Goal: Task Accomplishment & Management: Use online tool/utility

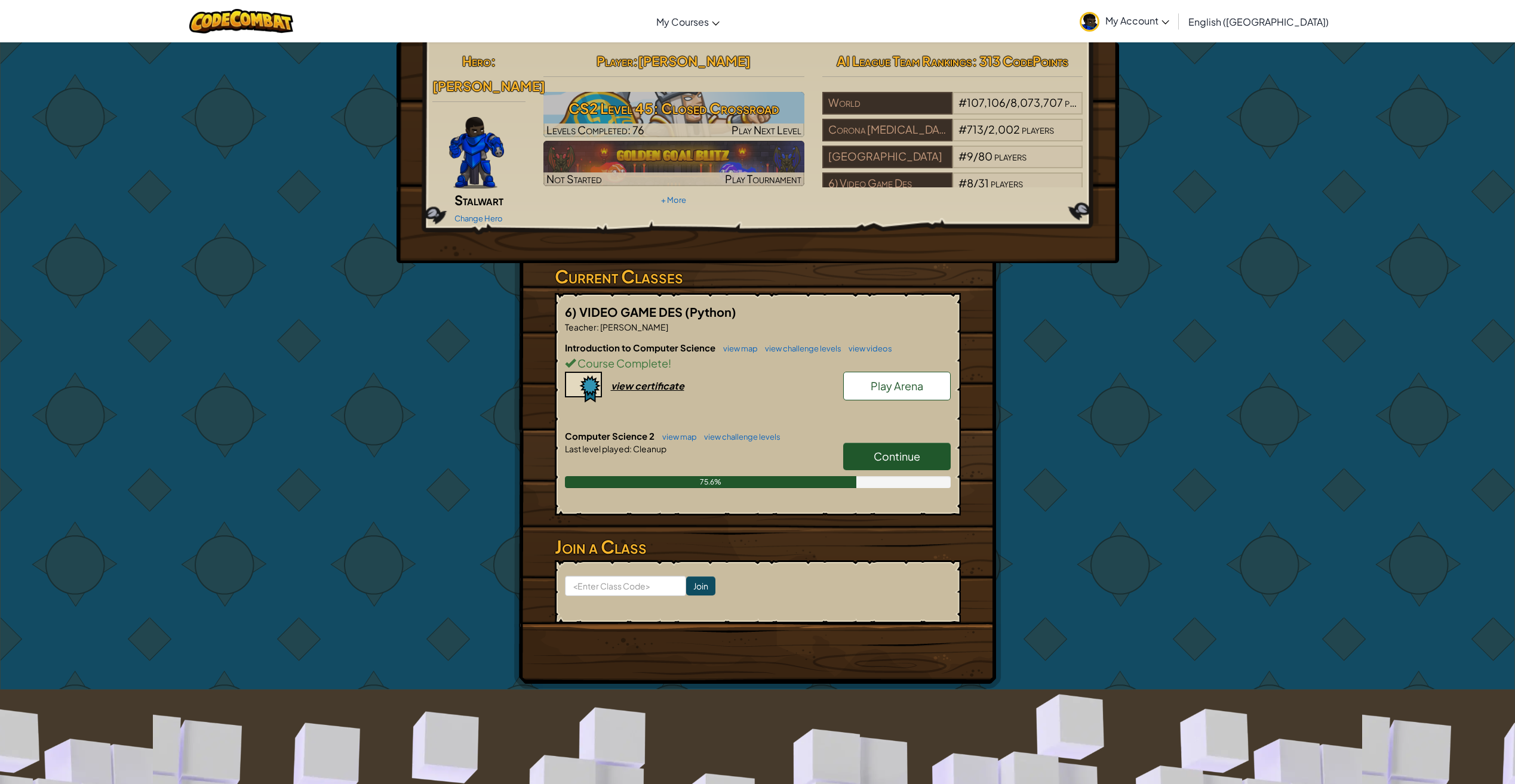
click at [883, 449] on span "Continue" at bounding box center [897, 456] width 47 height 14
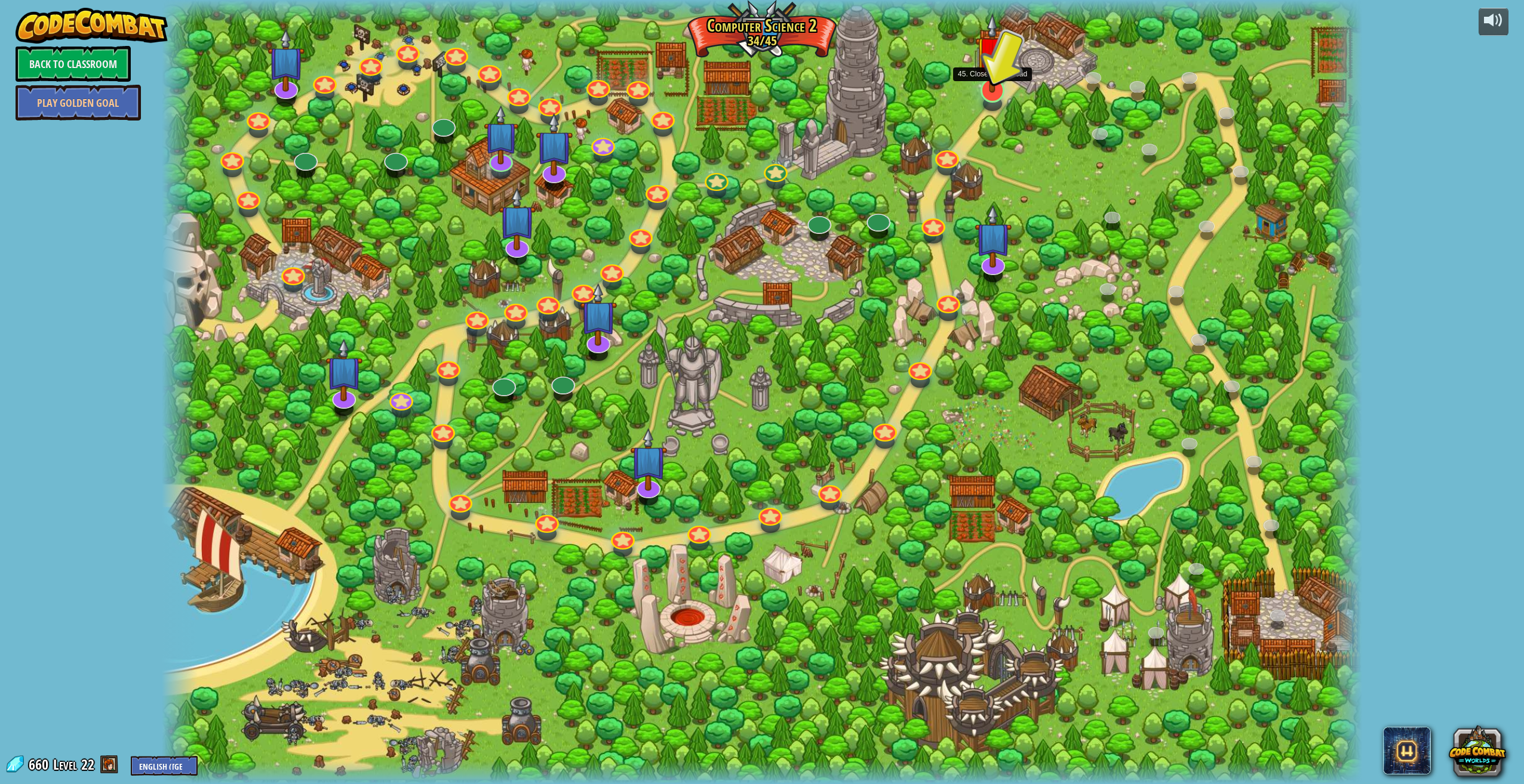
click at [993, 83] on img at bounding box center [992, 53] width 34 height 80
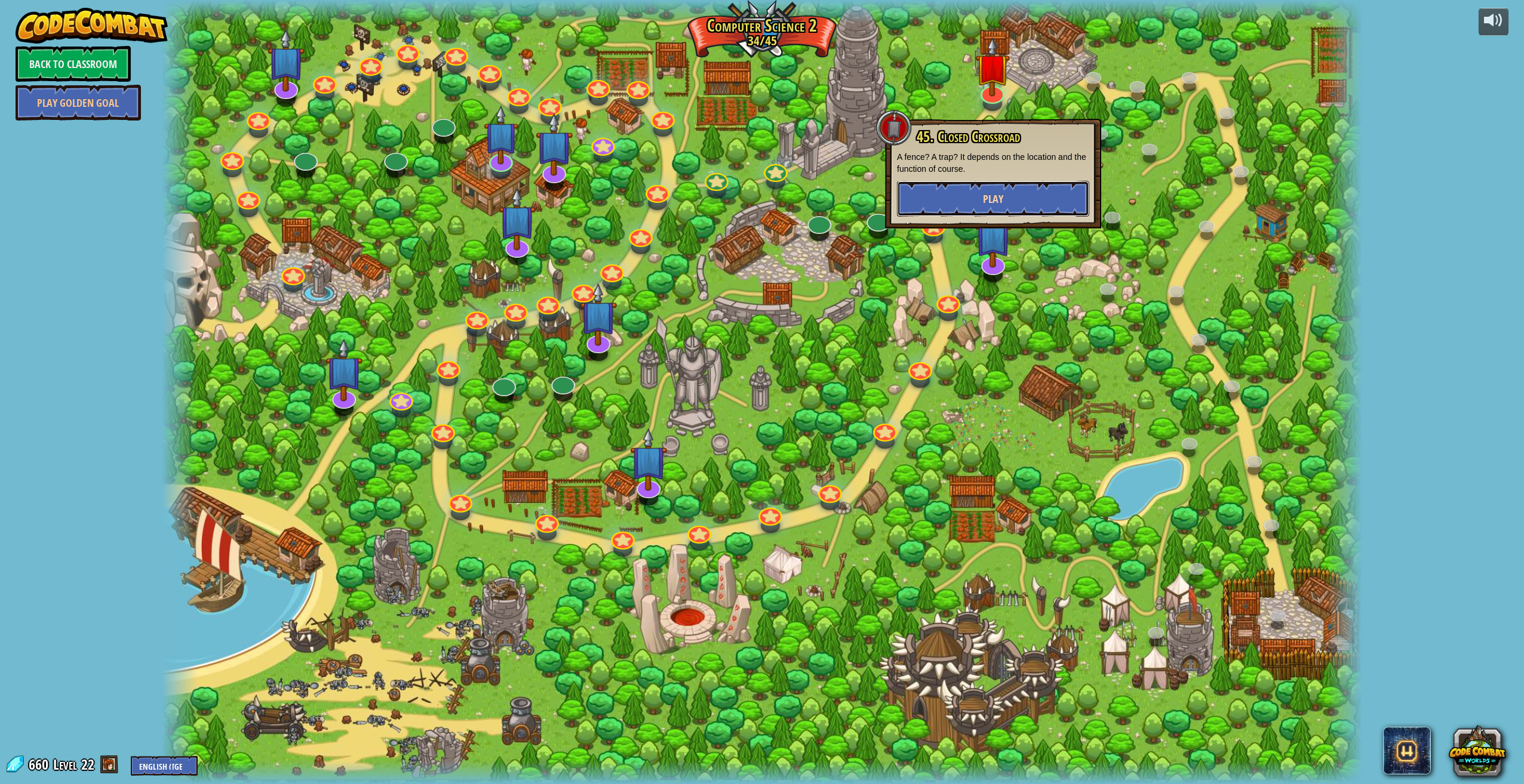
click at [958, 202] on button "Play" at bounding box center [993, 199] width 192 height 36
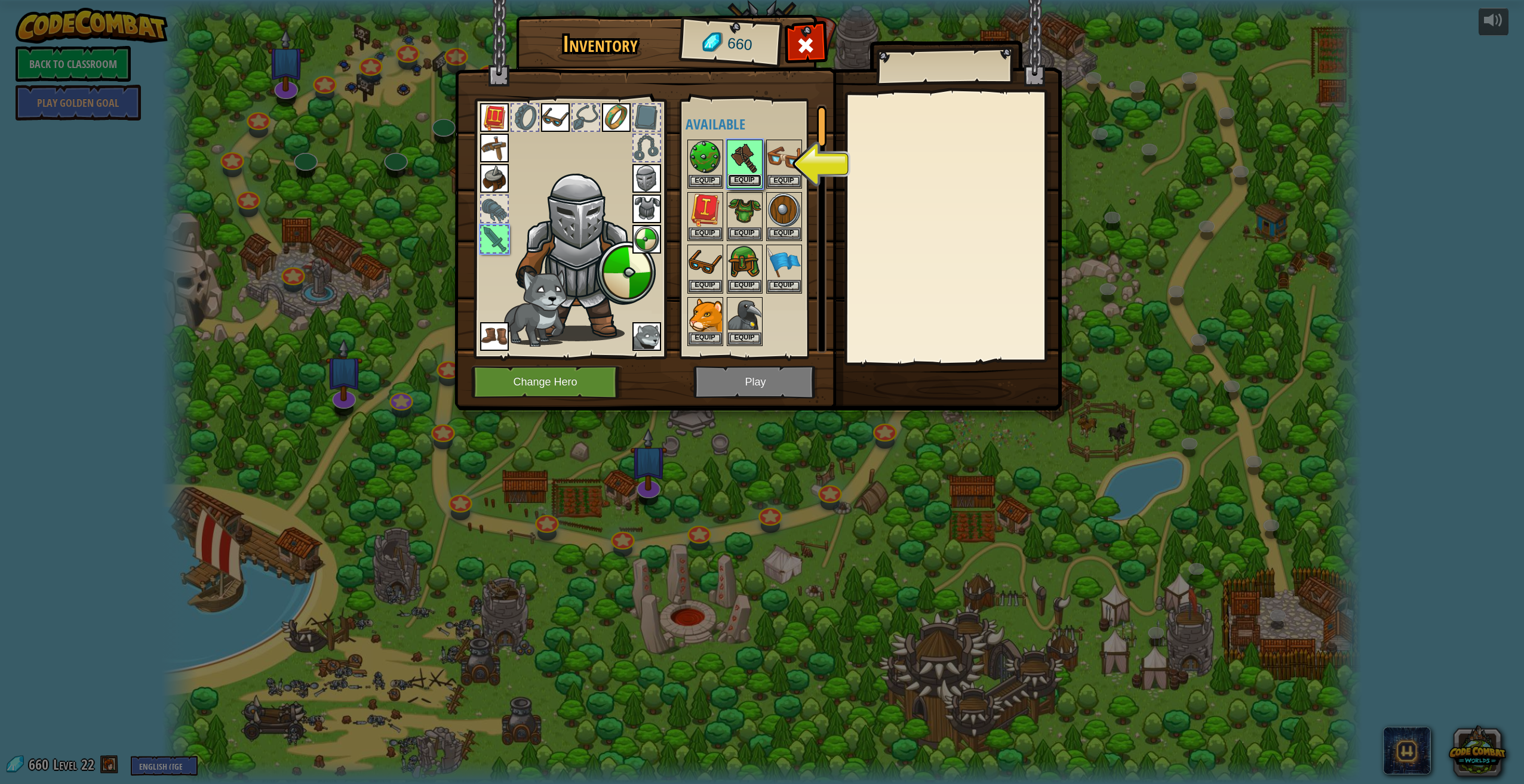
click at [758, 176] on button "Equip" at bounding box center [744, 181] width 34 height 13
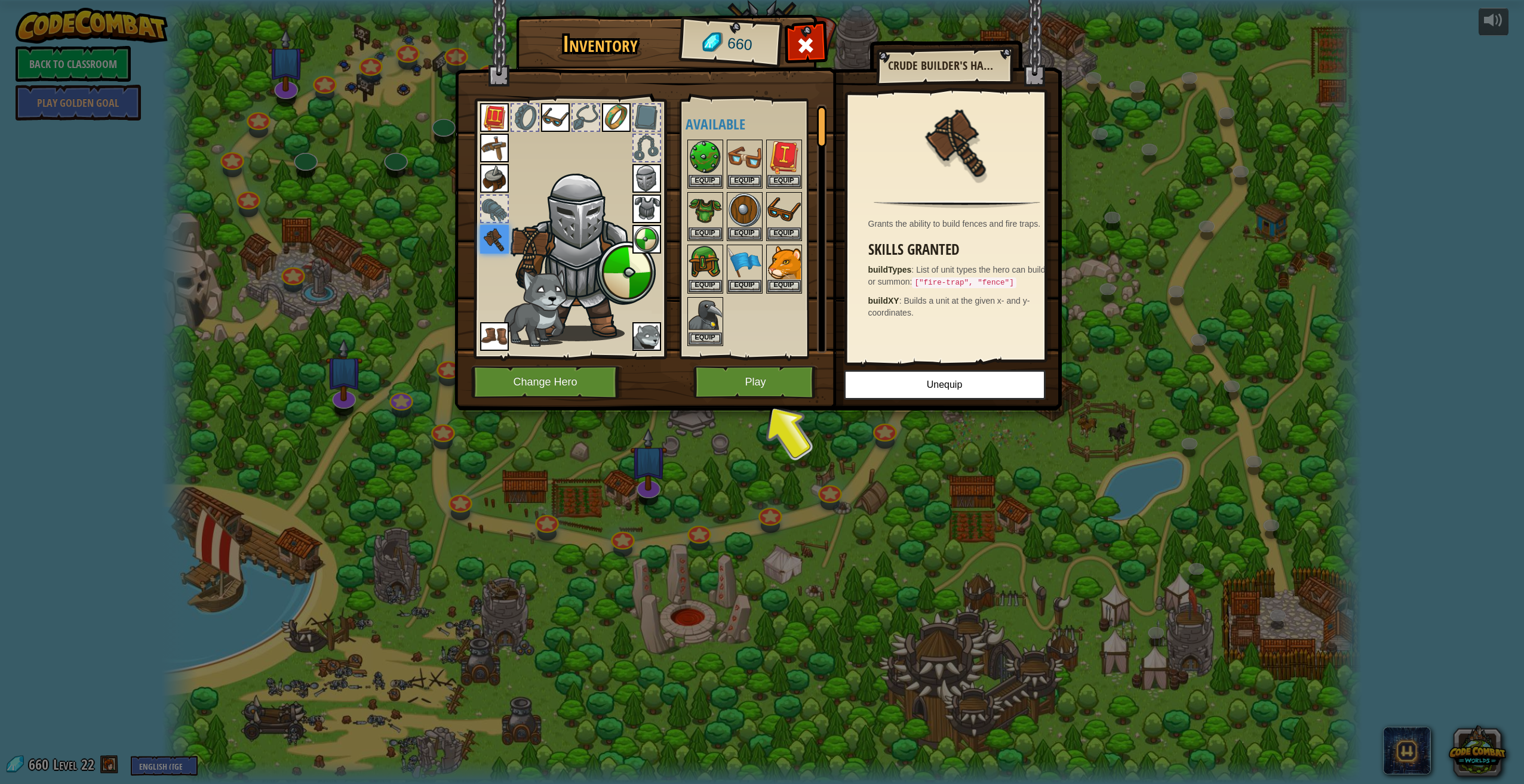
click at [787, 401] on img at bounding box center [758, 194] width 608 height 433
click at [767, 393] on button "Play" at bounding box center [756, 382] width 125 height 33
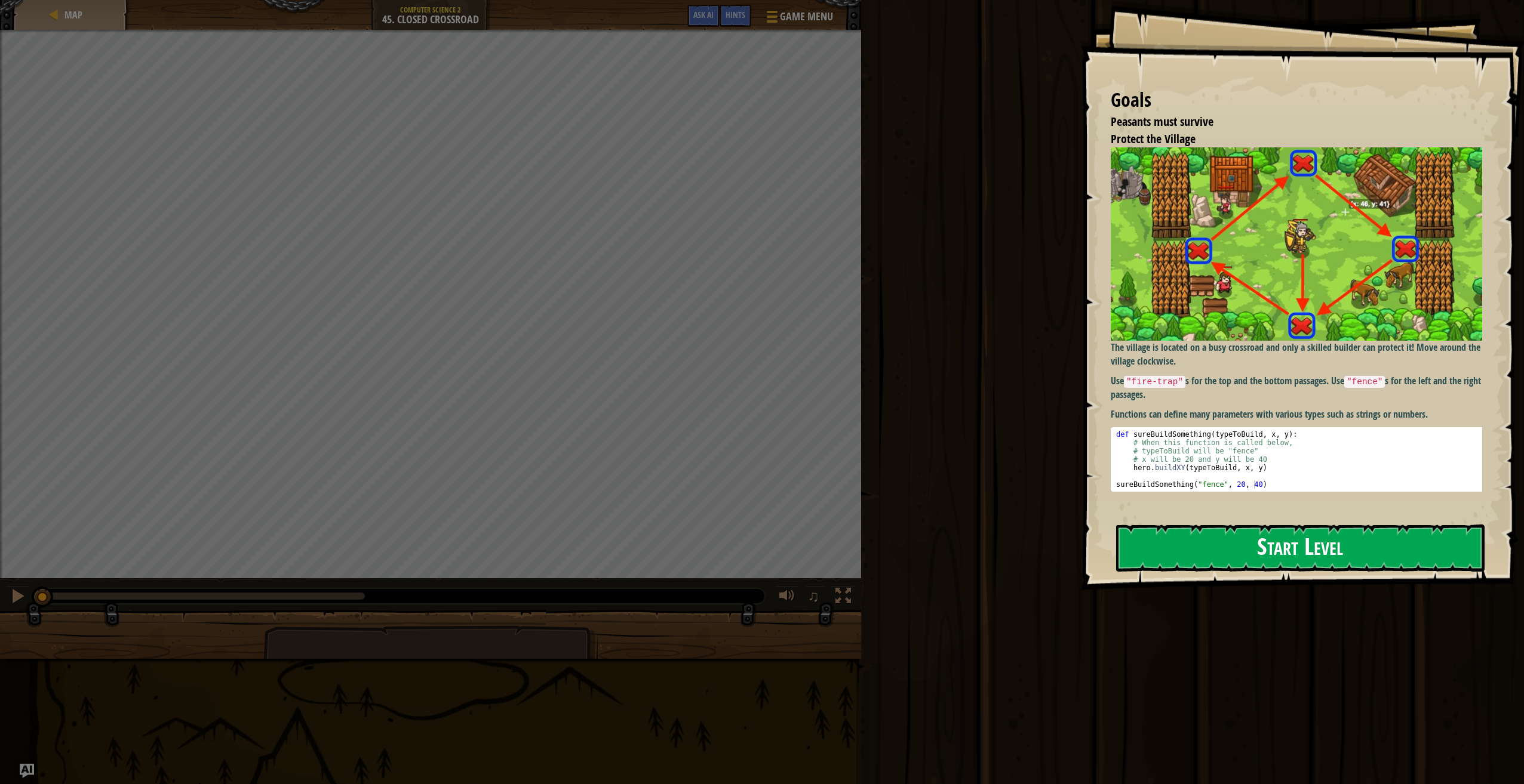
click at [1204, 364] on div "Goals Peasants must survive Protect the Village The village is located on a bus…" at bounding box center [1302, 295] width 443 height 590
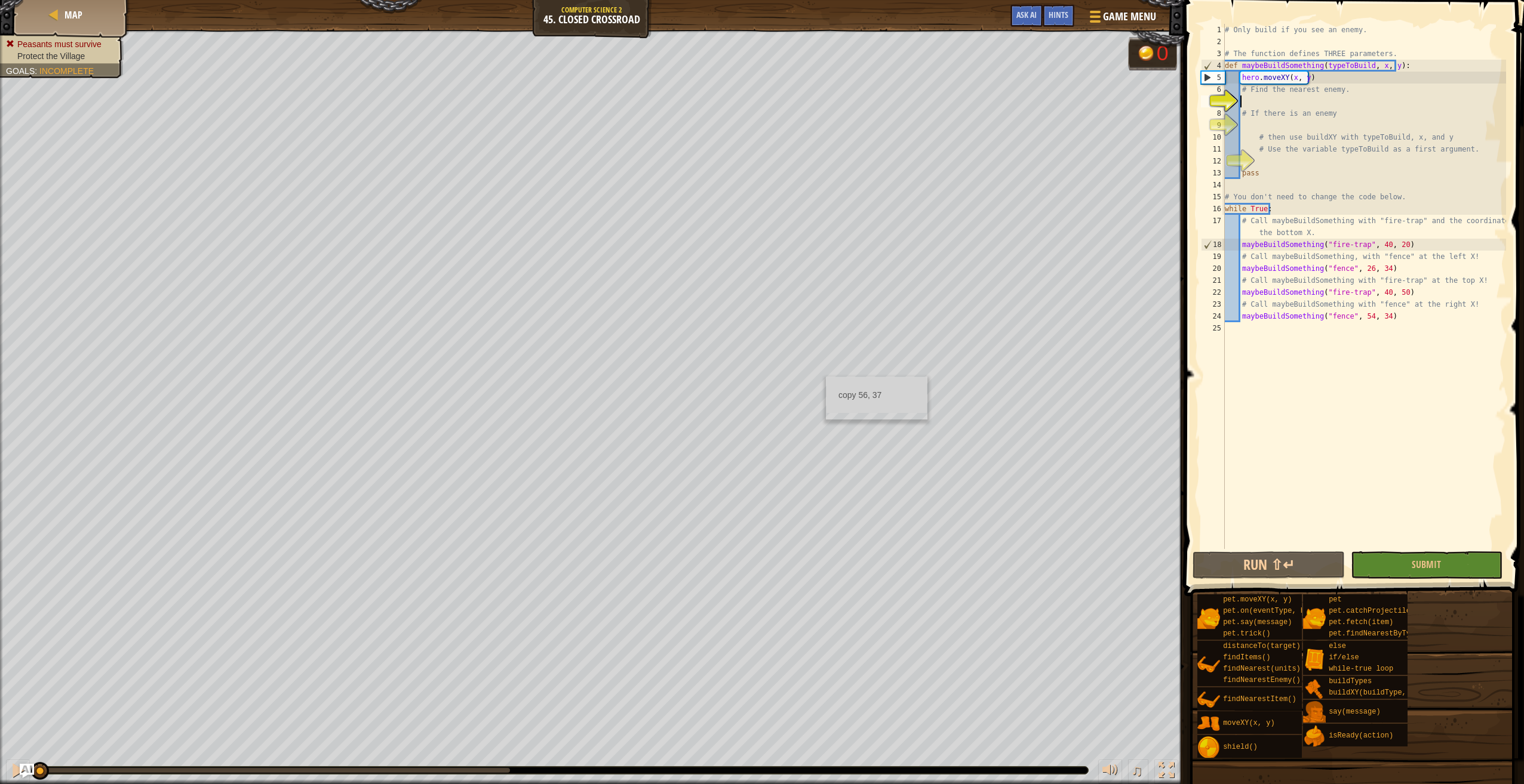
type textarea "h"
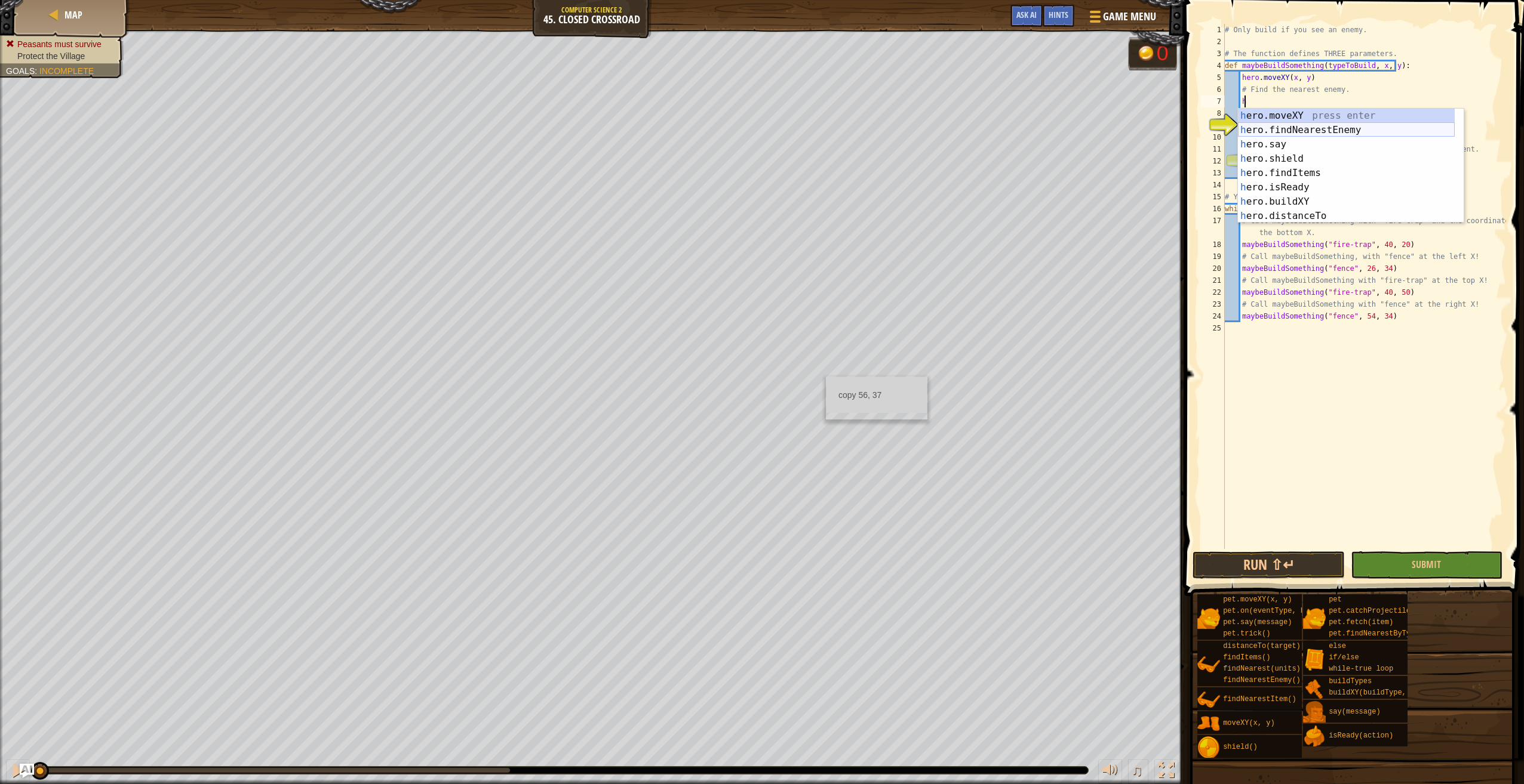
click at [1293, 132] on div "h ero.moveXY press enter h ero.findNearestEnemy press enter h ero.say press ent…" at bounding box center [1346, 180] width 217 height 143
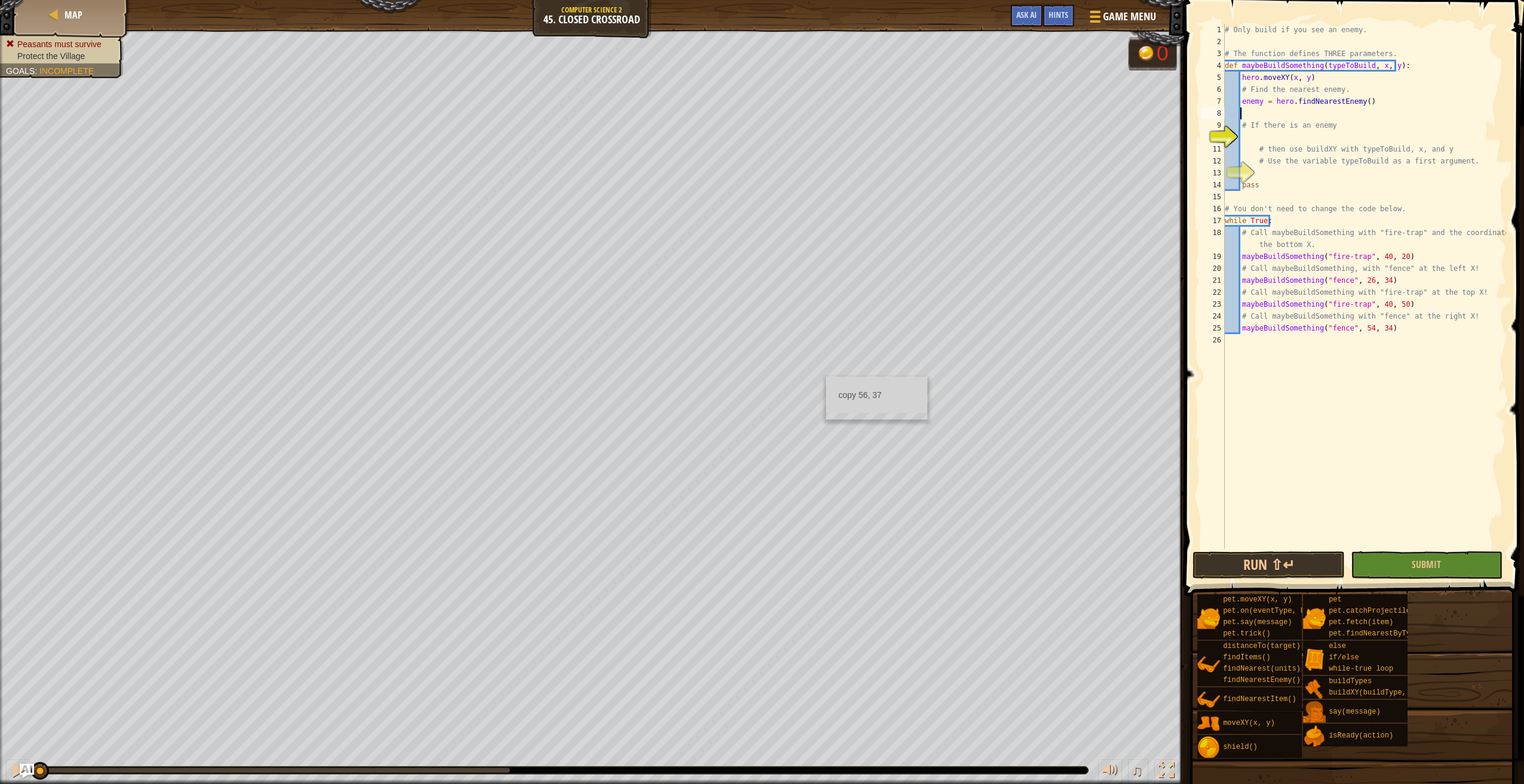
click at [1286, 138] on div "# Only build if you see an enemy. # The function defines THREE parameters. def …" at bounding box center [1364, 299] width 284 height 550
type textarea "if enemy:"
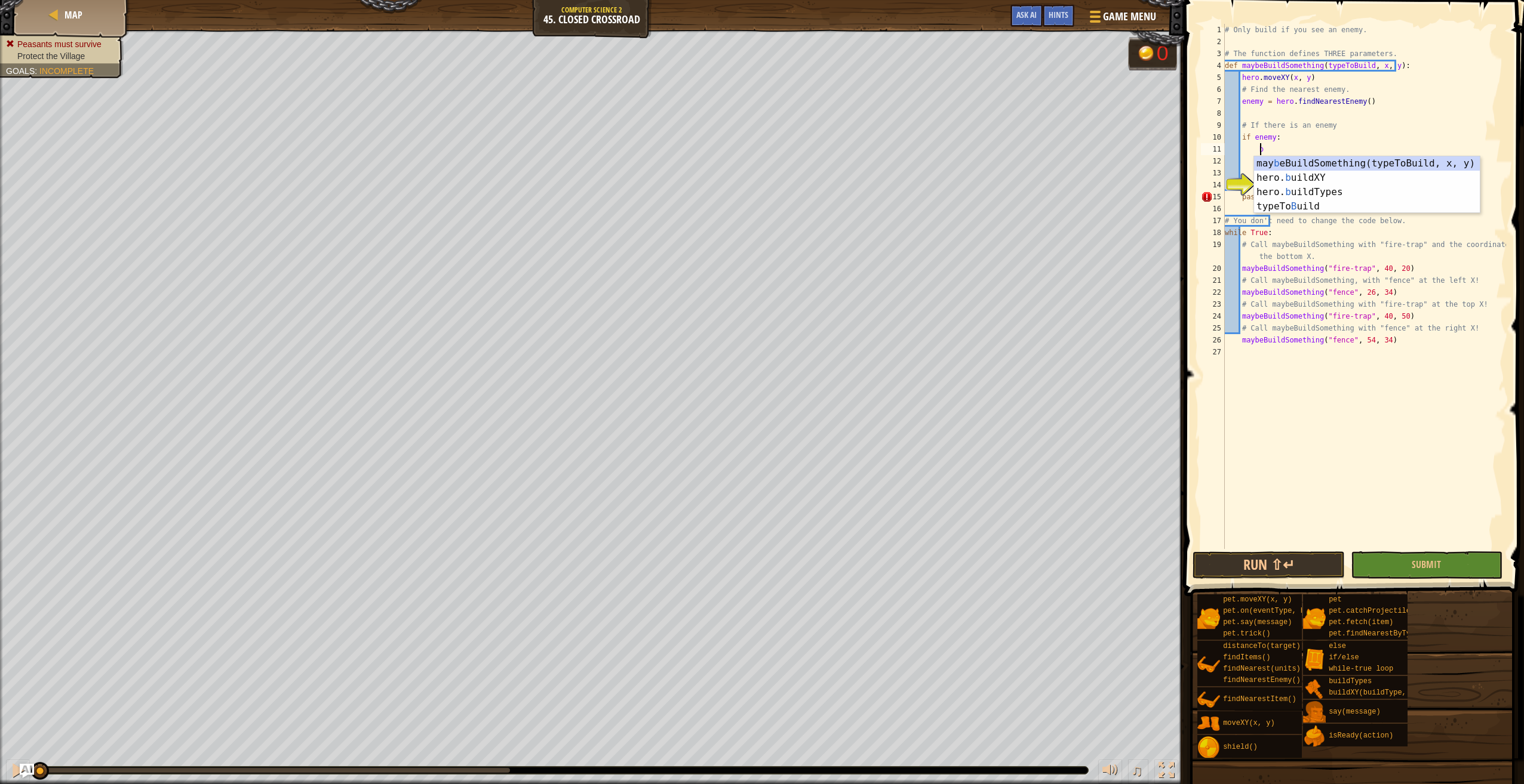
scroll to position [5, 2]
click at [1376, 183] on div "maybe Bu ildSomething(typeToBuild, x, y) press enter hero. bu ildXY press enter…" at bounding box center [1367, 199] width 226 height 86
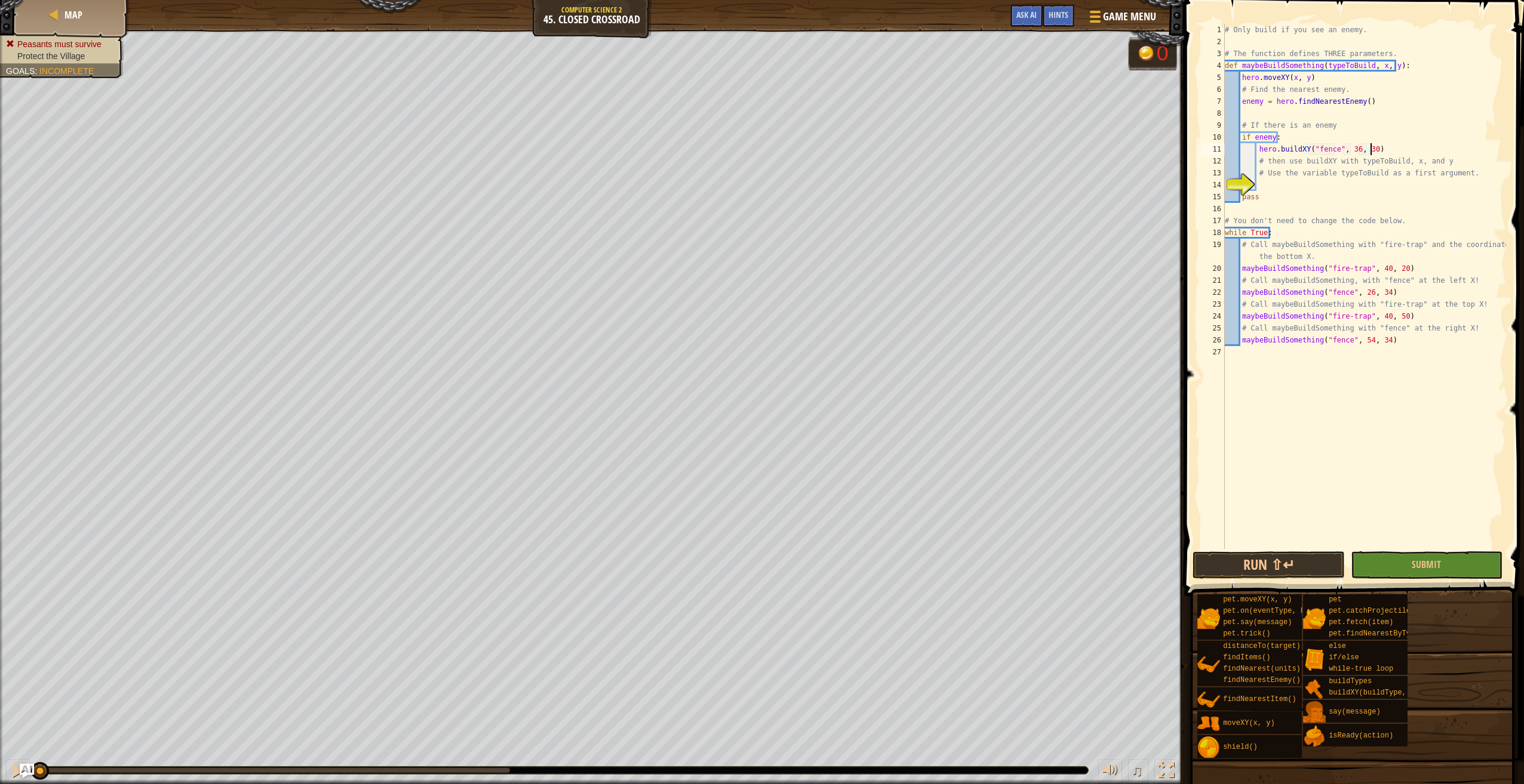
click at [1383, 145] on div "# Only build if you see an enemy. # The function defines THREE parameters. def …" at bounding box center [1364, 299] width 284 height 550
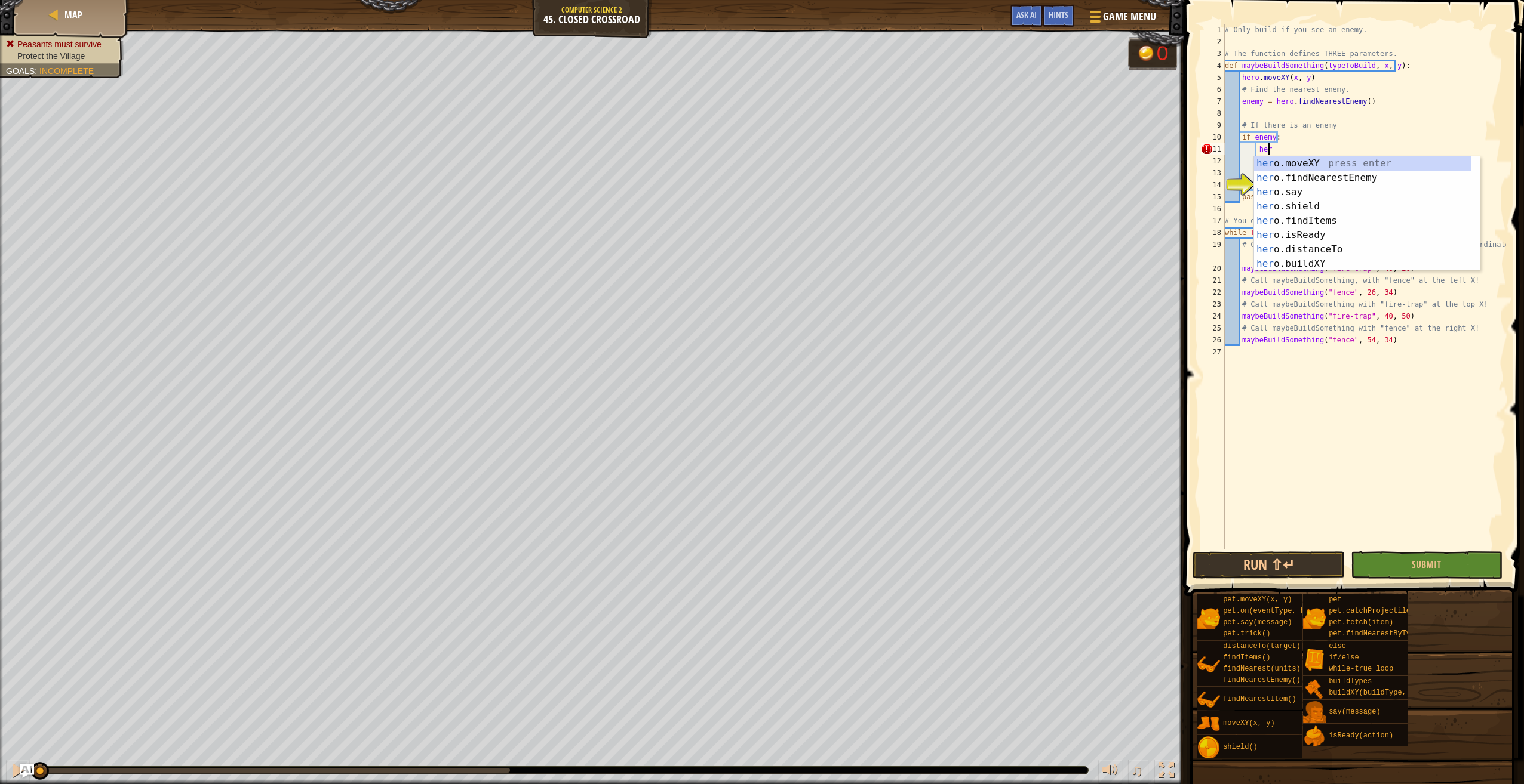
type textarea "h"
click at [1314, 160] on div "ty peToBuild press enter [DOMAIN_NAME] Ty pes press enter pet.on(event Ty pe, h…" at bounding box center [1367, 220] width 226 height 129
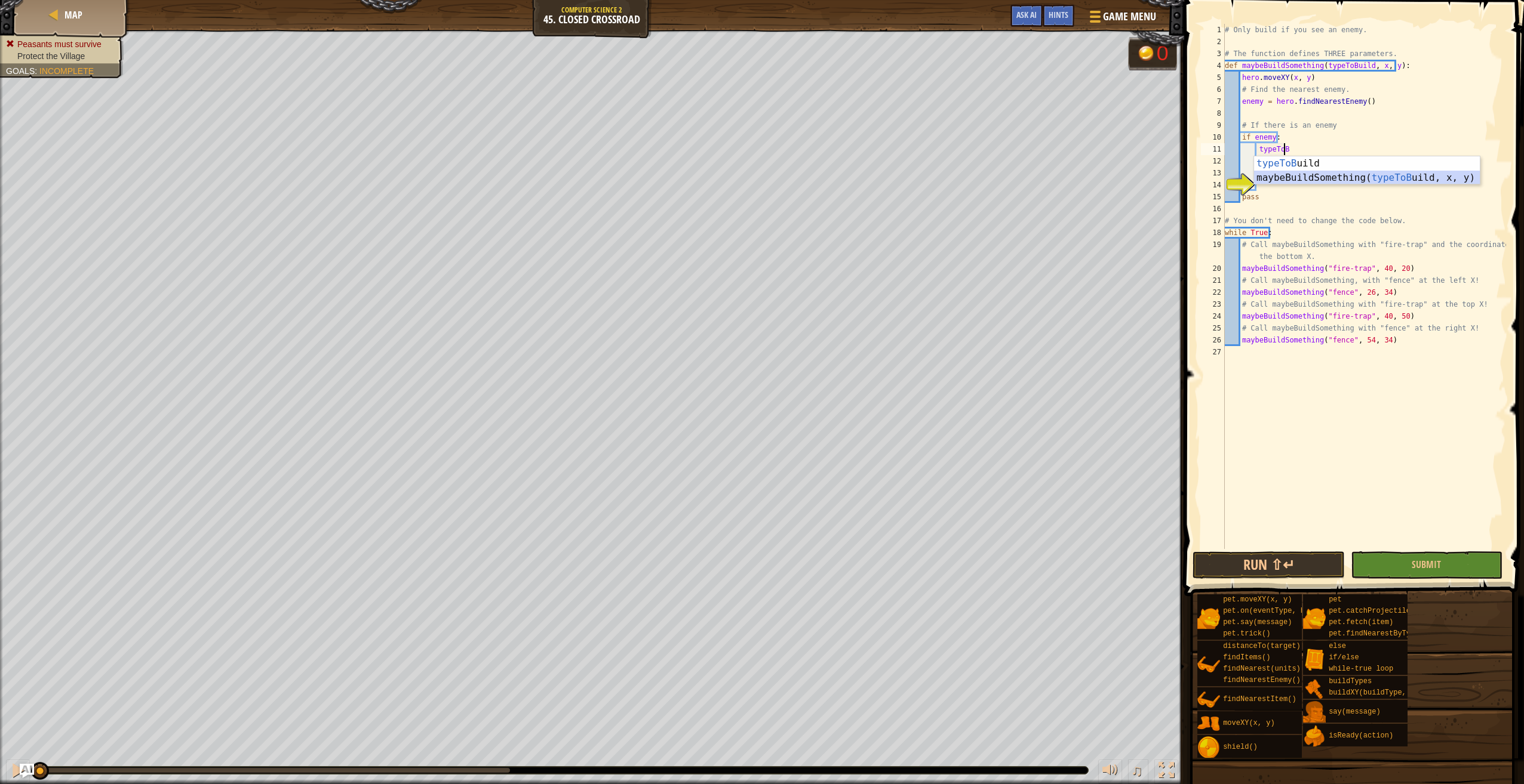
click at [1420, 173] on div "typeToB uild press enter maybeBuildSomething( typeToB uild, x, y) press enter" at bounding box center [1367, 184] width 226 height 57
click at [1420, 173] on div "# Only build if you see an enemy. # The function defines THREE parameters. def …" at bounding box center [1364, 299] width 284 height 550
click at [1316, 193] on div "# Only build if you see an enemy. # The function defines THREE parameters. def …" at bounding box center [1364, 299] width 284 height 550
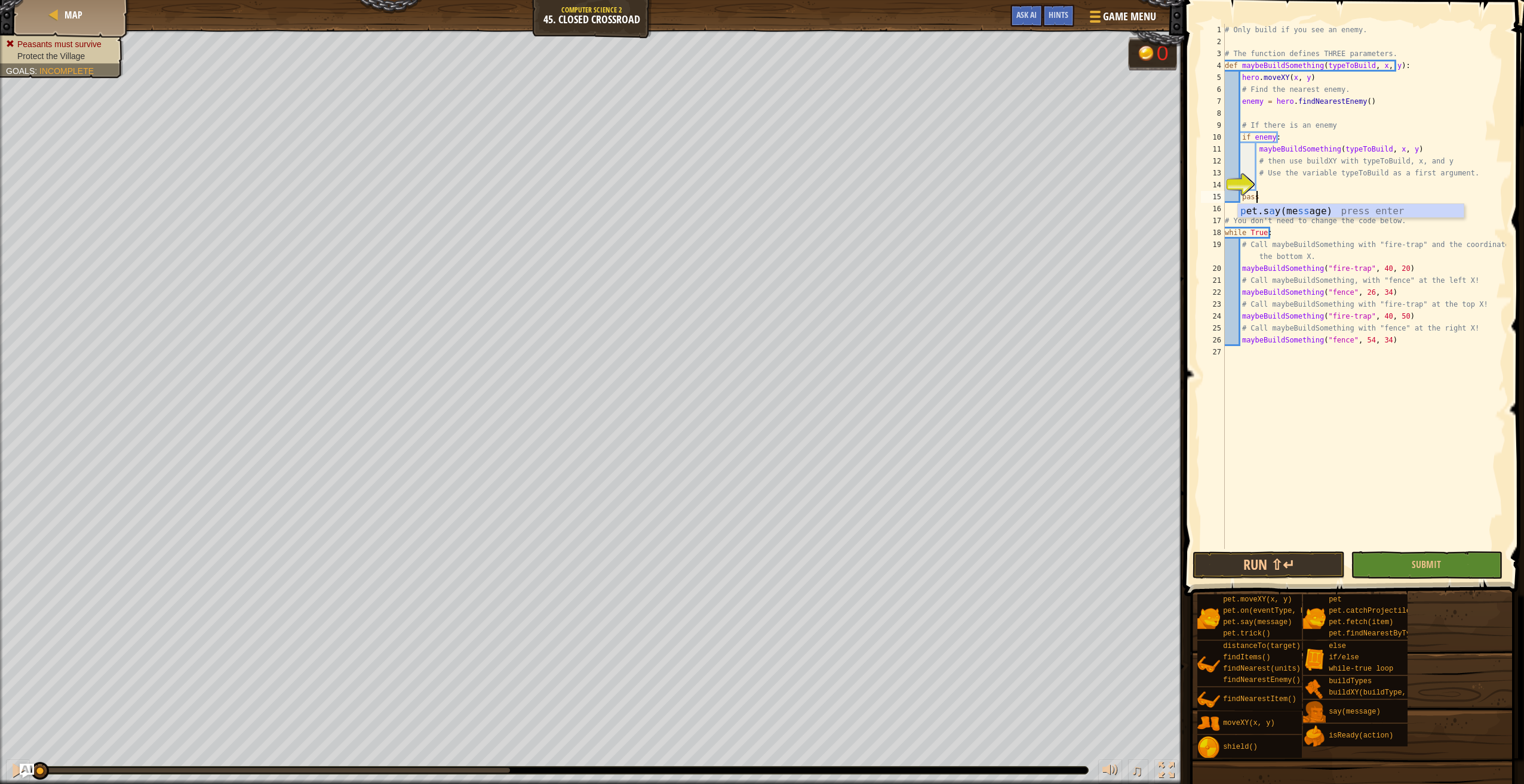
scroll to position [5, 2]
click at [1301, 176] on div "# Only build if you see an enemy. # The function defines THREE parameters. def …" at bounding box center [1364, 299] width 284 height 550
type textarea "# Use the variable typeToBuild as a first argument."
click at [1295, 184] on div "# Only build if you see an enemy. # The function defines THREE parameters. def …" at bounding box center [1364, 299] width 284 height 550
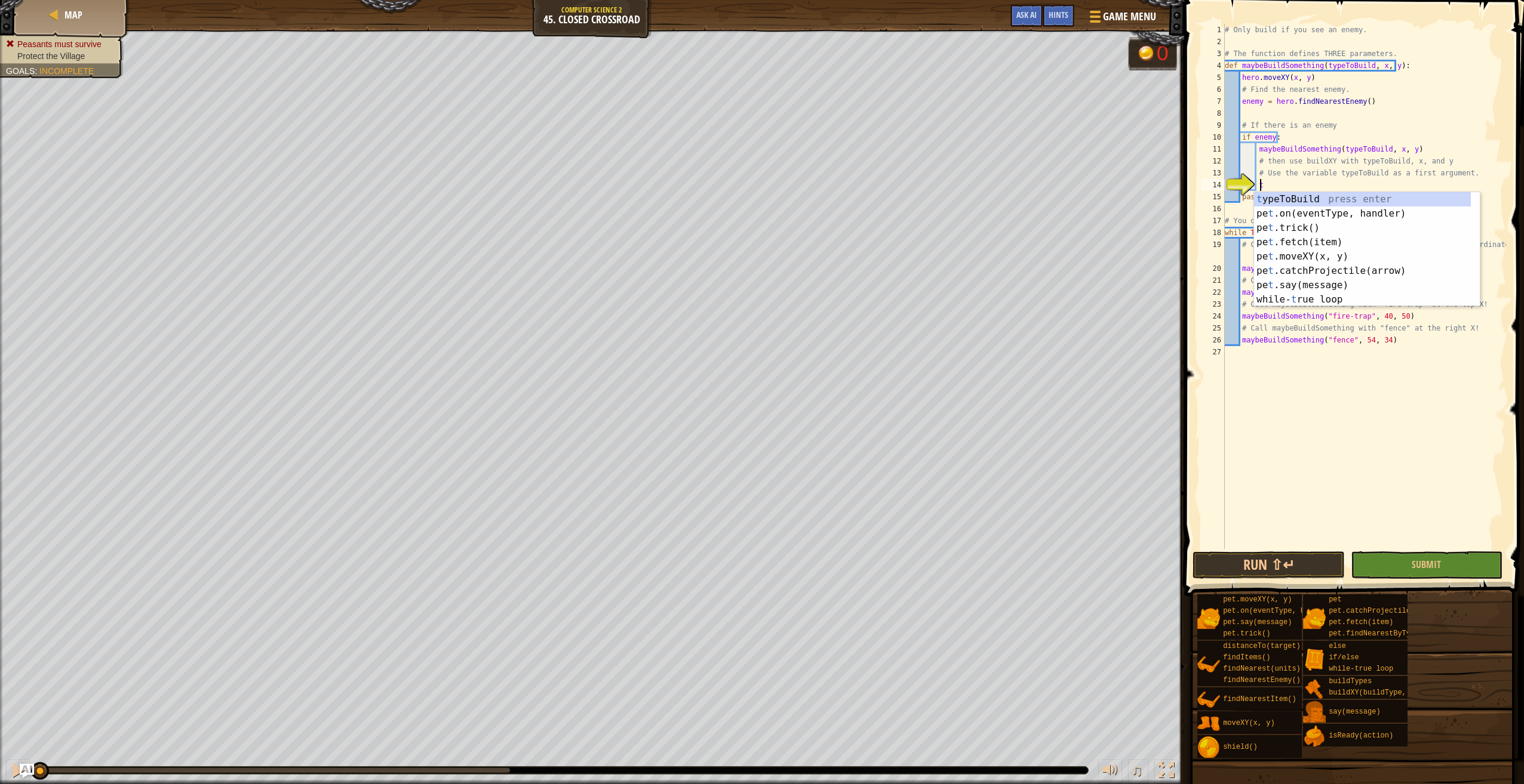
scroll to position [5, 2]
click at [1369, 194] on div "ty peToBuild press enter [DOMAIN_NAME] Ty pes press enter pet.on(event Ty pe, h…" at bounding box center [1367, 256] width 226 height 129
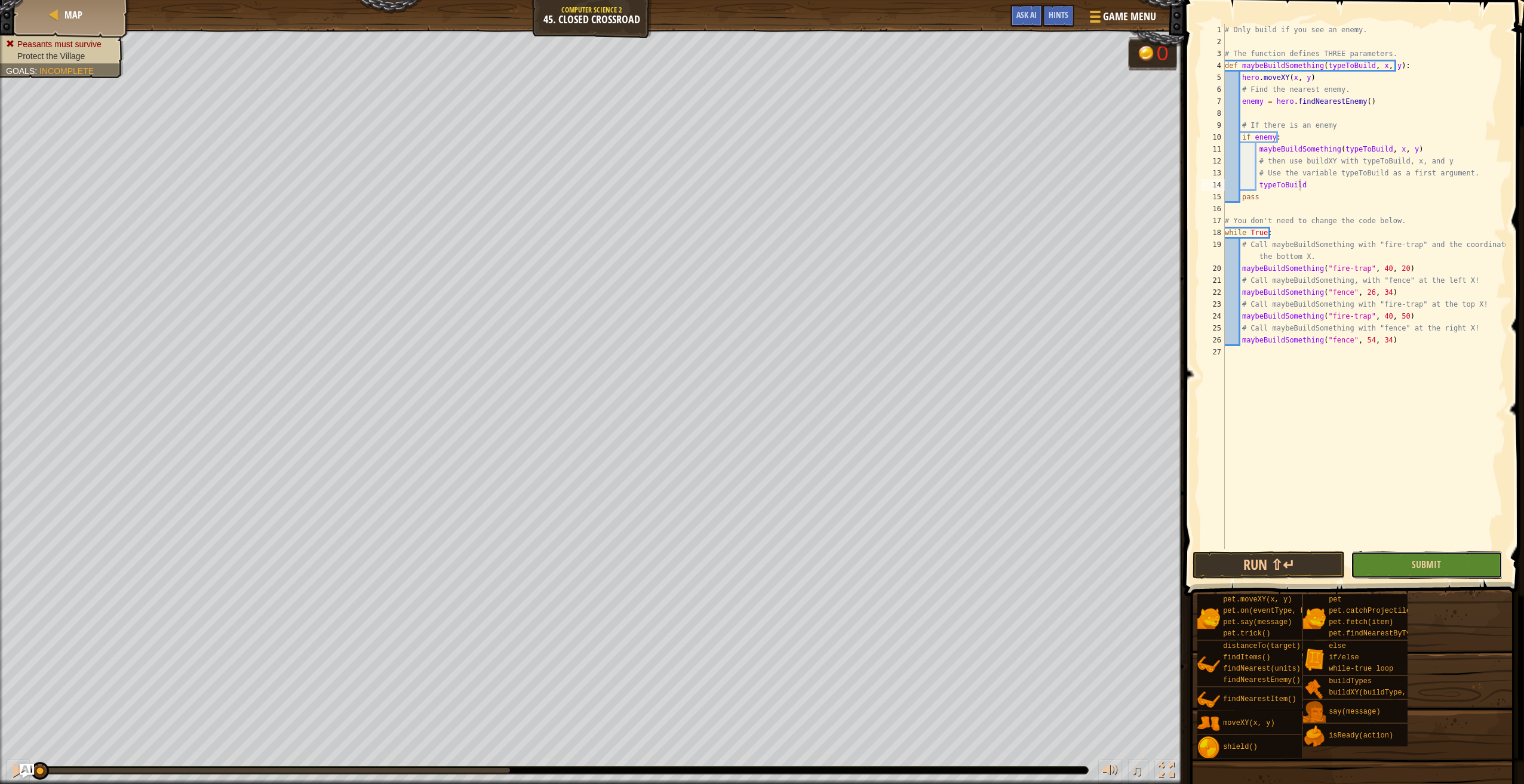
click at [1402, 570] on button "Submit" at bounding box center [1426, 565] width 152 height 27
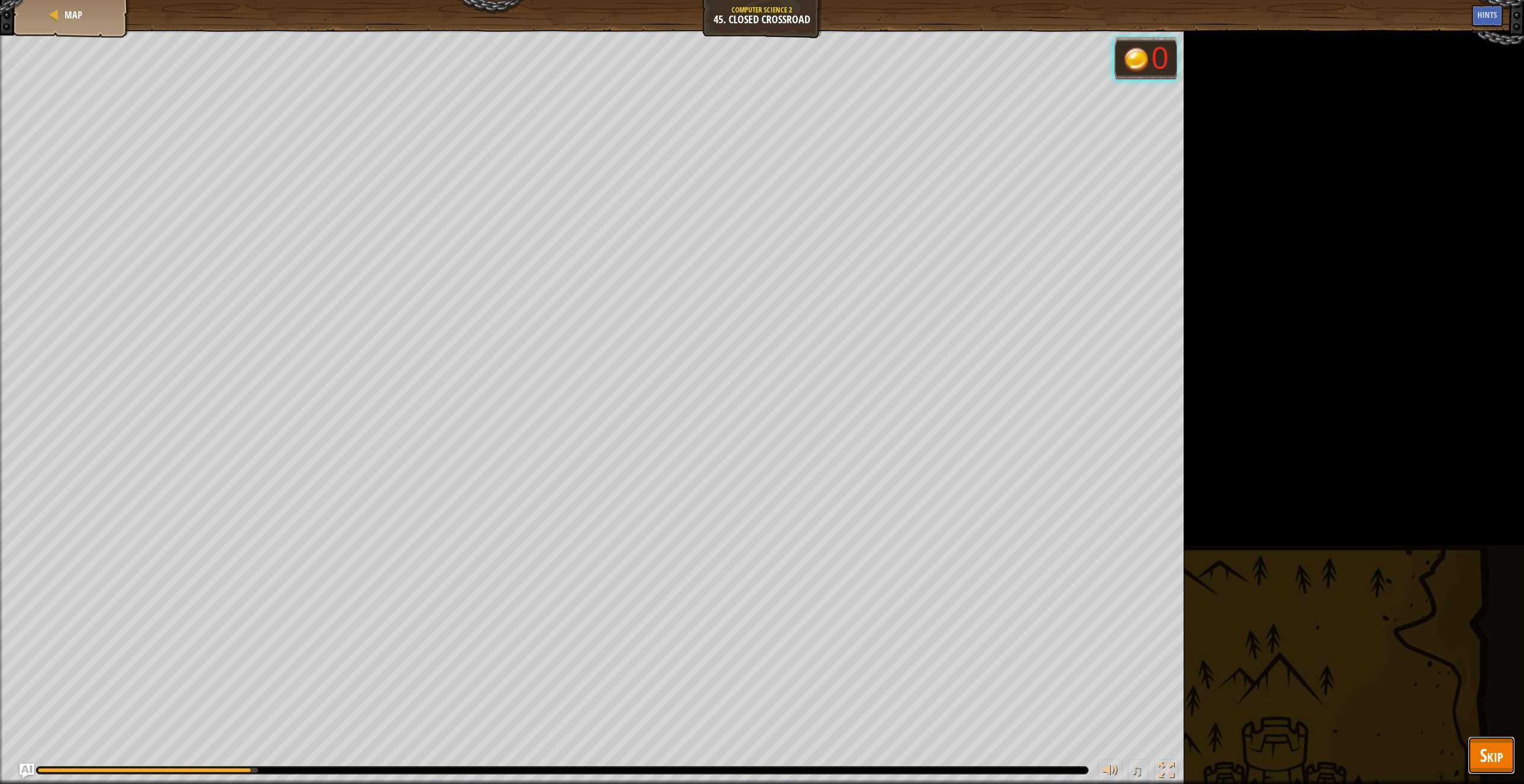
click at [1476, 749] on button "Skip" at bounding box center [1491, 755] width 47 height 38
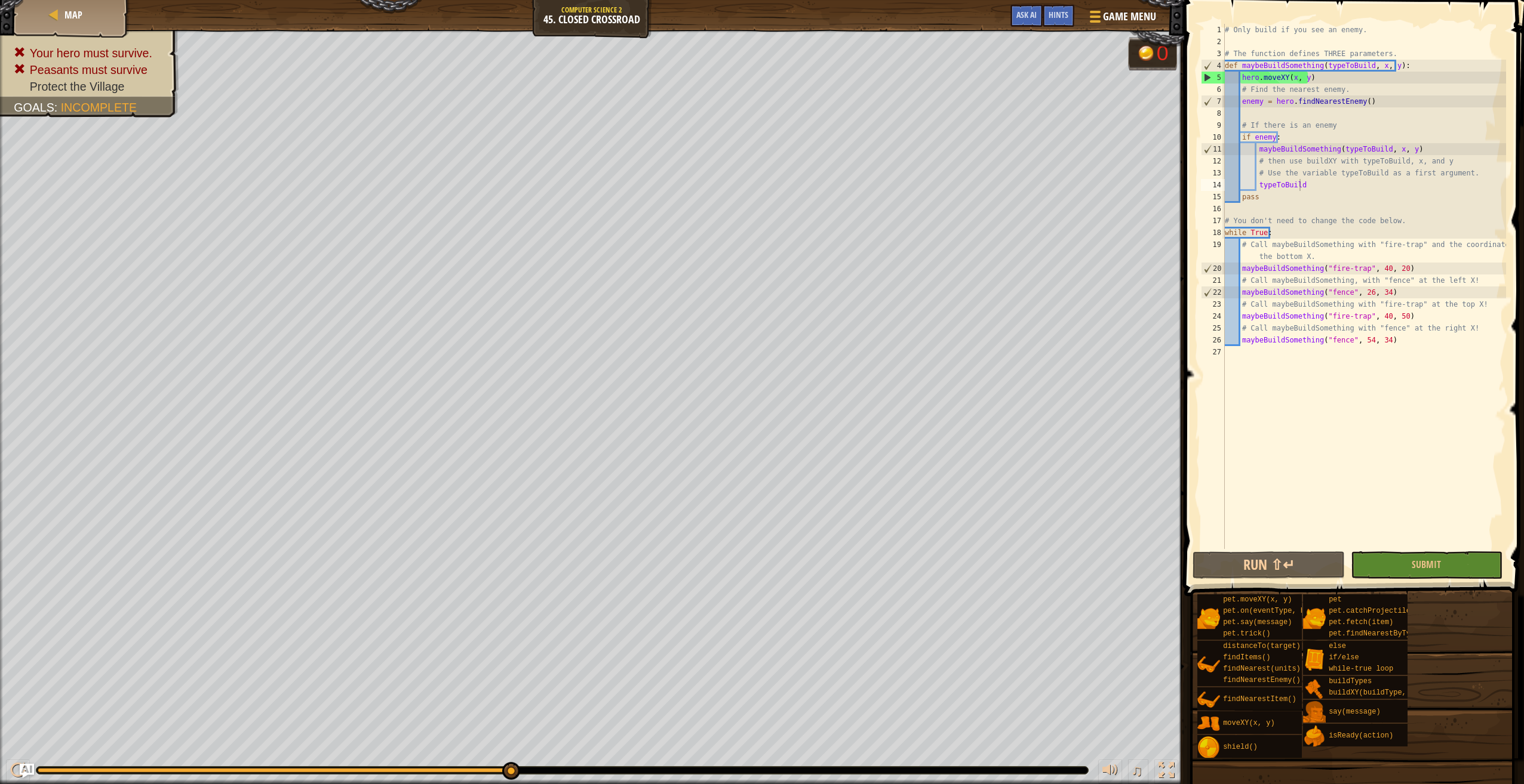
click at [1408, 550] on span at bounding box center [1355, 281] width 350 height 632
click at [1421, 562] on span "Submit" at bounding box center [1425, 564] width 29 height 13
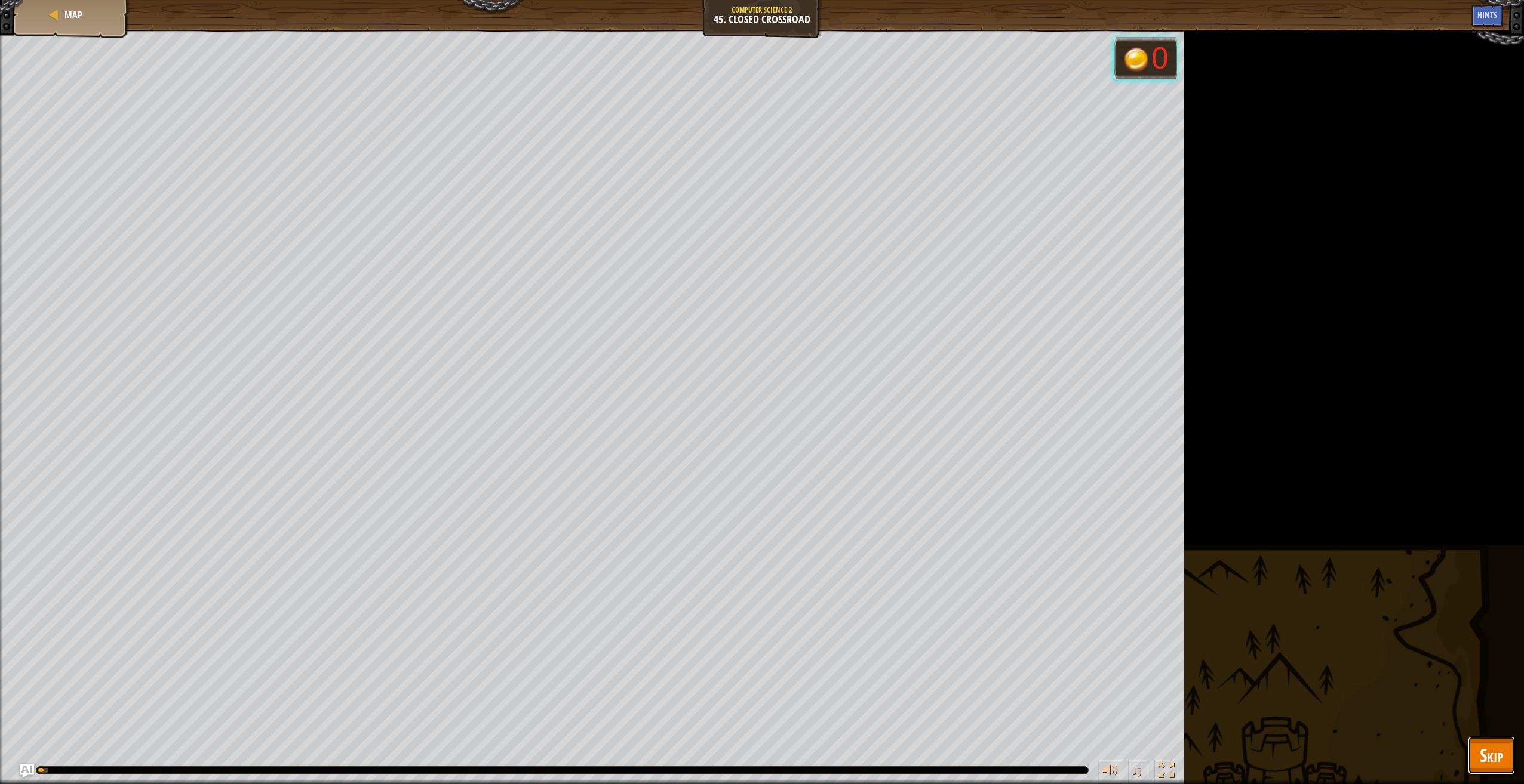
click at [1482, 764] on span "Skip" at bounding box center [1491, 755] width 23 height 24
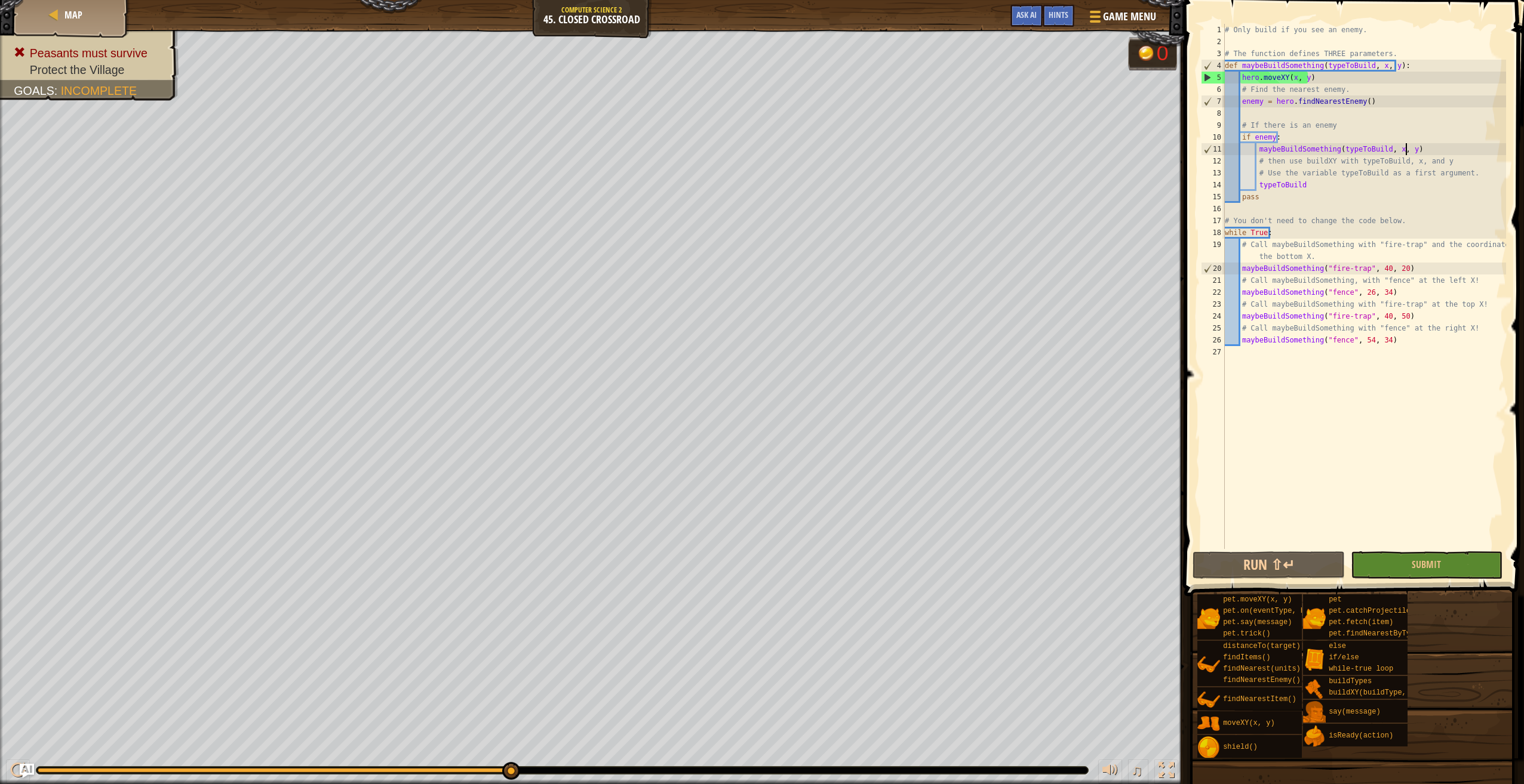
click at [1436, 145] on div "# Only build if you see an enemy. # The function defines THREE parameters. def …" at bounding box center [1364, 299] width 284 height 550
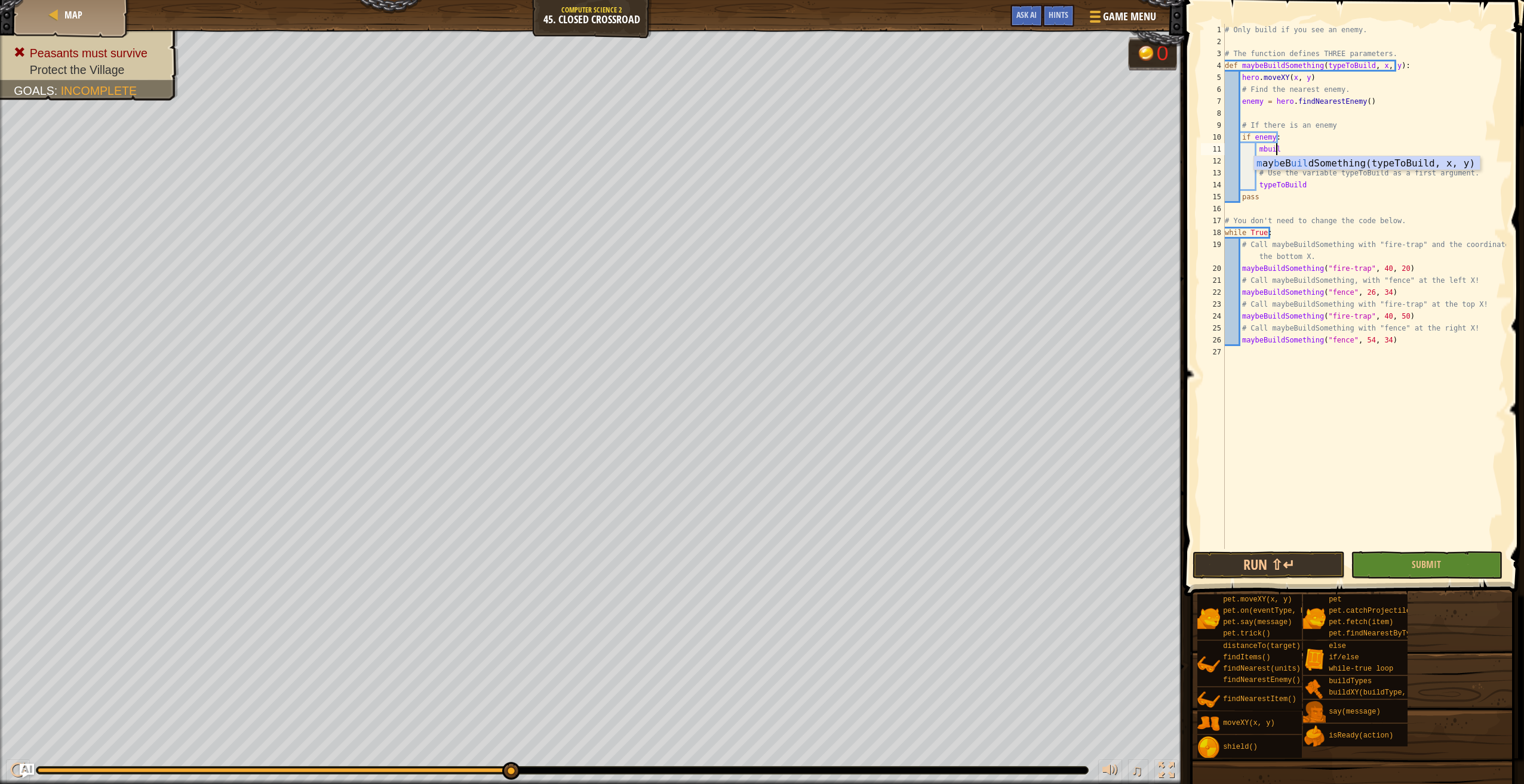
scroll to position [5, 4]
type textarea "m"
type textarea "if enemy:"
click at [1335, 162] on div "type ToBuild press enter [DOMAIN_NAME] Type s press enter pet.on(event Type , h…" at bounding box center [1367, 199] width 226 height 86
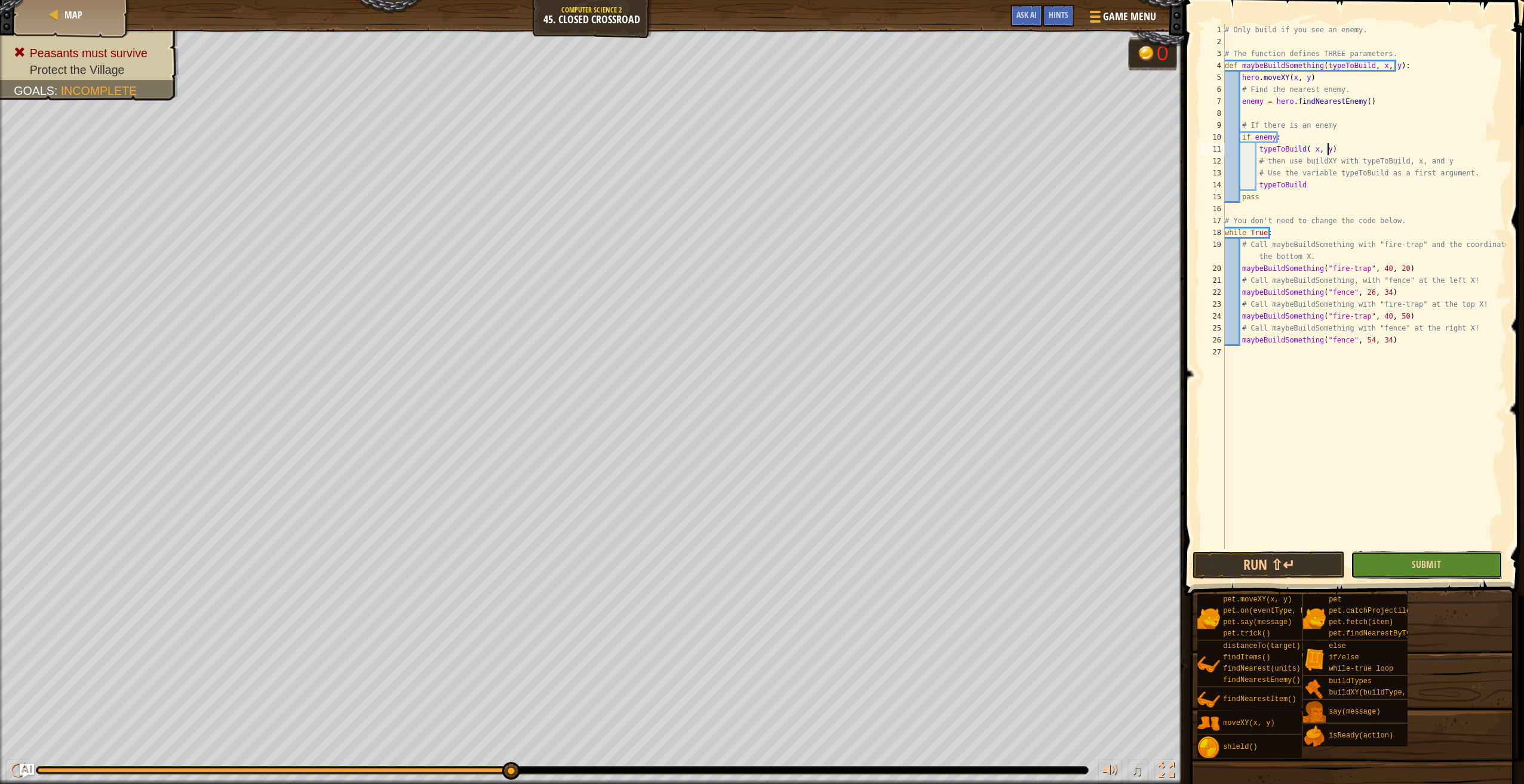
click at [1414, 556] on button "Submit" at bounding box center [1426, 565] width 152 height 27
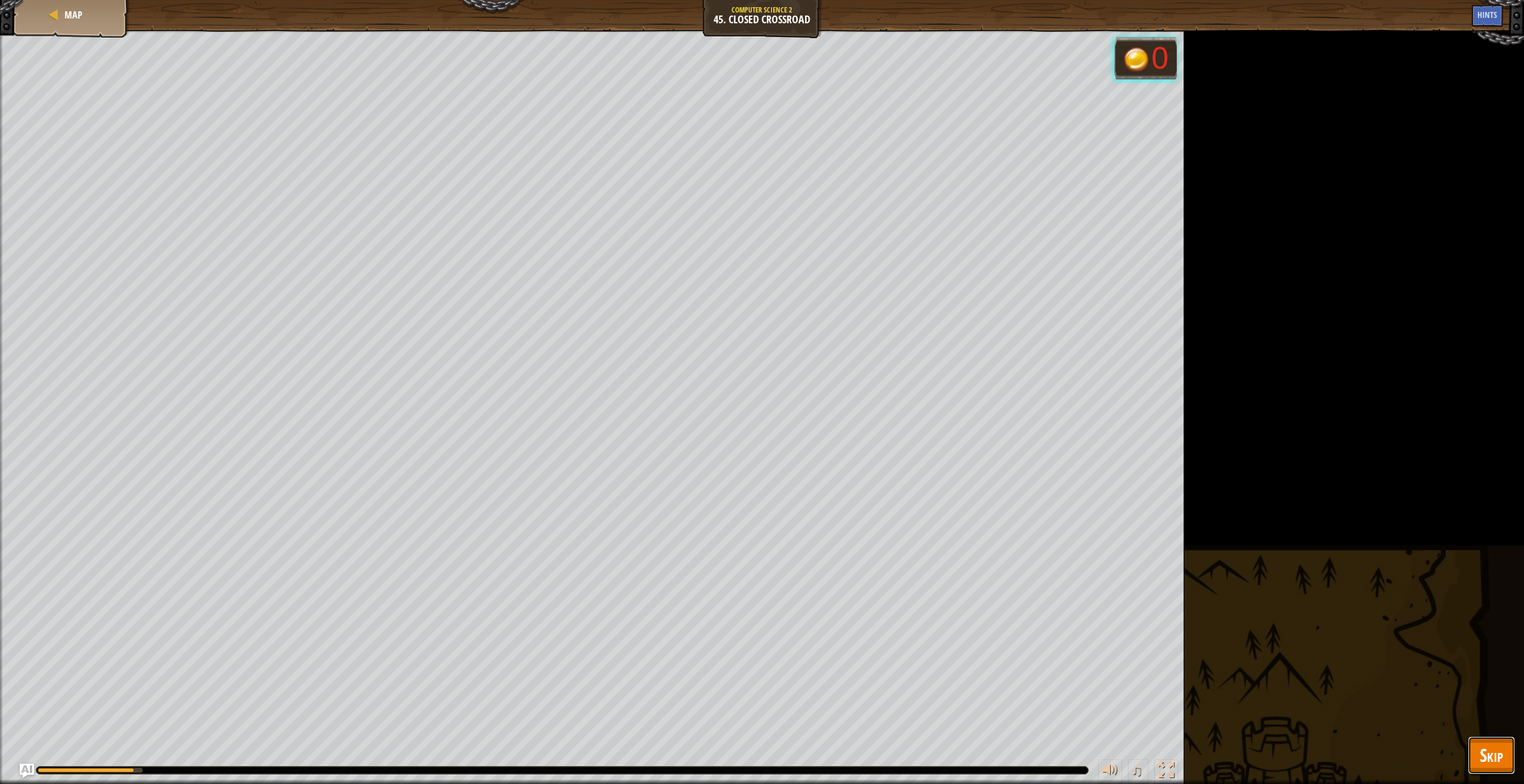
click at [1500, 750] on span "Skip" at bounding box center [1491, 755] width 23 height 24
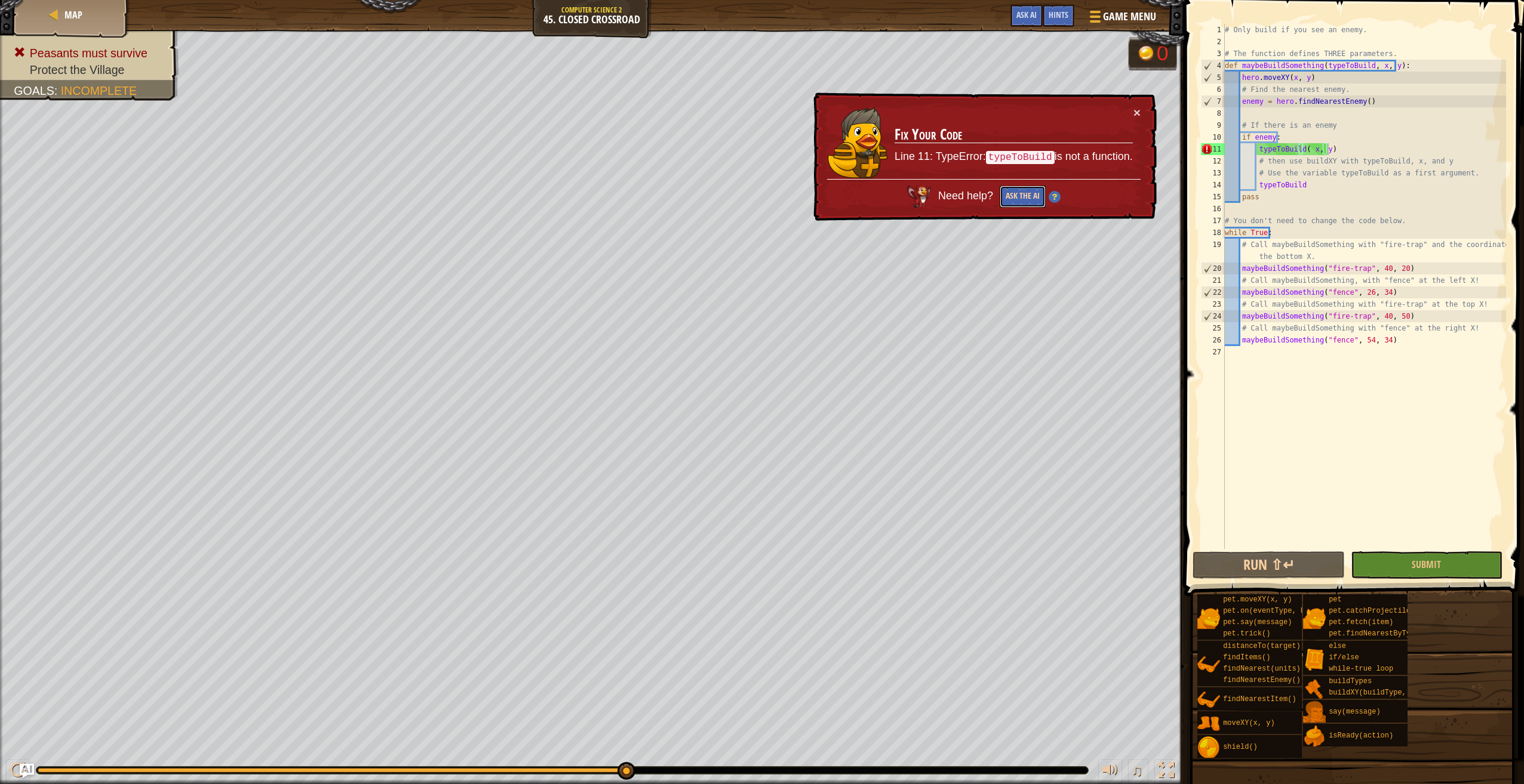
click at [1003, 202] on button "Ask the AI" at bounding box center [1022, 196] width 46 height 22
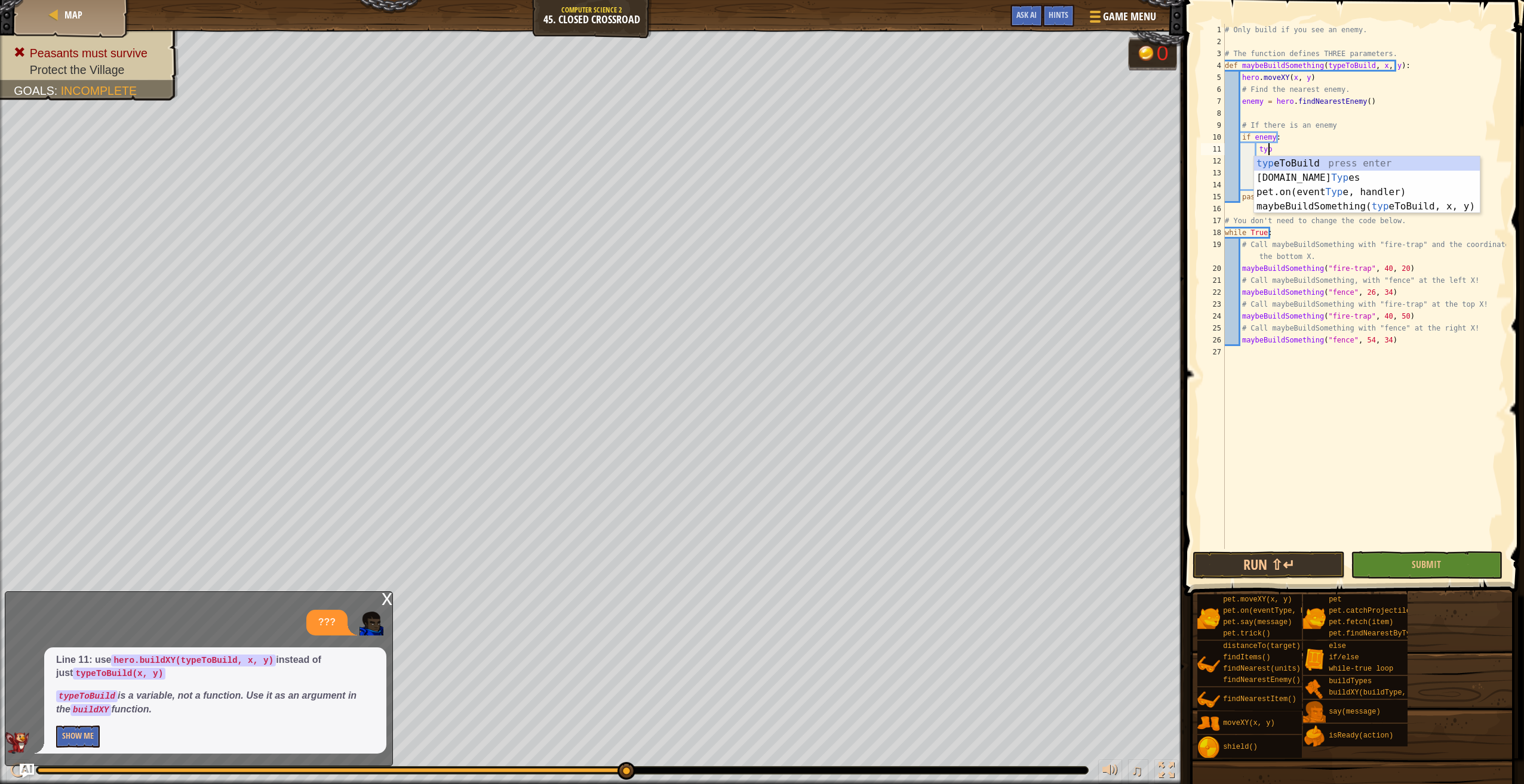
type textarea "t"
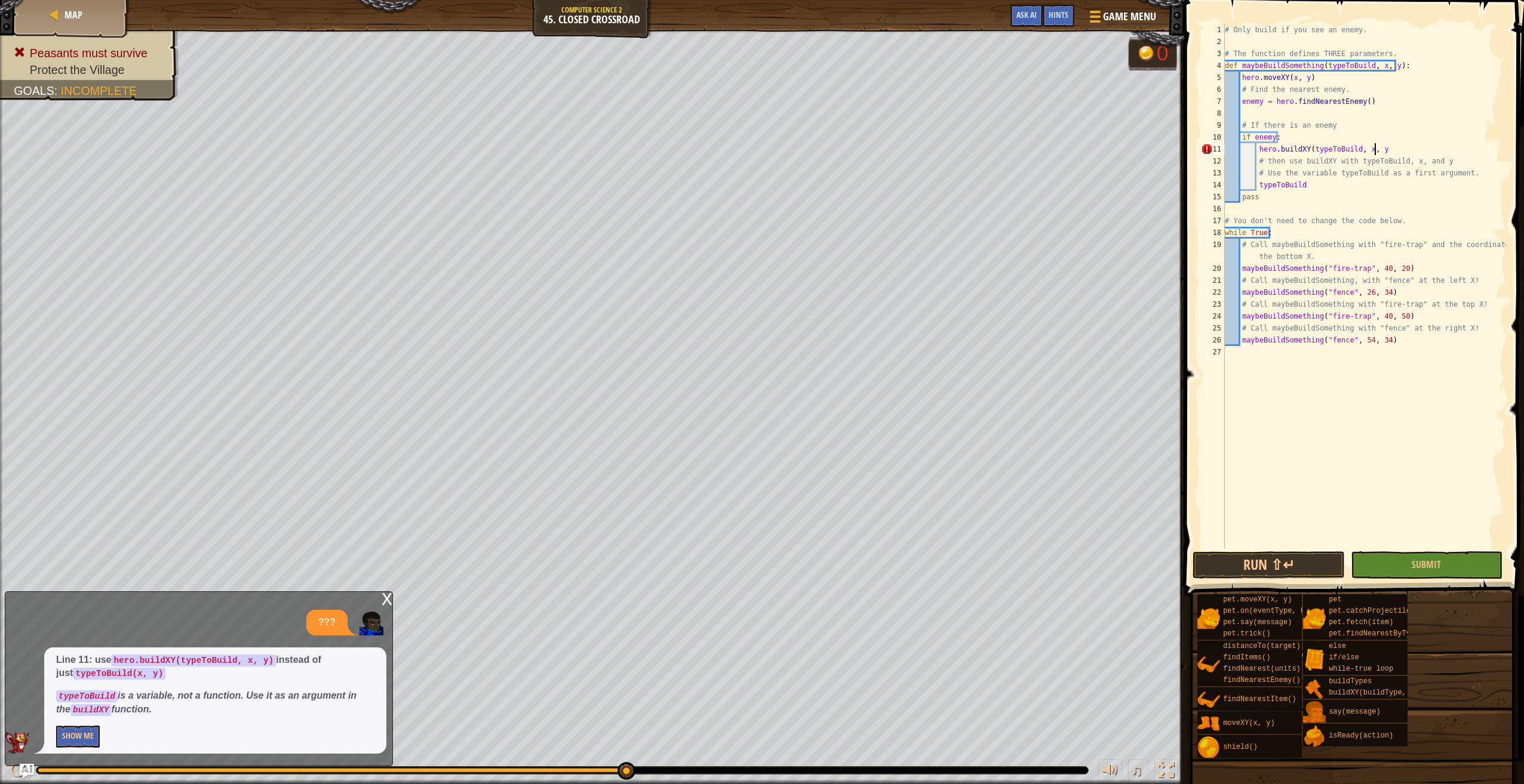
scroll to position [5, 12]
type textarea "hero.buildXY(typeToBuild, x, y)"
click at [1411, 565] on button "Submit" at bounding box center [1426, 565] width 152 height 27
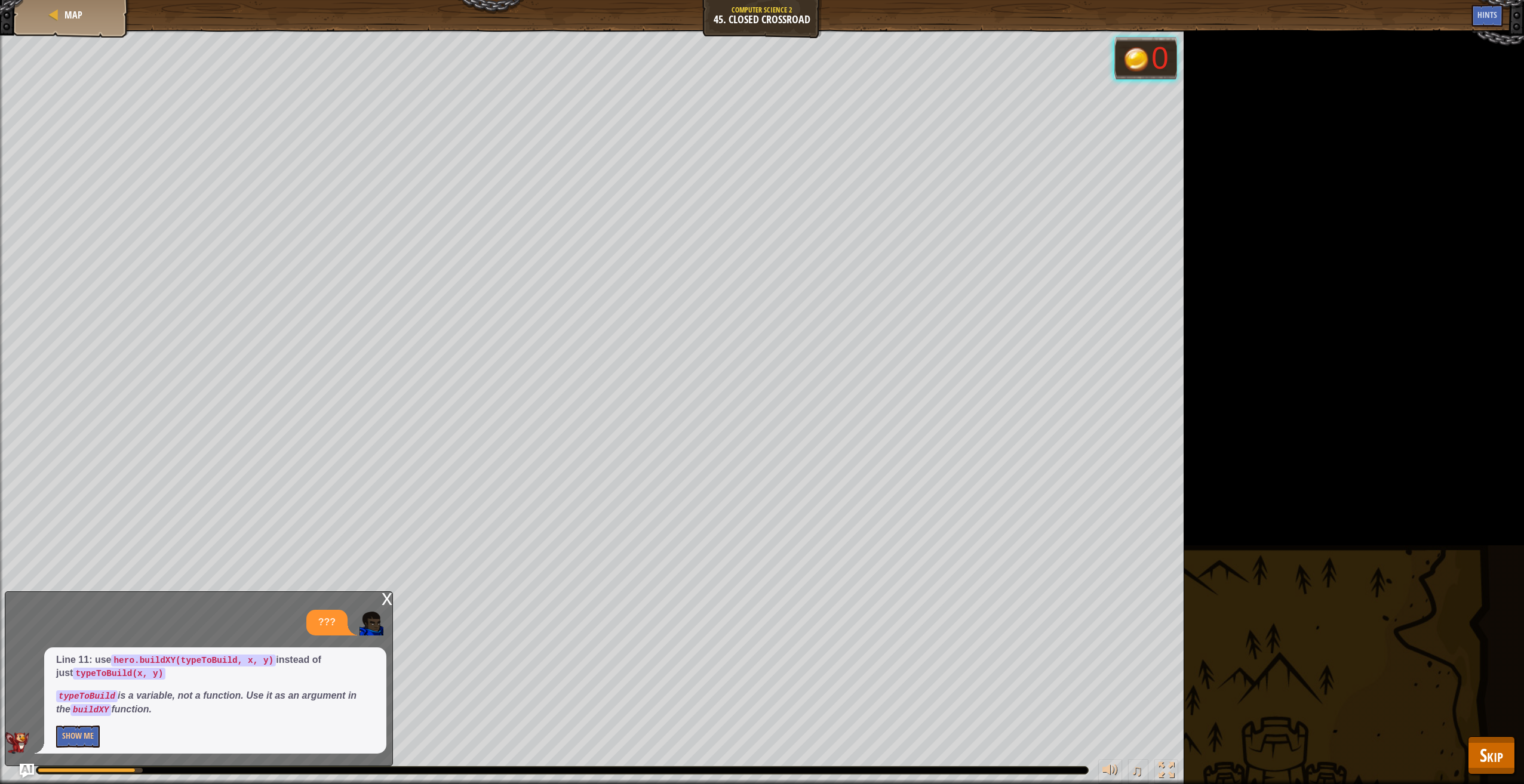
drag, startPoint x: 1374, startPoint y: 564, endPoint x: 1368, endPoint y: 478, distance: 86.2
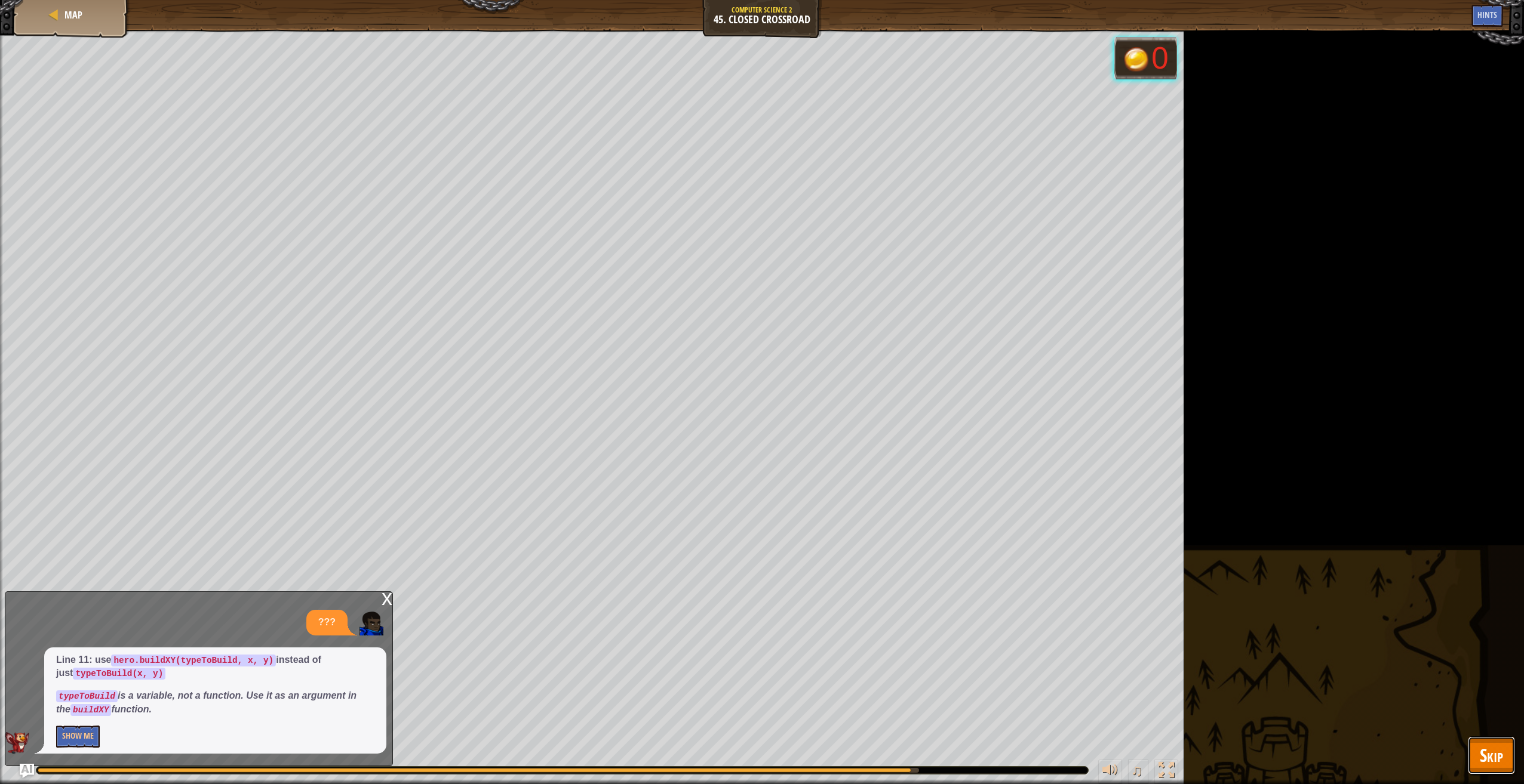
click at [1479, 762] on span "Skip" at bounding box center [1491, 755] width 23 height 24
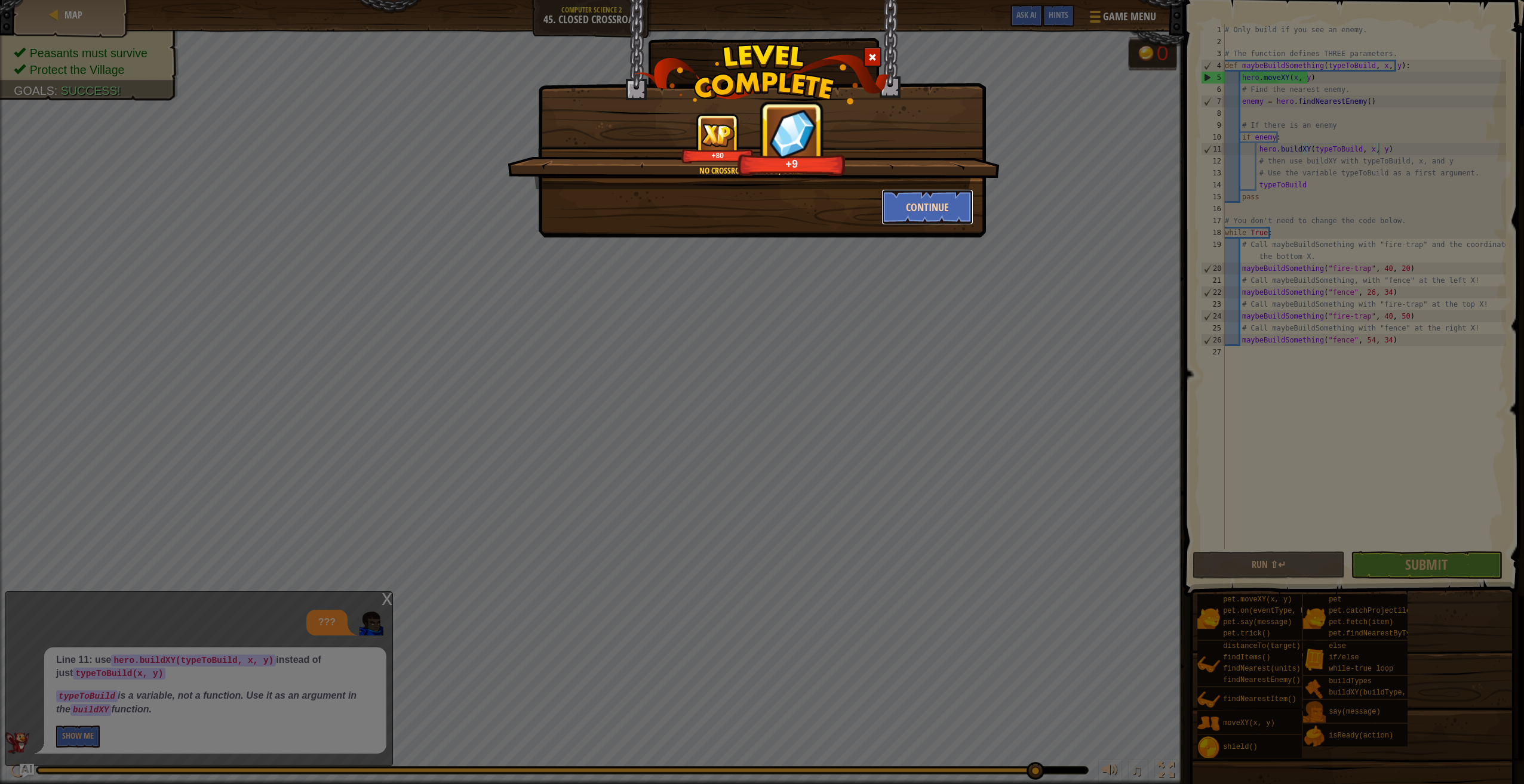
click at [919, 192] on button "Continue" at bounding box center [927, 207] width 92 height 36
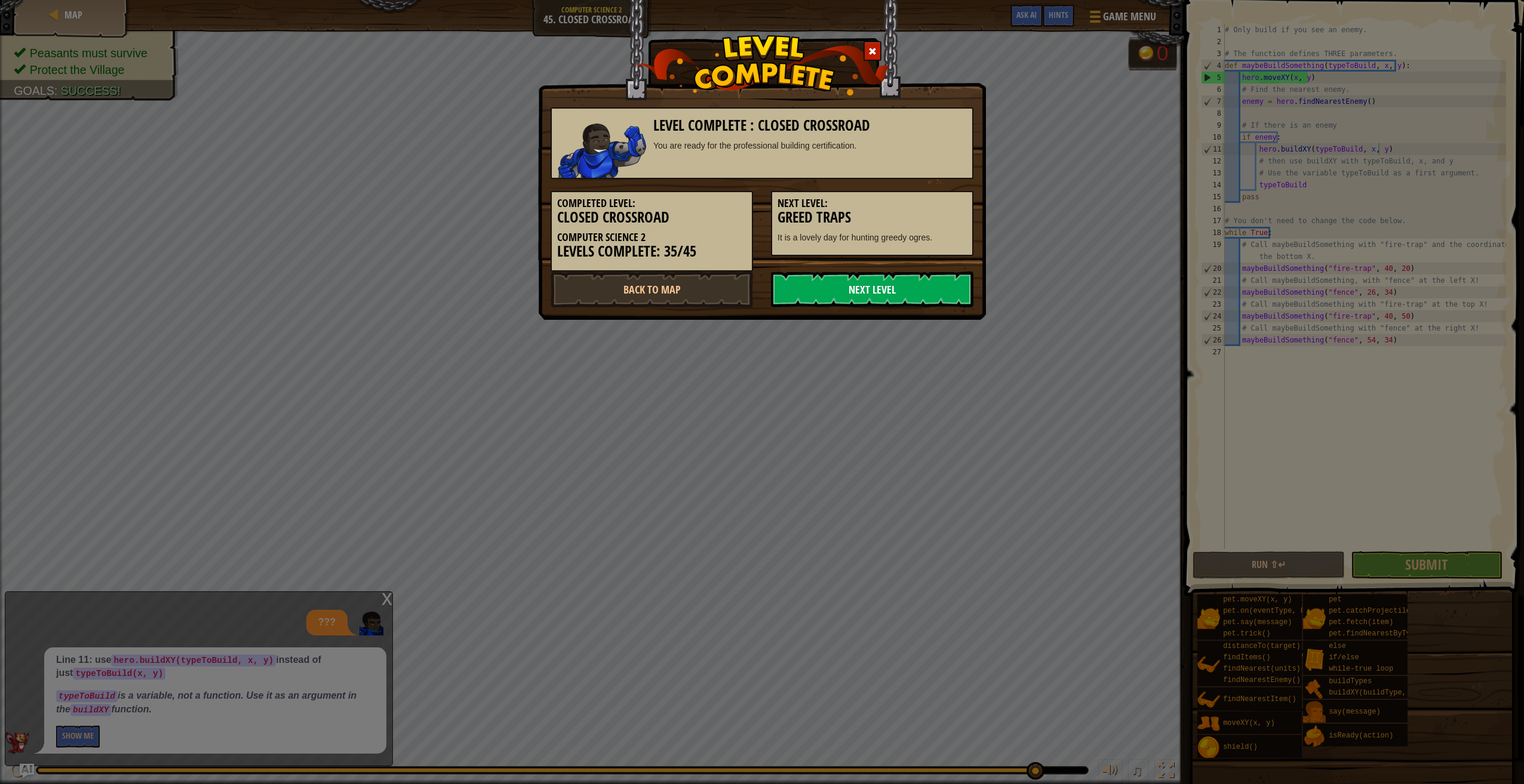
click at [880, 285] on link "Next Level" at bounding box center [872, 289] width 203 height 36
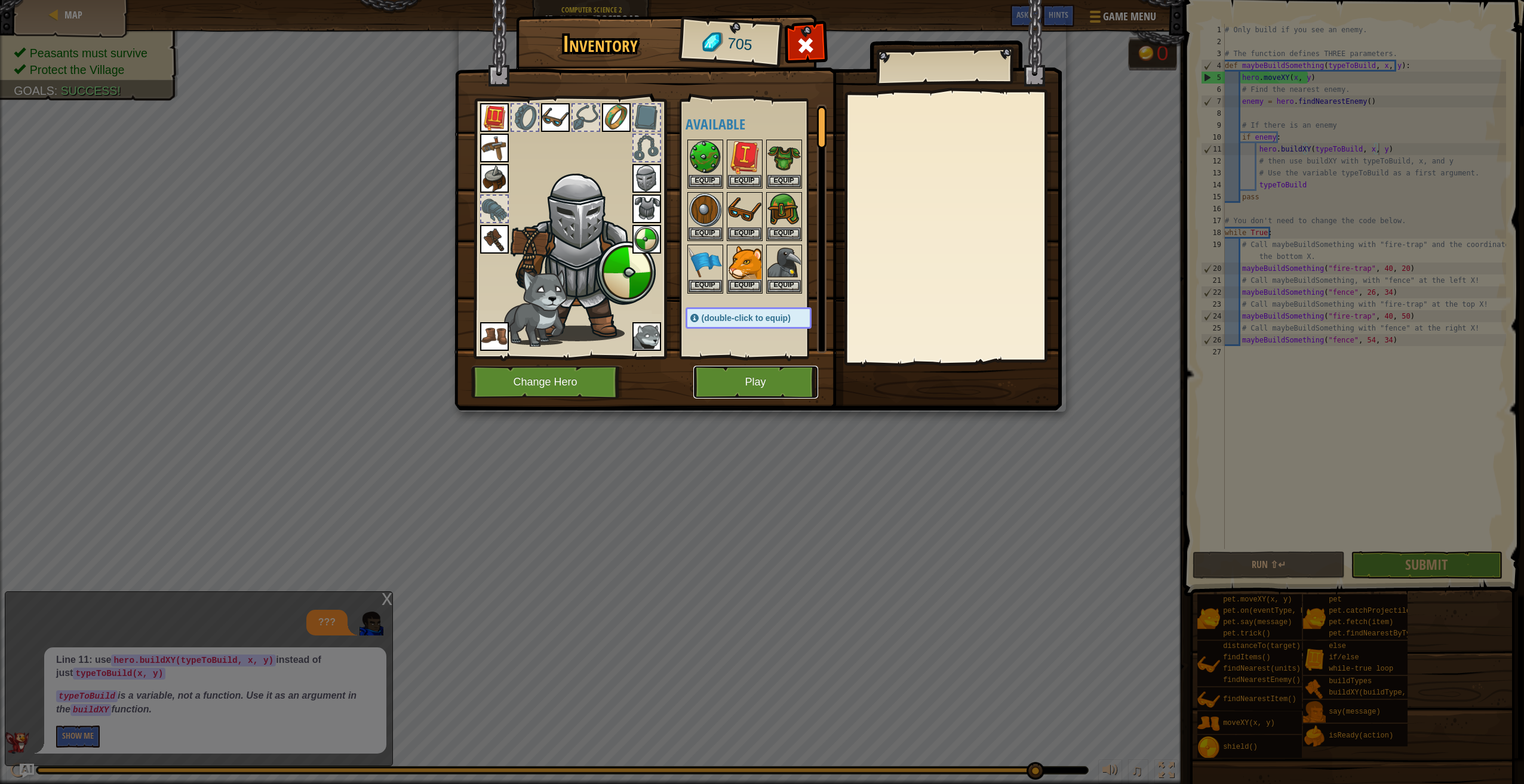
click at [726, 393] on button "Play" at bounding box center [756, 382] width 125 height 33
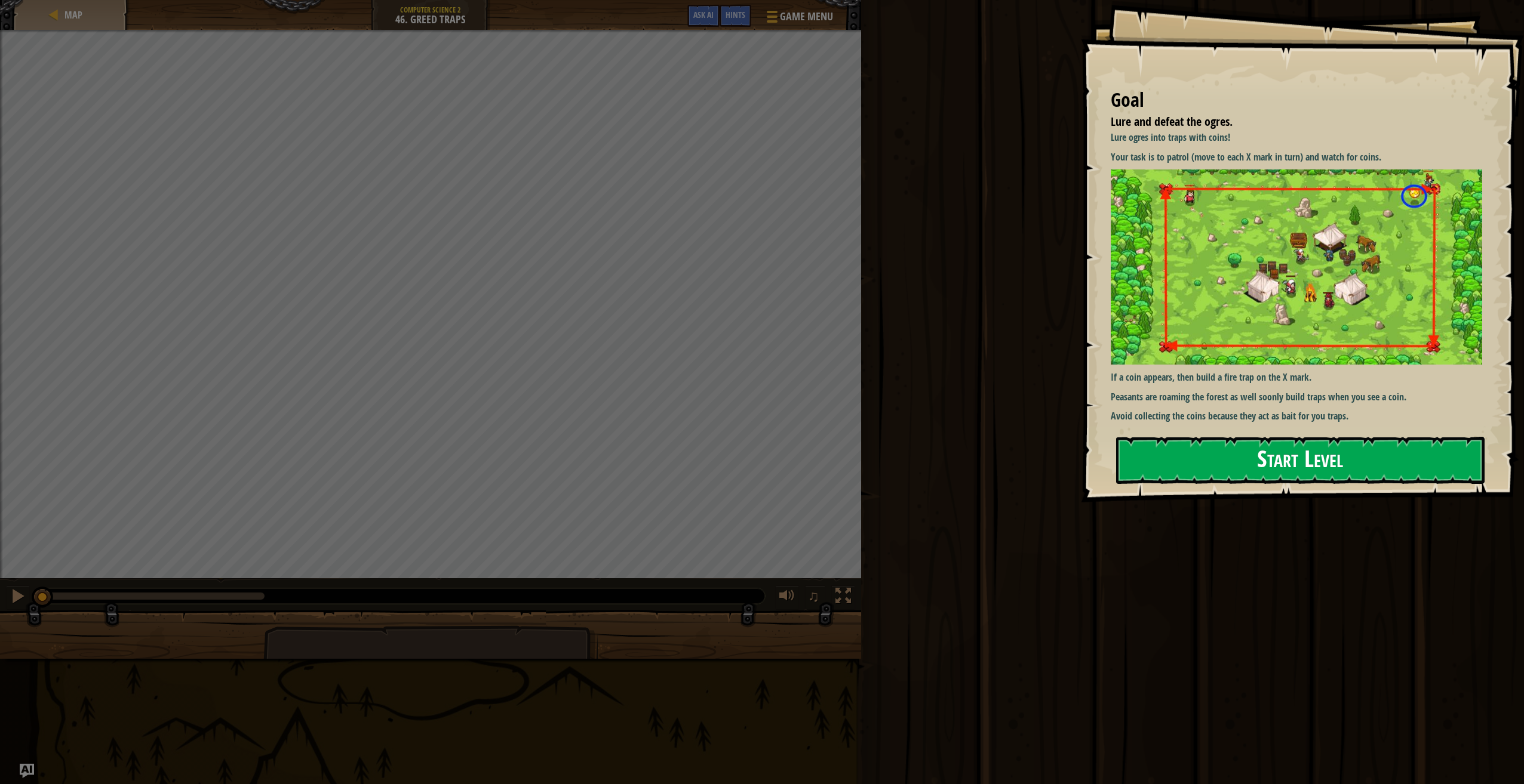
click at [1313, 462] on button "Start Level" at bounding box center [1300, 460] width 368 height 47
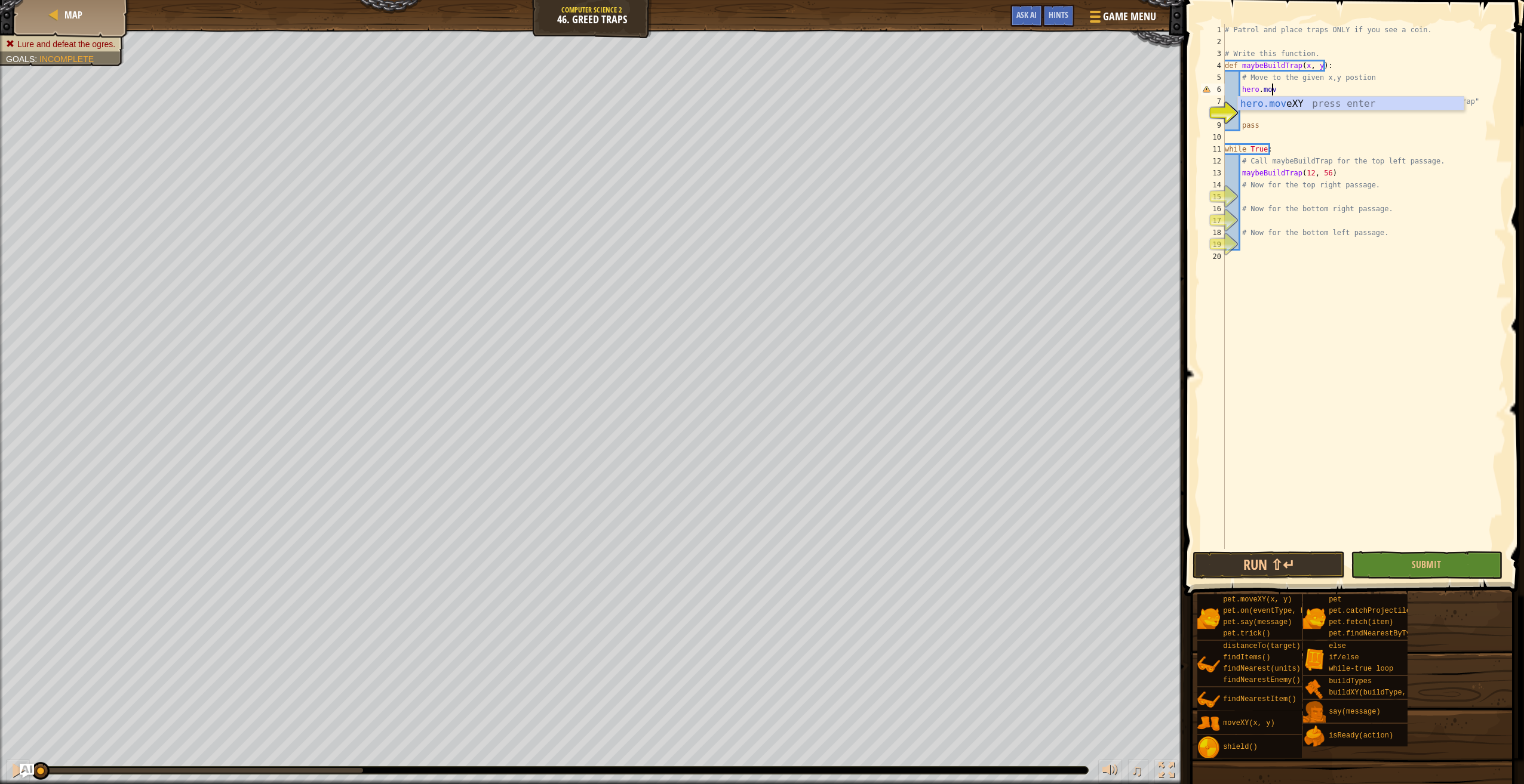
scroll to position [5, 4]
click at [1312, 107] on div "hero.move XY press enter" at bounding box center [1350, 118] width 226 height 43
click at [1312, 97] on div "# Patrol and place traps ONLY if you see a coin. # Write this function. def may…" at bounding box center [1364, 299] width 284 height 550
type textarea "# Search a coin and if you see it, build a "fire-trap""
click at [1275, 115] on div "# Patrol and place traps ONLY if you see a coin. # Write this function. def may…" at bounding box center [1364, 299] width 284 height 550
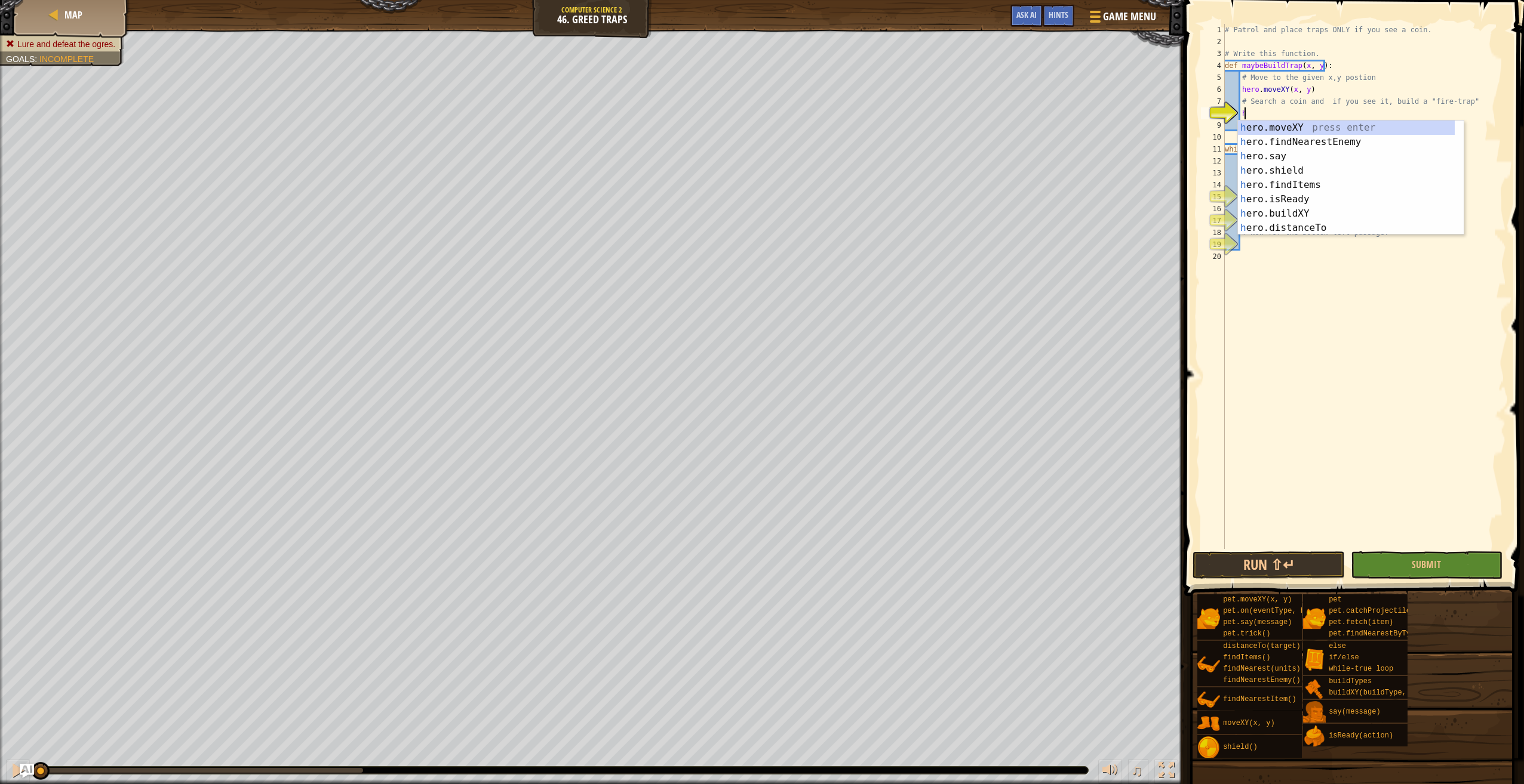
scroll to position [5, 2]
type textarea "her"
click at [1340, 182] on div "her o.isReady press enter her o.distanceTo press enter her o.buildXY press ente…" at bounding box center [1346, 192] width 217 height 143
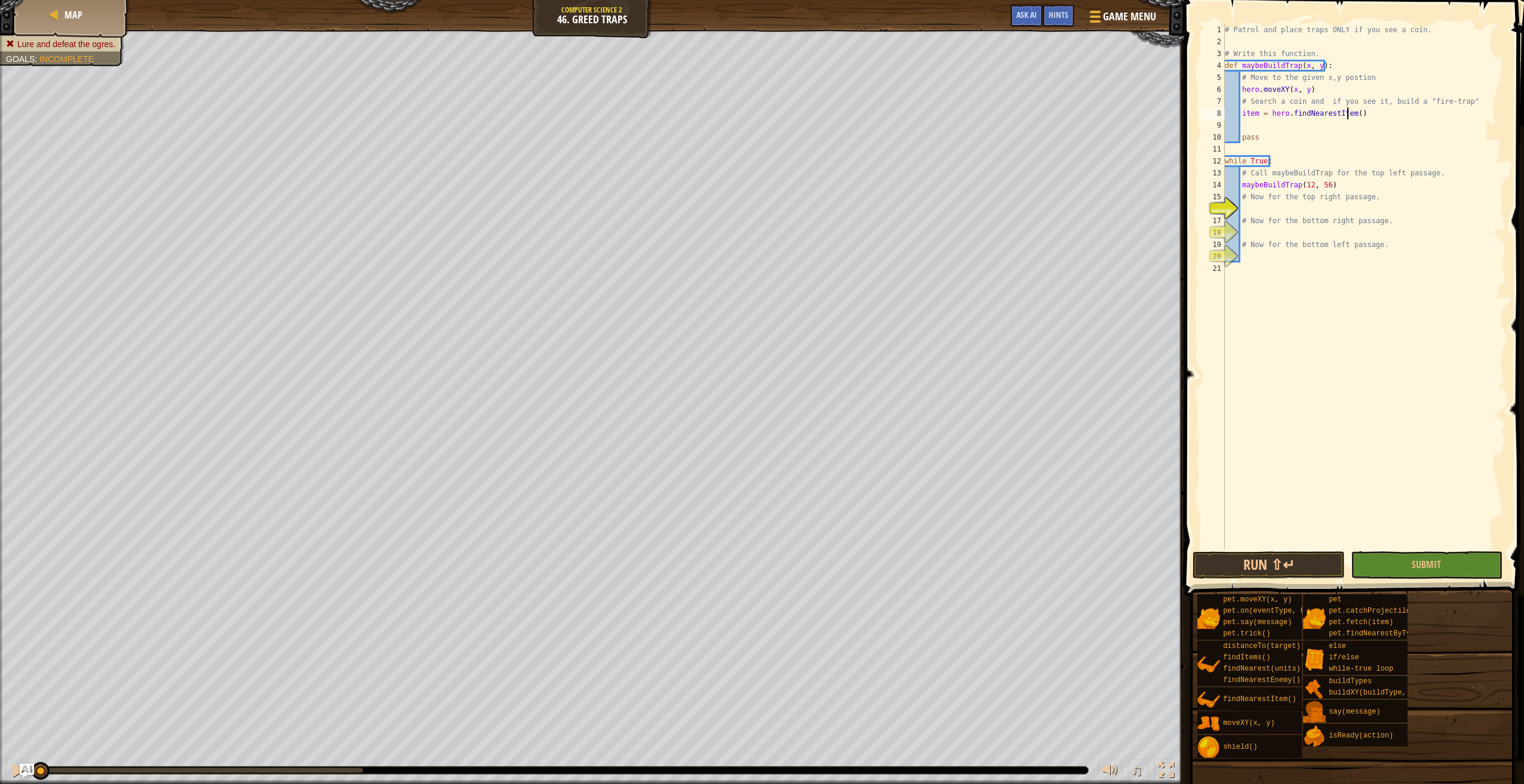
click at [1348, 113] on div "# Patrol and place traps ONLY if you see a coin. # Write this function. def may…" at bounding box center [1364, 299] width 284 height 550
click at [1349, 113] on div "# Patrol and place traps ONLY if you see a coin. # Write this function. def may…" at bounding box center [1364, 299] width 284 height 550
type textarea "item = hero.findNearestItem("coin")"
click at [1371, 129] on div "# Patrol and place traps ONLY if you see a coin. # Write this function. def may…" at bounding box center [1364, 299] width 284 height 550
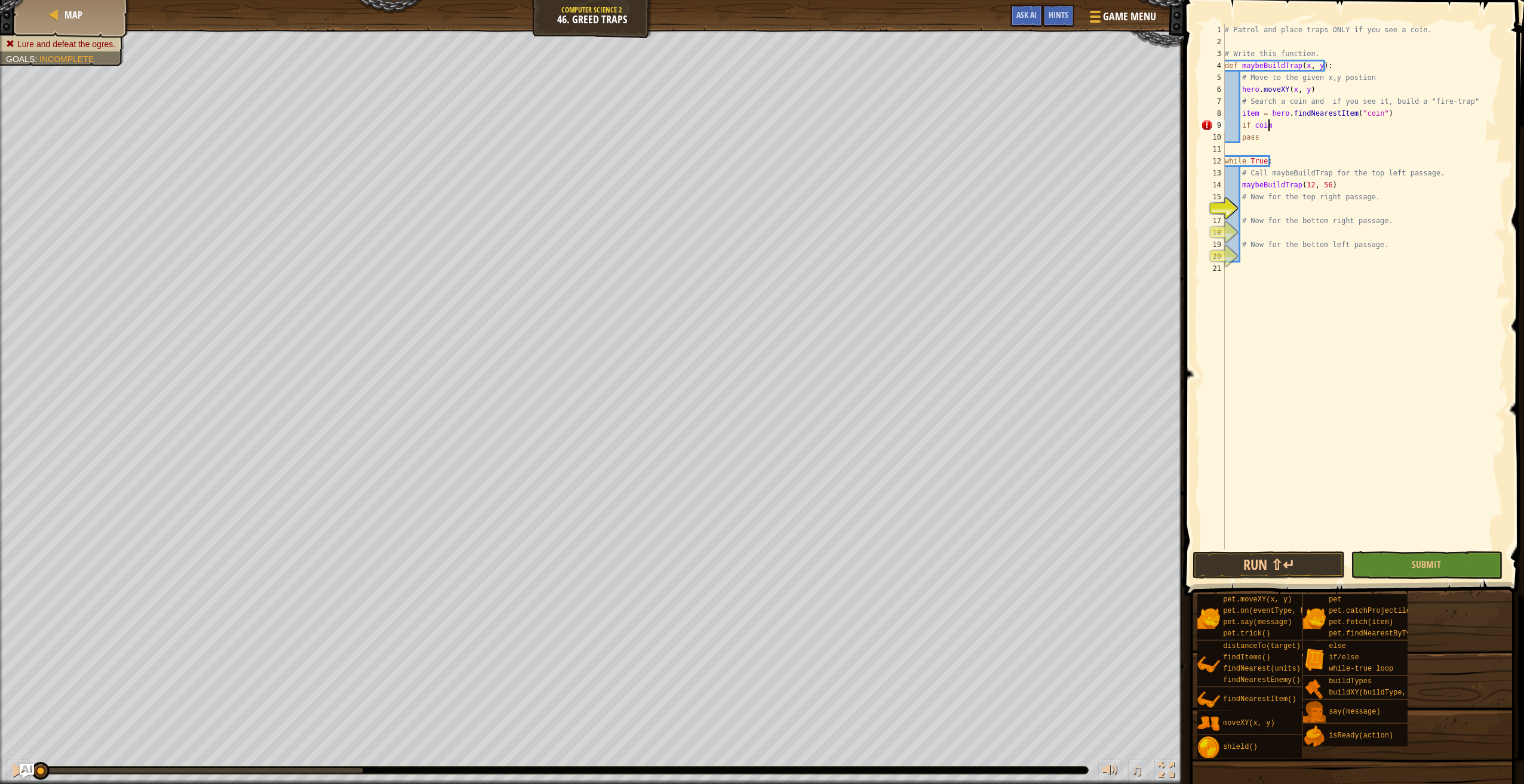
scroll to position [5, 3]
type textarea "if coin:"
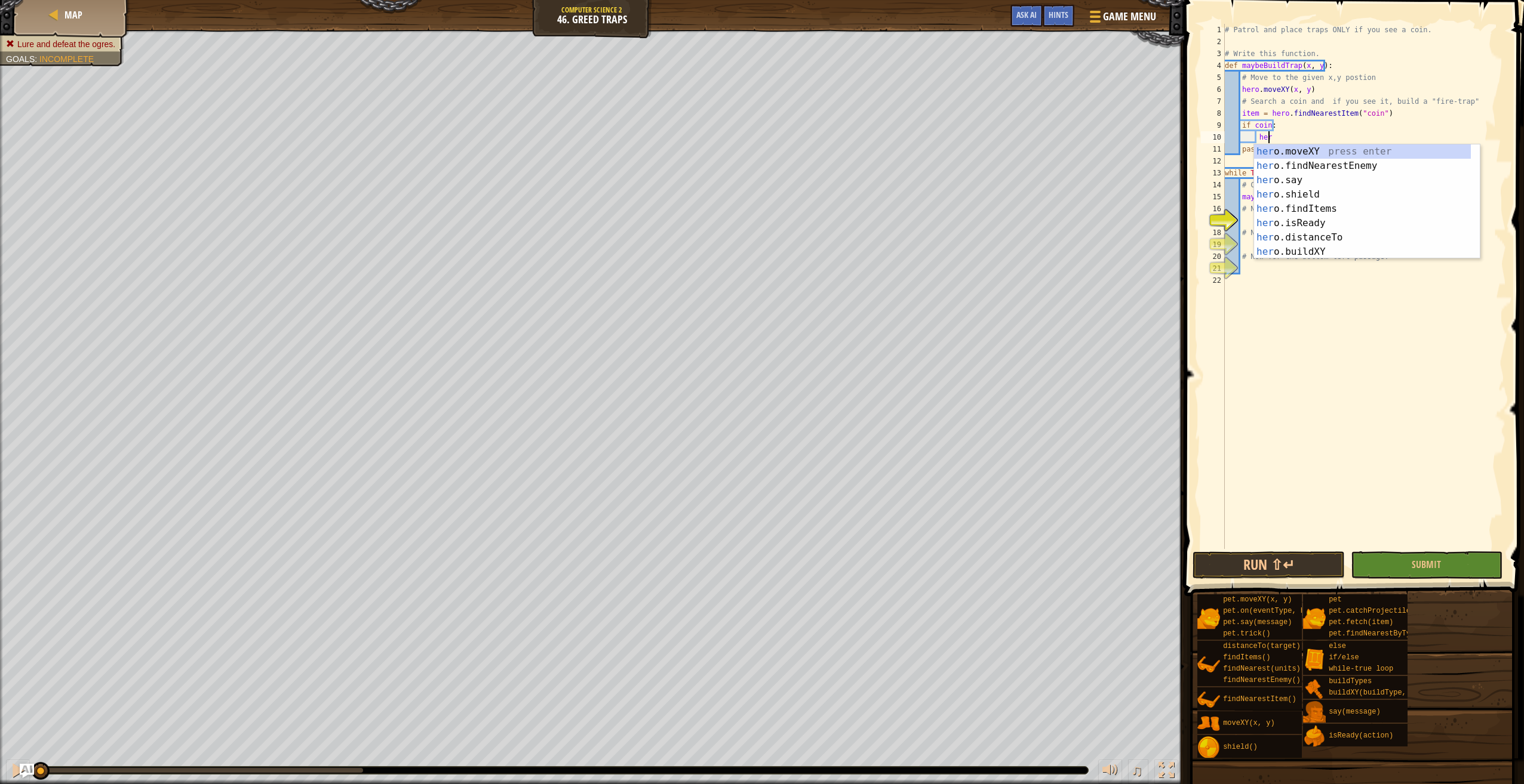
type textarea "h"
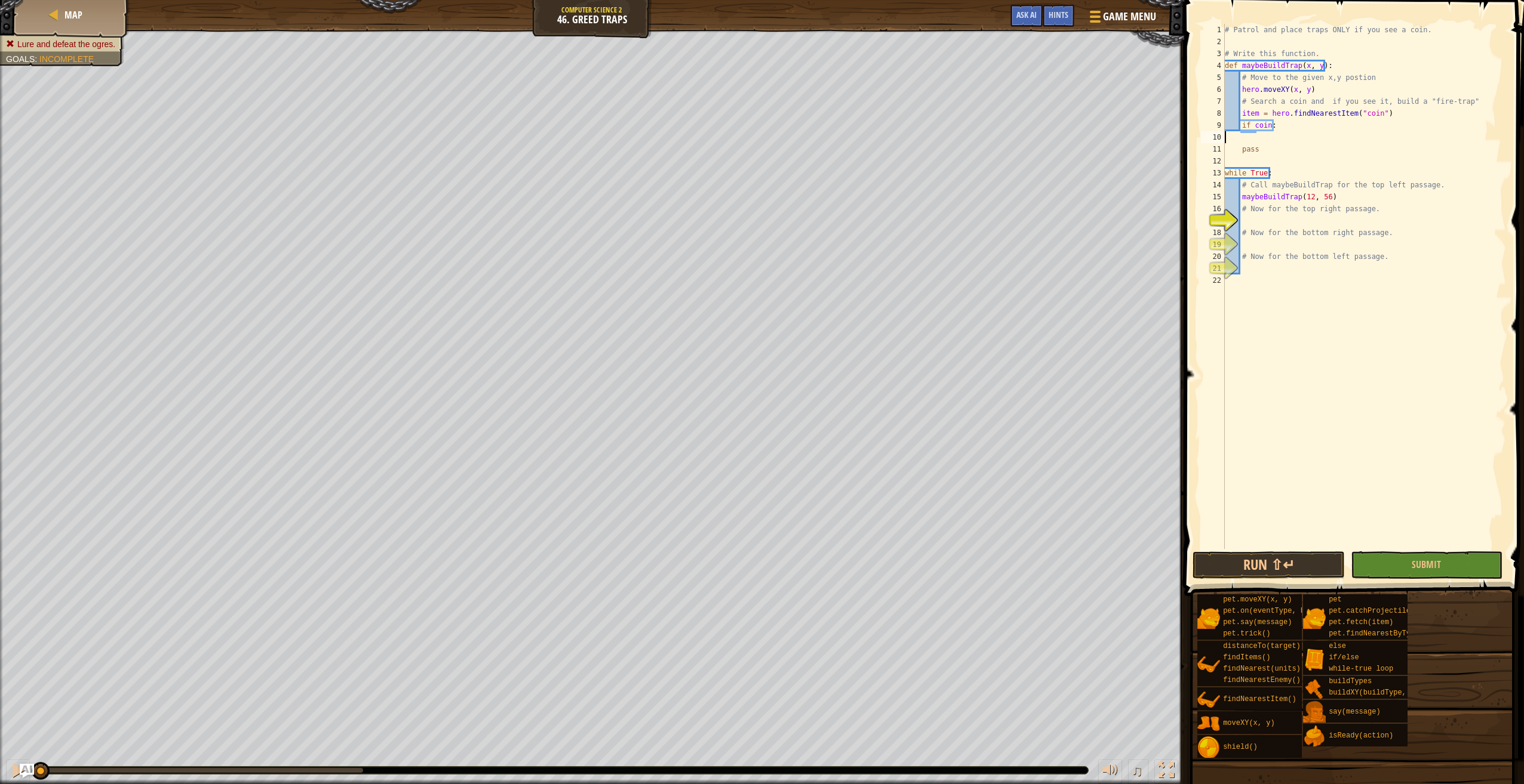
scroll to position [5, 0]
type textarea "i"
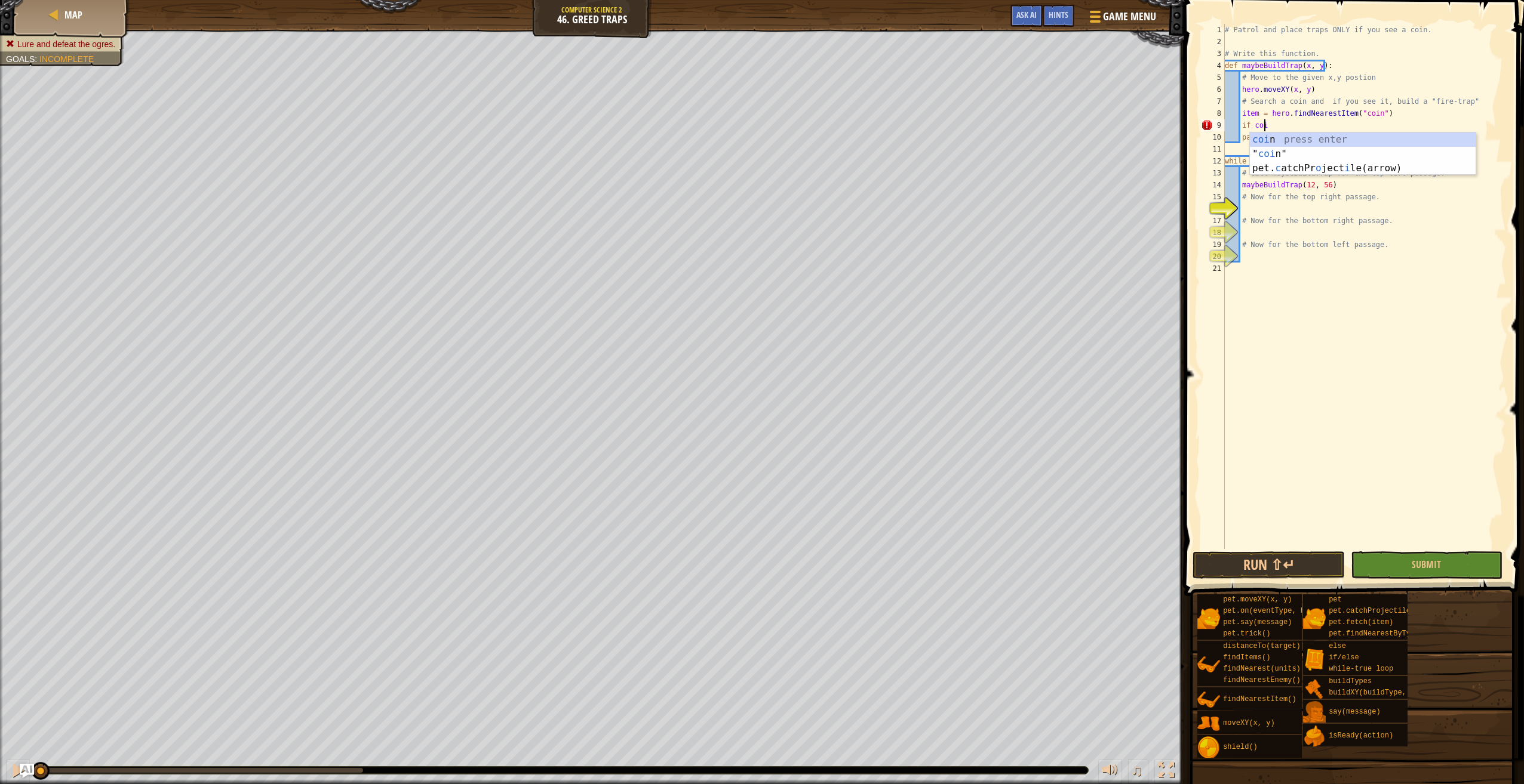
scroll to position [5, 3]
type textarea "if coin:"
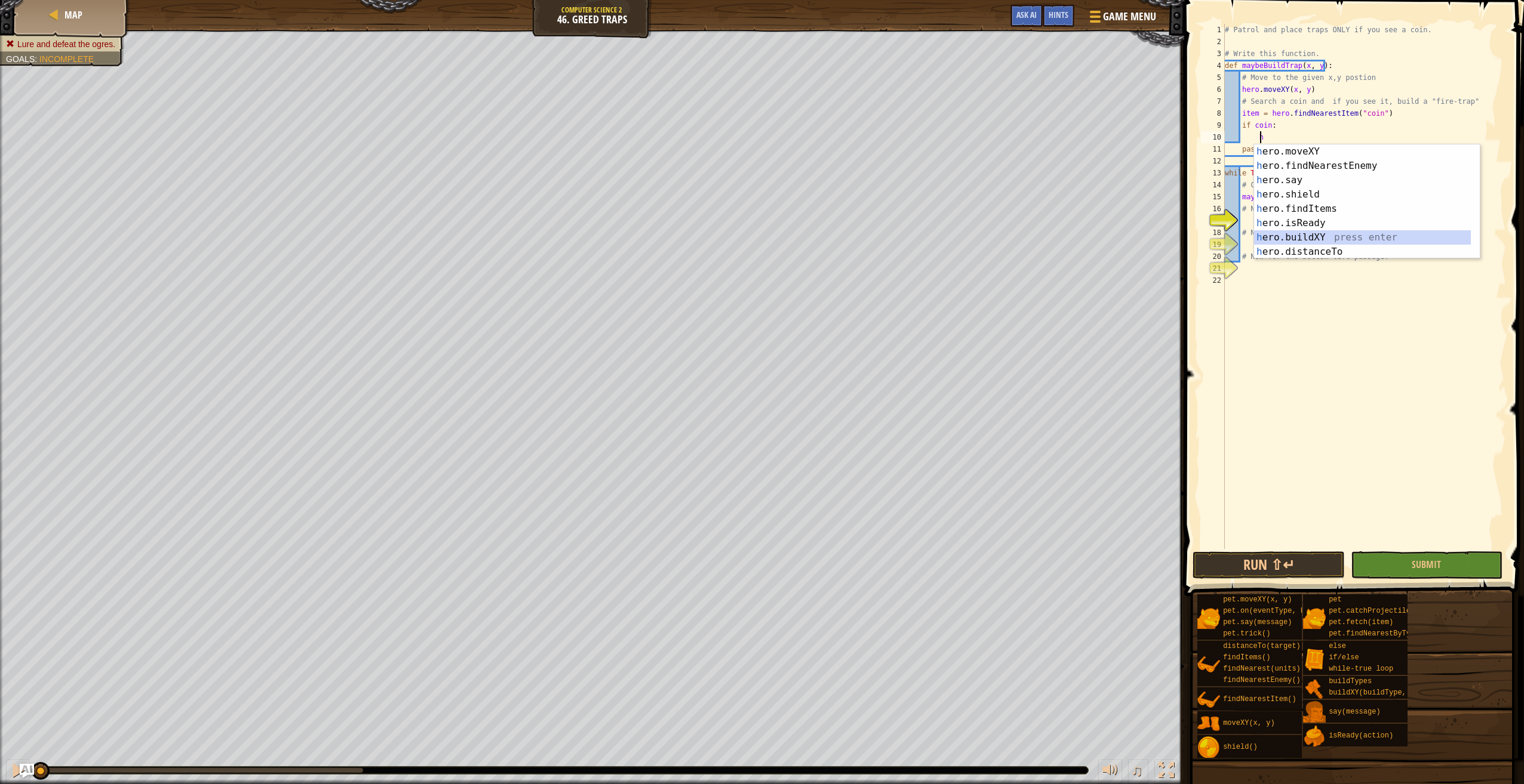
click at [1331, 231] on div "h ero.moveXY press enter h ero.findNearestEnemy press enter h ero.say press ent…" at bounding box center [1367, 216] width 226 height 143
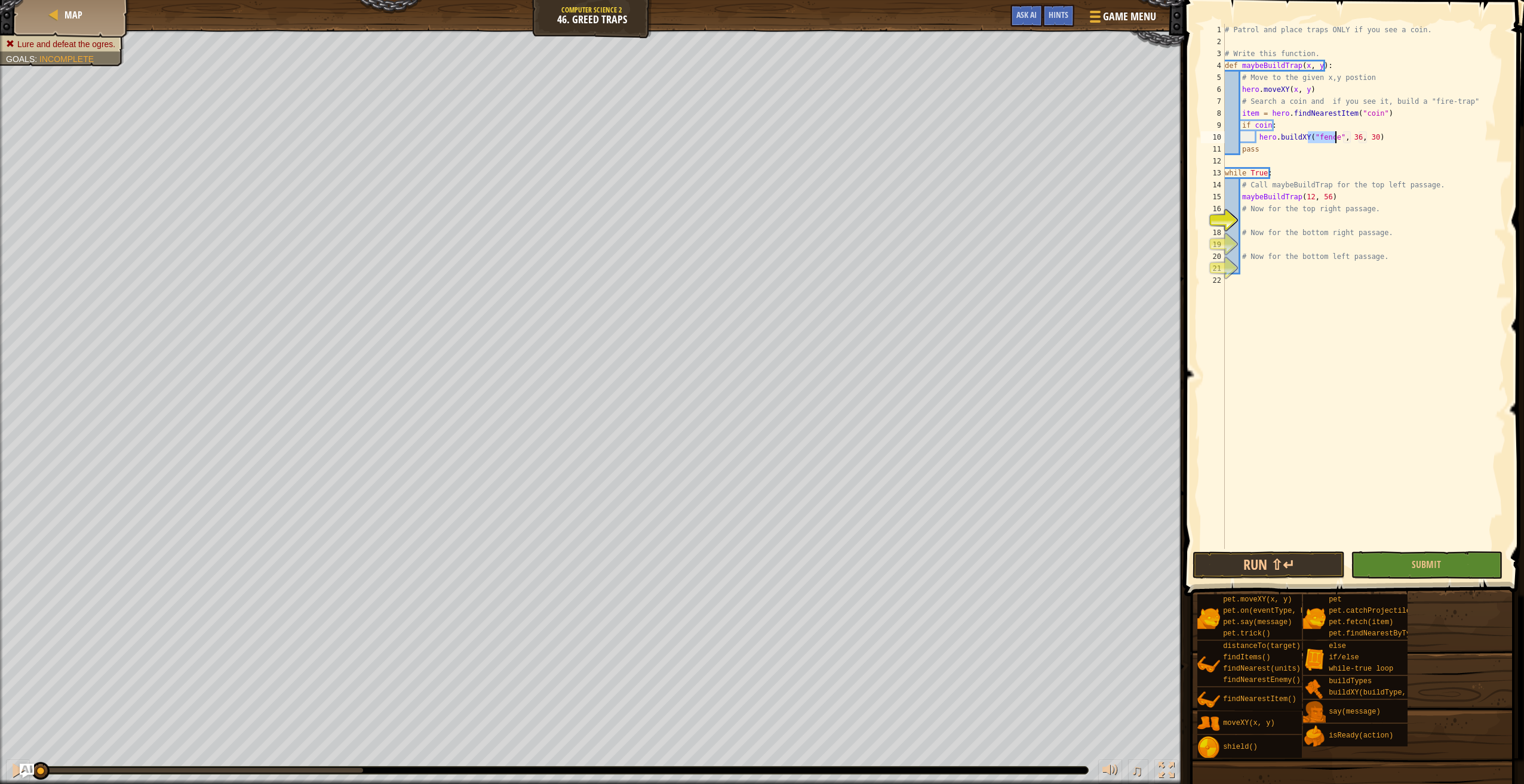
click at [1331, 136] on div "# Patrol and place traps ONLY if you see a coin. # Write this function. def may…" at bounding box center [1364, 287] width 284 height 525
type textarea "hero.buildXY("fire-trap", 36, 30)"
click at [1319, 221] on div "# Patrol and place traps ONLY if you see a coin. # Write this function. def may…" at bounding box center [1364, 299] width 284 height 550
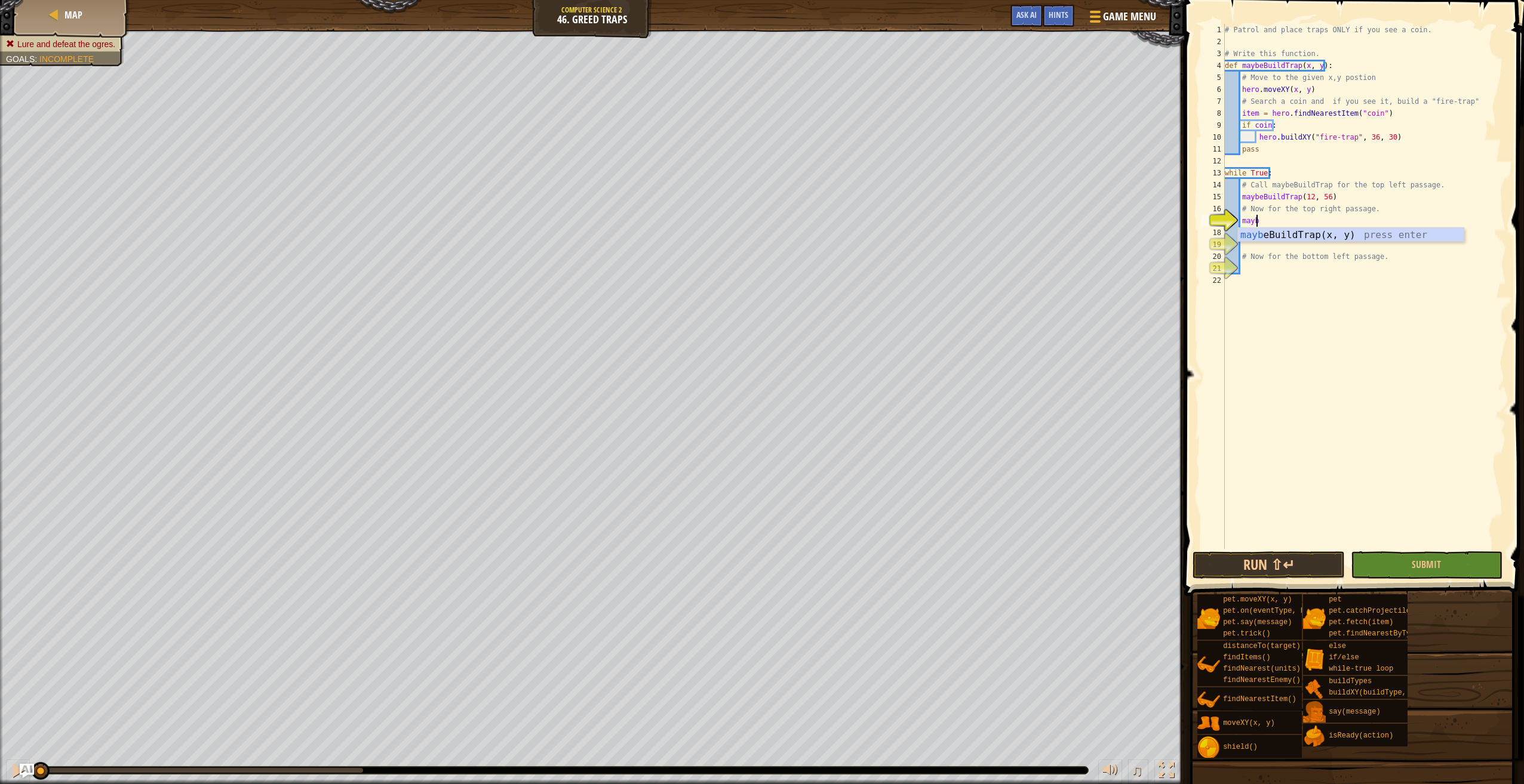
scroll to position [5, 2]
click at [1373, 239] on div "maybe BuildTrap(x, y) press enter" at bounding box center [1350, 249] width 226 height 43
type textarea "maybeBuildTrap(68, 56)"
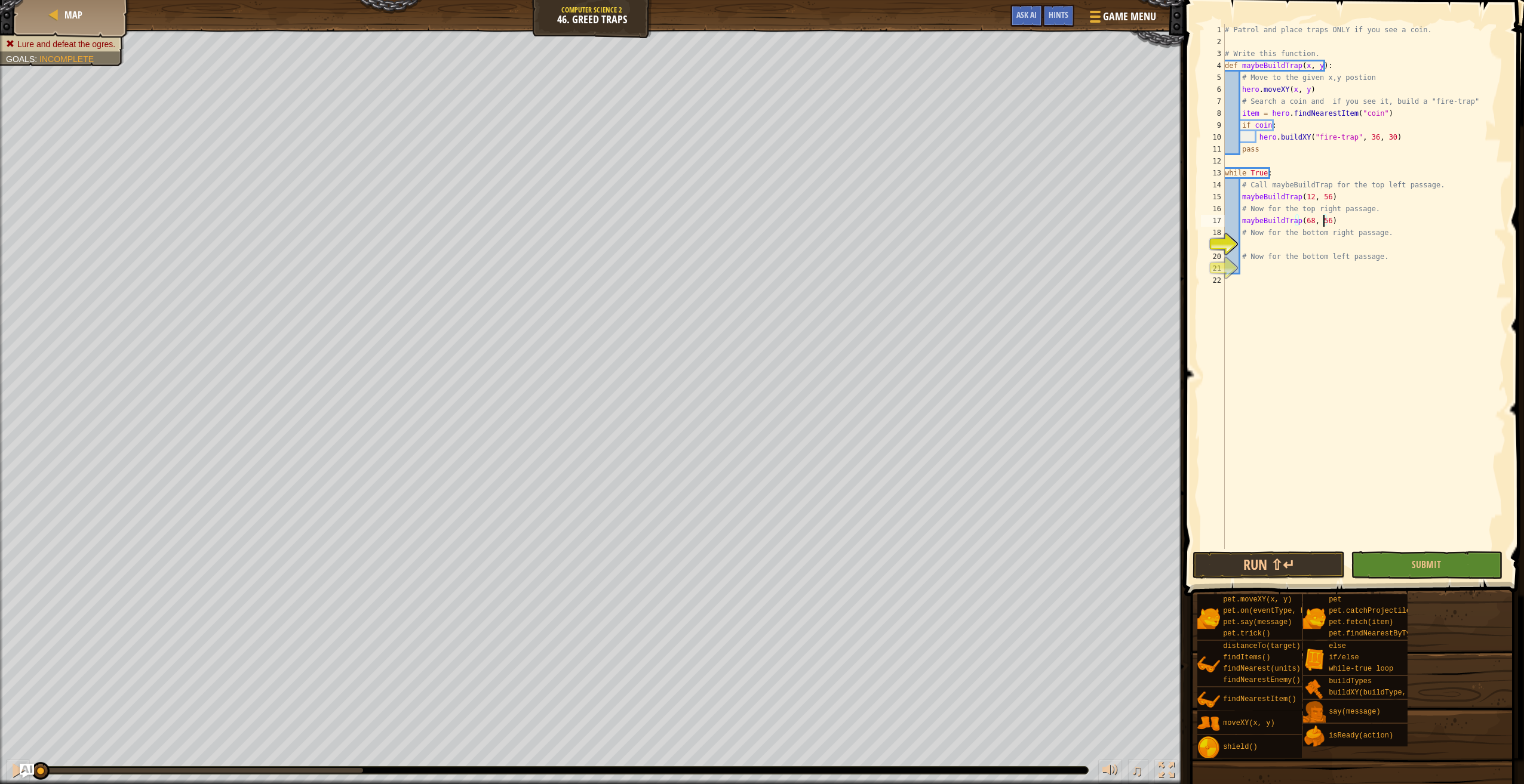
click at [1257, 245] on div "# Patrol and place traps ONLY if you see a coin. # Write this function. def may…" at bounding box center [1364, 299] width 284 height 550
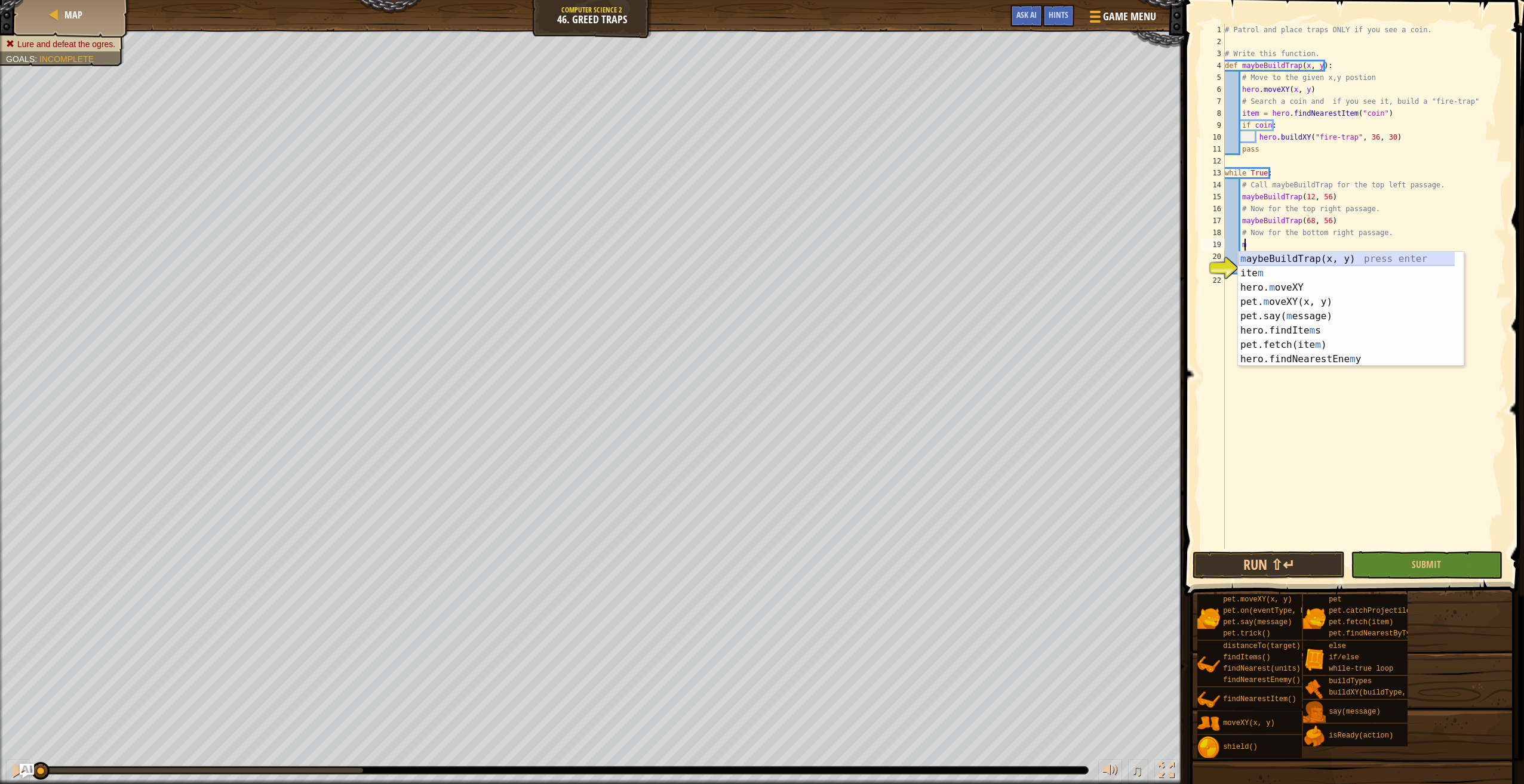
click at [1300, 261] on div "m aybeBuildTrap(x, y) press enter ite m press enter hero. m oveXY press enter p…" at bounding box center [1350, 323] width 226 height 143
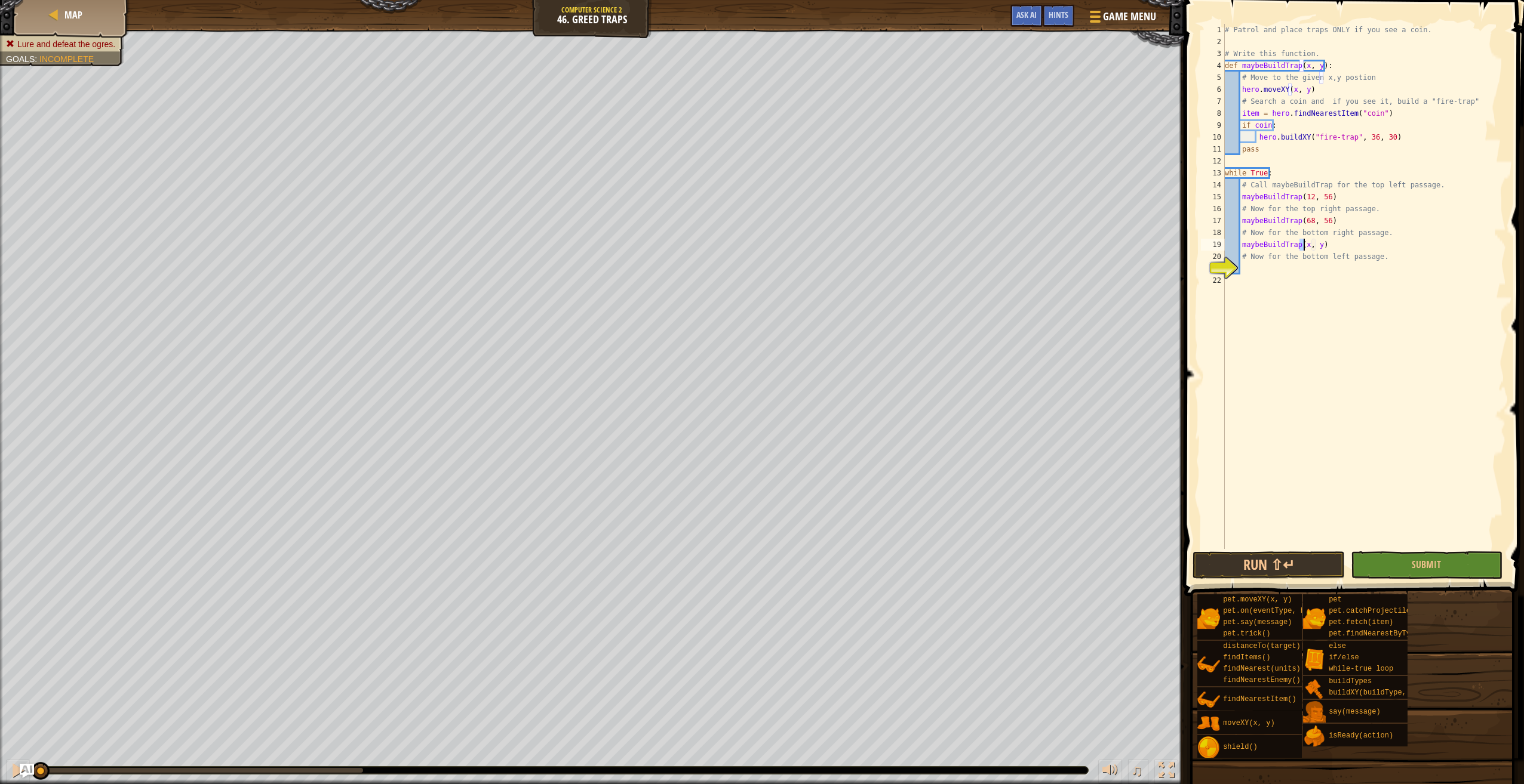
scroll to position [5, 6]
type textarea "maybeBuildTrap(68, 12)"
click at [1333, 285] on div "# Patrol and place traps ONLY if you see a coin. # Write this function. def may…" at bounding box center [1364, 299] width 284 height 550
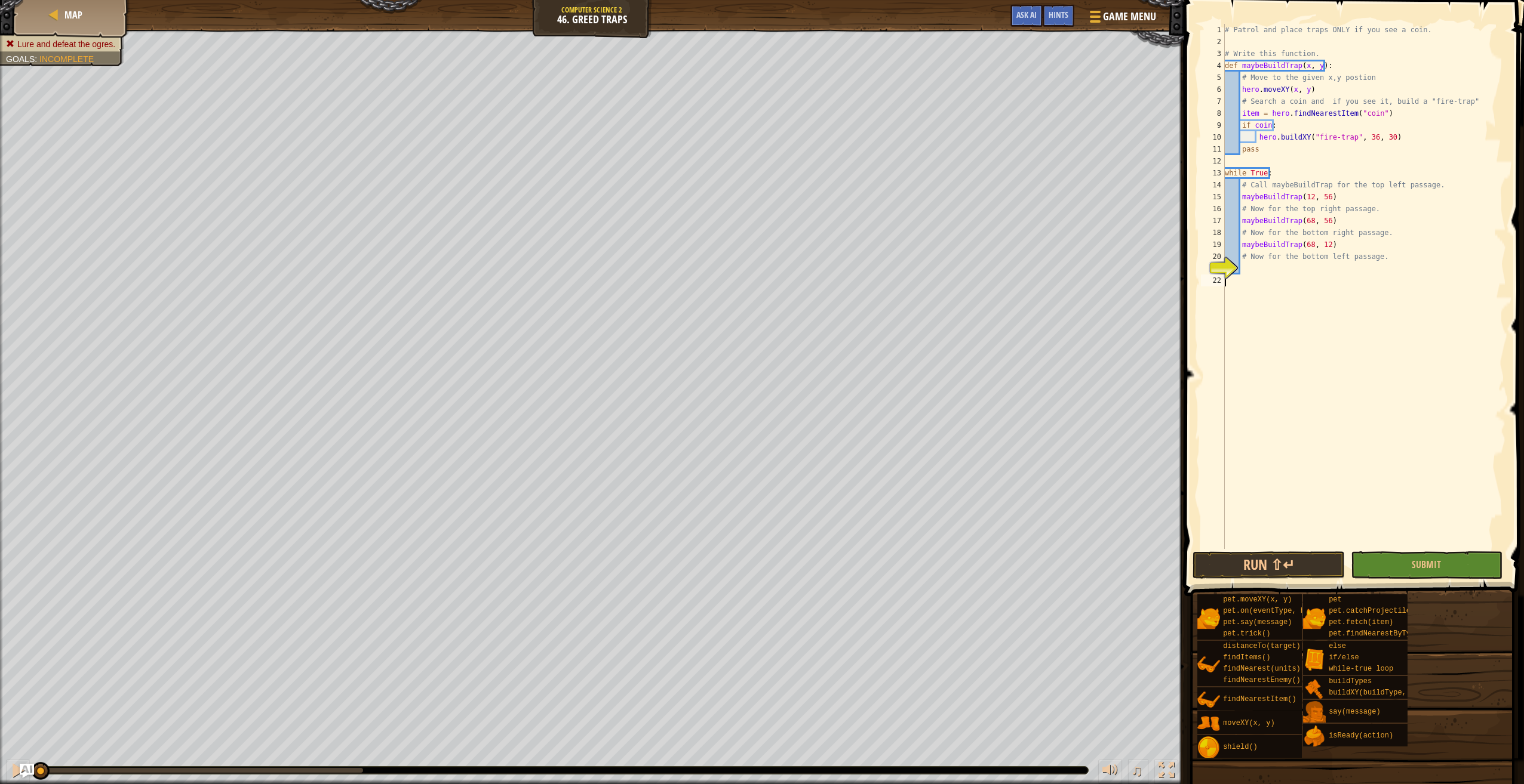
click at [1337, 269] on div "# Patrol and place traps ONLY if you see a coin. # Write this function. def may…" at bounding box center [1364, 299] width 284 height 550
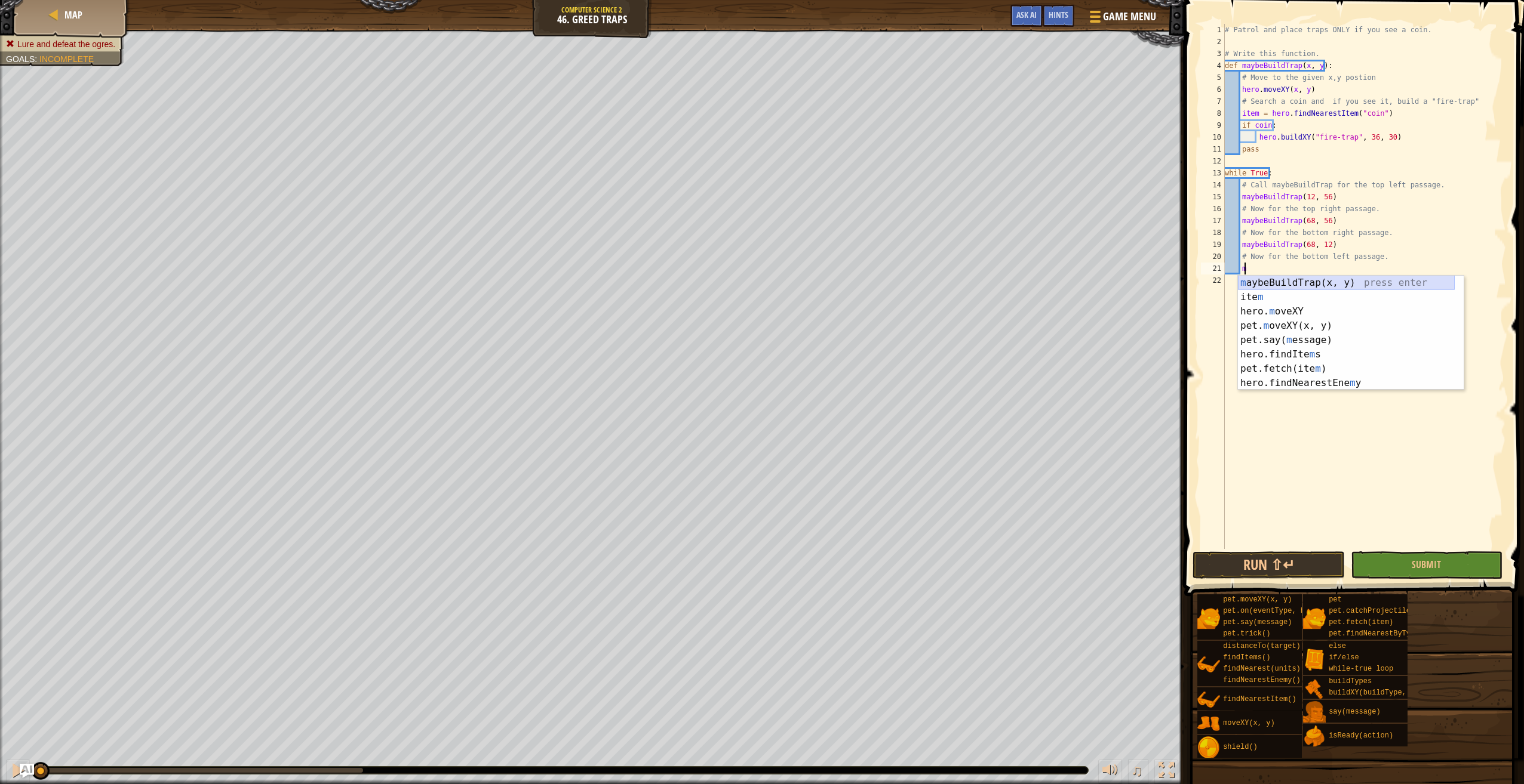
click at [1350, 276] on div "m aybeBuildTrap(x, y) press enter ite m press enter hero. m oveXY press enter p…" at bounding box center [1346, 347] width 217 height 143
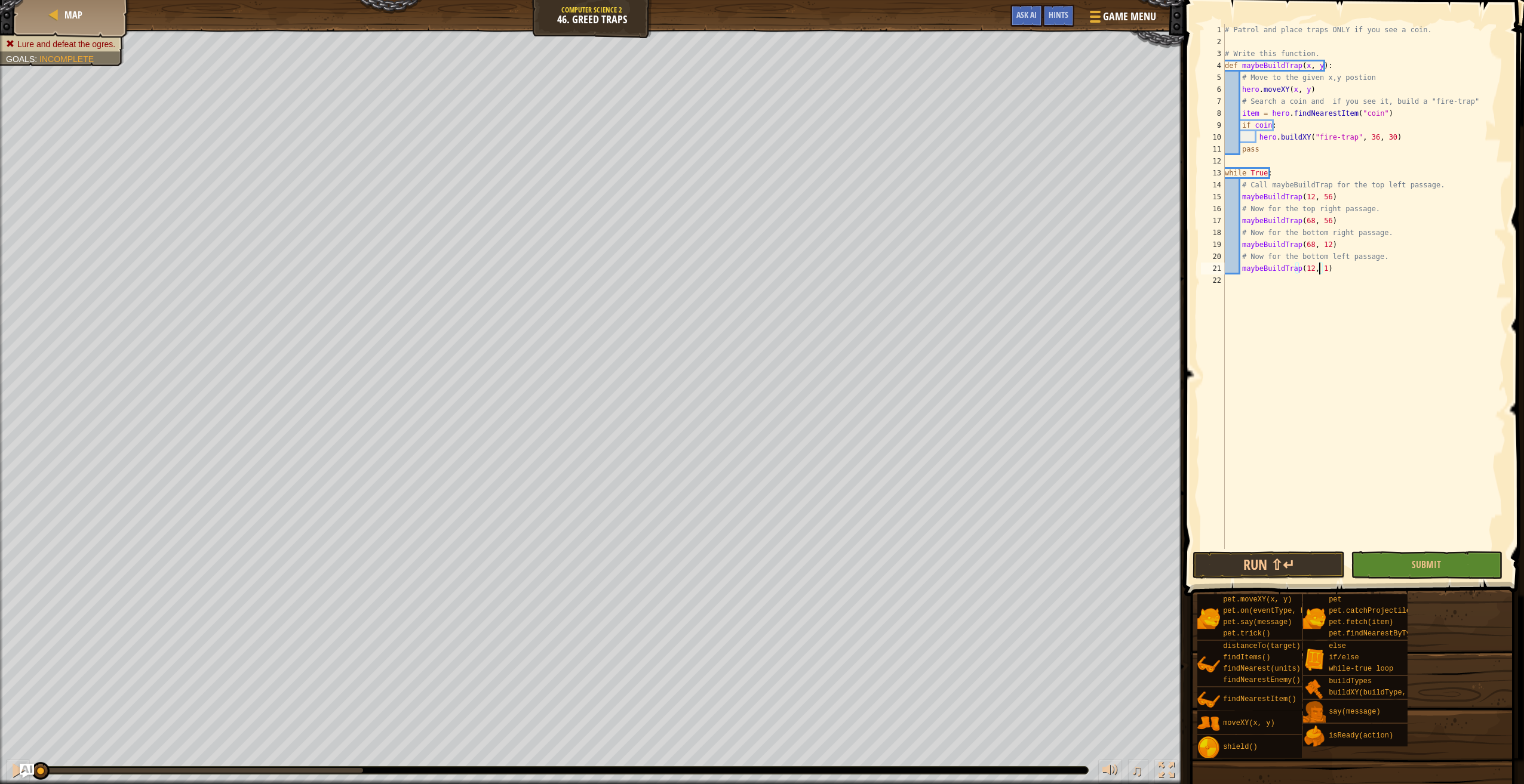
scroll to position [5, 8]
click at [1426, 576] on button "Submit" at bounding box center [1426, 565] width 152 height 27
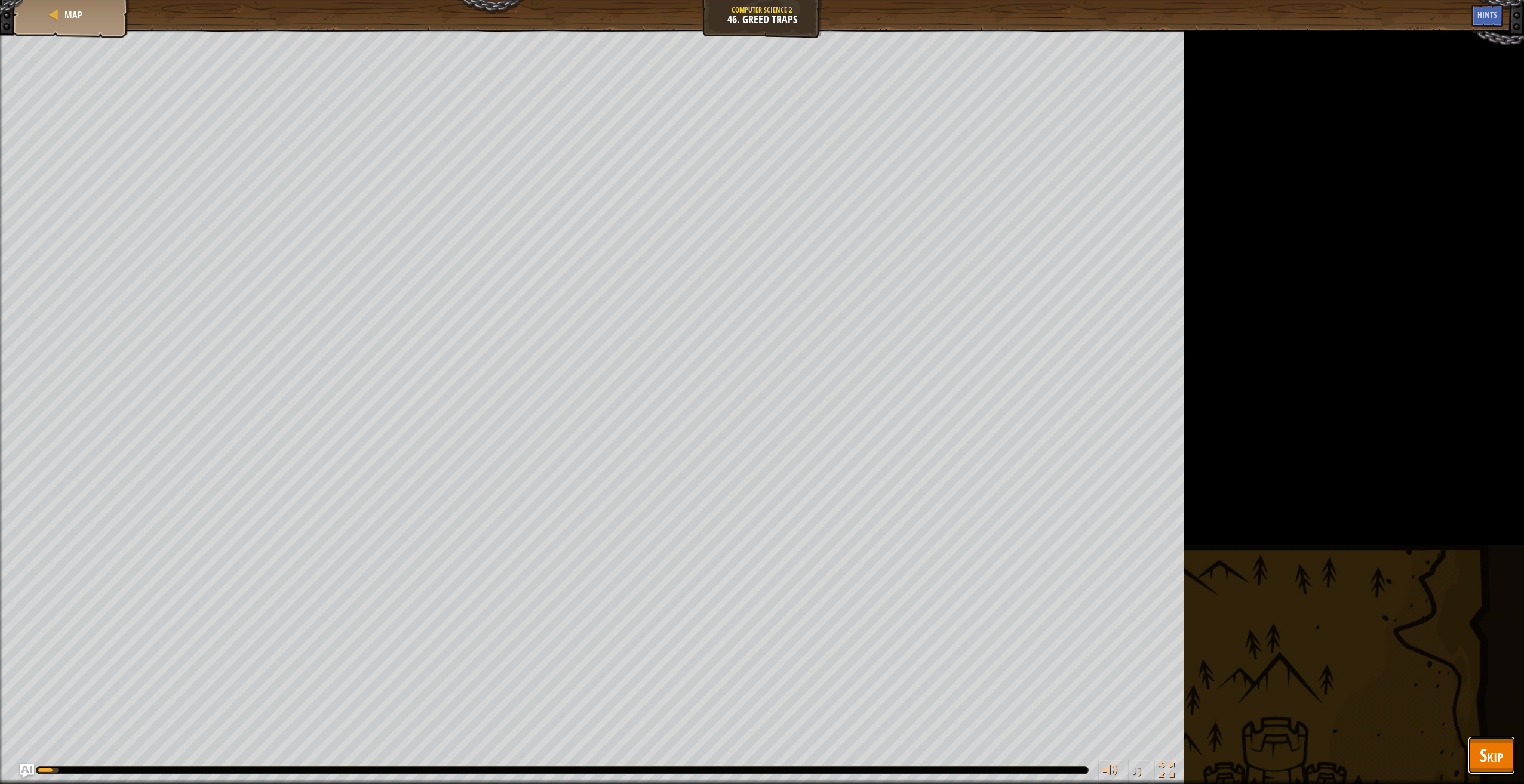
click at [1472, 743] on button "Skip" at bounding box center [1491, 755] width 47 height 38
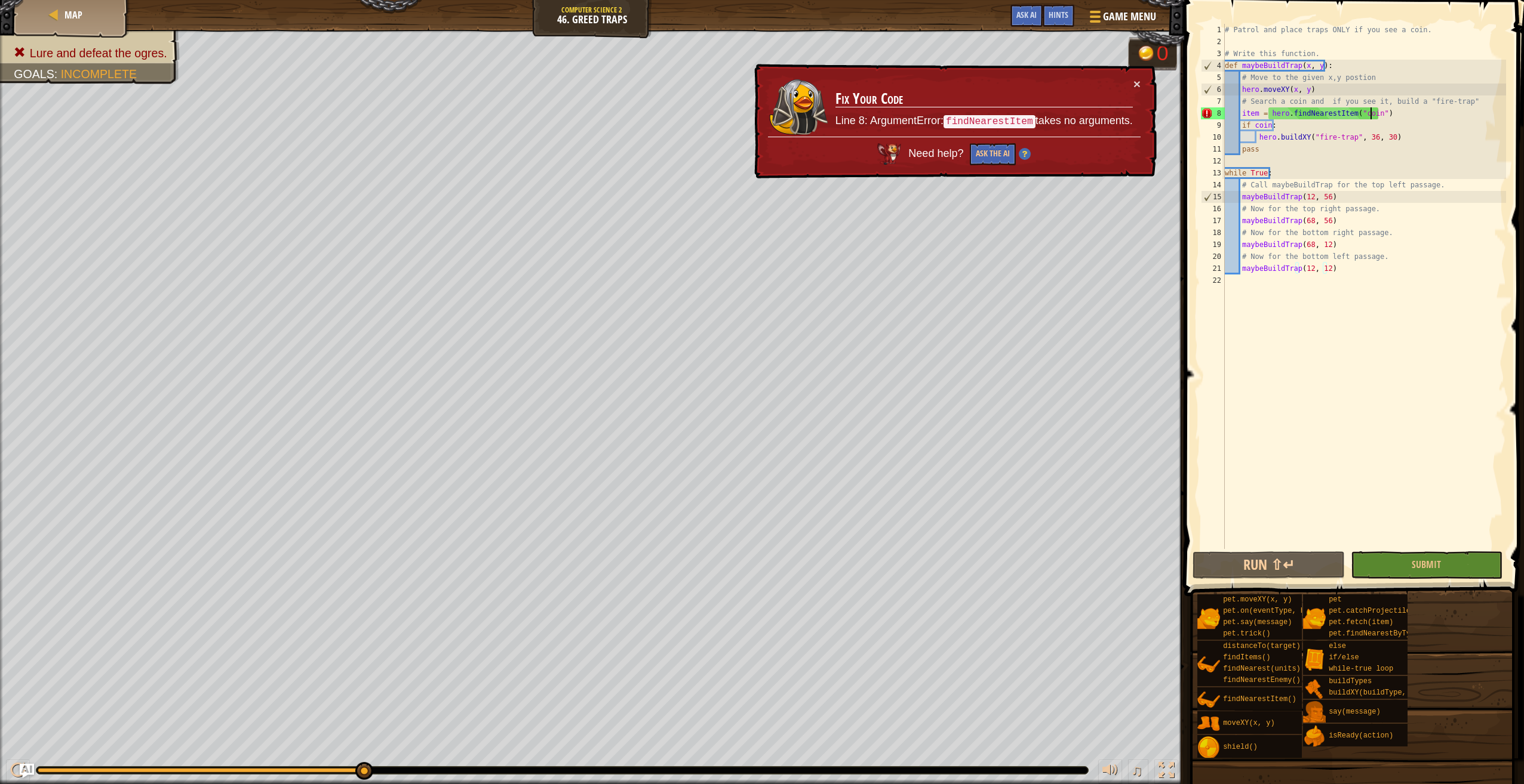
click at [1371, 110] on div "# Patrol and place traps ONLY if you see a coin. # Write this function. def may…" at bounding box center [1364, 299] width 284 height 550
click at [1375, 111] on div "# Patrol and place traps ONLY if you see a coin. # Write this function. def may…" at bounding box center [1364, 299] width 284 height 550
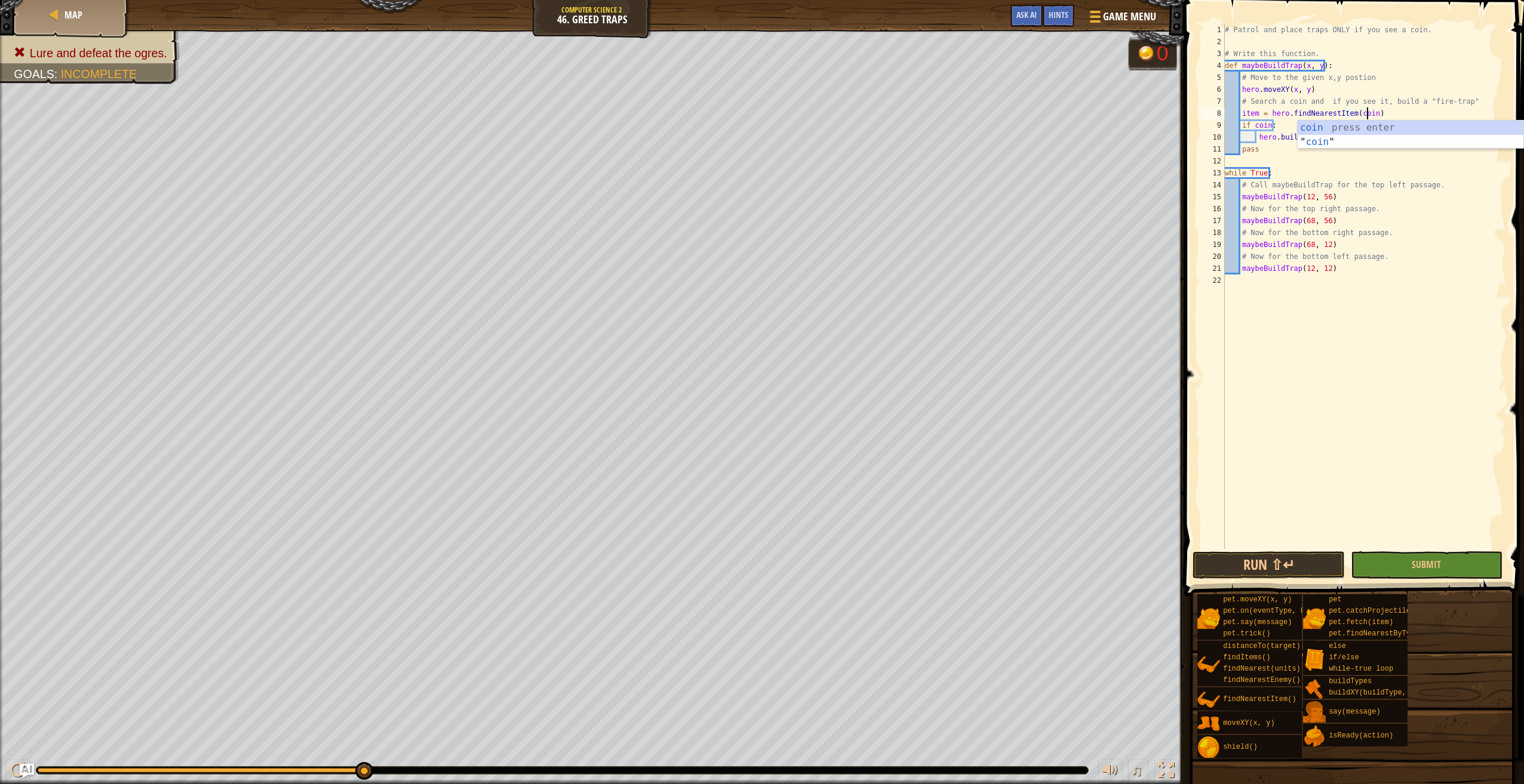
scroll to position [5, 12]
click at [1419, 572] on button "Submit" at bounding box center [1426, 565] width 152 height 27
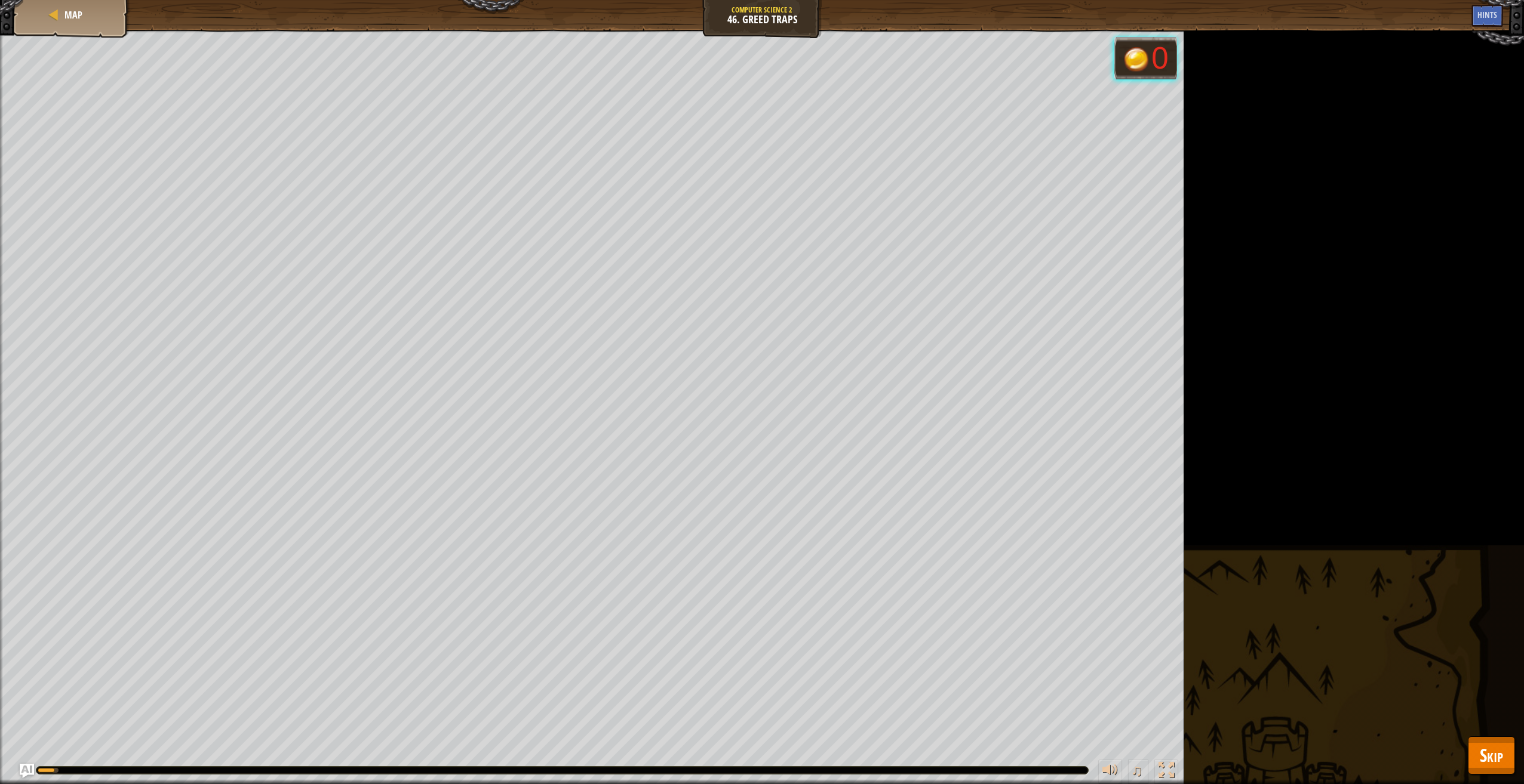
drag, startPoint x: 1510, startPoint y: 726, endPoint x: 1501, endPoint y: 740, distance: 16.6
click at [1501, 740] on div "Map Computer Science 2 46. Greed Traps Game Menu Done Hints Ask AI 1 הההההההההה…" at bounding box center [762, 392] width 1524 height 784
click at [1501, 740] on button "Skip" at bounding box center [1491, 755] width 47 height 38
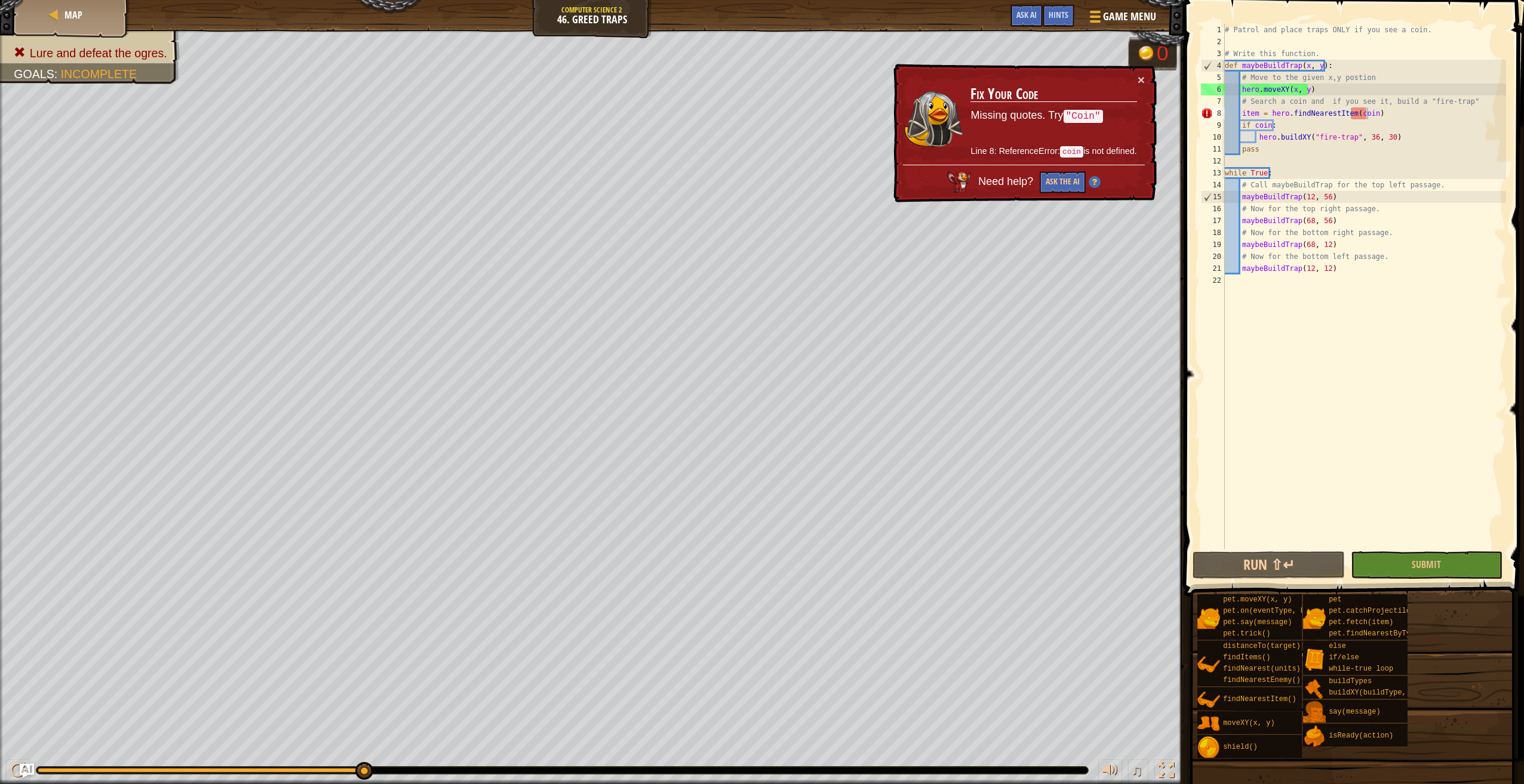
click at [1351, 112] on div "# Patrol and place traps ONLY if you see a coin. # Write this function. def may…" at bounding box center [1364, 299] width 284 height 550
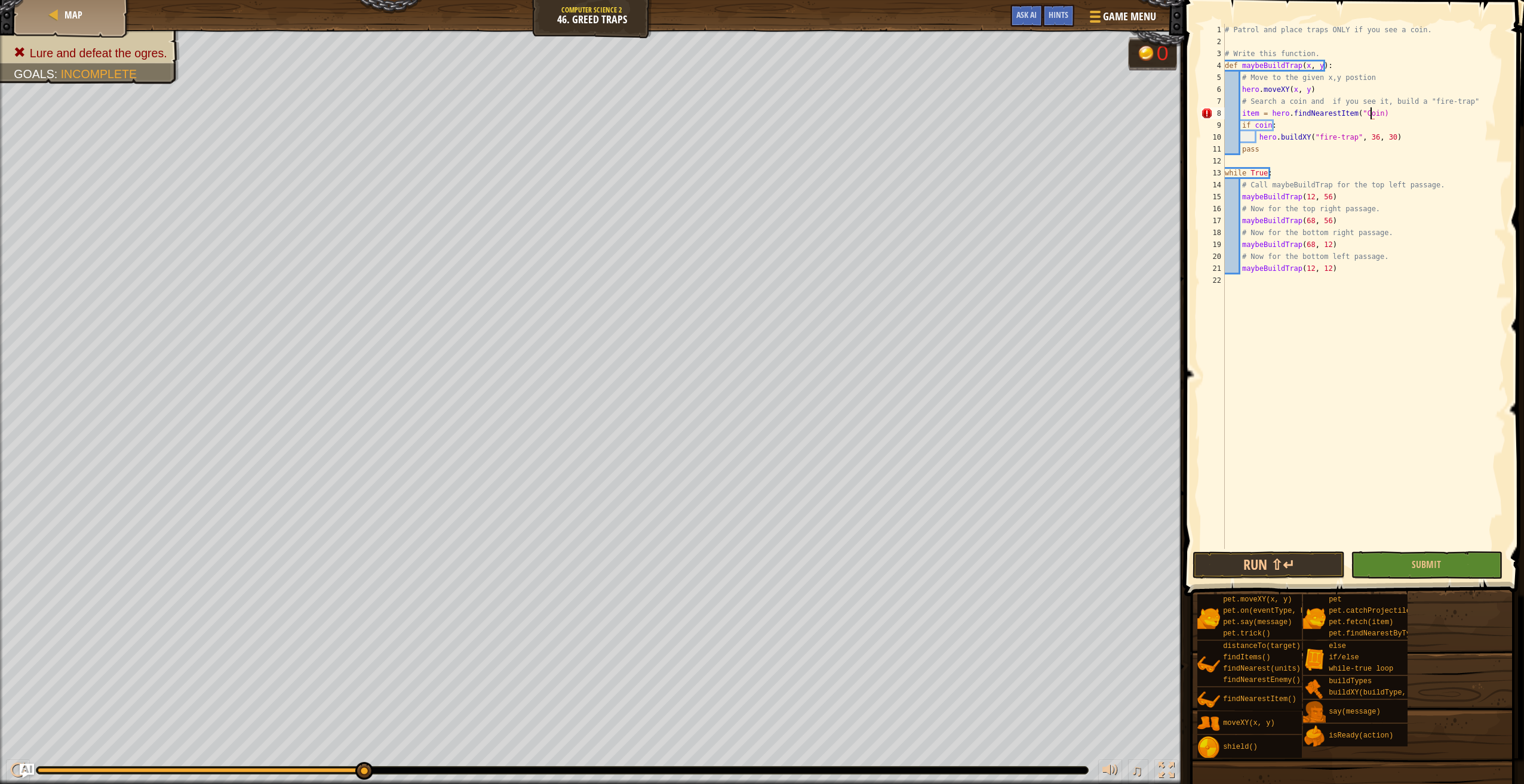
scroll to position [5, 12]
click at [1418, 557] on button "Submit" at bounding box center [1426, 565] width 152 height 27
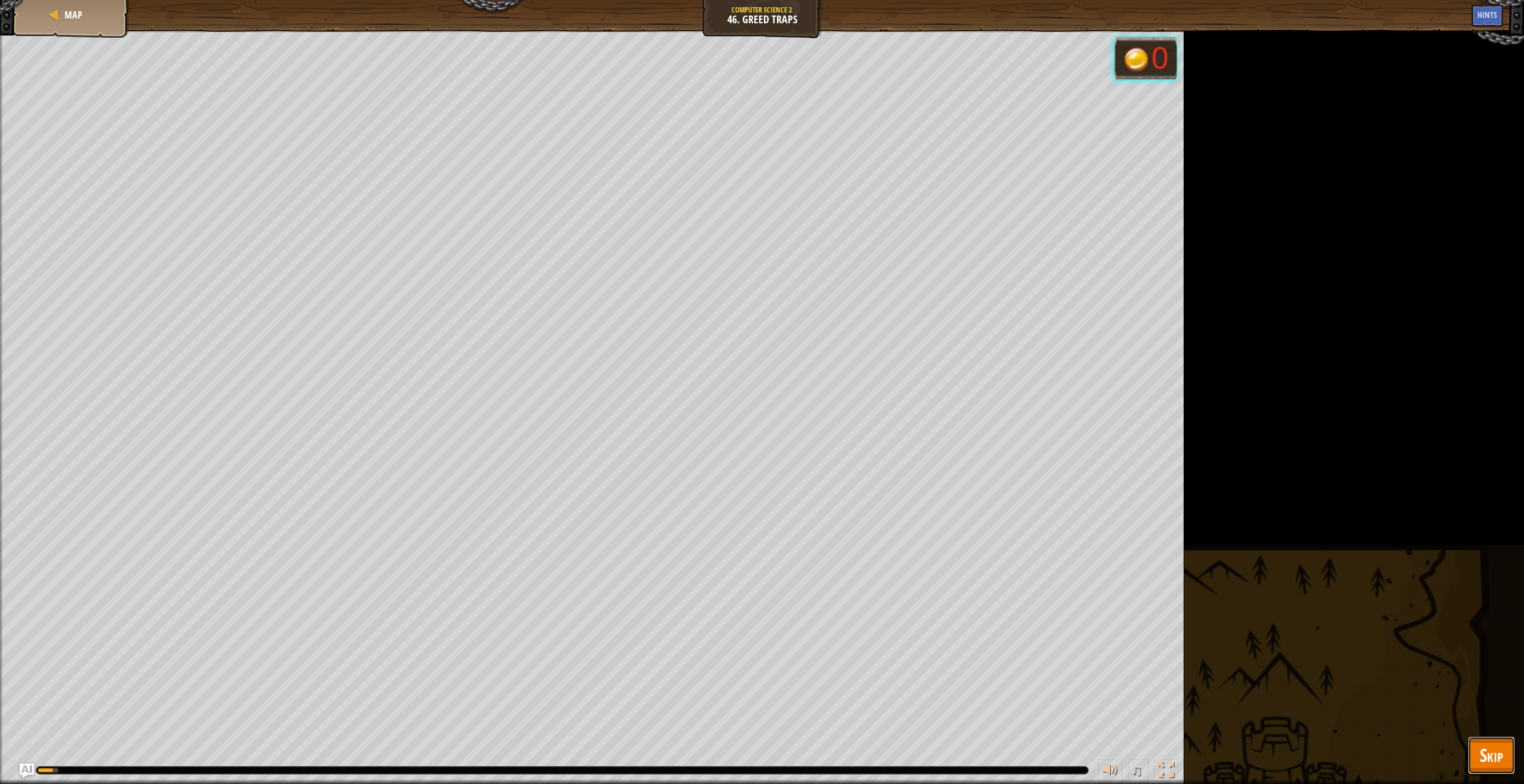
click at [1472, 743] on button "Skip" at bounding box center [1491, 755] width 47 height 38
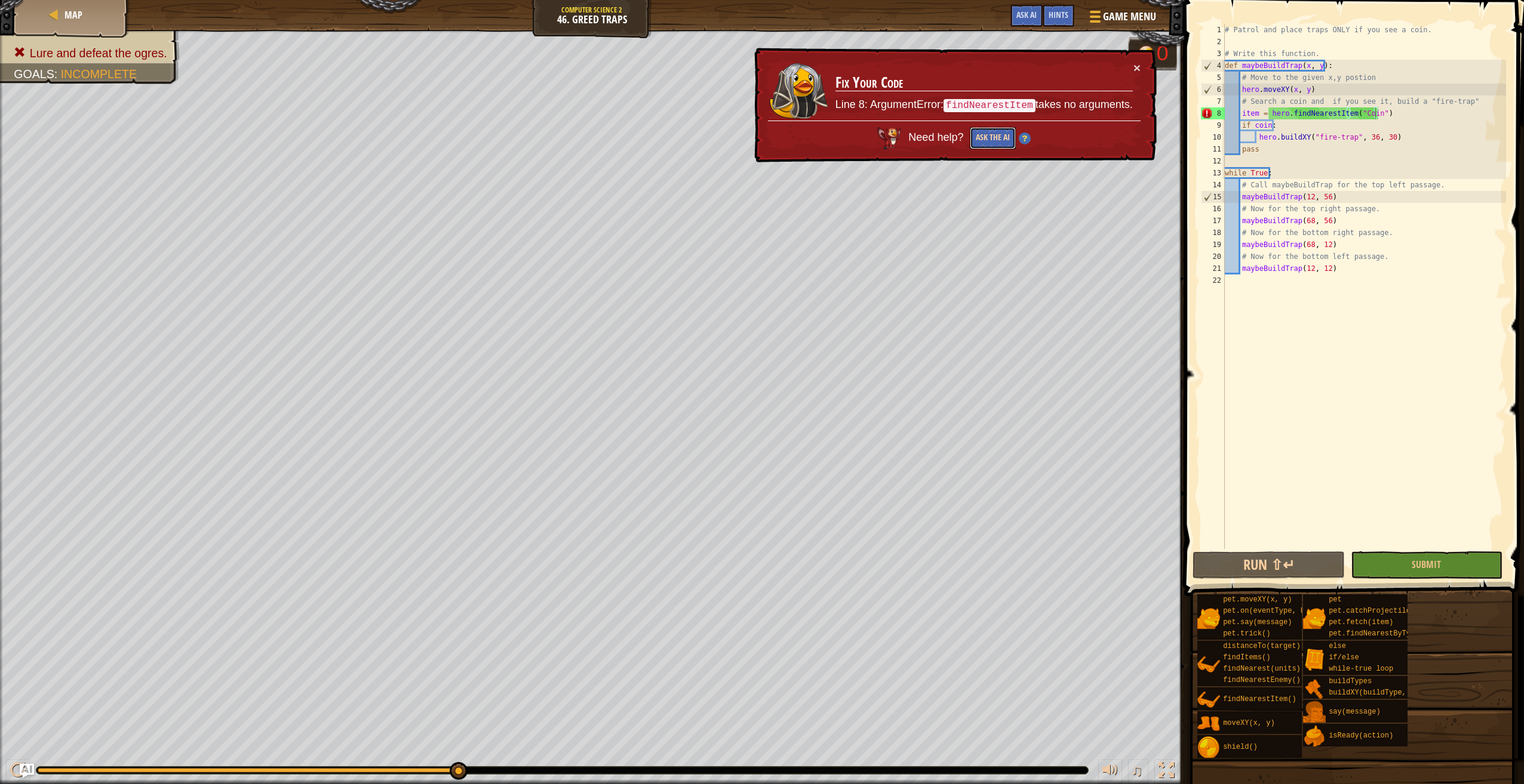
click at [1001, 138] on button "Ask the AI" at bounding box center [992, 138] width 46 height 22
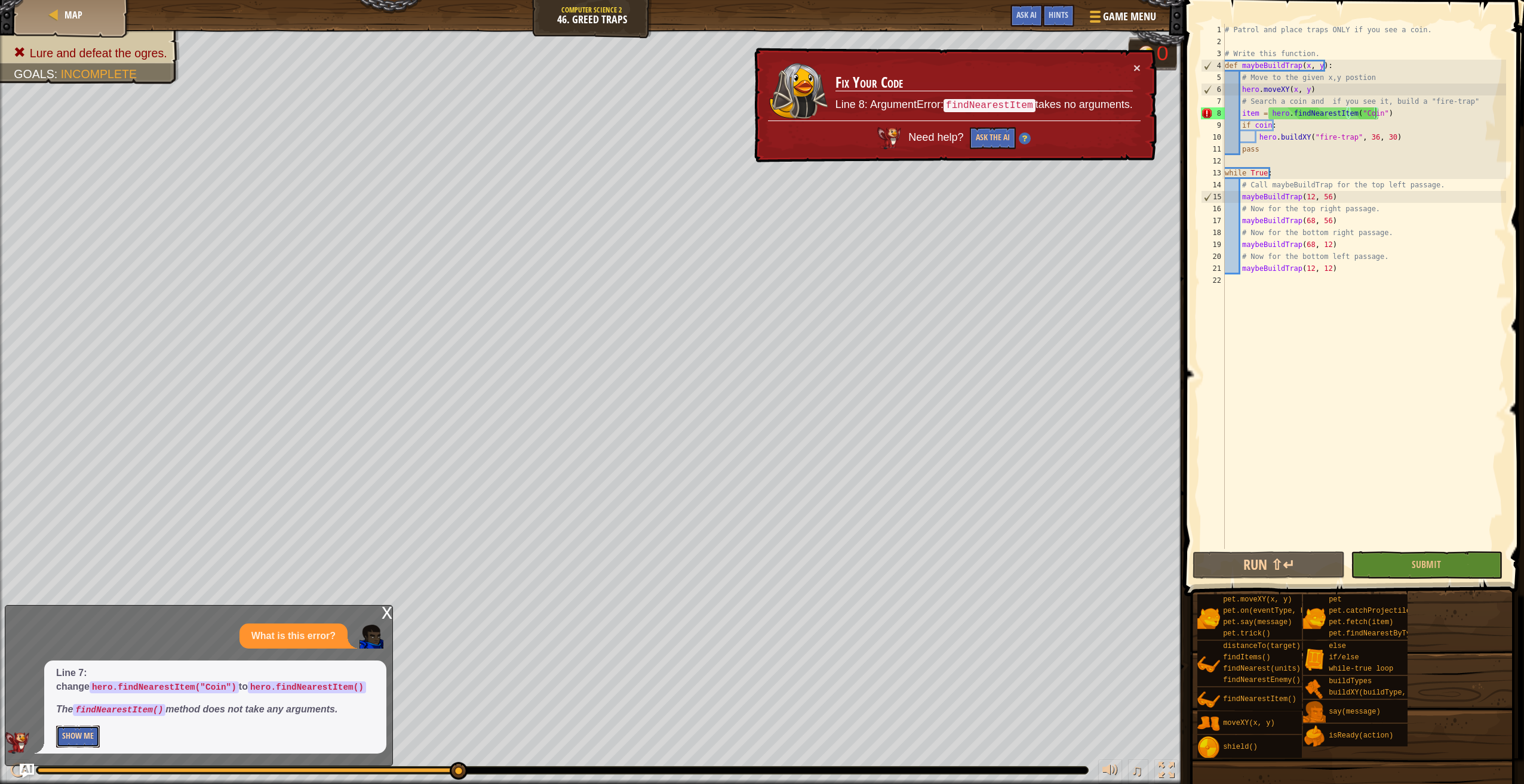
click at [72, 739] on button "Show Me" at bounding box center [78, 737] width 44 height 22
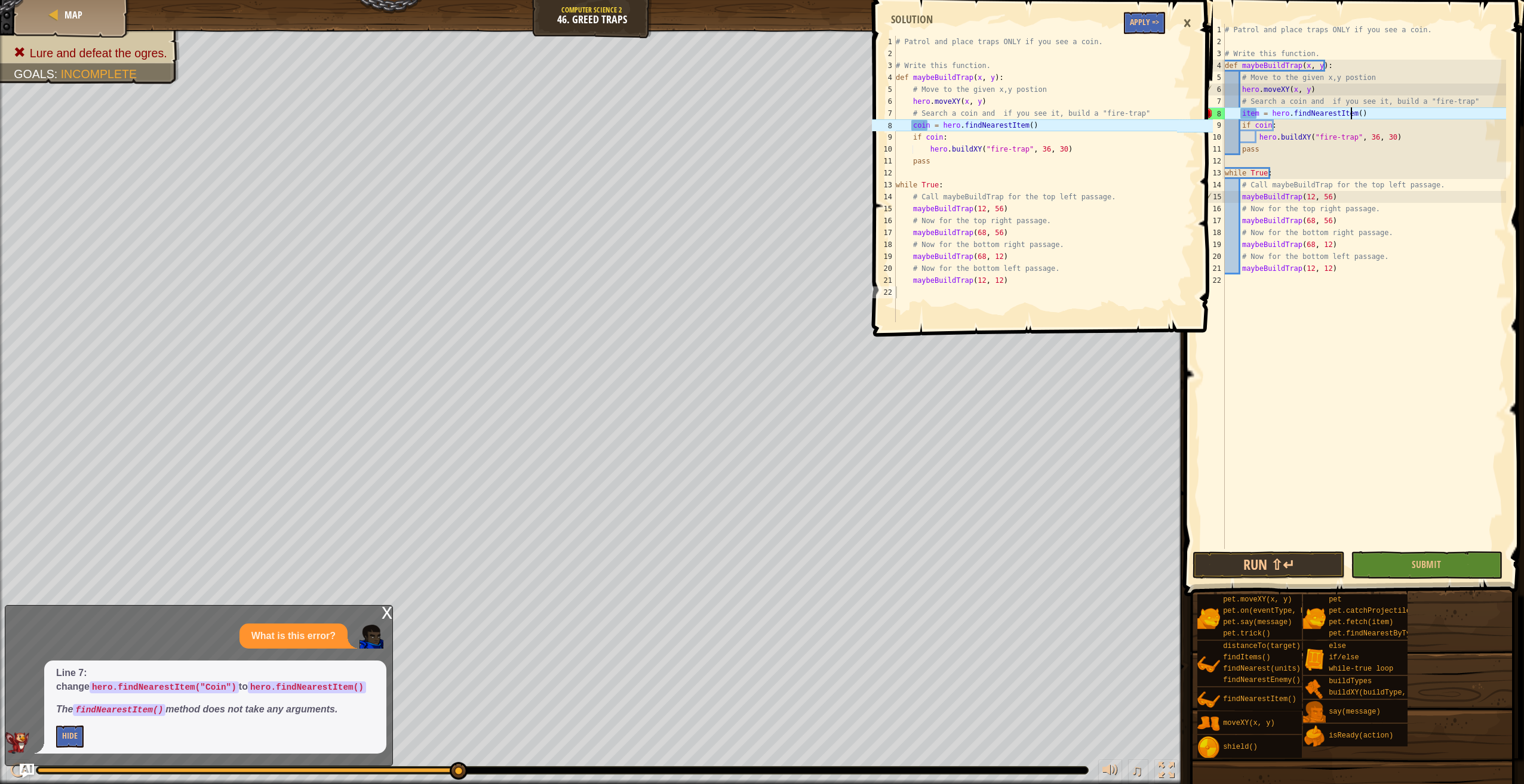
scroll to position [5, 10]
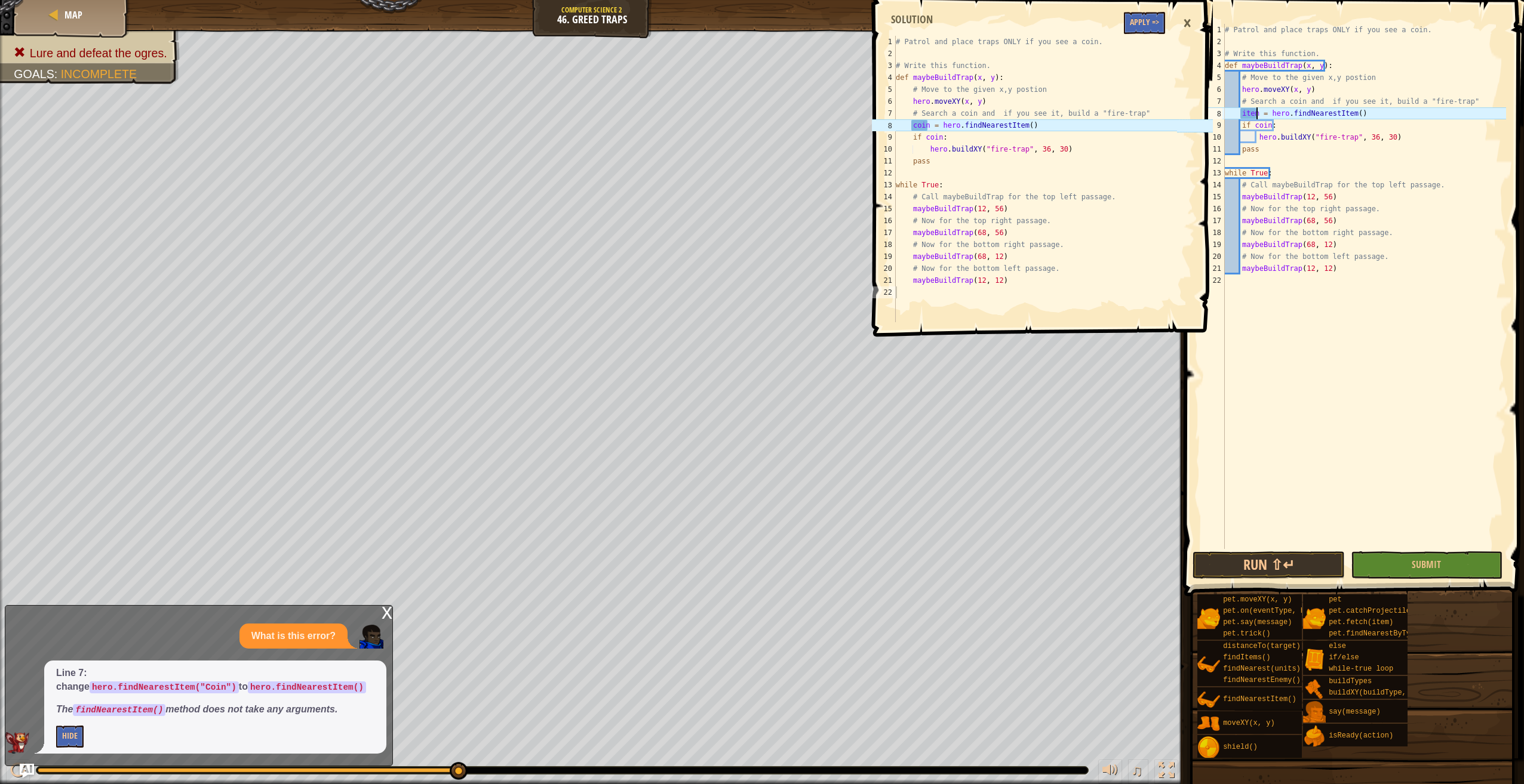
click at [1255, 113] on div "# Patrol and place traps ONLY if you see a coin. # Write this function. def may…" at bounding box center [1364, 299] width 284 height 550
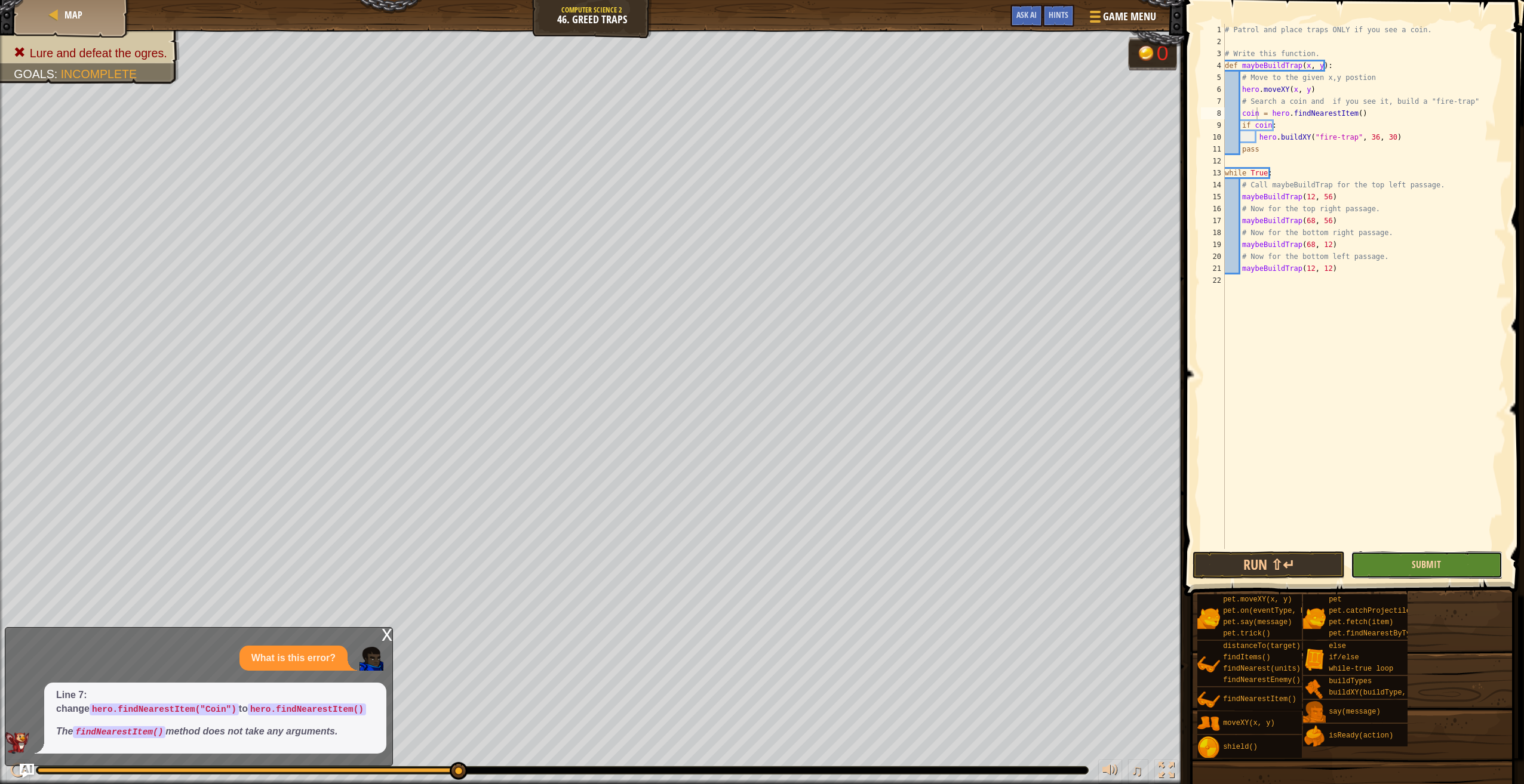
click at [1412, 567] on button "Submit" at bounding box center [1426, 565] width 152 height 27
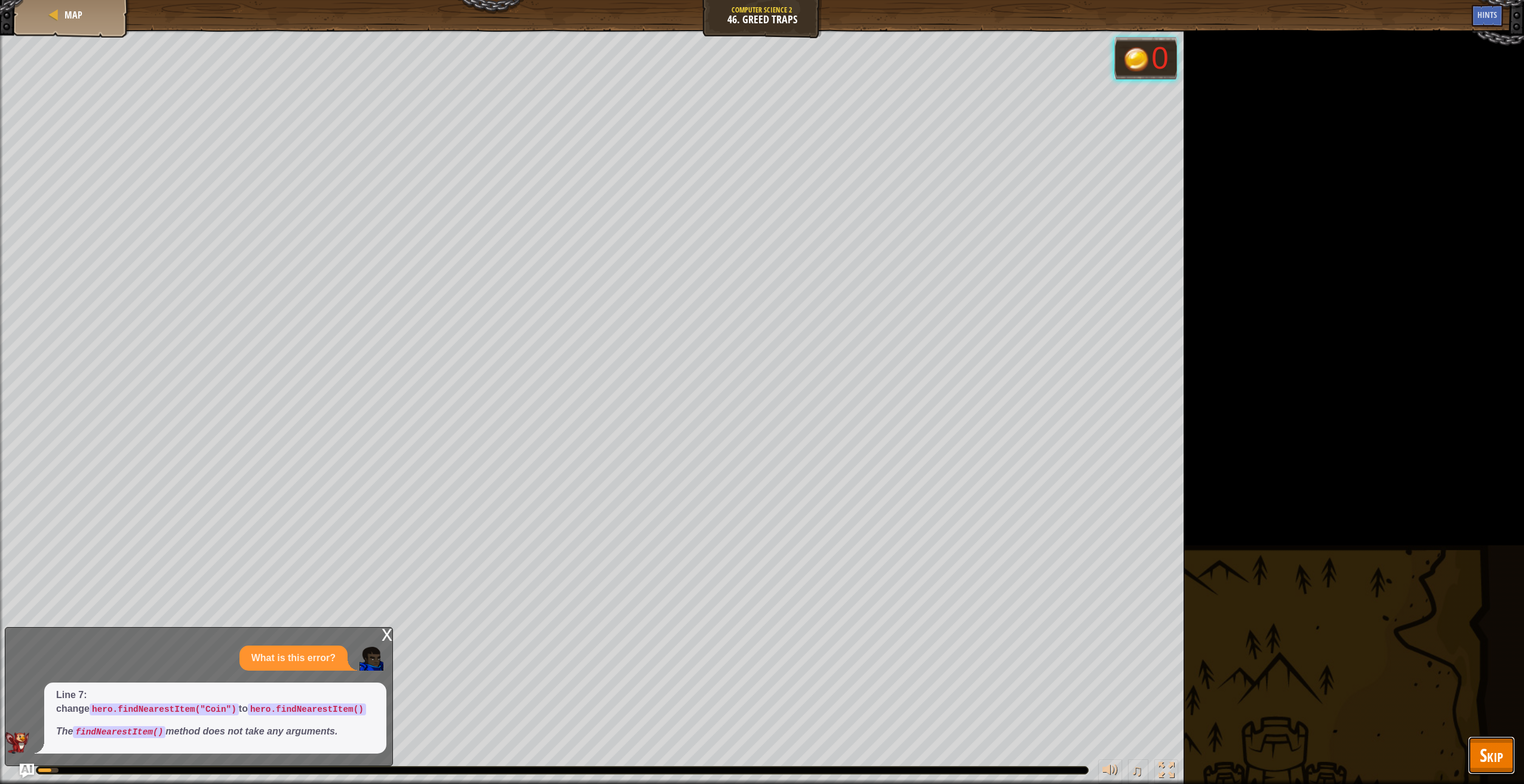
click at [1477, 748] on button "Skip" at bounding box center [1491, 755] width 47 height 38
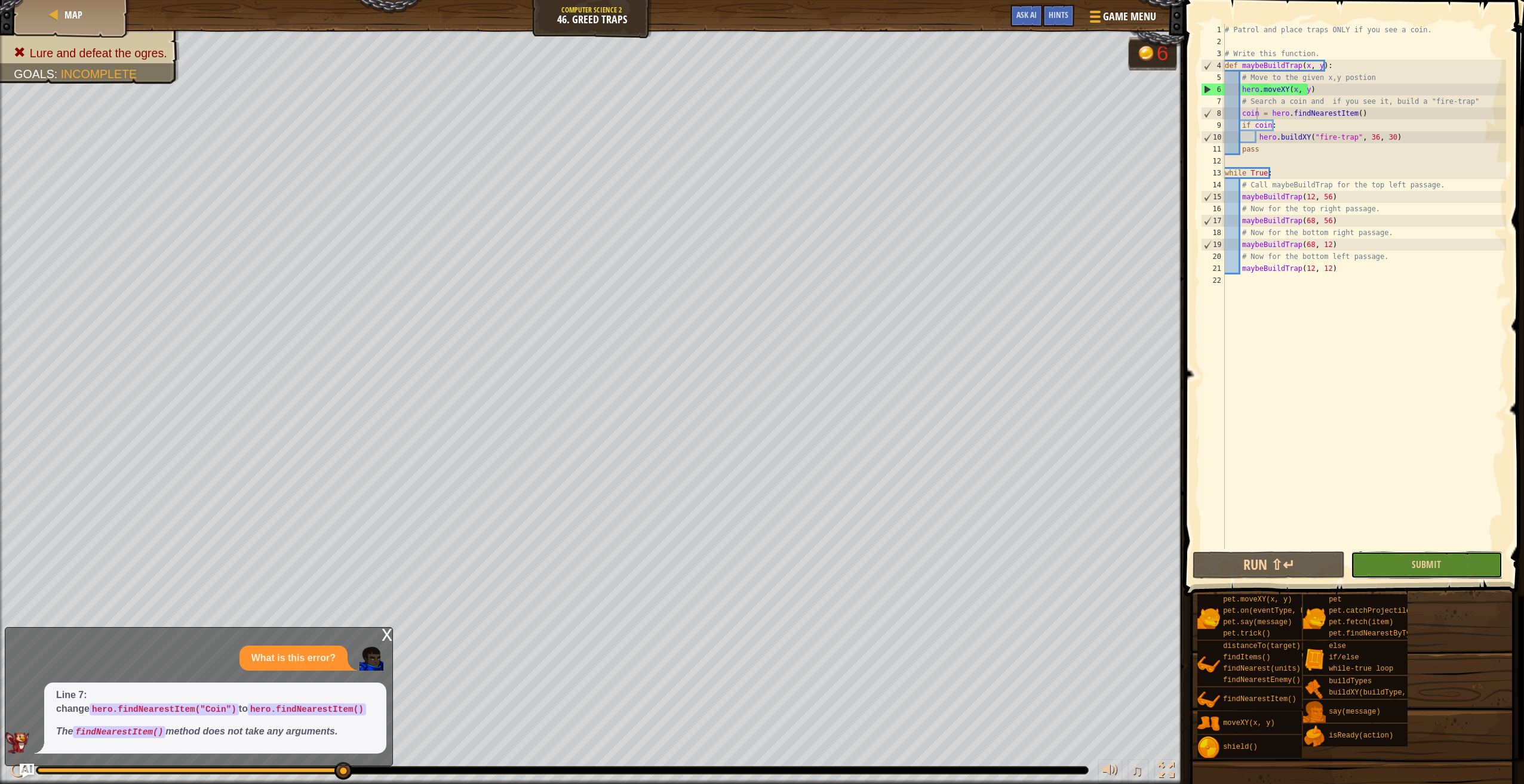
click at [1429, 571] on button "Submit" at bounding box center [1426, 565] width 152 height 27
click at [1367, 112] on div "# Patrol and place traps ONLY if you see a coin. # Write this function. def may…" at bounding box center [1364, 299] width 284 height 550
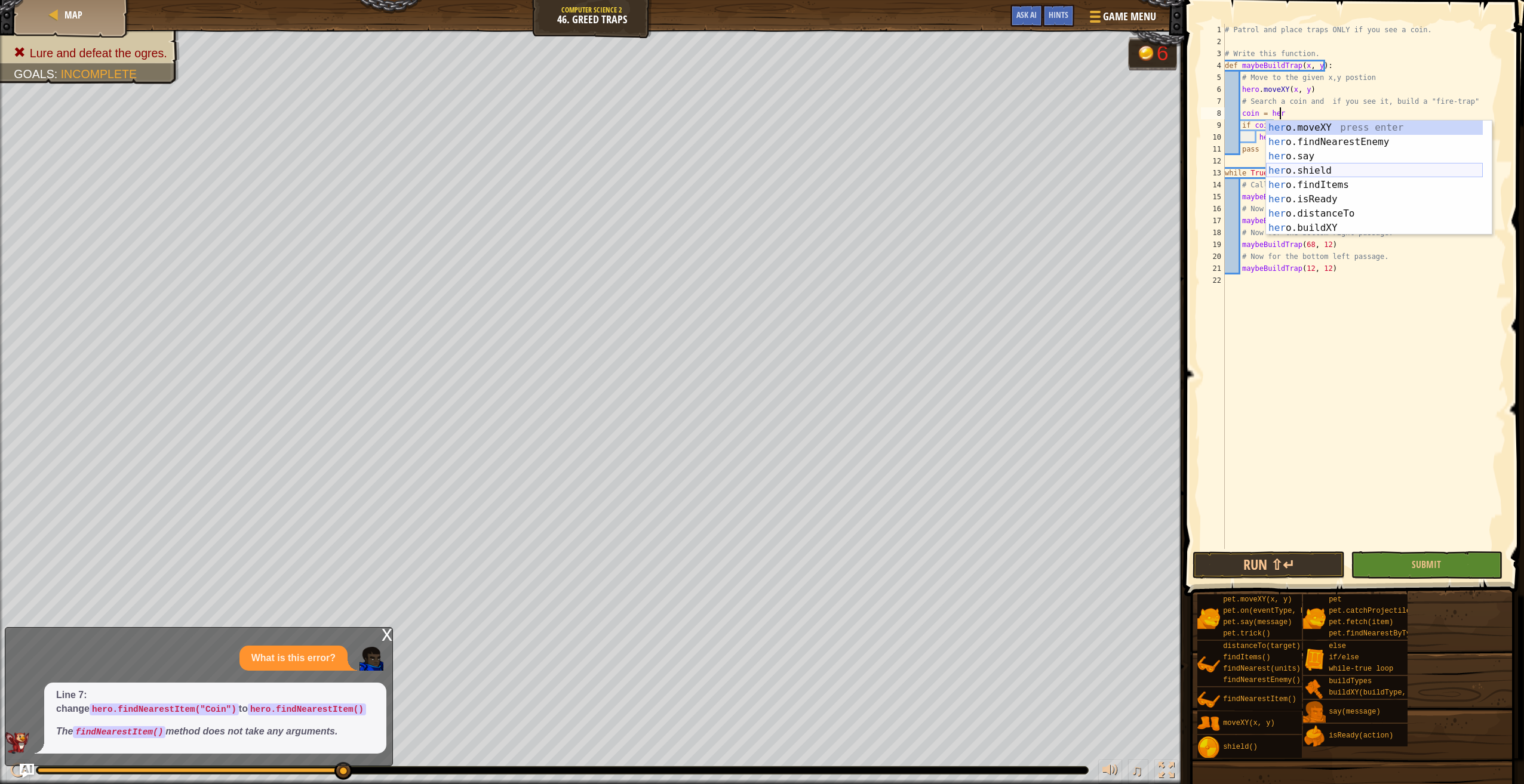
scroll to position [36, 0]
click at [1319, 211] on div "her o.say press enter her o.shield press enter her o.findItems press enter her …" at bounding box center [1374, 184] width 217 height 143
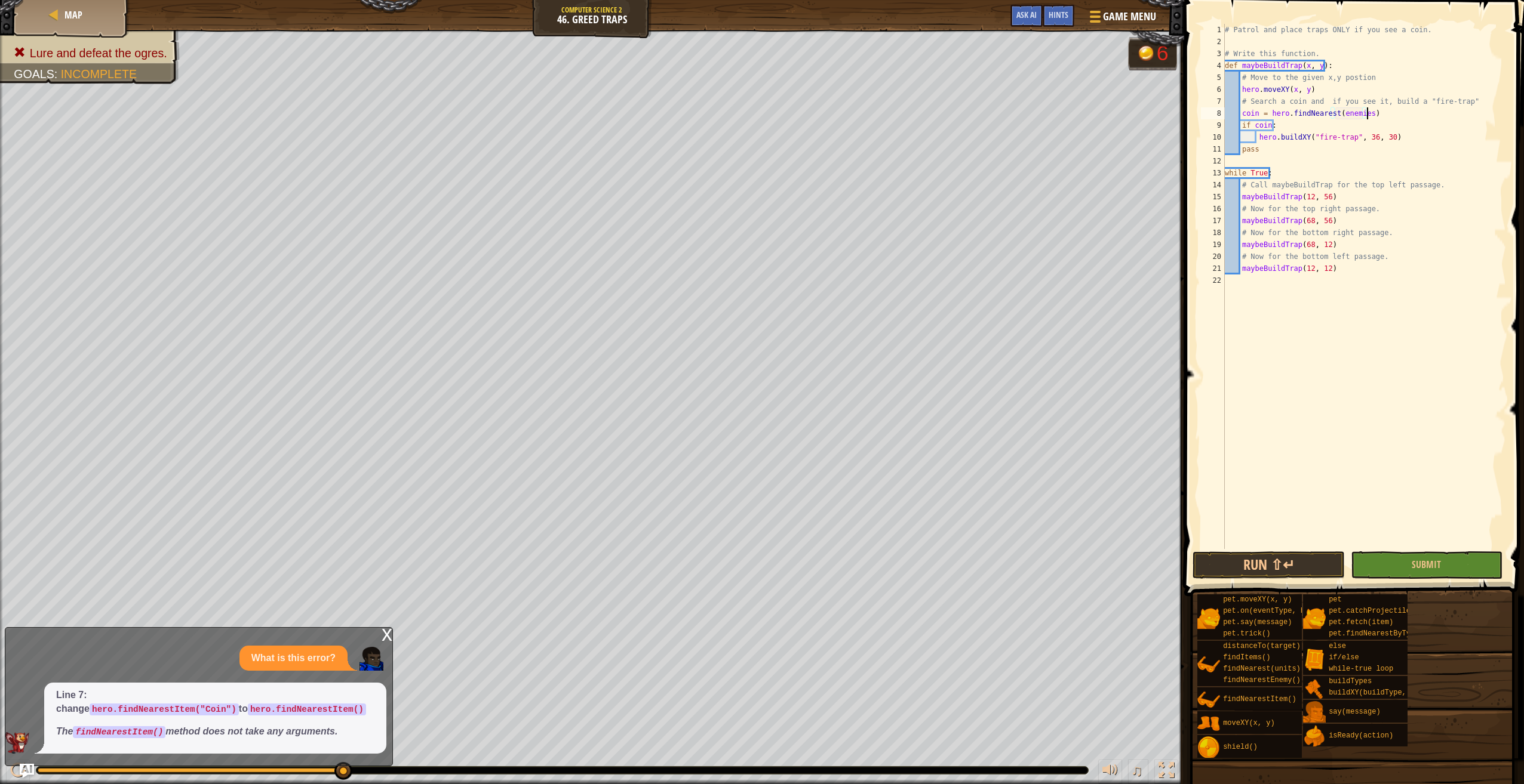
click at [1377, 110] on div "# Patrol and place traps ONLY if you see a coin. # Write this function. def may…" at bounding box center [1364, 299] width 284 height 550
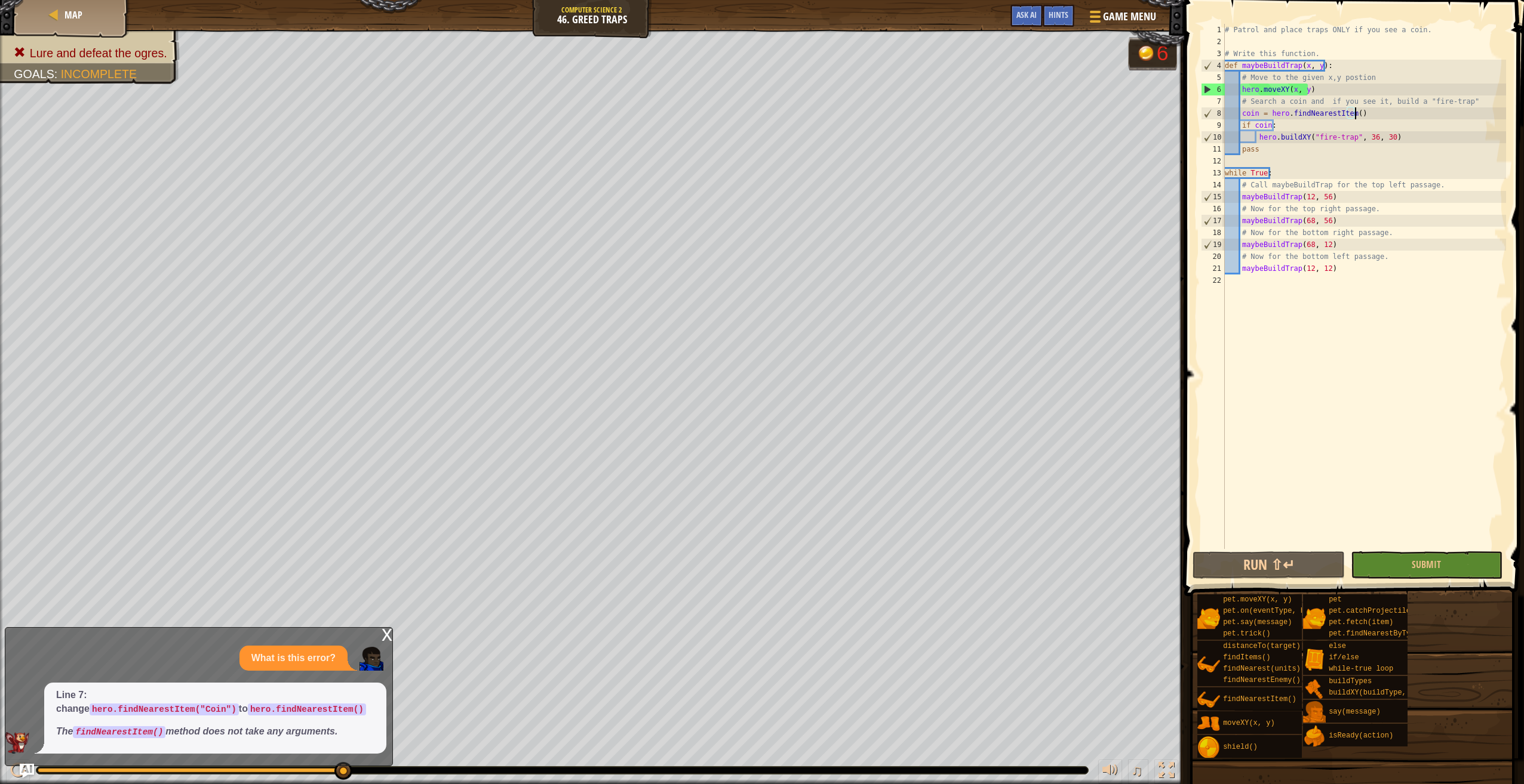
drag, startPoint x: 1404, startPoint y: 550, endPoint x: 1422, endPoint y: 557, distance: 19.3
click at [1404, 550] on span at bounding box center [1355, 281] width 350 height 632
click at [1422, 557] on button "Submit" at bounding box center [1426, 565] width 152 height 27
click at [1148, 59] on img at bounding box center [1146, 54] width 19 height 19
click at [324, 659] on p "What is this error?" at bounding box center [293, 659] width 84 height 14
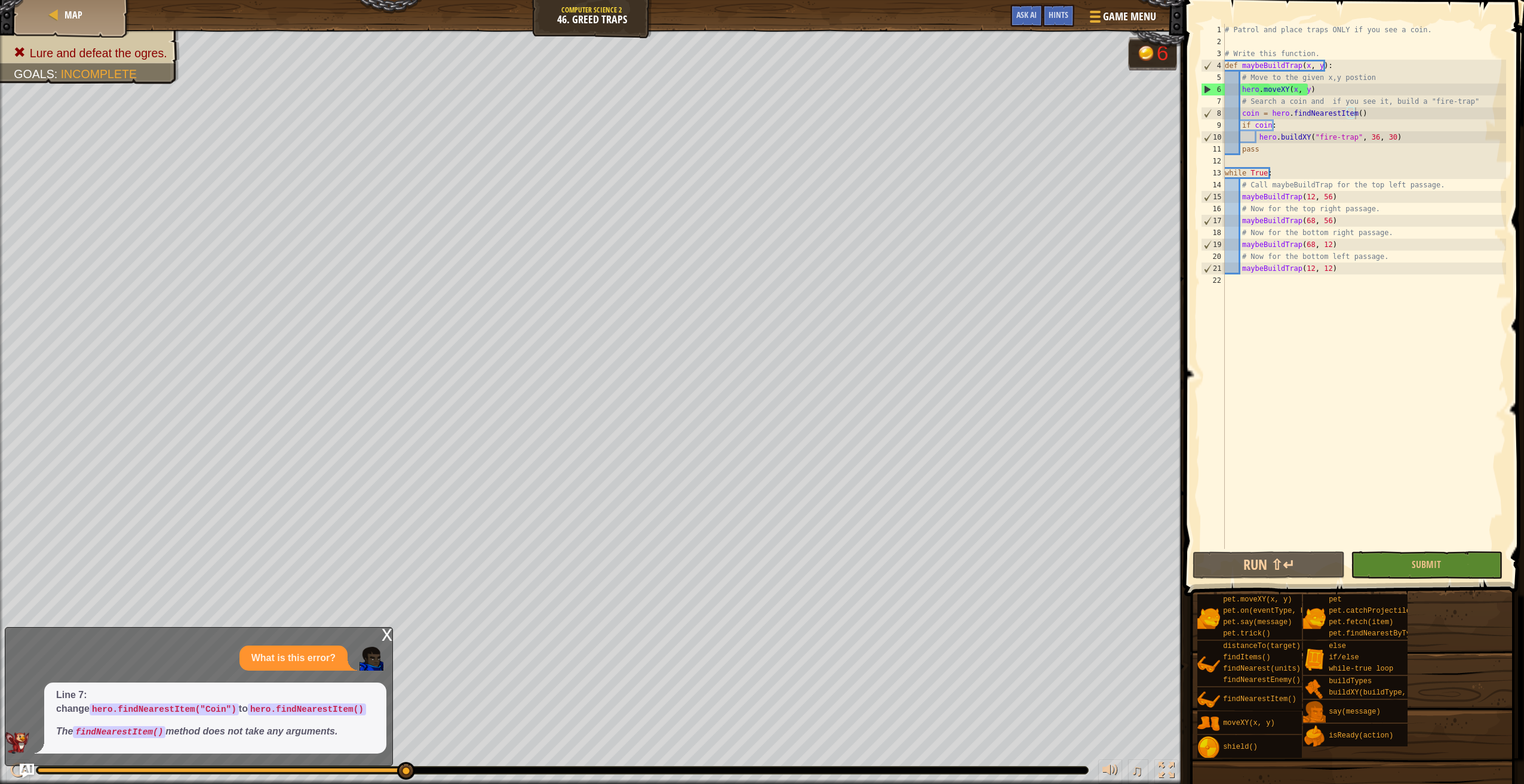
click at [315, 726] on p "The findNearestItem() method does not take any arguments." at bounding box center [215, 732] width 318 height 14
click at [1025, 21] on button "Ask AI" at bounding box center [1026, 16] width 32 height 22
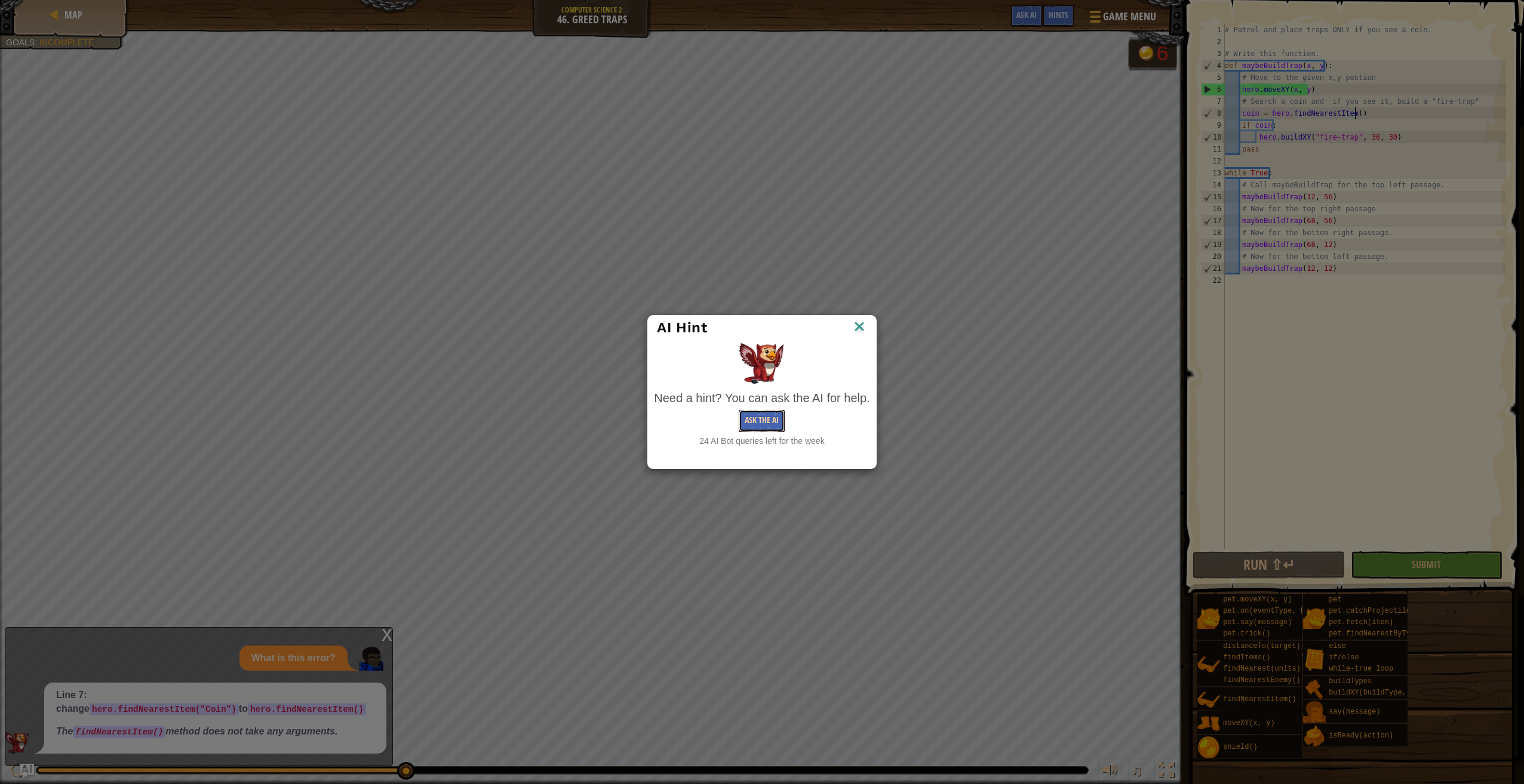
click at [760, 415] on button "Ask the AI" at bounding box center [762, 421] width 46 height 22
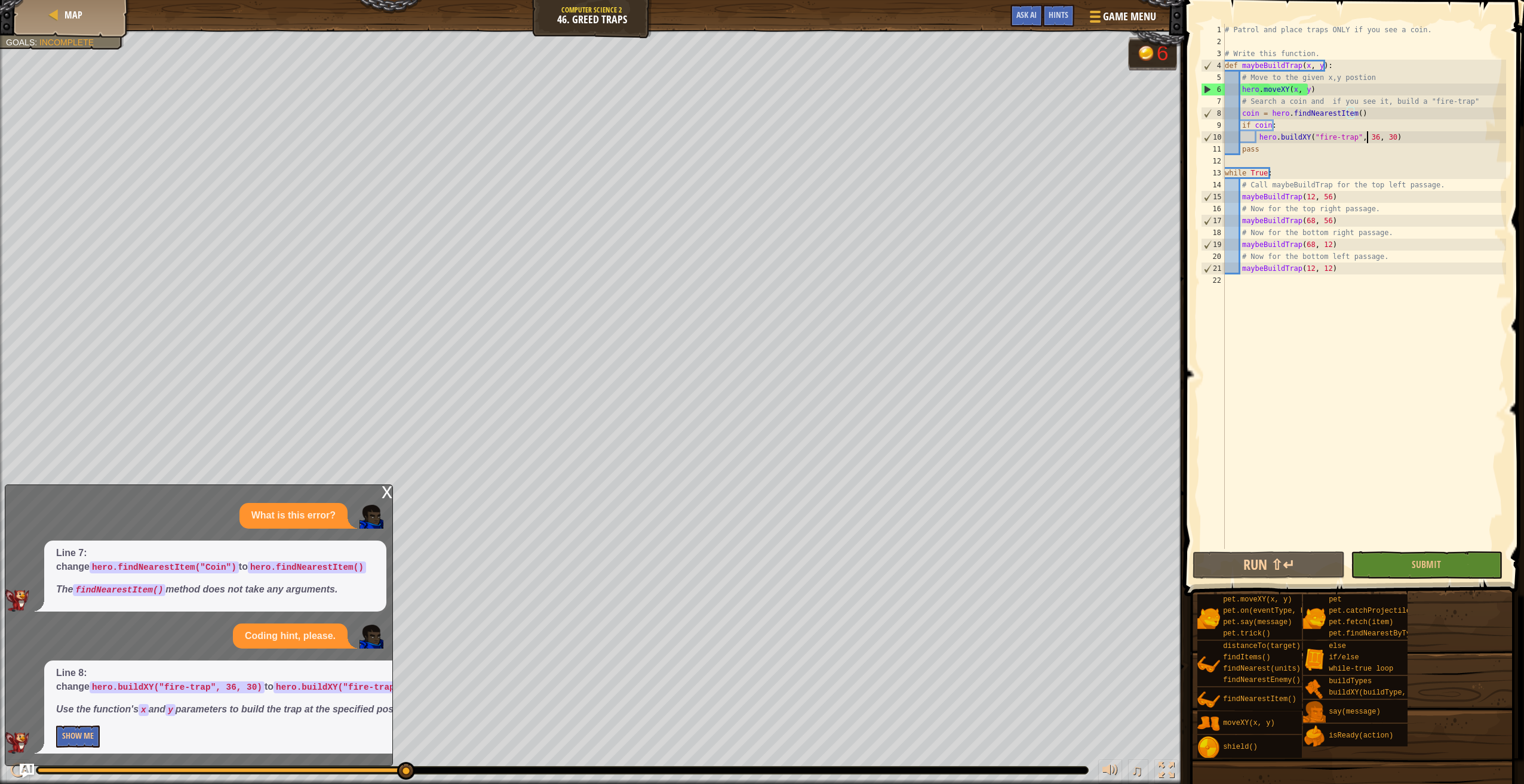
click at [1365, 139] on div "# Patrol and place traps ONLY if you see a coin. # Write this function. def may…" at bounding box center [1364, 299] width 284 height 550
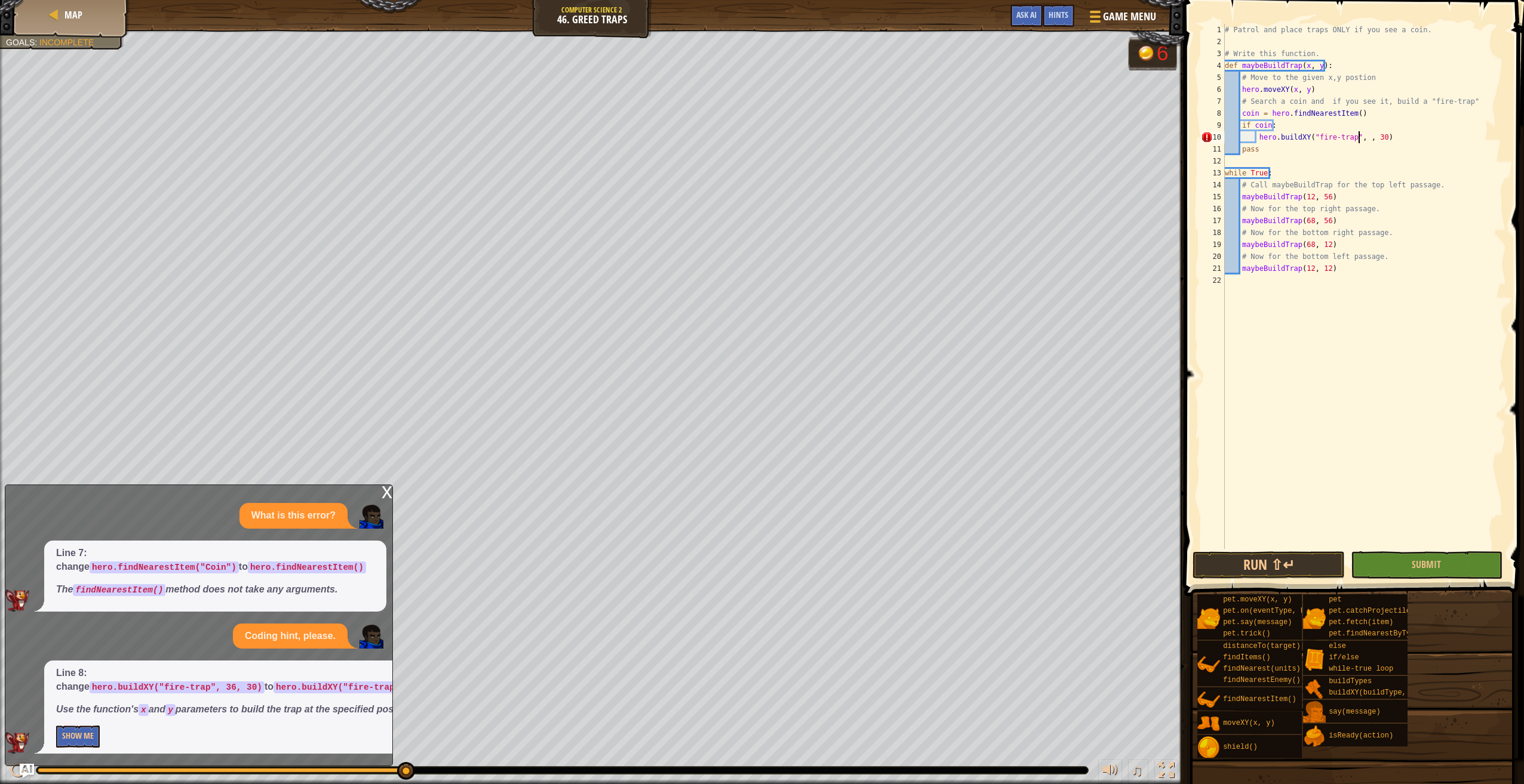
scroll to position [5, 12]
click at [1382, 138] on div "# Patrol and place traps ONLY if you see a coin. # Write this function. def may…" at bounding box center [1364, 299] width 284 height 550
click at [1378, 138] on div "# Patrol and place traps ONLY if you see a coin. # Write this function. def may…" at bounding box center [1364, 299] width 284 height 550
type textarea "hero.buildXY("fire-trap", x, y)"
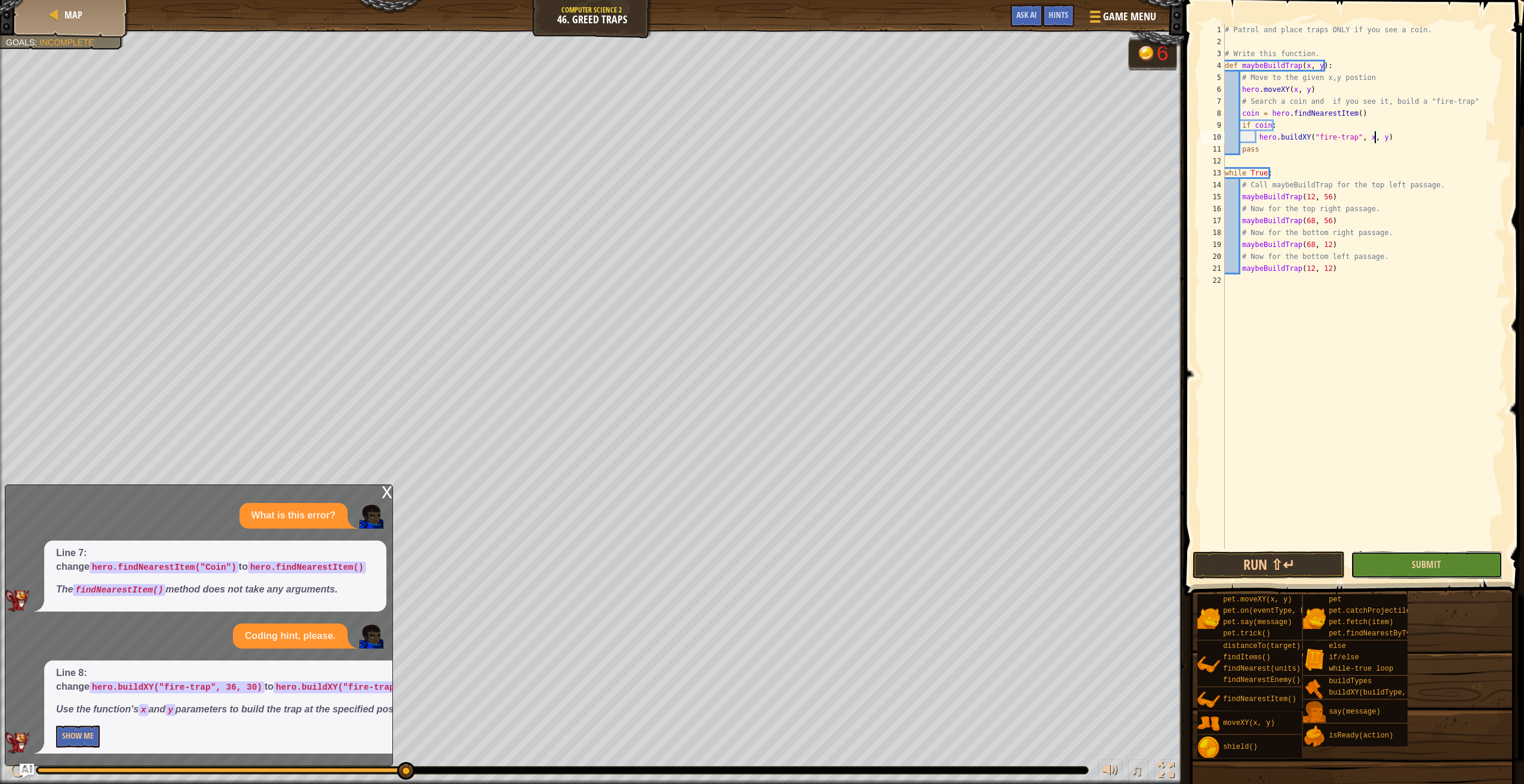
click at [1380, 569] on button "Submit" at bounding box center [1426, 565] width 152 height 27
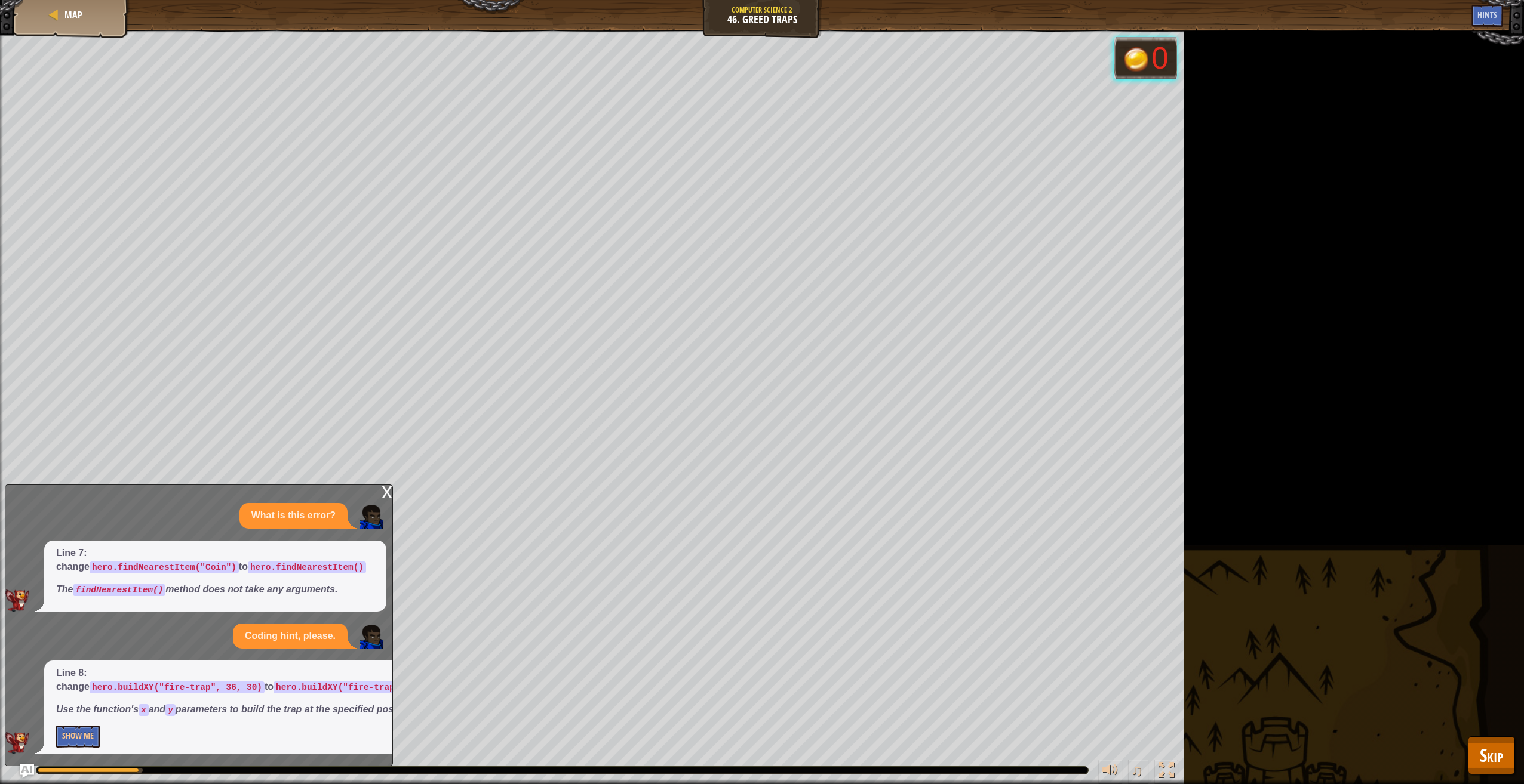
click at [1466, 751] on div "Lure and defeat the ogres. Goals : Running... 0 ♫ [PERSON_NAME] 440 x: 20 y: 48…" at bounding box center [762, 406] width 1524 height 754
click at [1478, 751] on button "Skip" at bounding box center [1491, 755] width 47 height 38
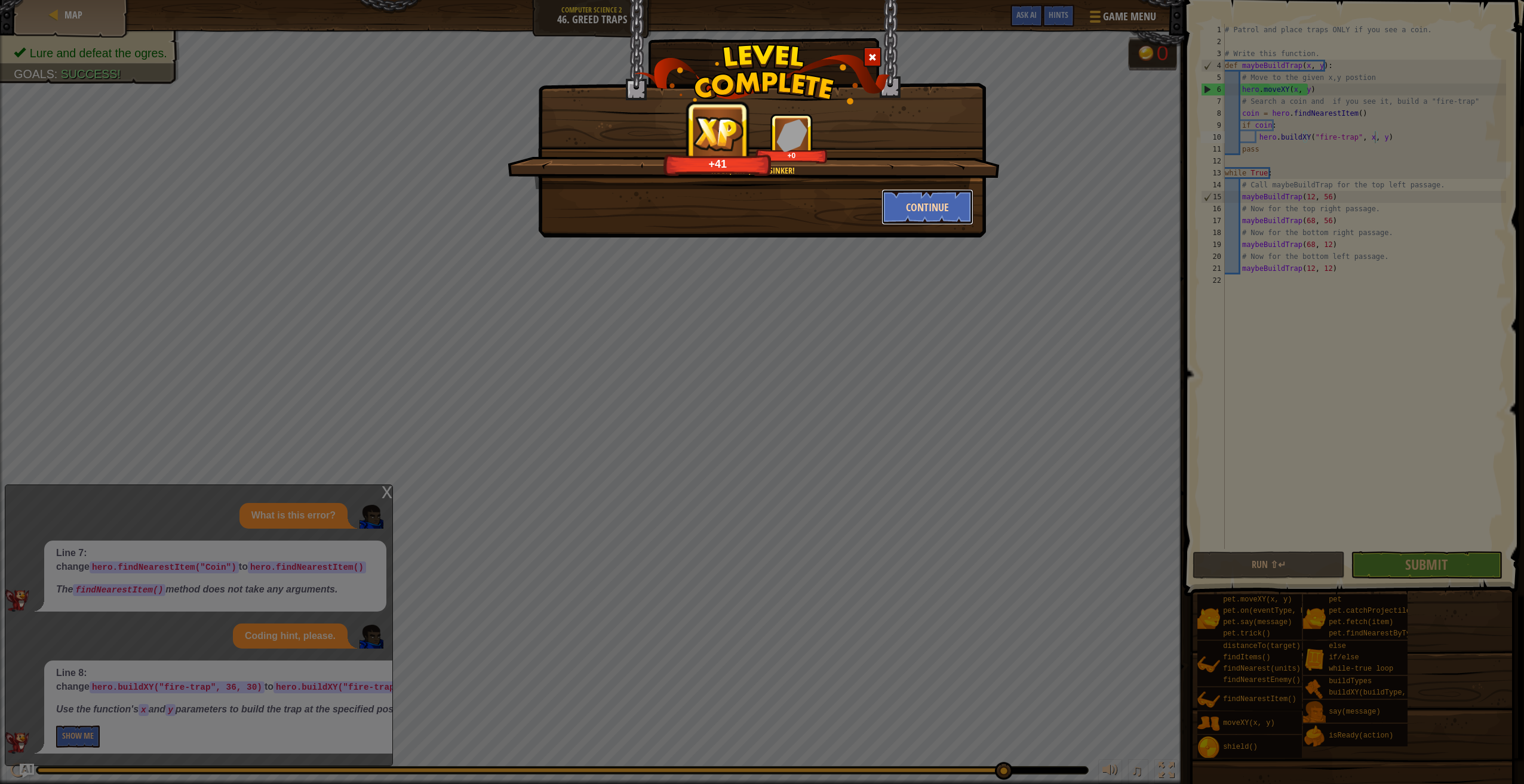
click at [936, 206] on button "Continue" at bounding box center [927, 207] width 92 height 36
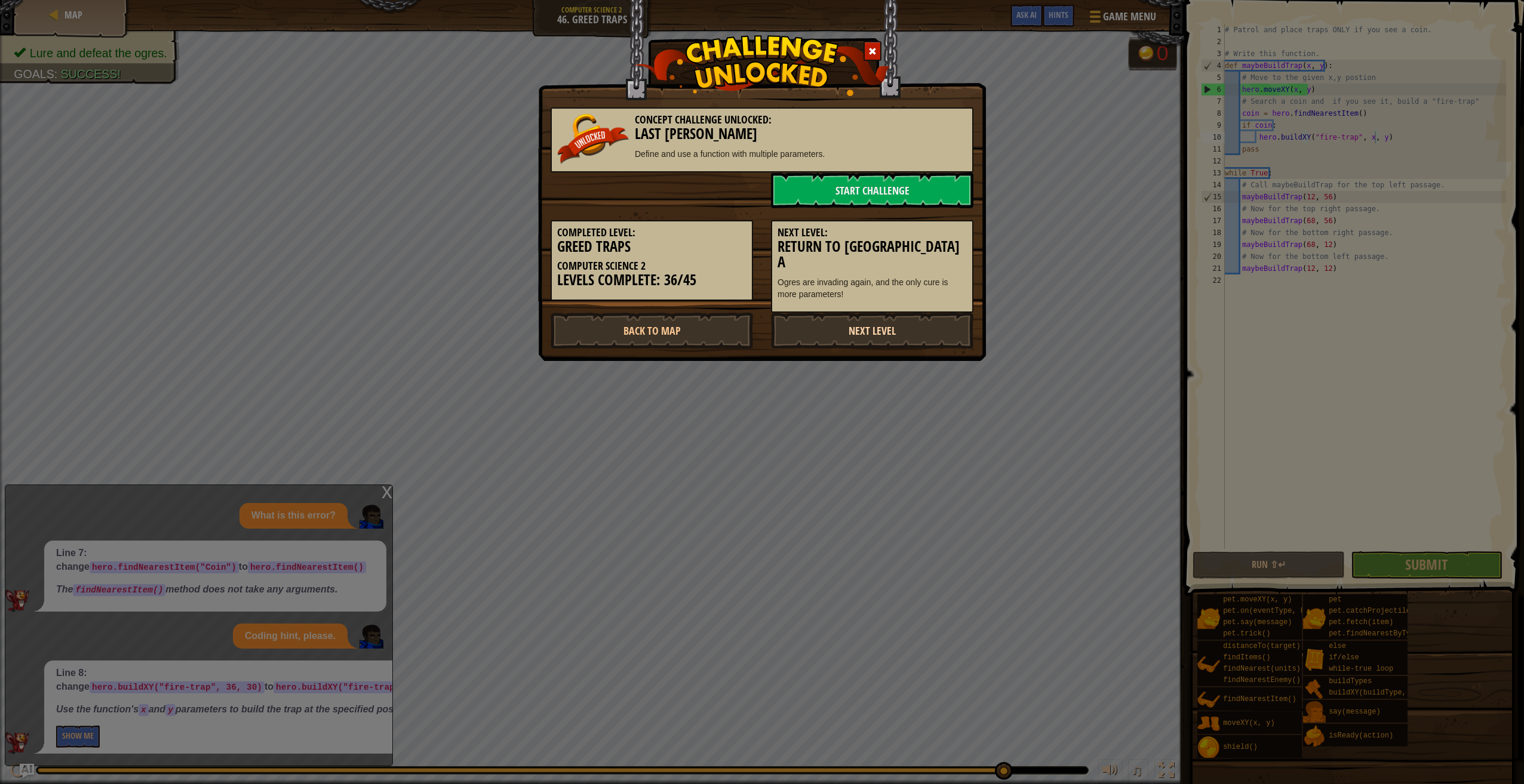
click at [869, 337] on link "Next Level" at bounding box center [872, 331] width 203 height 36
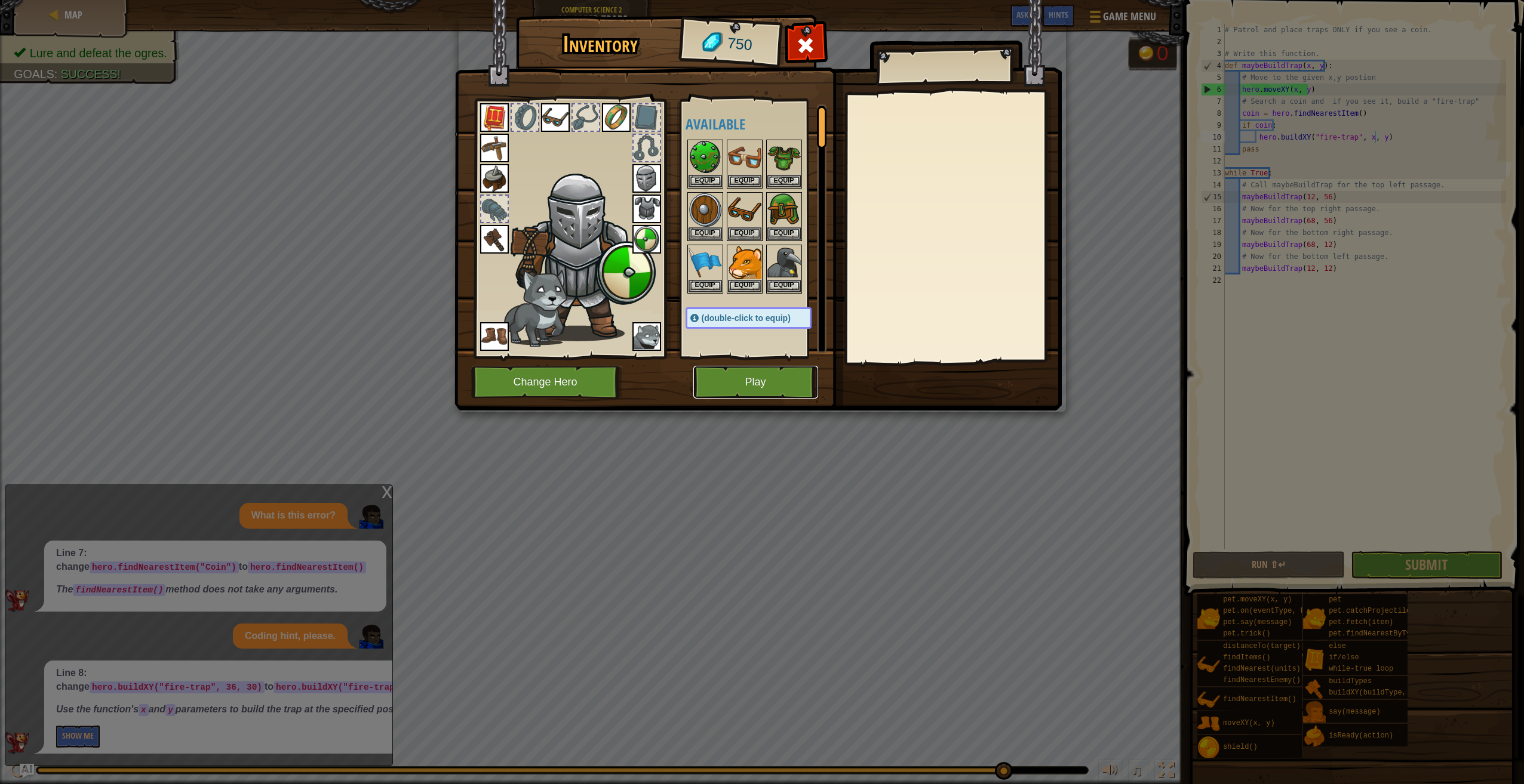
click at [725, 379] on button "Play" at bounding box center [756, 382] width 125 height 33
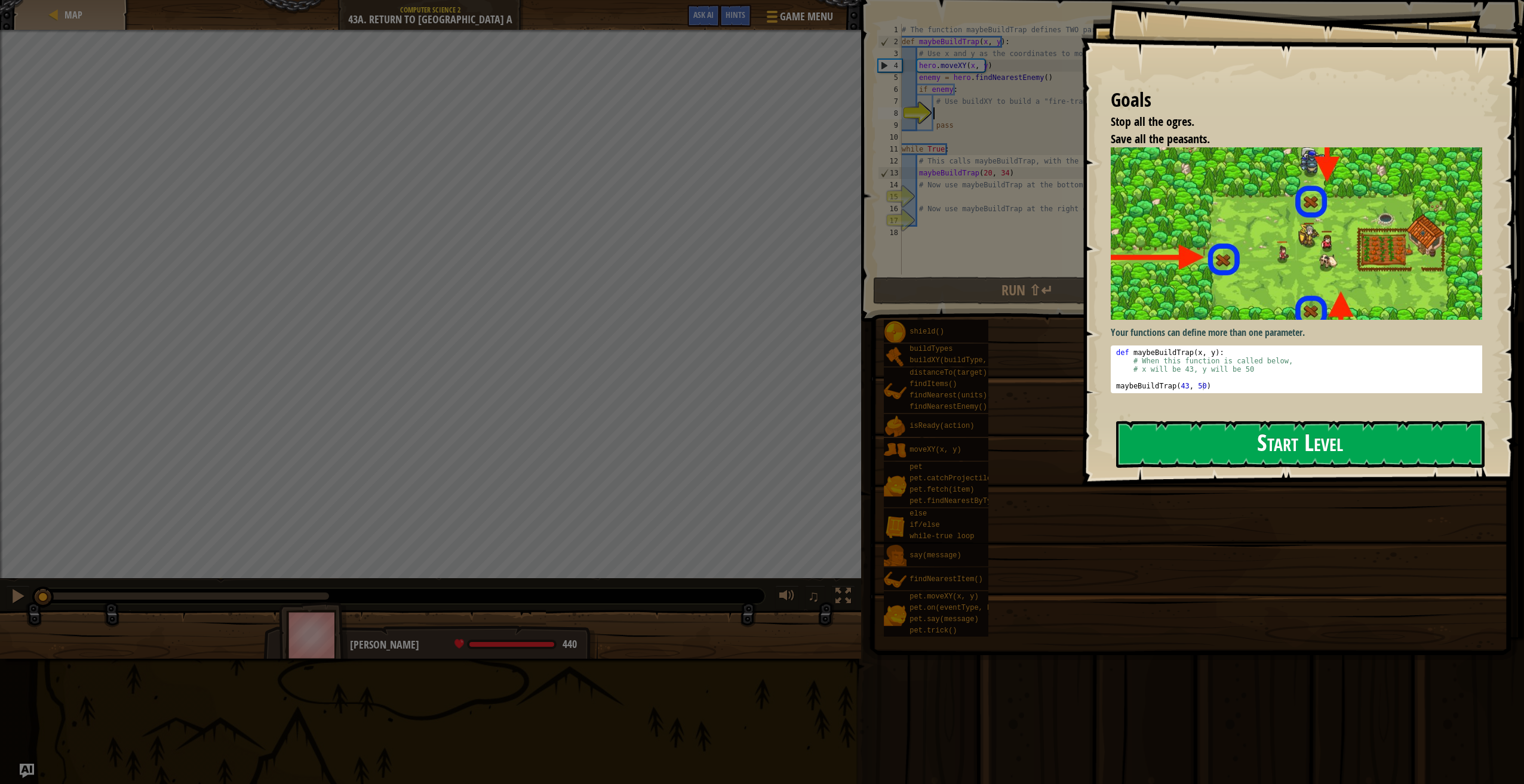
click at [1148, 447] on button "Start Level" at bounding box center [1300, 444] width 368 height 47
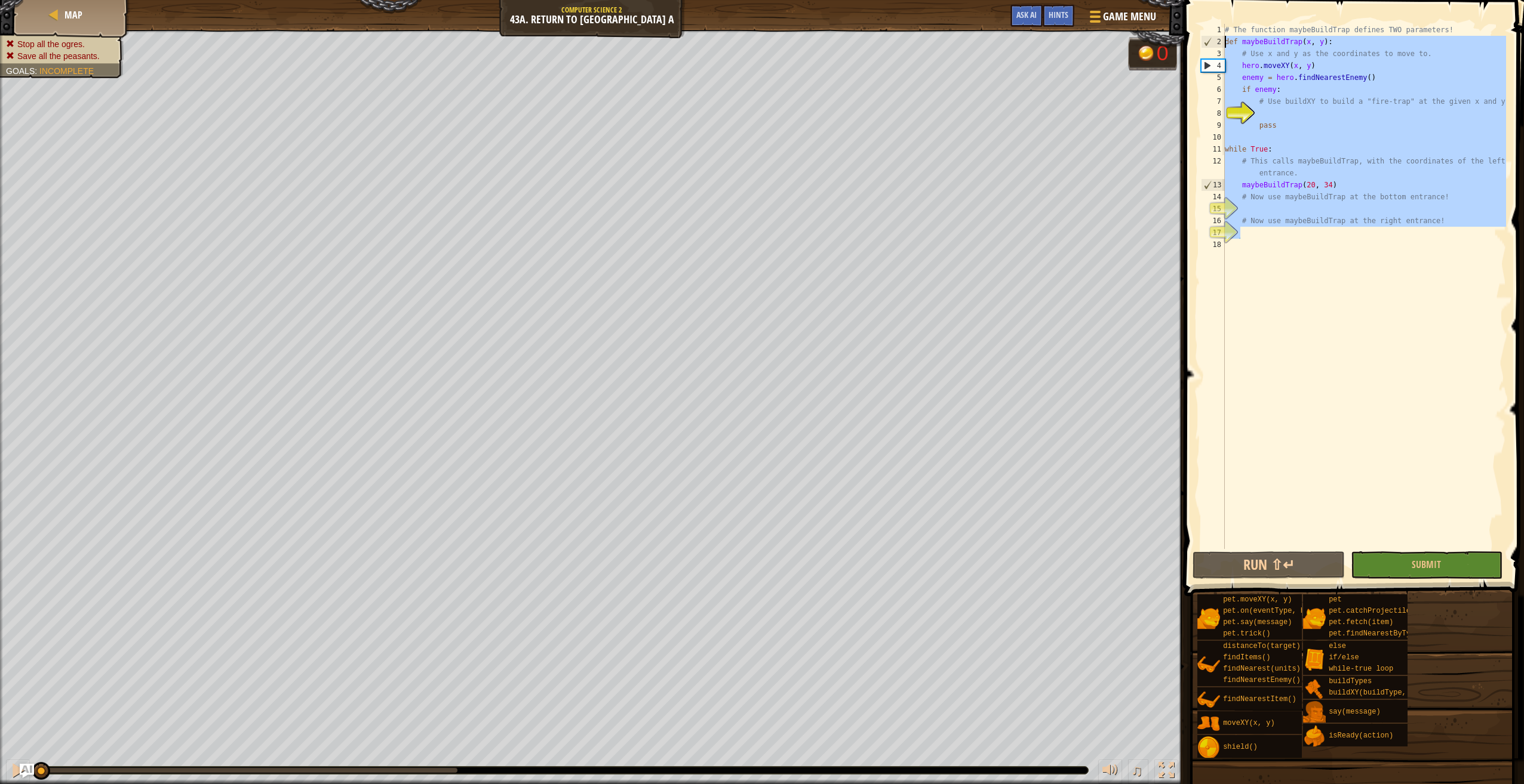
drag, startPoint x: 1446, startPoint y: 234, endPoint x: 1203, endPoint y: 41, distance: 310.3
click at [1203, 41] on div "1 2 3 4 5 6 7 8 9 10 11 12 13 14 15 16 17 18 # The function maybeBuildTrap defi…" at bounding box center [1352, 287] width 307 height 525
type textarea "def maybeBuildTrap(x, y): # Use x and y as the coordinates to move to."
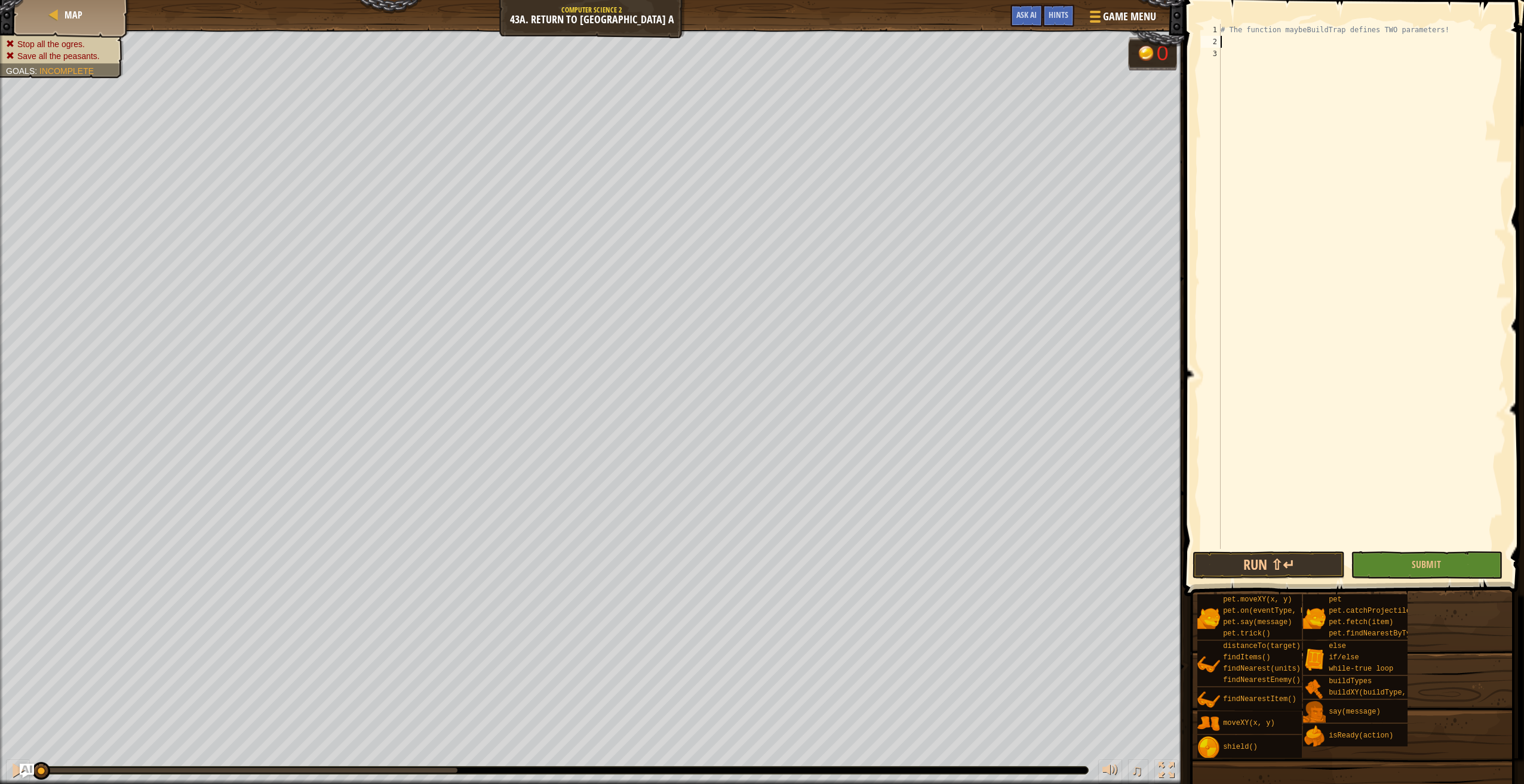
scroll to position [5, 0]
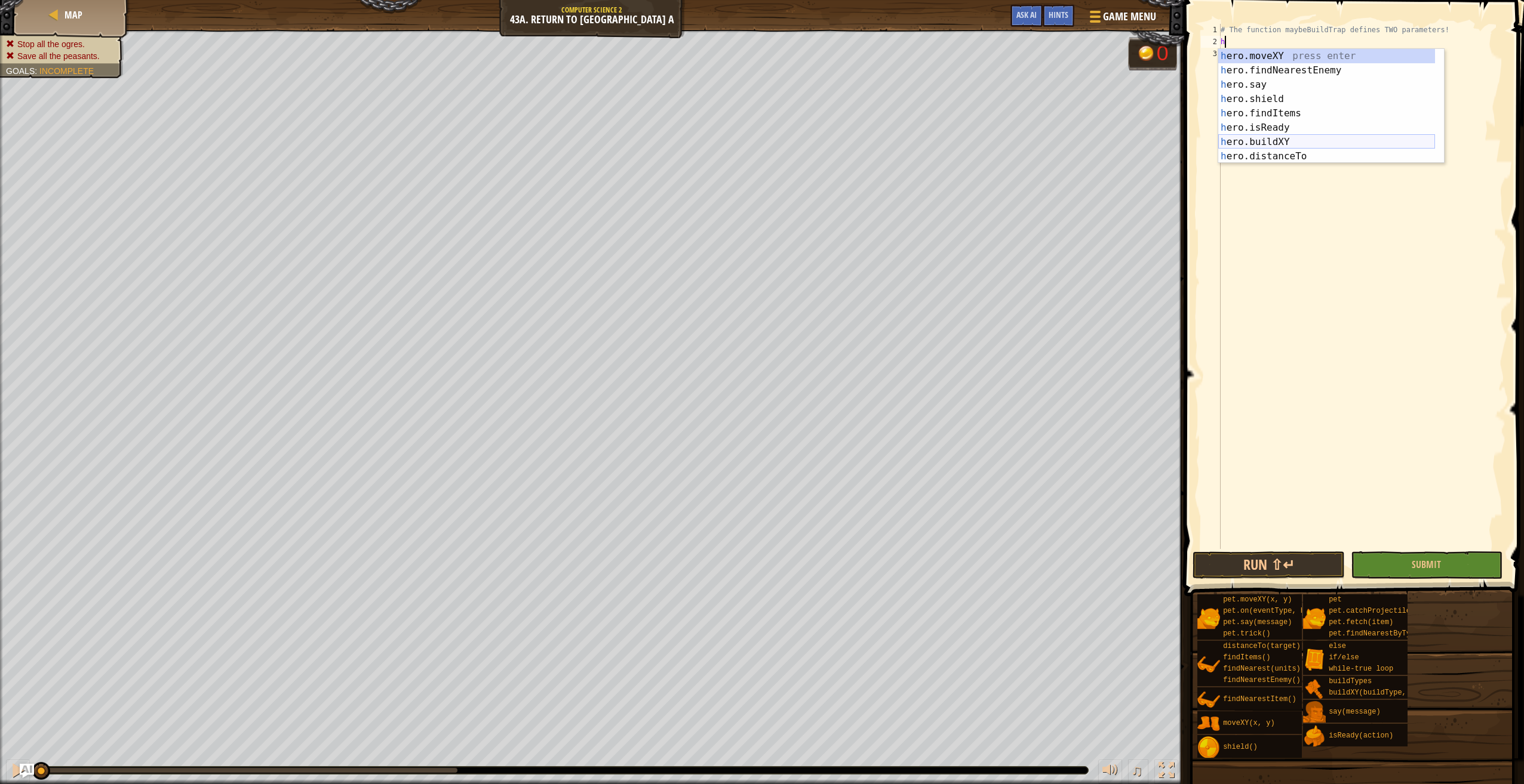
click at [1276, 138] on div "h ero.moveXY press enter h ero.findNearestEnemy press enter h ero.say press ent…" at bounding box center [1326, 120] width 217 height 143
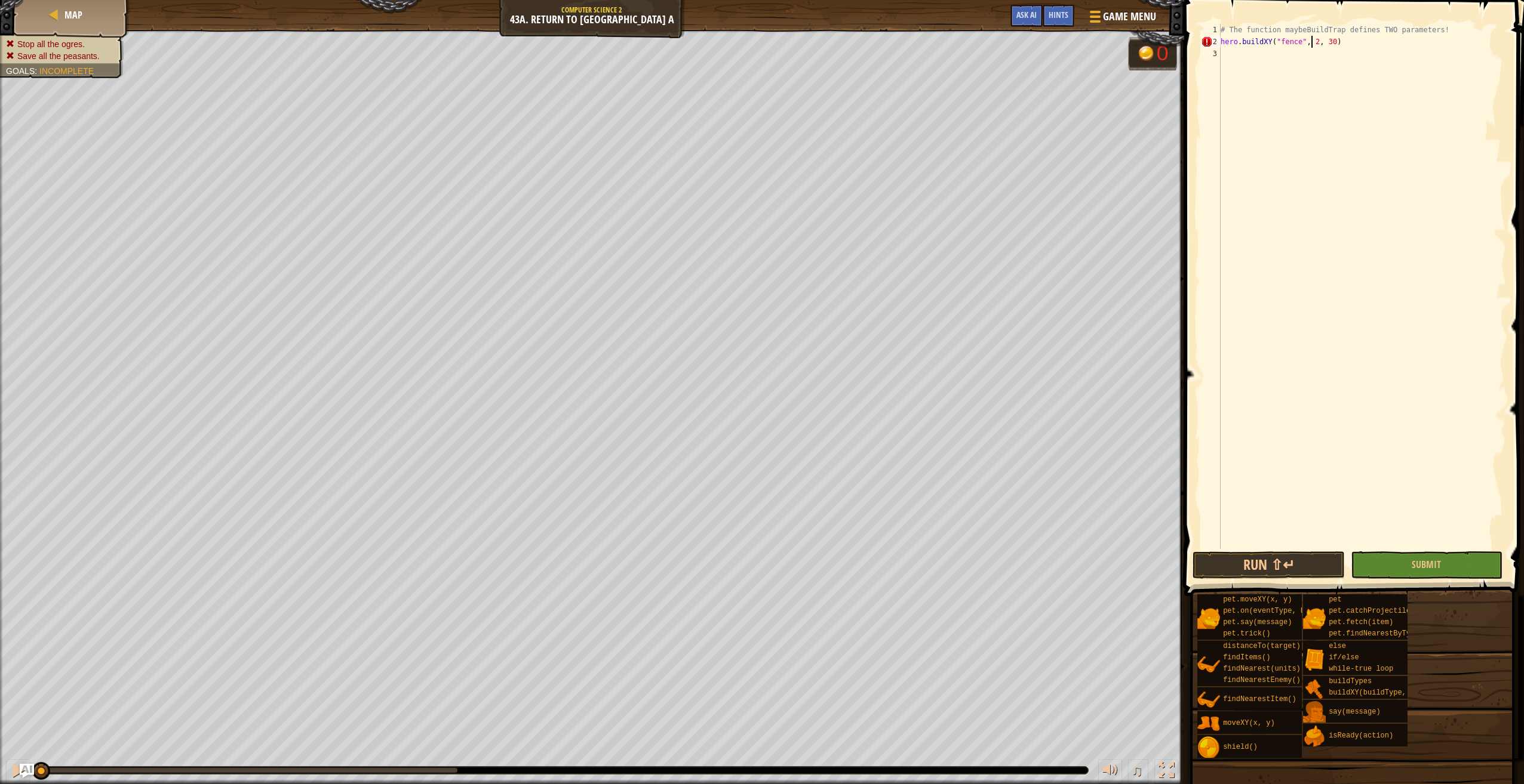
scroll to position [5, 8]
type textarea "hero.buildXY("fence", 20, 34)"
click at [1254, 49] on div "# The function maybeBuildTrap defines TWO parameters! hero . buildXY ( "fence" …" at bounding box center [1362, 299] width 288 height 550
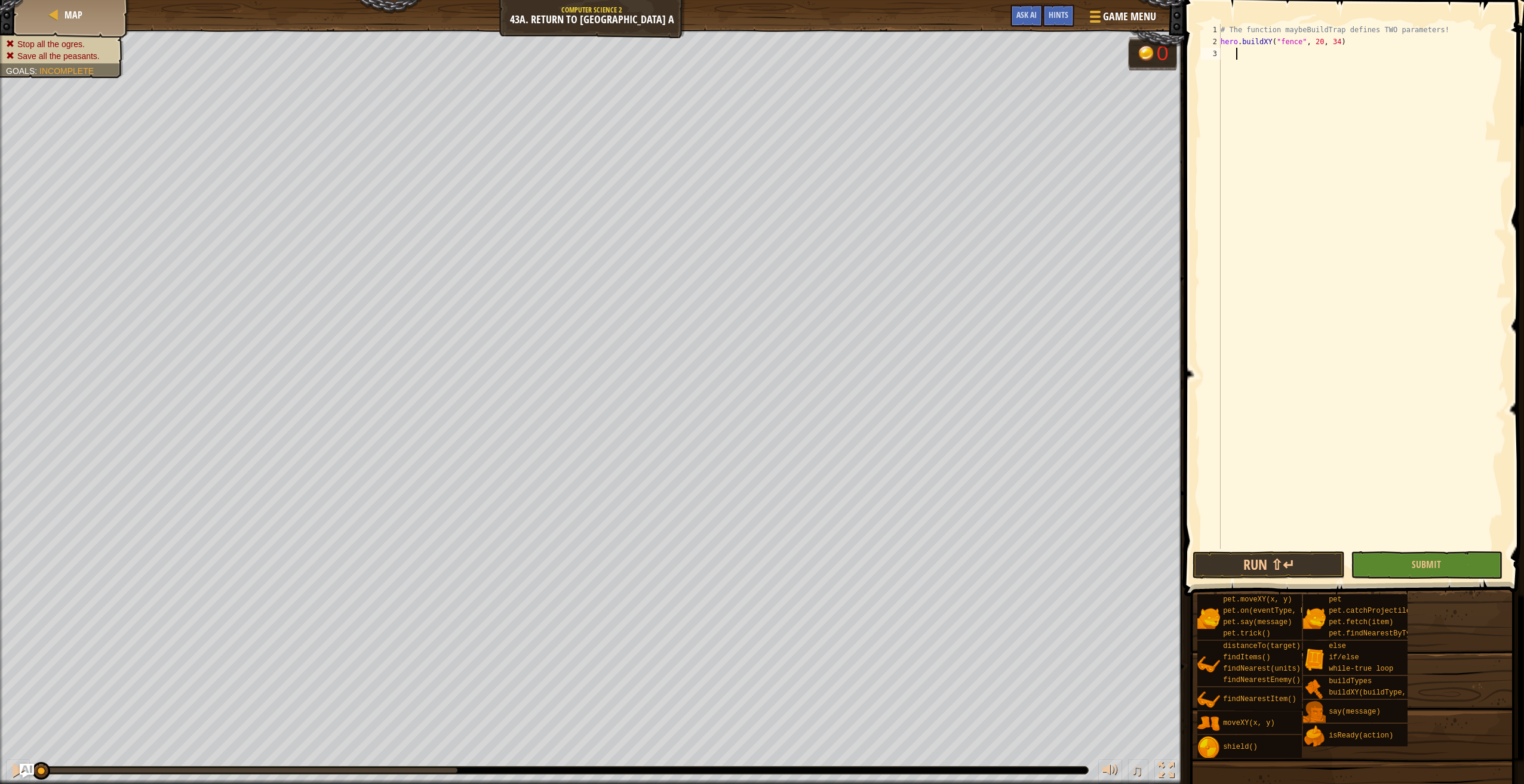
click at [1224, 50] on div "# The function maybeBuildTrap defines TWO parameters! hero . buildXY ( "fence" …" at bounding box center [1362, 299] width 288 height 550
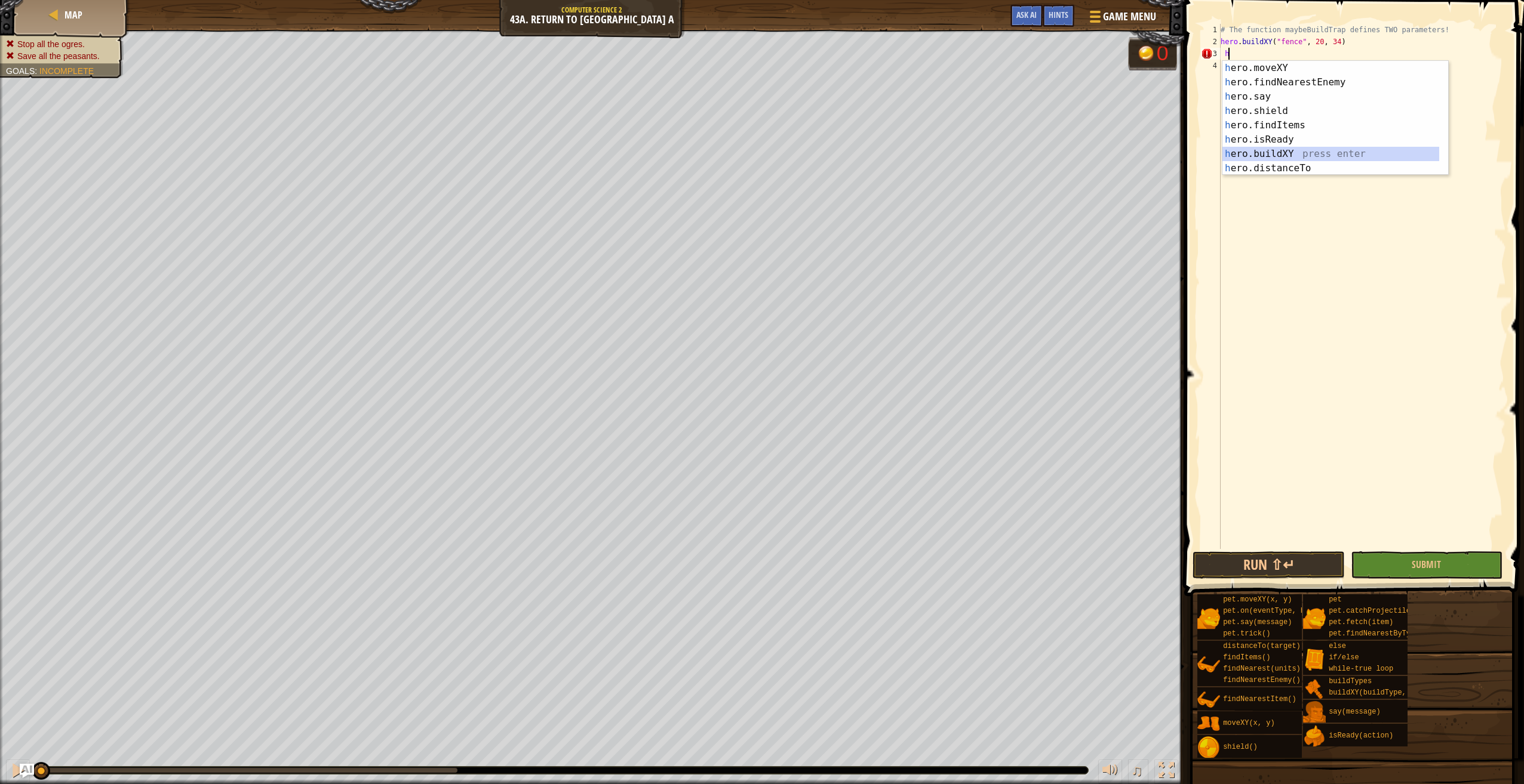
click at [1271, 151] on div "h ero.moveXY press enter h ero.findNearestEnemy press enter h ero.say press ent…" at bounding box center [1330, 132] width 217 height 143
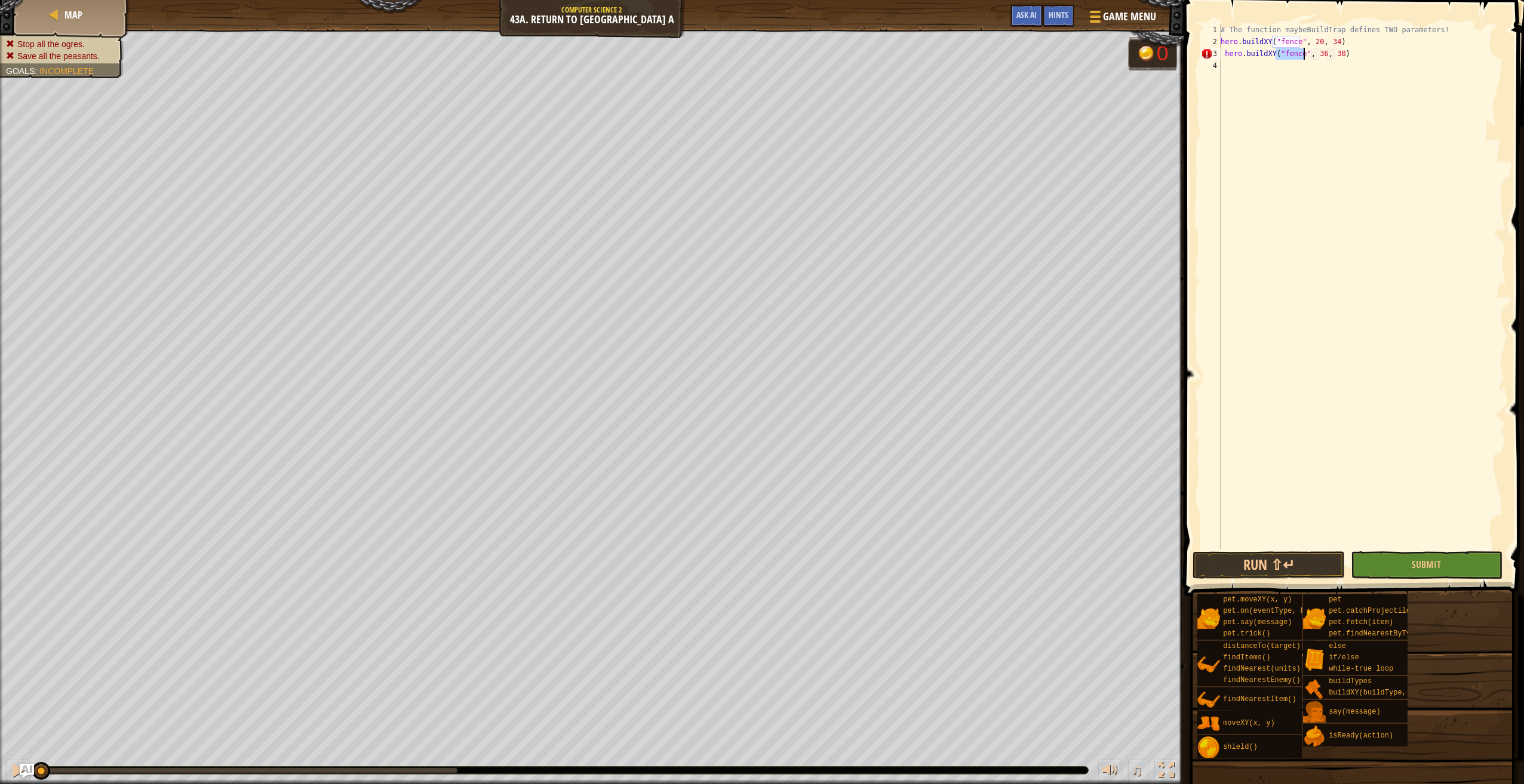
click at [1225, 53] on div "# The function maybeBuildTrap defines TWO parameters! hero . buildXY ( "fence" …" at bounding box center [1362, 299] width 288 height 550
click at [1314, 57] on div "# The function maybeBuildTrap defines TWO parameters! hero . buildXY ( "fence" …" at bounding box center [1362, 299] width 288 height 550
type textarea "hero.buildXY("fence", 38, 20)"
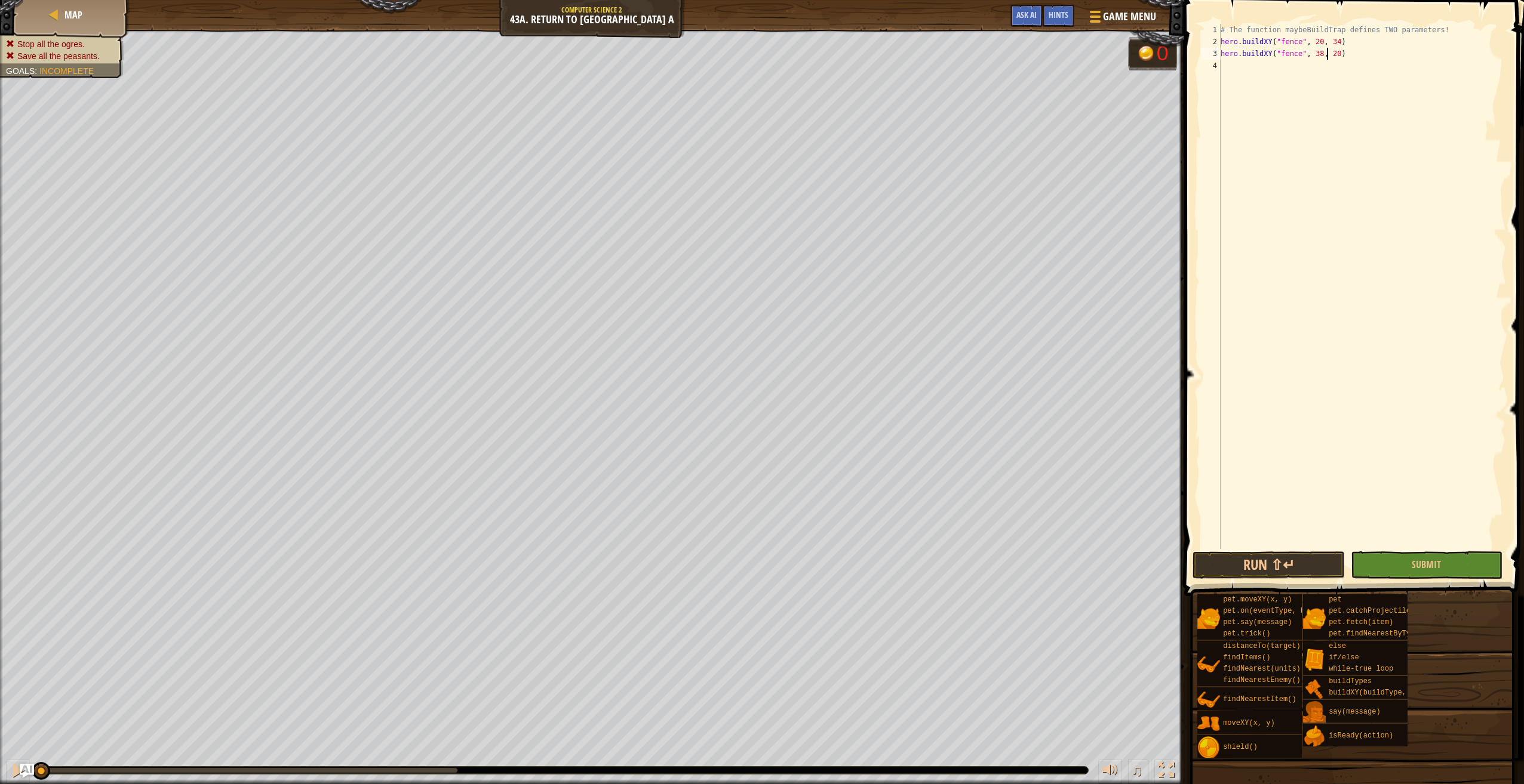
click at [1226, 58] on div "# The function maybeBuildTrap defines TWO parameters! hero . buildXY ( "fence" …" at bounding box center [1362, 299] width 288 height 550
click at [1224, 63] on div "# The function maybeBuildTrap defines TWO parameters! hero . buildXY ( "fence" …" at bounding box center [1362, 299] width 288 height 550
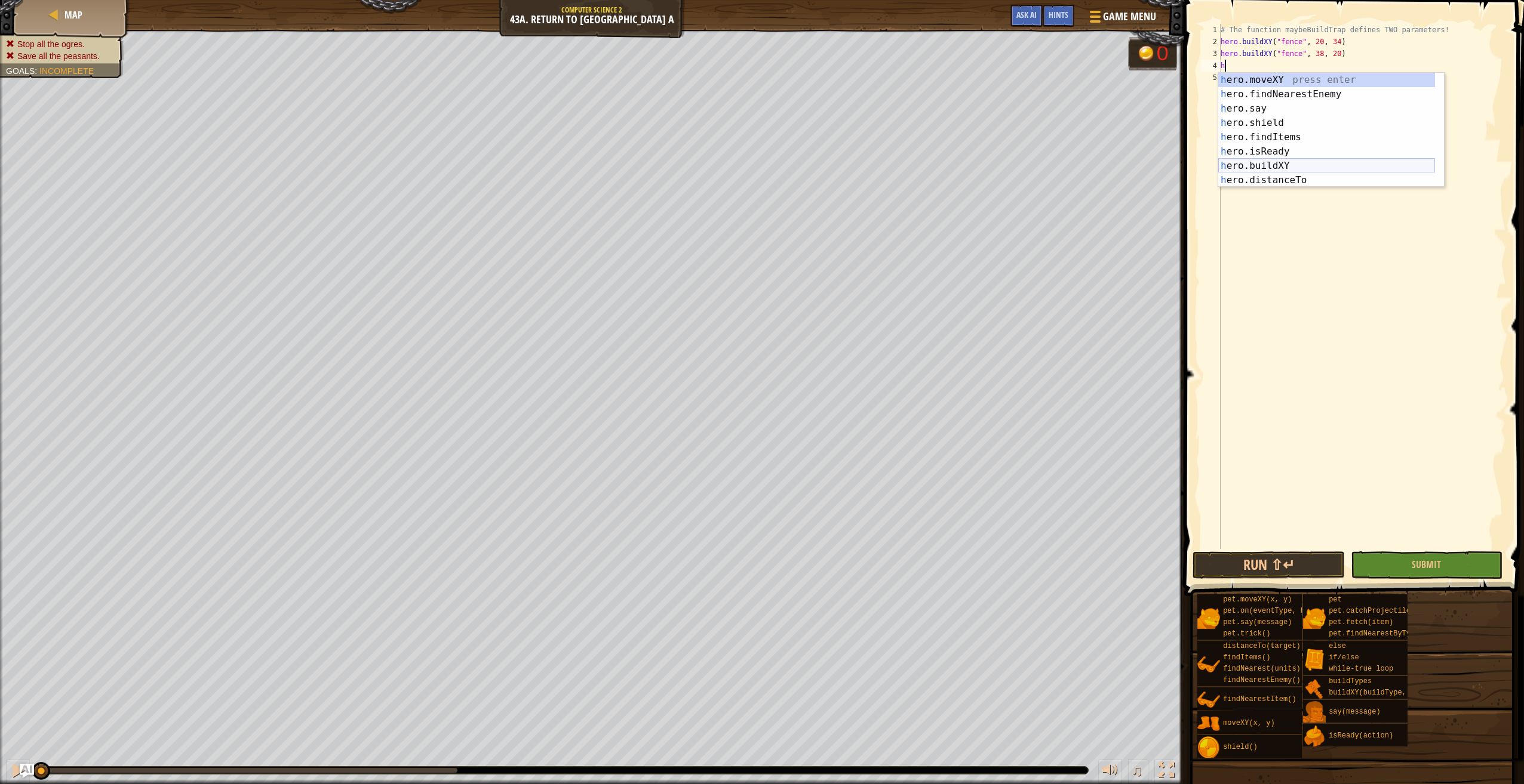
click at [1264, 160] on div "h ero.moveXY press enter h ero.findNearestEnemy press enter h ero.say press ent…" at bounding box center [1326, 144] width 217 height 143
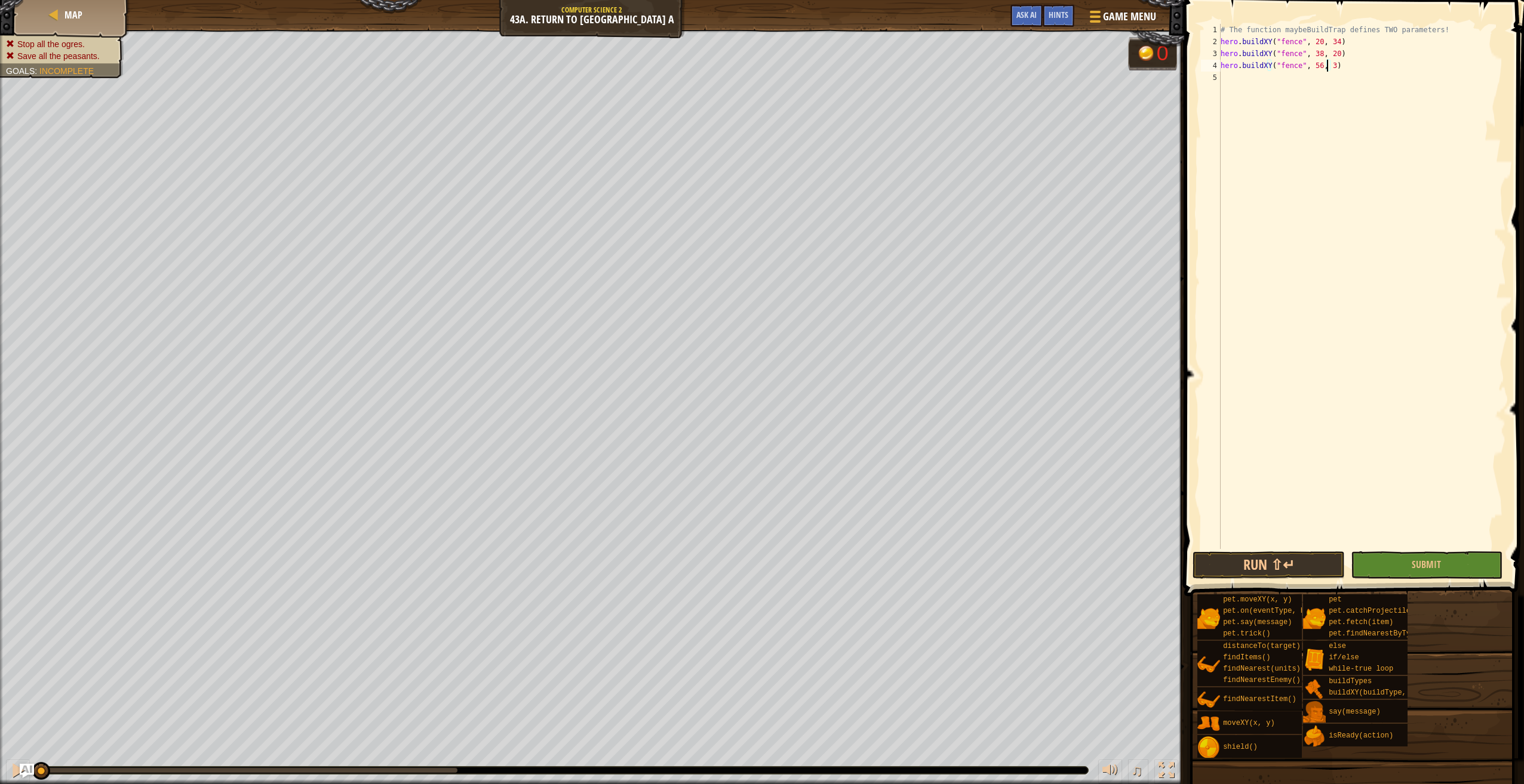
scroll to position [5, 9]
type textarea "hero.buildXY("fence", 56, 34)"
click at [1387, 567] on button "Submit" at bounding box center [1426, 565] width 152 height 27
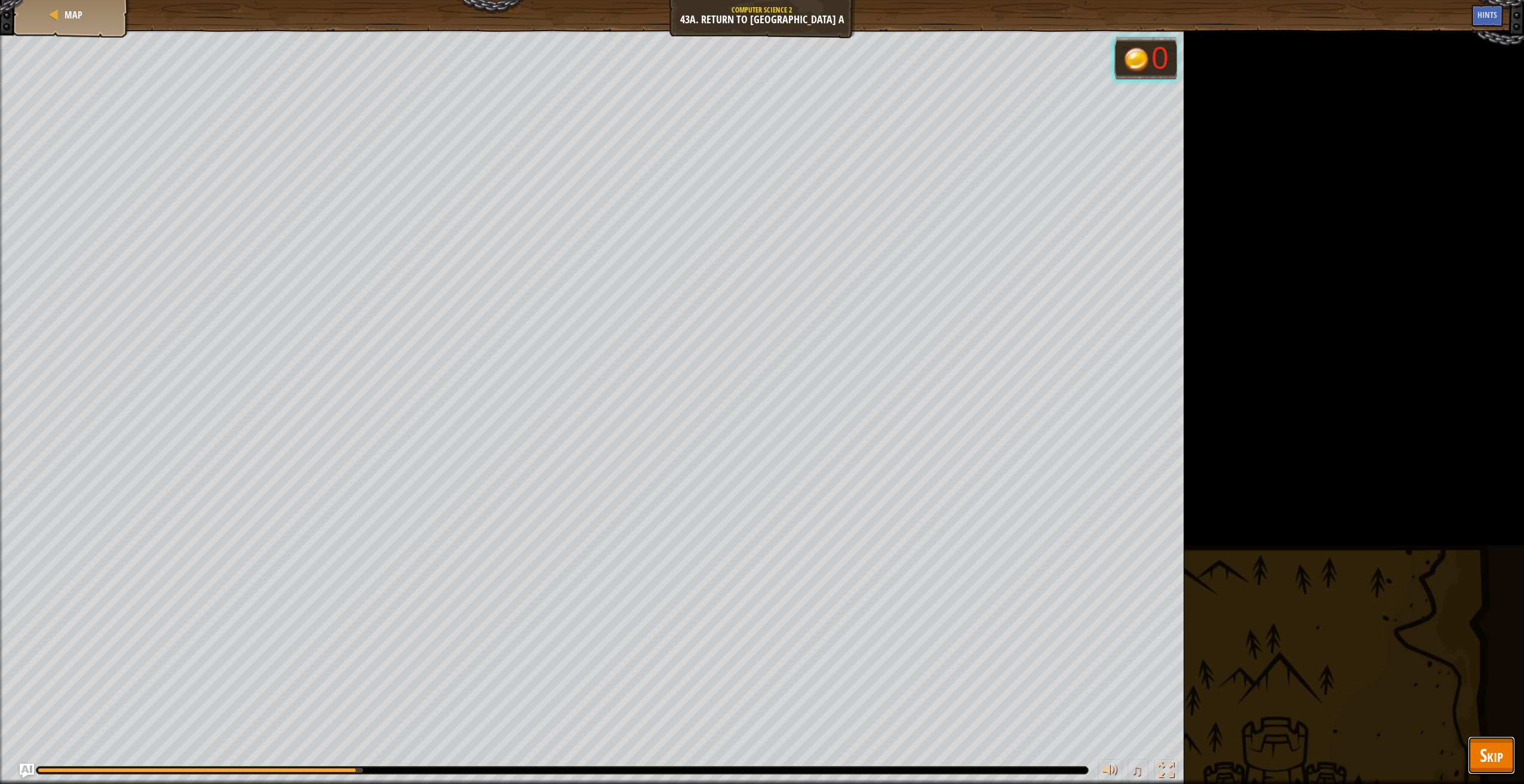
click at [1494, 750] on span "Skip" at bounding box center [1491, 755] width 23 height 24
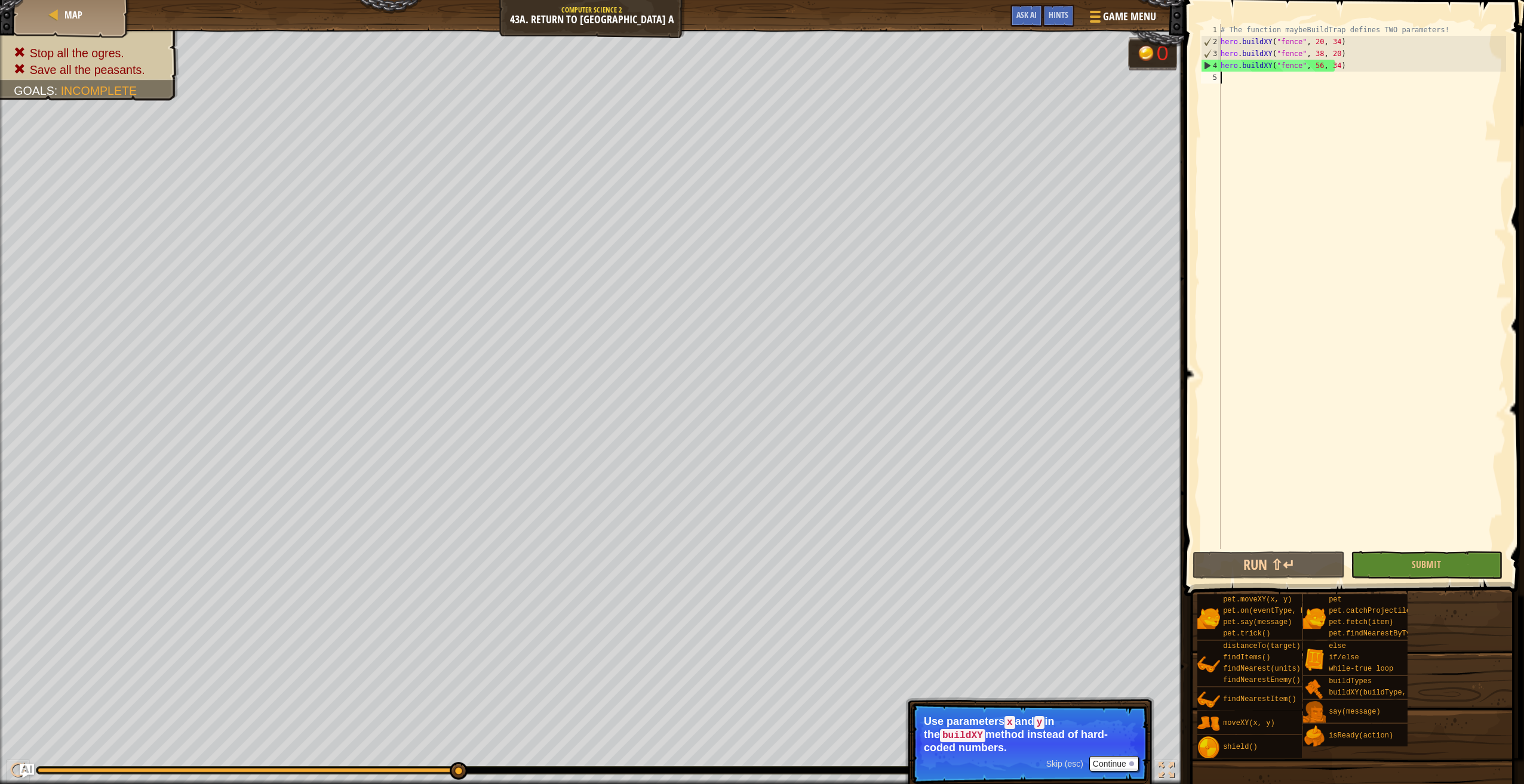
scroll to position [5, 0]
click at [1132, 33] on div "Map Computer Science 2 43a. Return to Thornbush Farm A Game Menu Done Hints Ask…" at bounding box center [762, 392] width 1524 height 784
type textarea "# The function maybeBuildTrap defines TWO parameters! hero.buildXY("fence", 20,…"
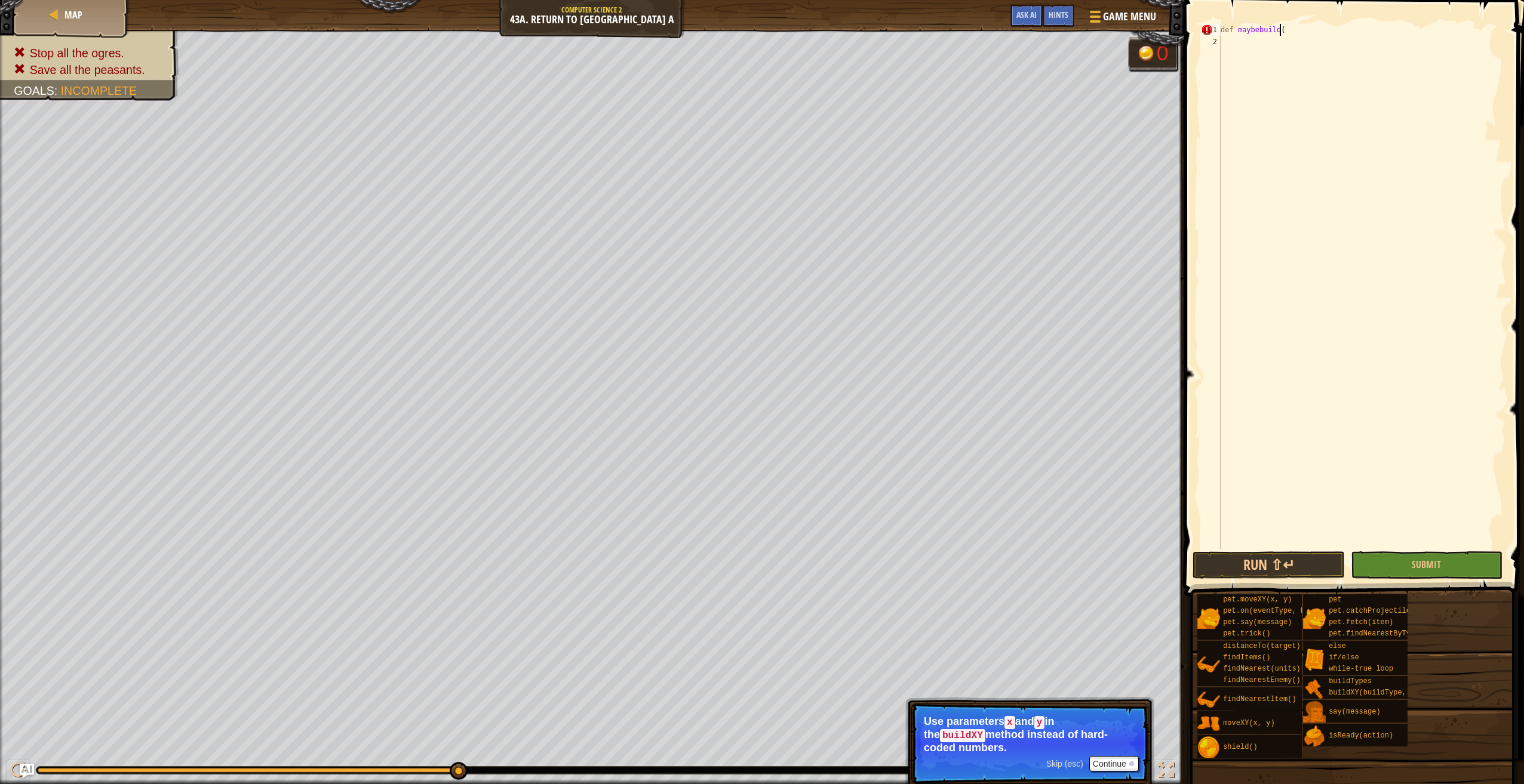
scroll to position [5, 4]
type textarea "def maybebuild(x, y)"
click at [1344, 31] on div "def maybebuild ( x , y )" at bounding box center [1362, 299] width 288 height 550
click at [1321, 31] on div "def maybebuild ( x , y )" at bounding box center [1362, 299] width 288 height 550
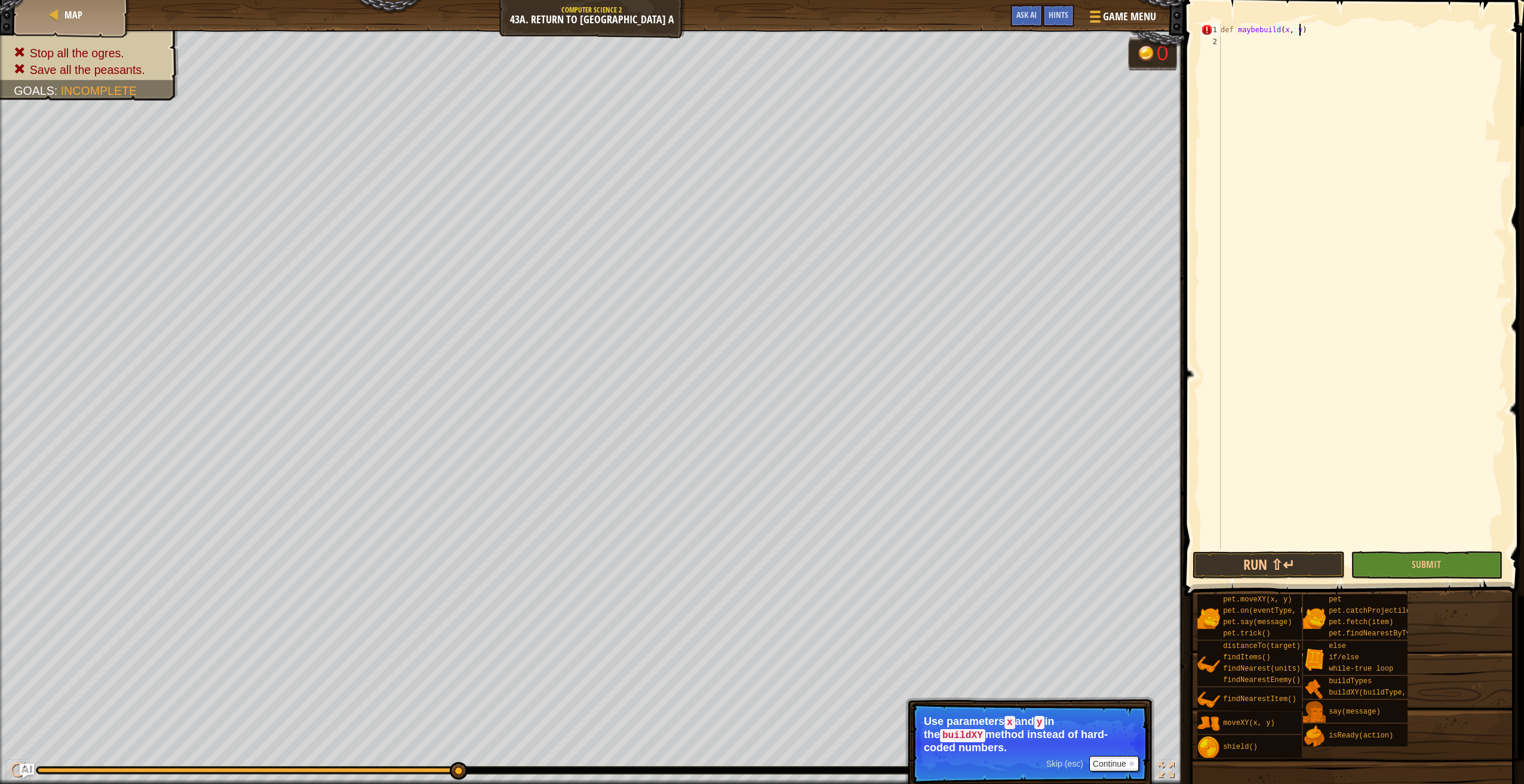
scroll to position [5, 0]
type textarea "def maybebuild(x, y):"
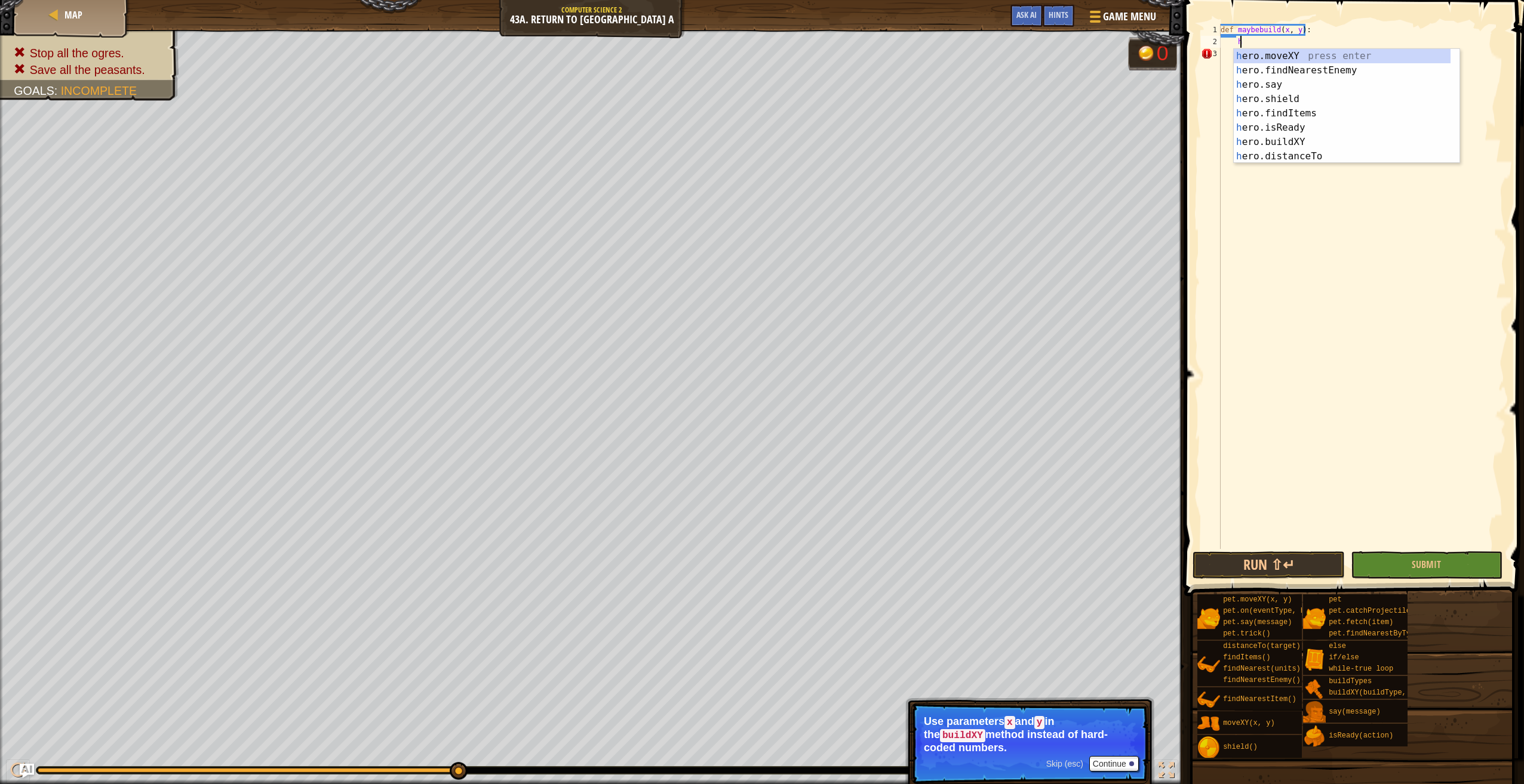
type textarea "he"
click at [1355, 70] on div "he ro.moveXY press enter he ro.findNearestEnemy press enter he ro.say press ent…" at bounding box center [1342, 120] width 217 height 143
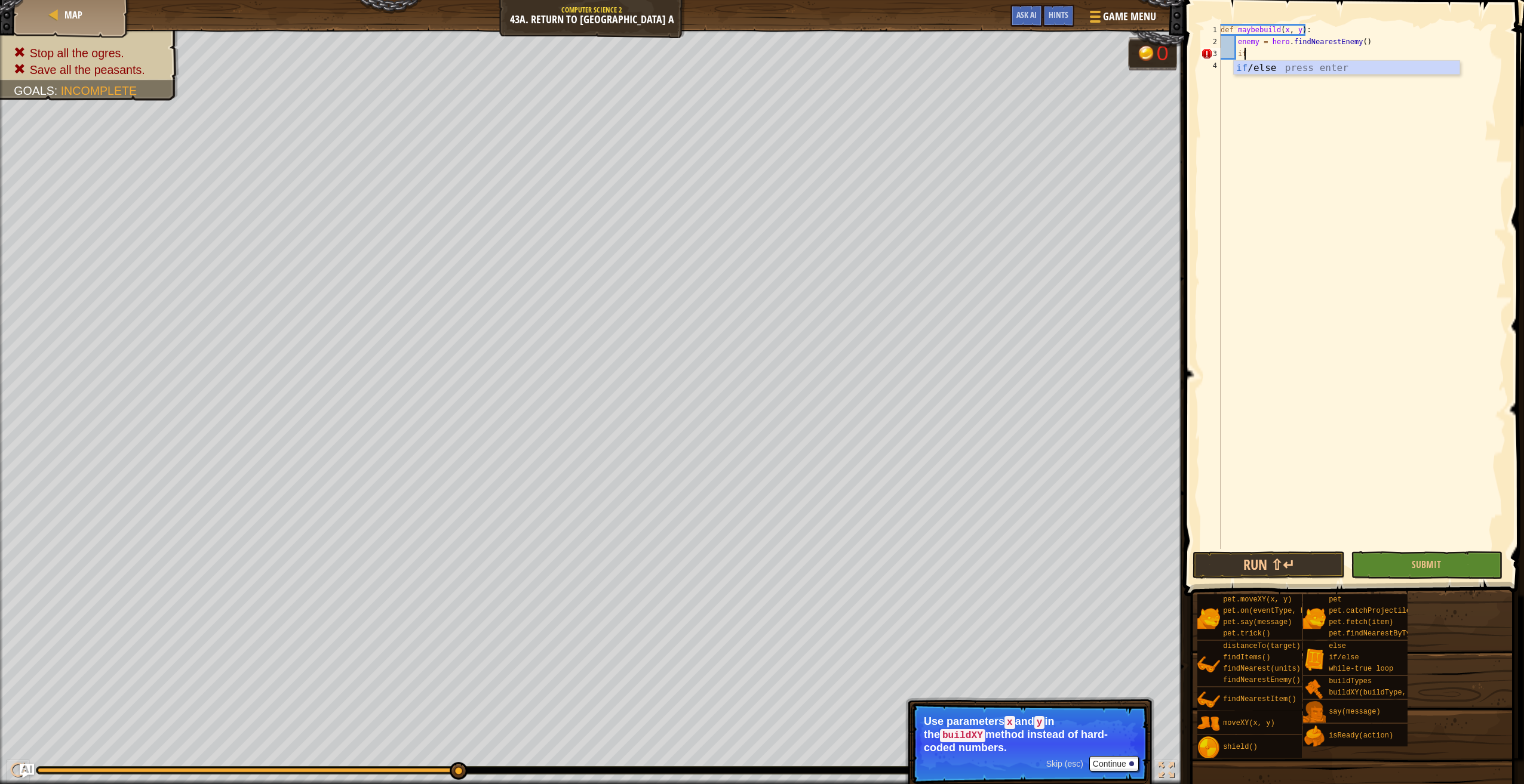
type textarea "i"
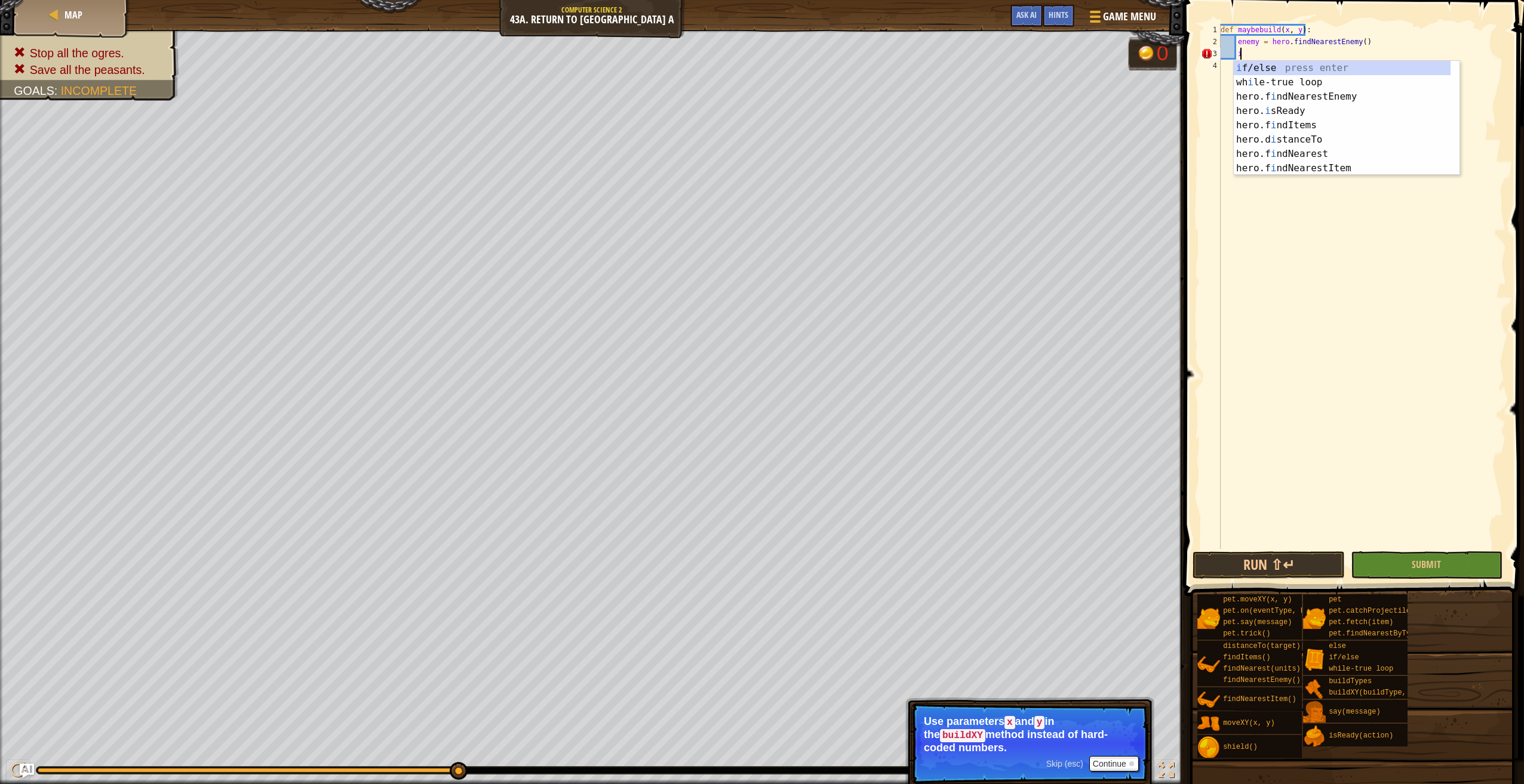
scroll to position [5, 1]
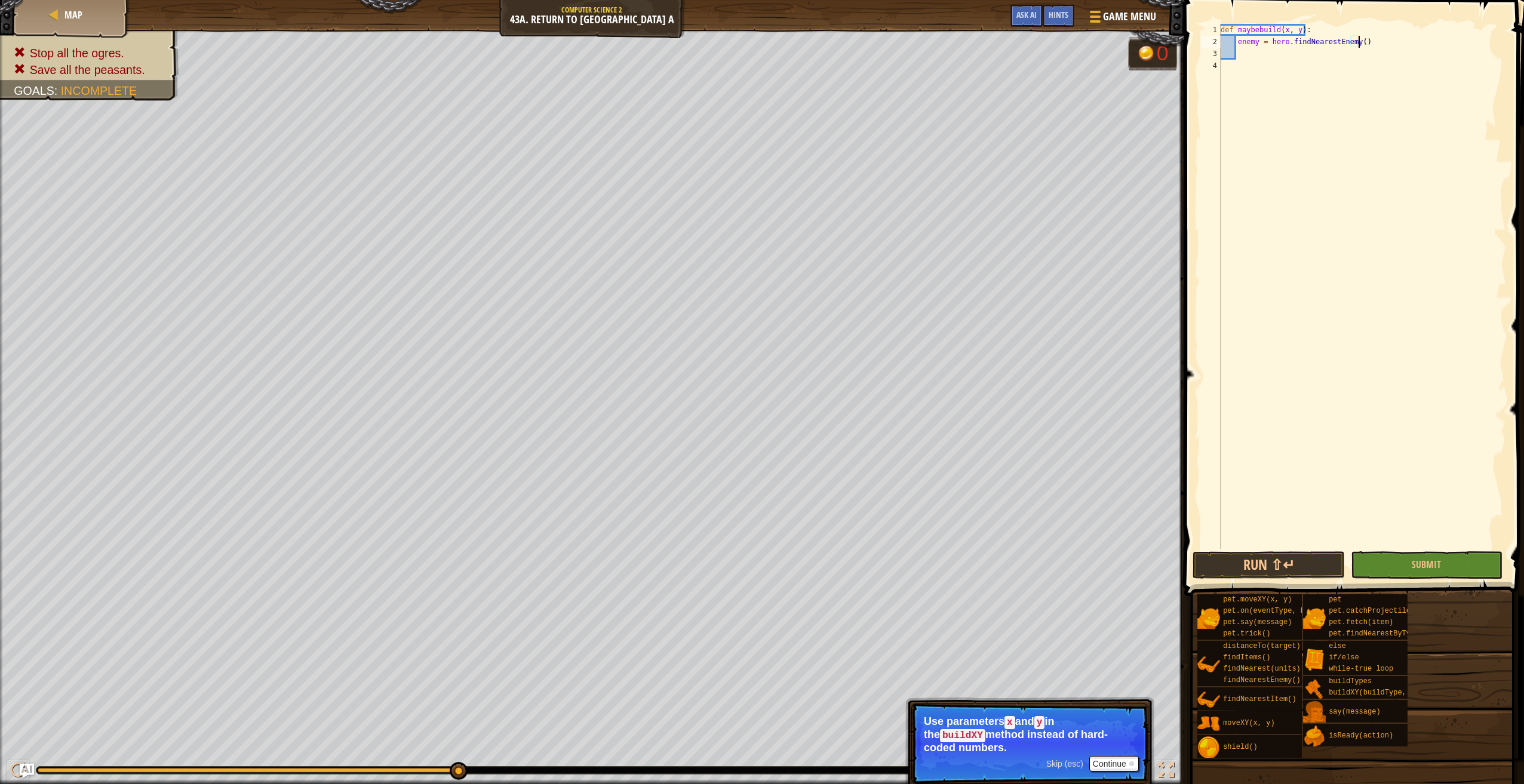
click at [1370, 45] on div "def maybebuild ( x , y ) : enemy = hero . findNearestEnemy ( )" at bounding box center [1362, 299] width 288 height 550
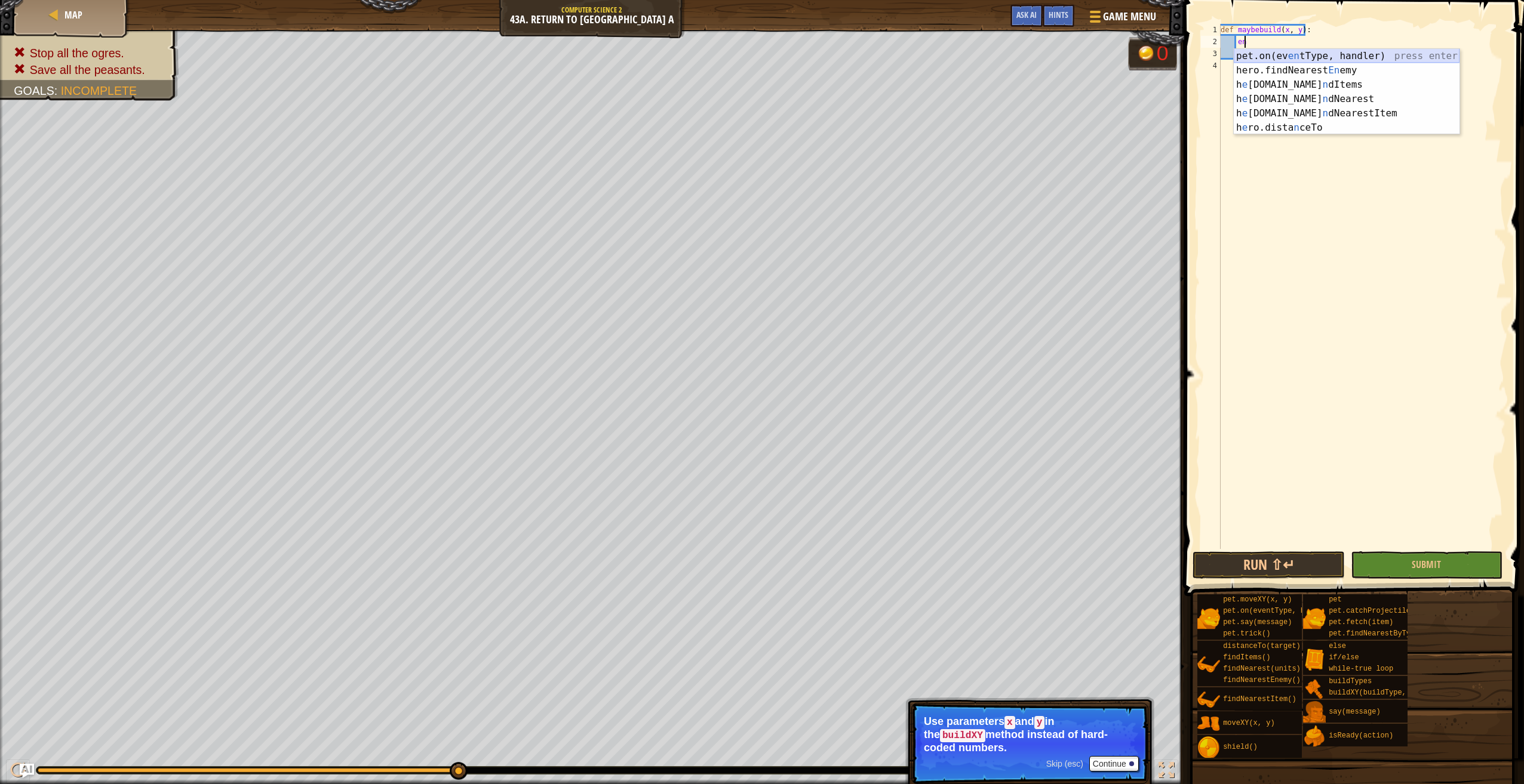
type textarea "e"
click at [1307, 60] on div "h ero.moveXY press enter h ero.findNearestEnemy press enter h ero.say press ent…" at bounding box center [1342, 120] width 217 height 143
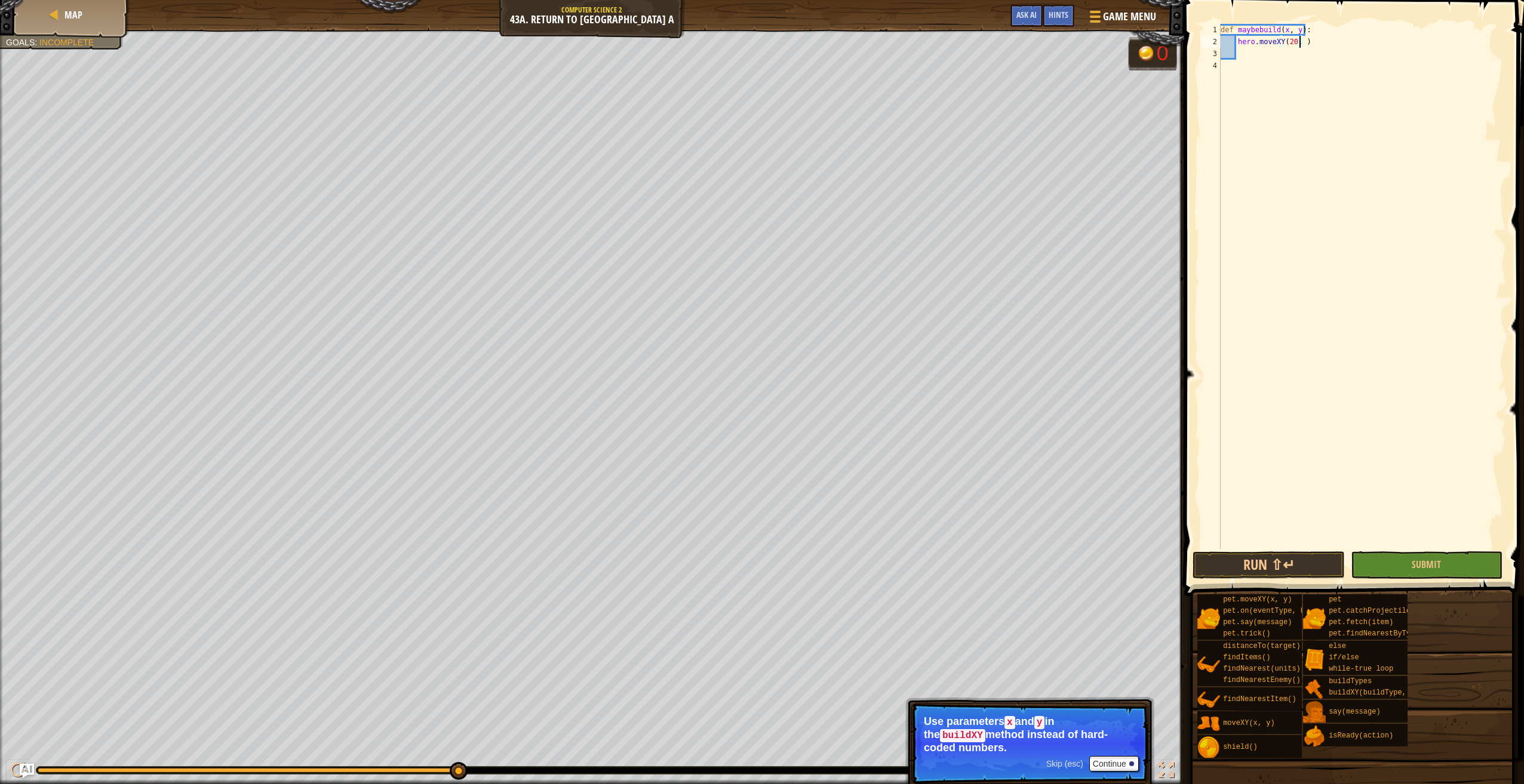
scroll to position [5, 6]
type textarea "hero.moveXY(20, 34)"
click at [1244, 56] on div "def maybebuild ( x , y ) : hero . moveXY ( 20 , 34 )" at bounding box center [1362, 299] width 288 height 550
type textarea "h"
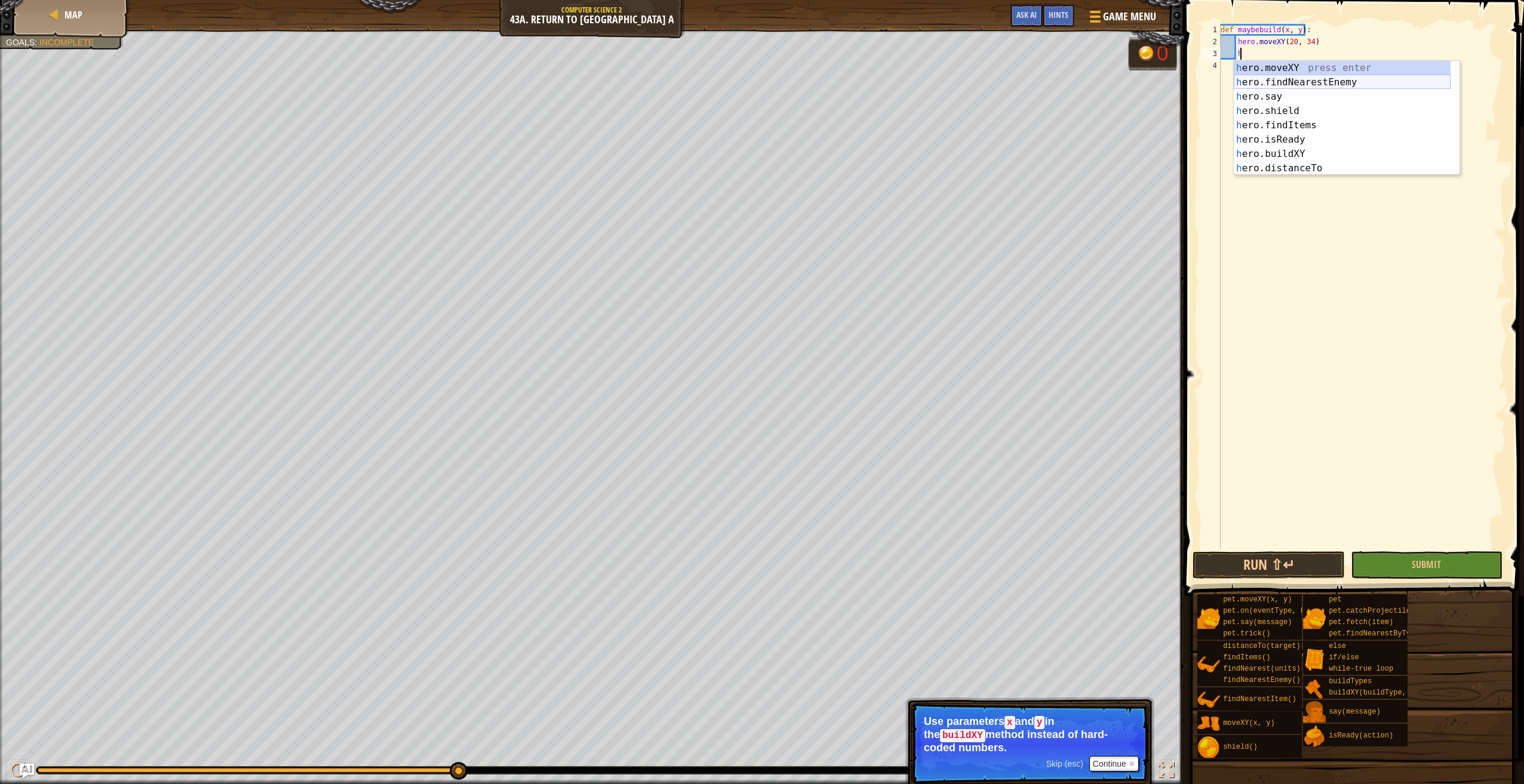
click at [1293, 78] on div "h ero.moveXY press enter h ero.findNearestEnemy press enter h ero.say press ent…" at bounding box center [1342, 132] width 217 height 143
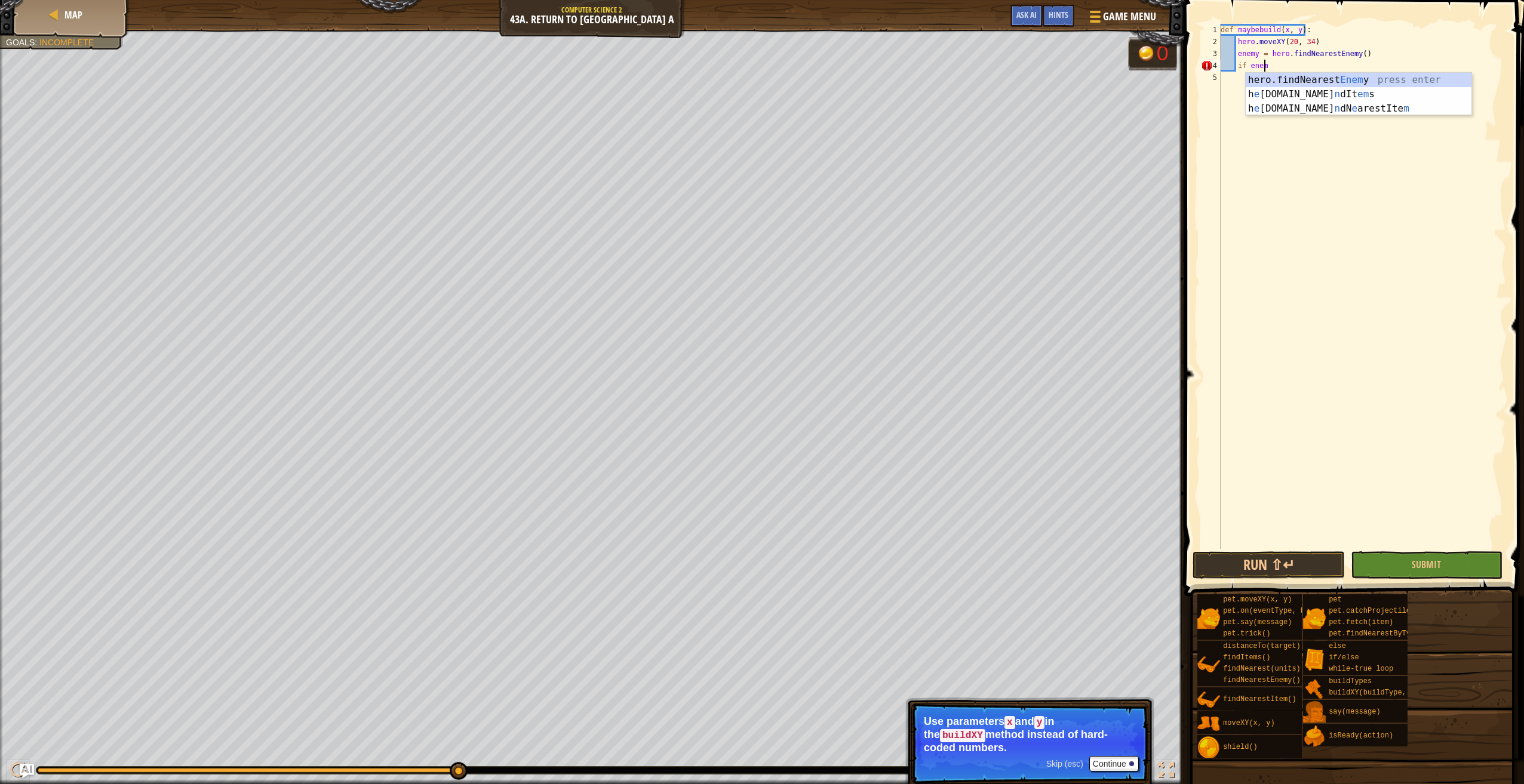
scroll to position [5, 3]
type textarea "if enemy:"
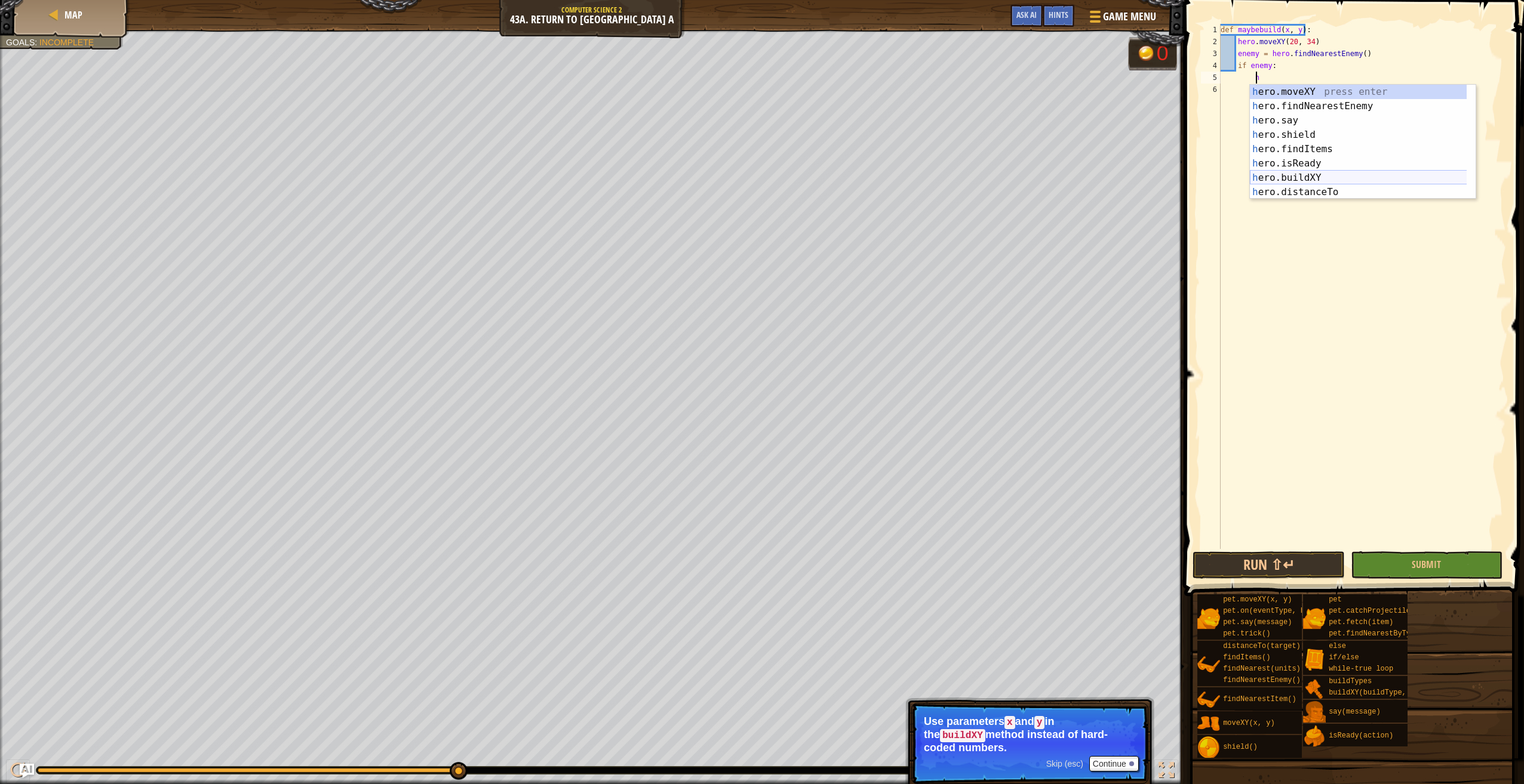
click at [1299, 177] on div "h ero.moveXY press enter h ero.findNearestEnemy press enter h ero.say press ent…" at bounding box center [1362, 156] width 226 height 143
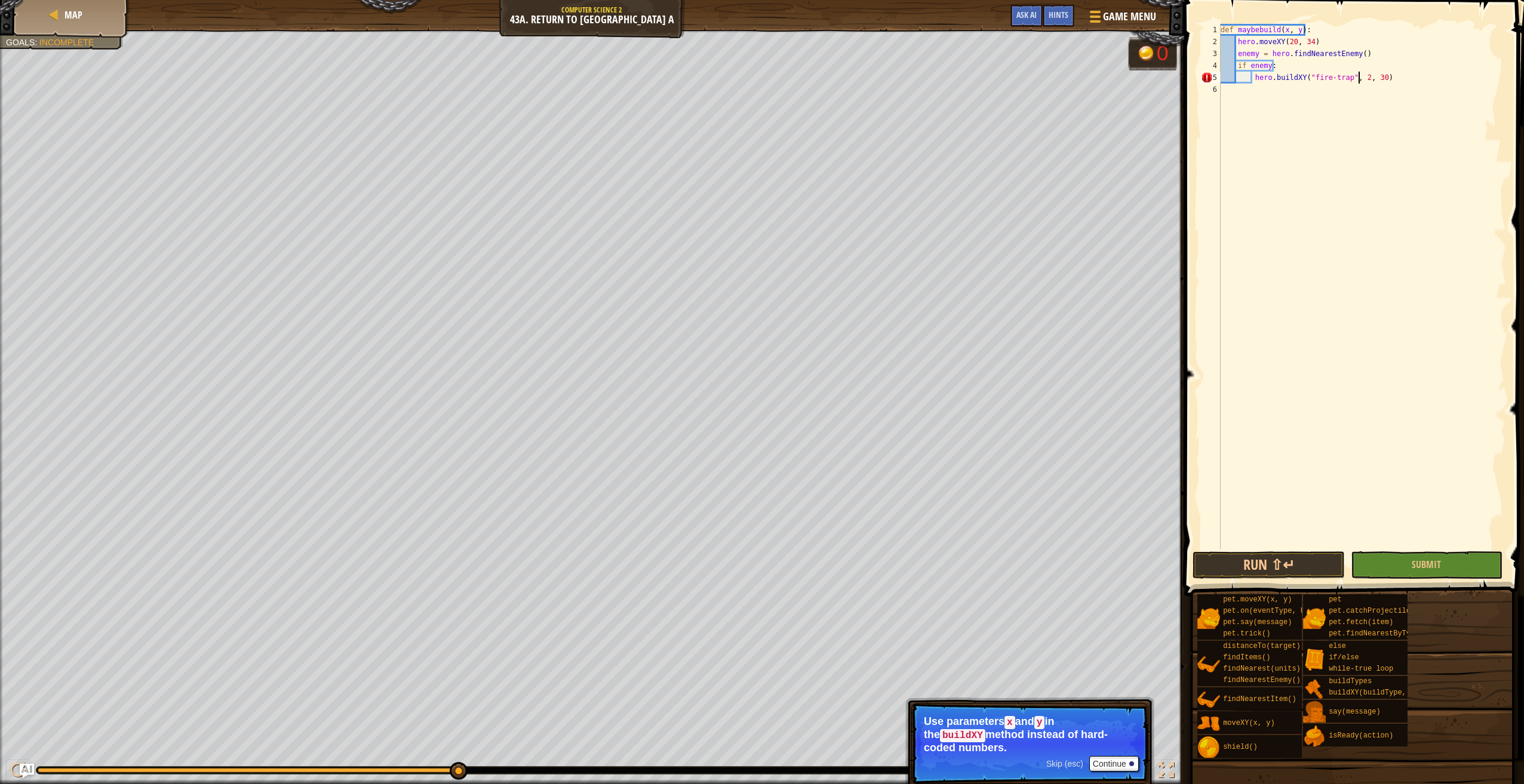
scroll to position [5, 12]
type textarea "hero.buildXY("fire-trap", 20, 34)"
click at [1402, 86] on div "def maybebuild ( x , y ) : hero . moveXY ( 20 , 34 ) enemy = hero . findNearest…" at bounding box center [1362, 299] width 288 height 550
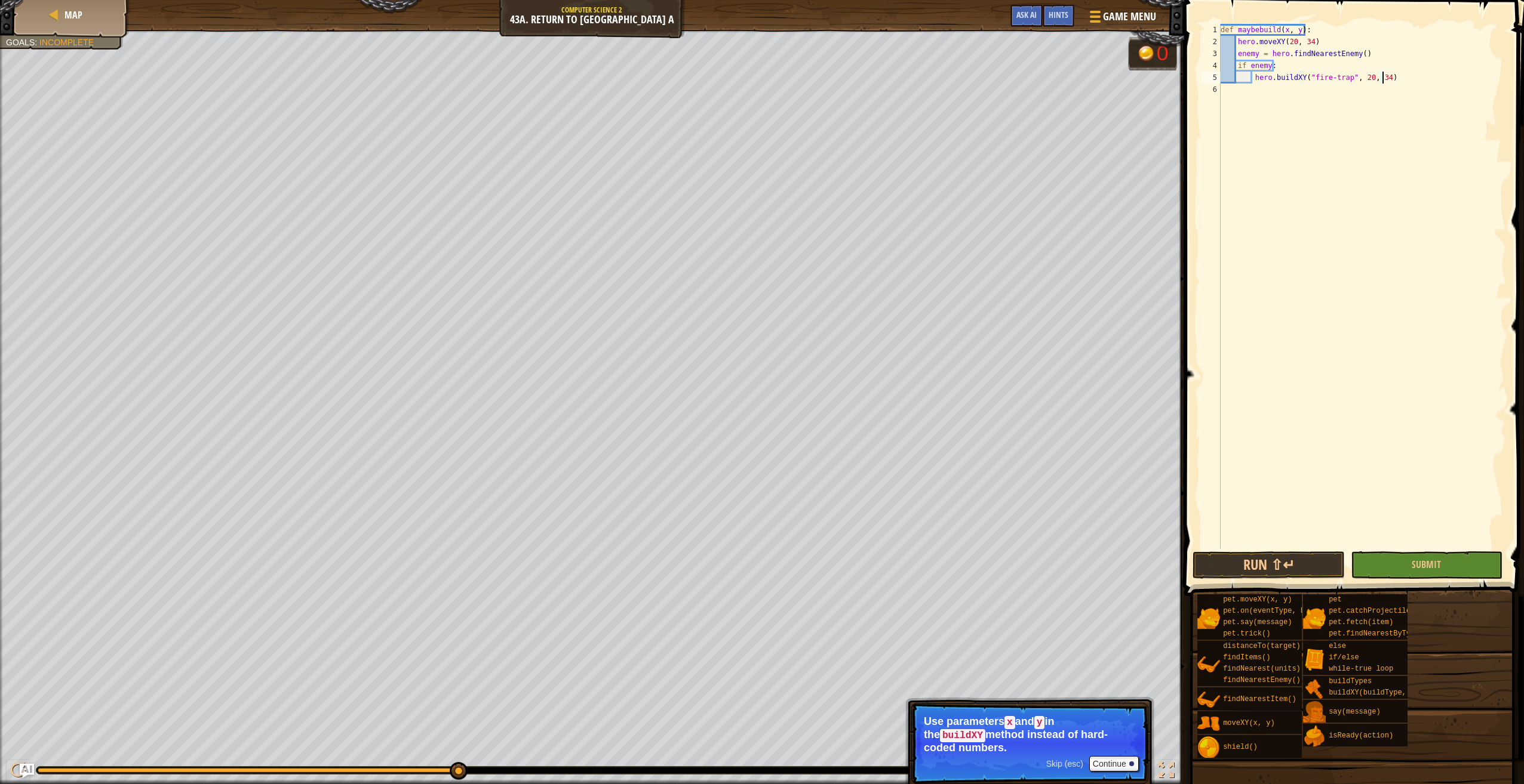
click at [1389, 83] on div "def maybebuild ( x , y ) : hero . moveXY ( 20 , 34 ) enemy = hero . findNearest…" at bounding box center [1362, 299] width 288 height 550
type textarea "hero.buildXY("fire-trap", 20, 34)"
click at [1304, 92] on div "def maybebuild ( x , y ) : hero . moveXY ( 20 , 34 ) enemy = hero . findNearest…" at bounding box center [1362, 299] width 288 height 550
type textarea "pass"
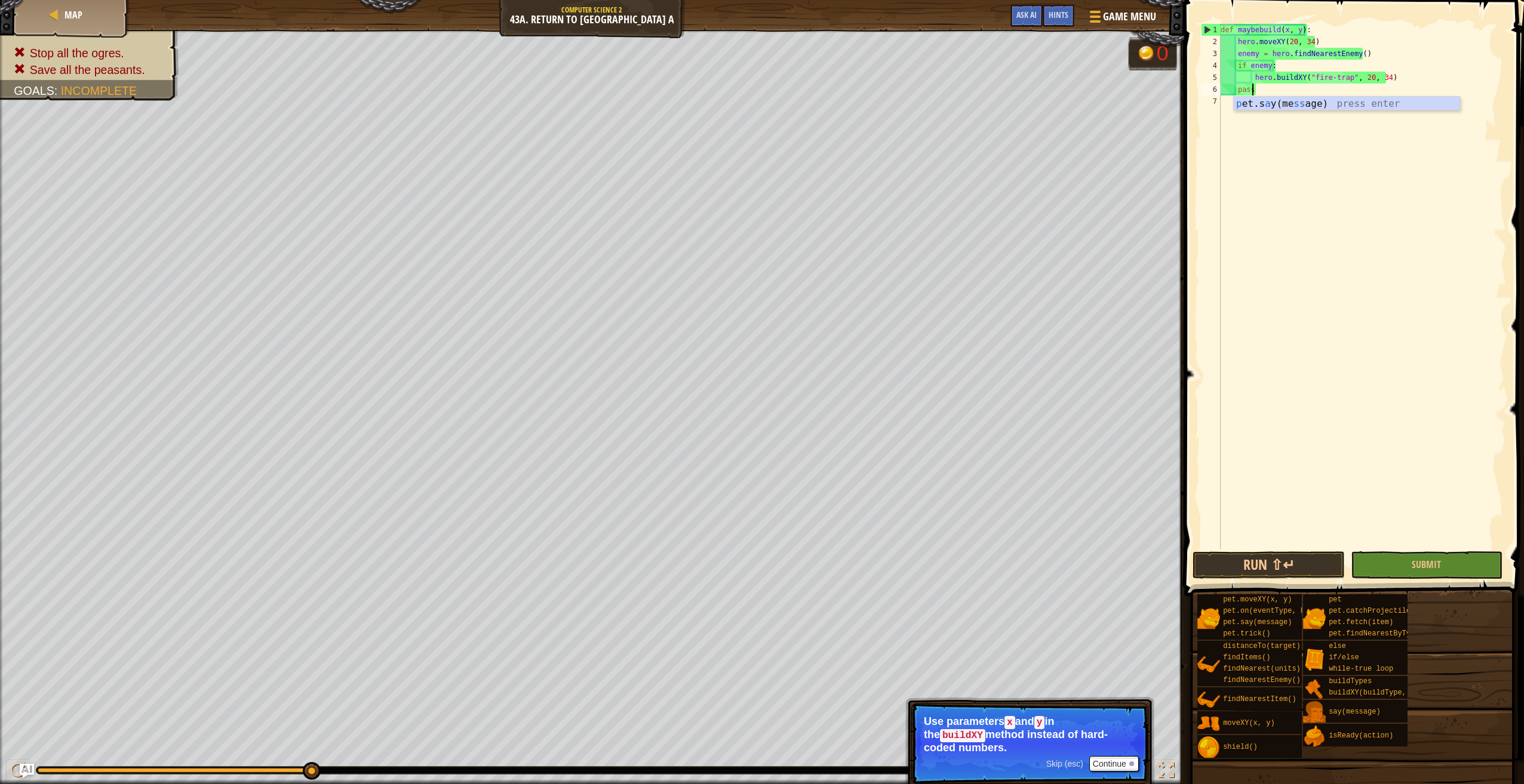
click at [1232, 101] on div "def maybebuild ( x , y ) : hero . moveXY ( 20 , 34 ) enemy = hero . findNearest…" at bounding box center [1362, 299] width 288 height 550
type textarea "pass"
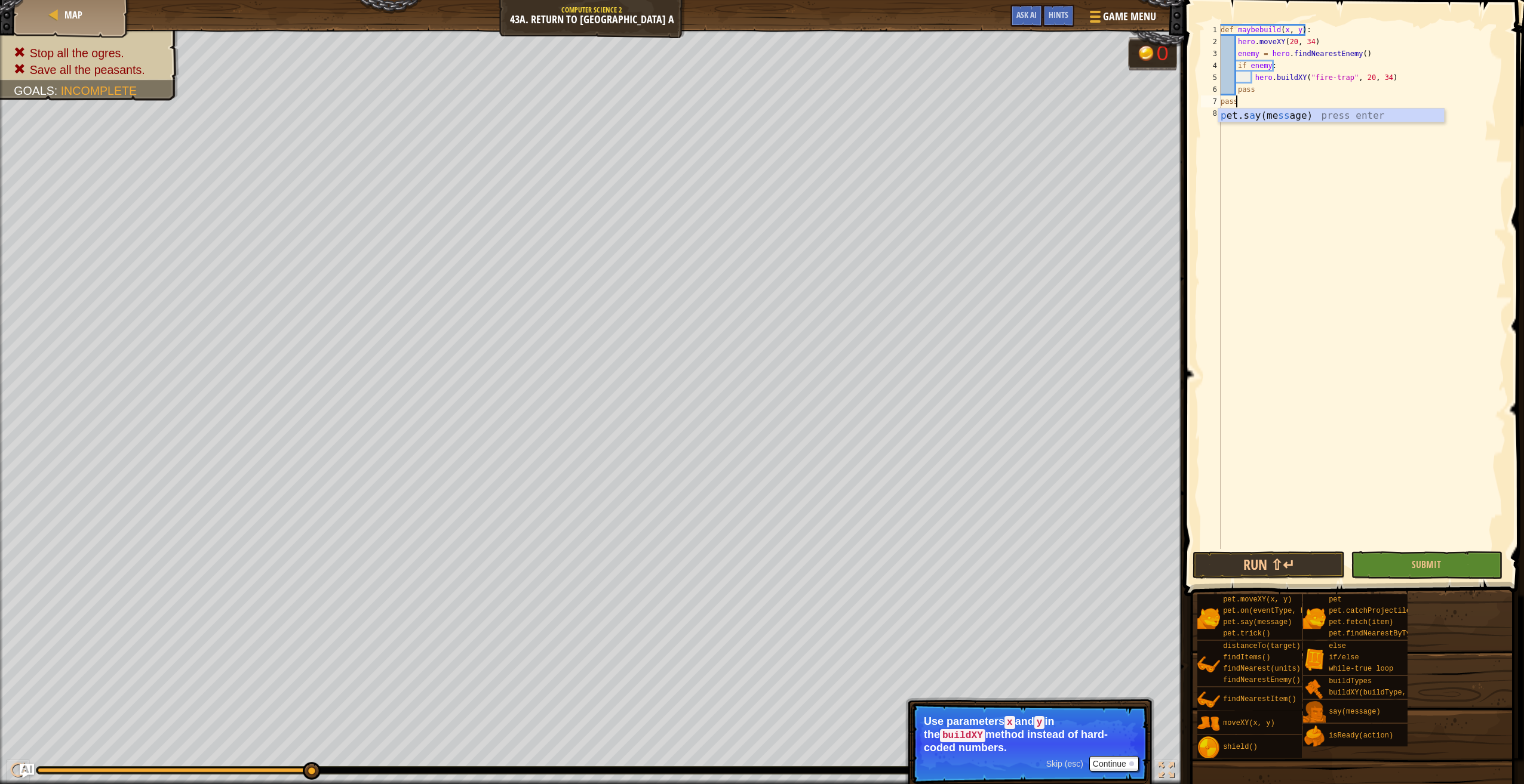
click at [1242, 162] on div "def maybebuild ( x , y ) : hero . moveXY ( 20 , 34 ) enemy = hero . findNearest…" at bounding box center [1362, 299] width 288 height 550
click at [1237, 166] on div "def maybebuild ( x , y ) : hero . moveXY ( 20 , 34 ) enemy = hero . findNearest…" at bounding box center [1362, 299] width 288 height 550
click at [1227, 125] on div "def maybebuild ( x , y ) : hero . moveXY ( 20 , 34 ) enemy = hero . findNearest…" at bounding box center [1362, 299] width 288 height 550
click at [1228, 133] on div "def maybebuild ( x , y ) : hero . moveXY ( 20 , 34 ) enemy = hero . findNearest…" at bounding box center [1362, 299] width 288 height 550
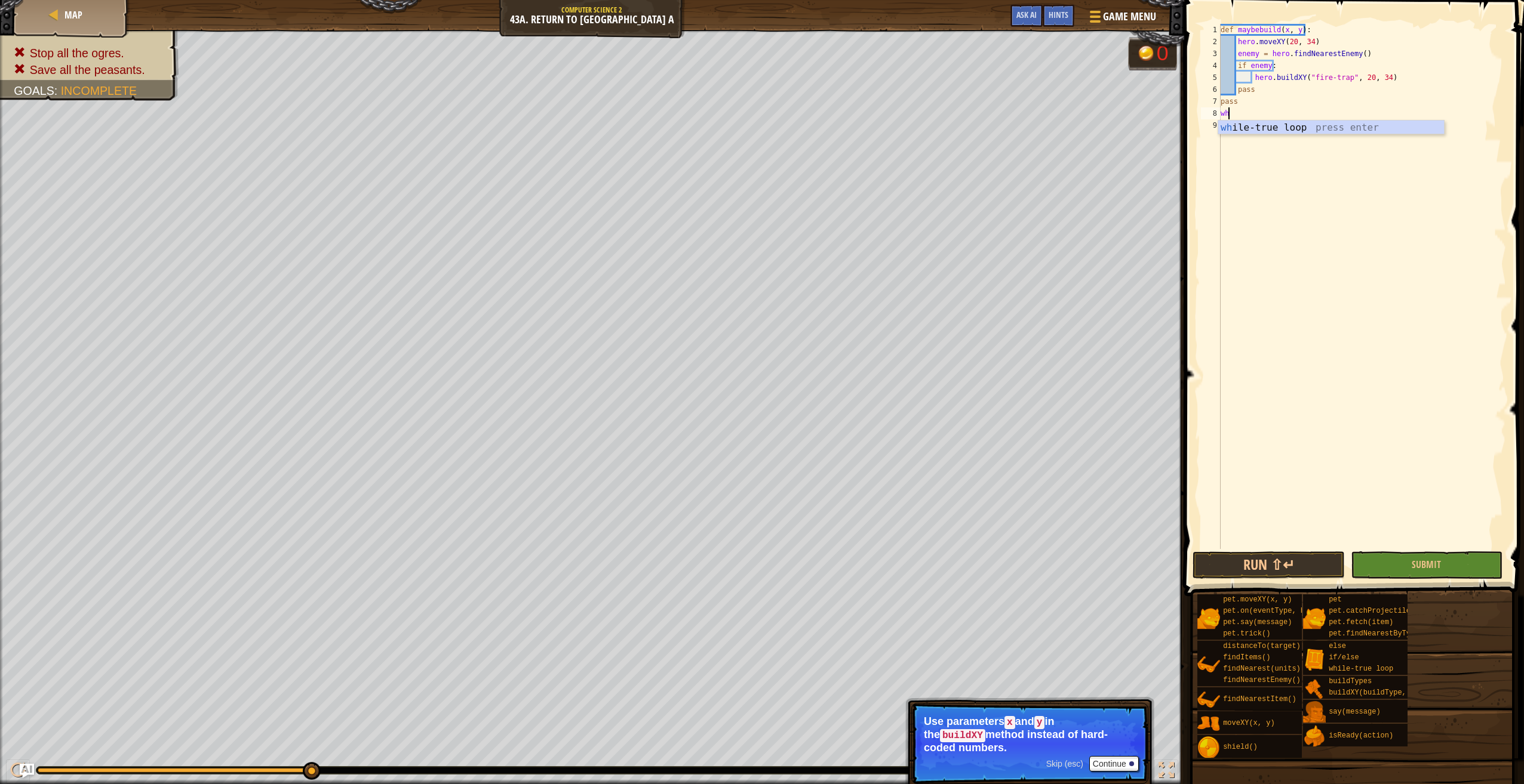
type textarea "w"
type textarea "pet.say("message")"
click at [1314, 113] on div "def maybebuild ( x , y ) : hero . moveXY ( 20 , 34 ) enemy = hero . findNearest…" at bounding box center [1362, 299] width 288 height 550
click at [1311, 98] on div "def maybebuild ( x , y ) : hero . moveXY ( 20 , 34 ) enemy = hero . findNearest…" at bounding box center [1362, 299] width 288 height 550
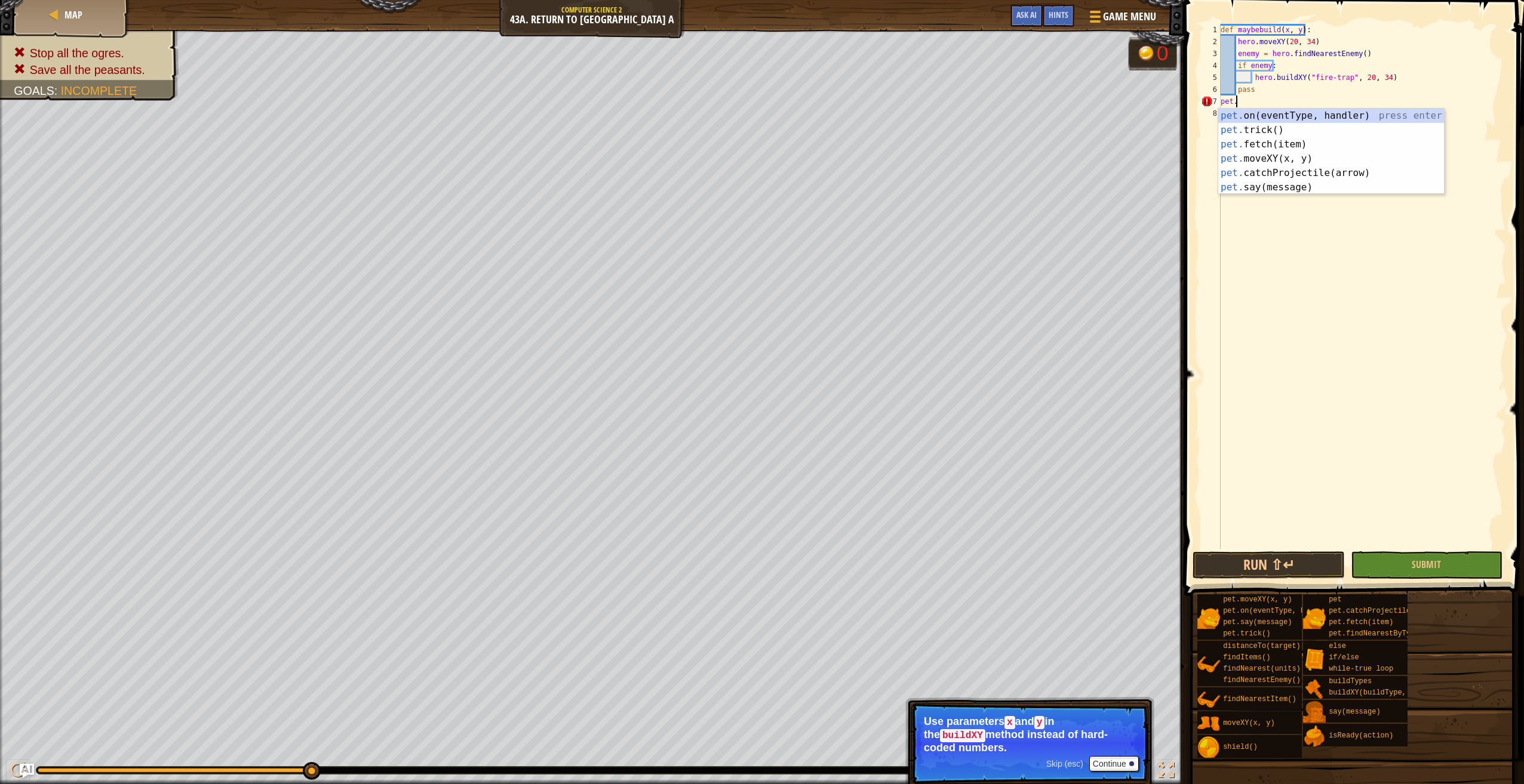
type textarea "p"
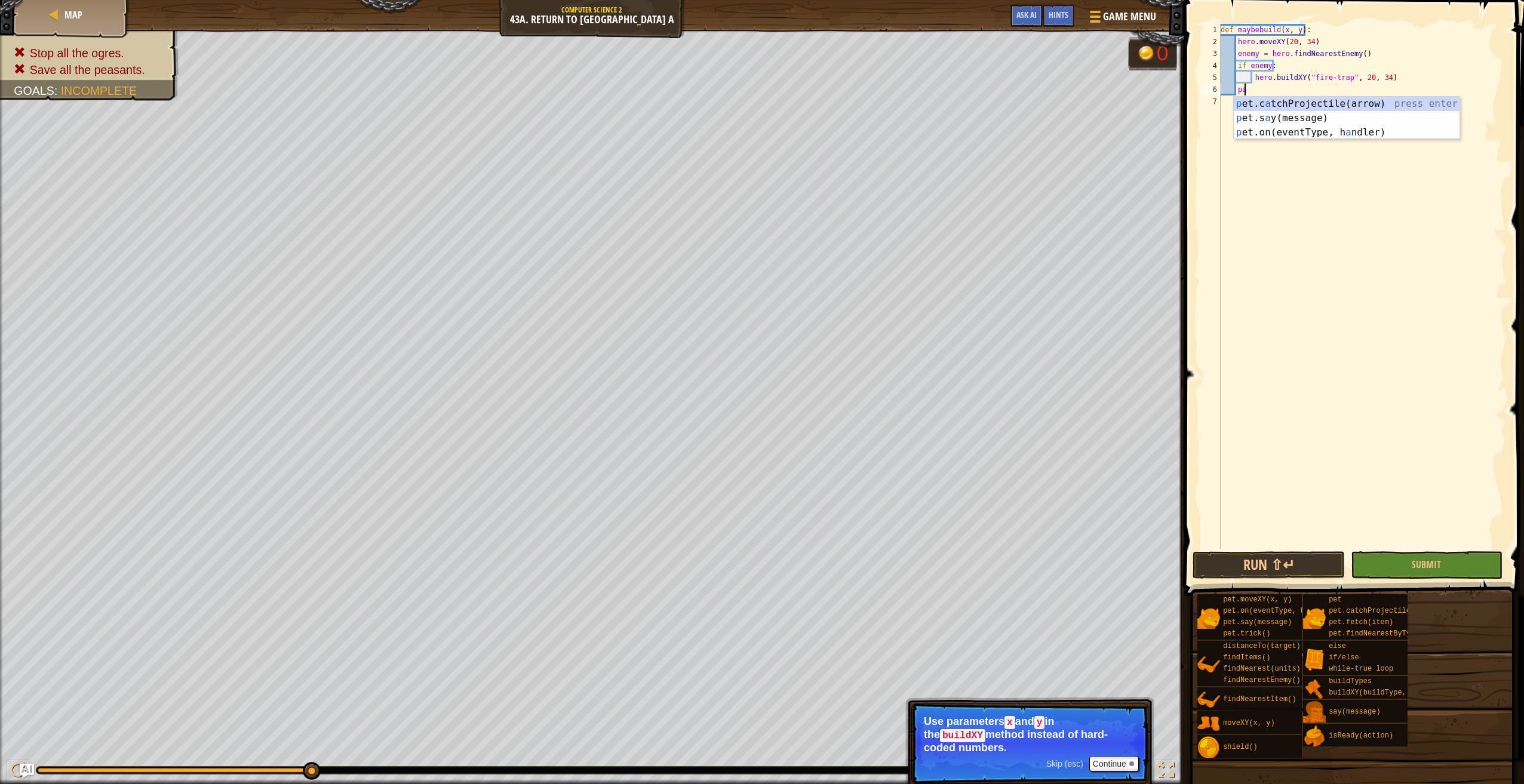
type textarea "pass"
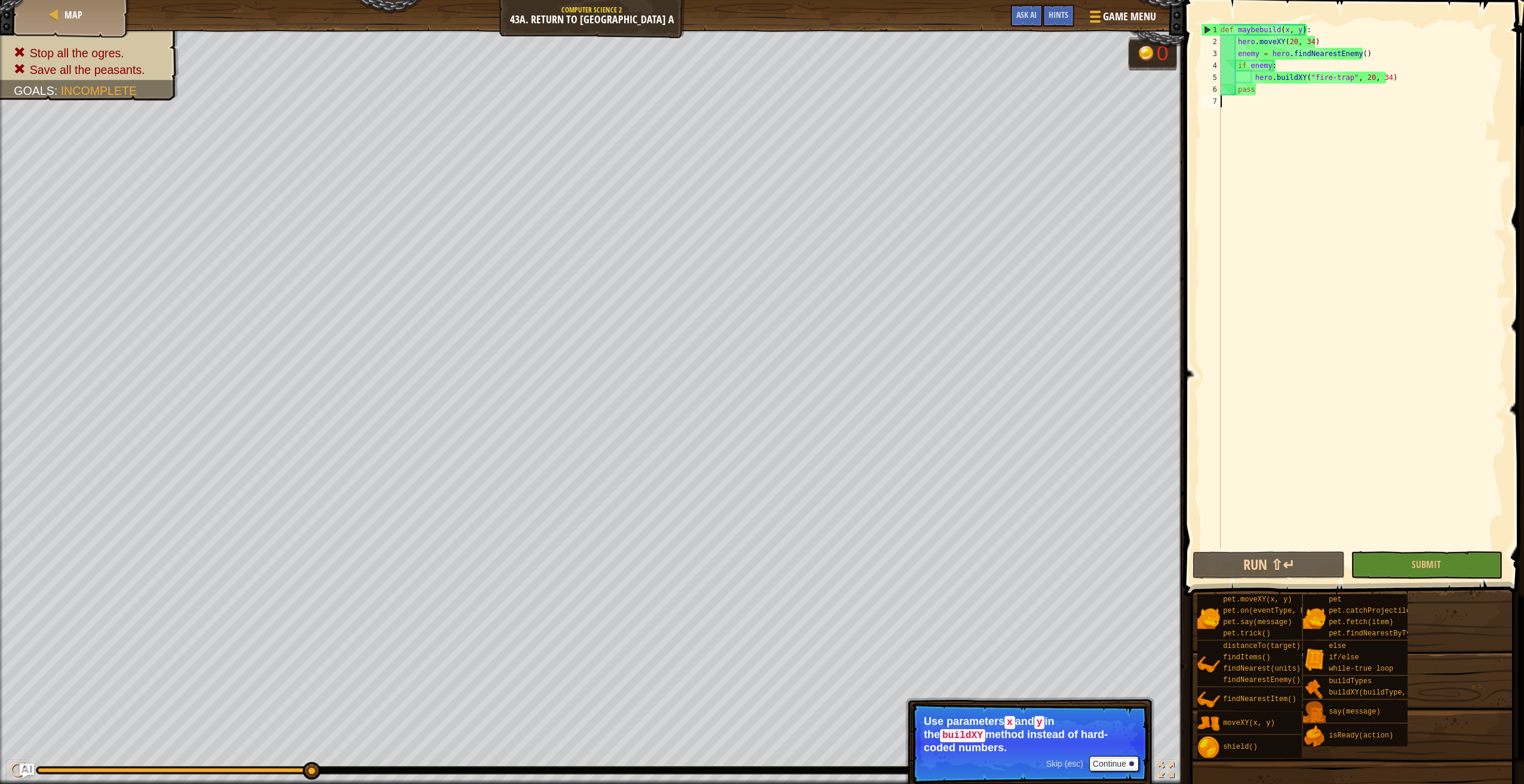
click at [1223, 105] on div "def maybebuild ( x , y ) : hero . moveXY ( 20 , 34 ) enemy = hero . findNearest…" at bounding box center [1362, 299] width 288 height 550
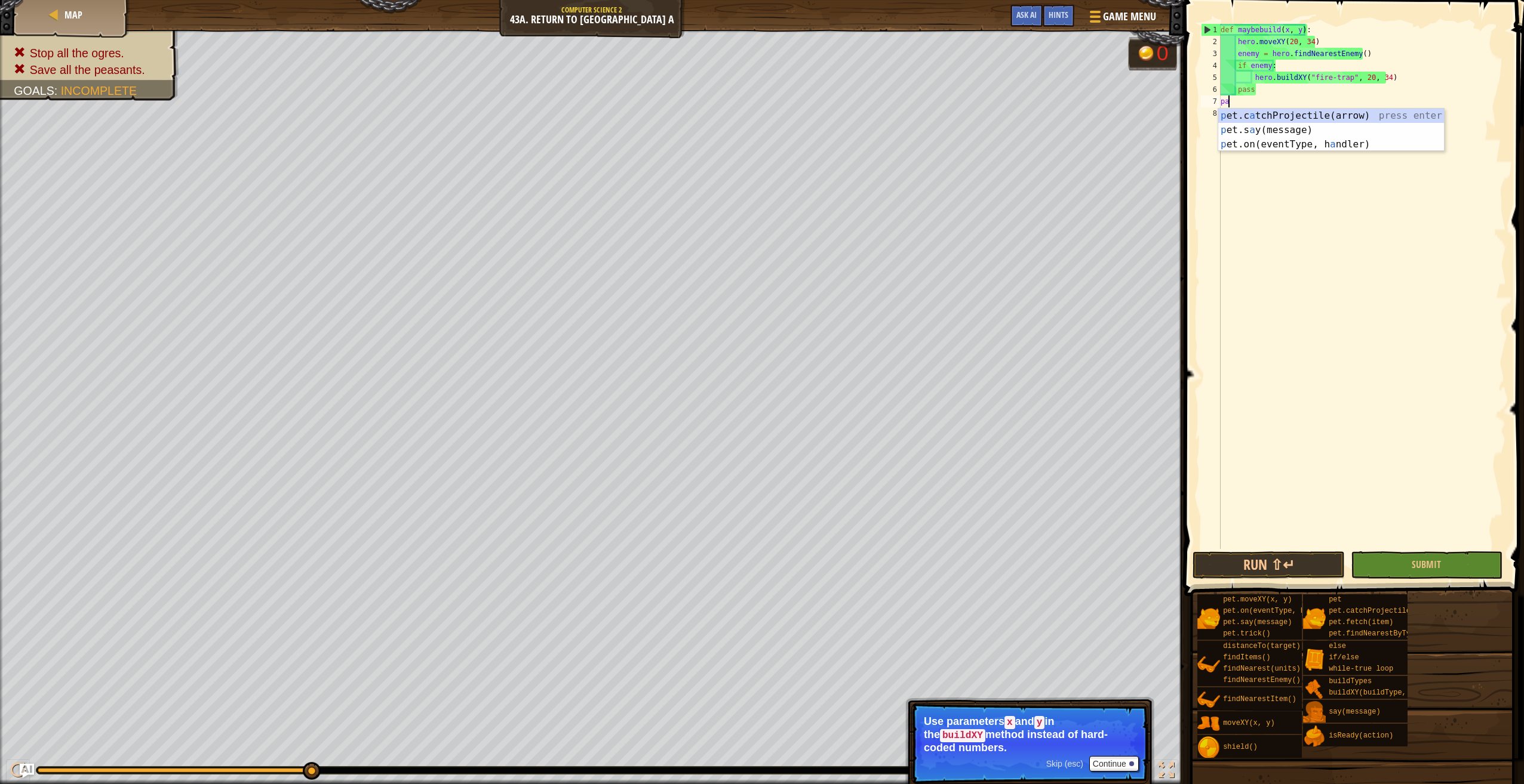
type textarea "pass"
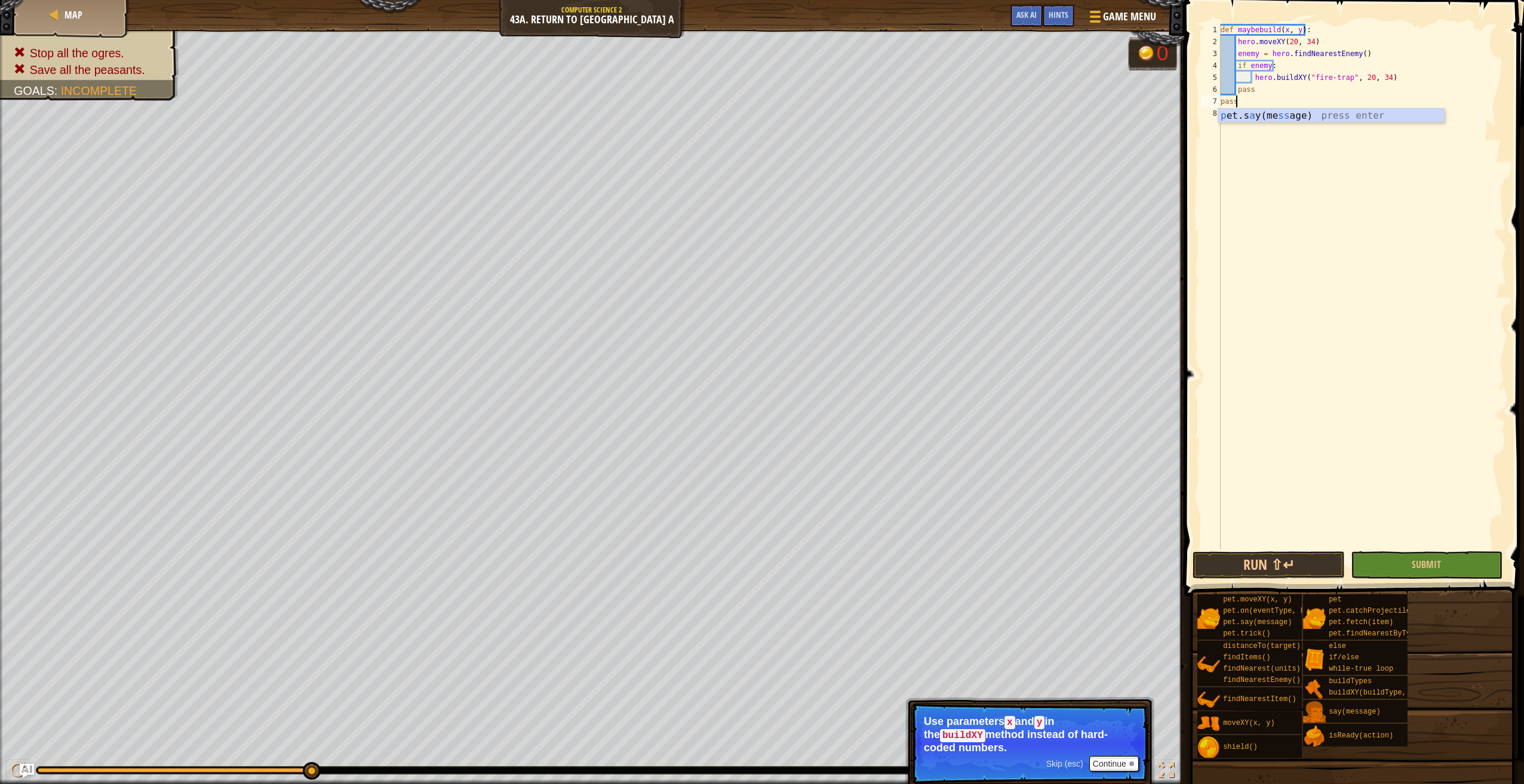
click at [1228, 130] on div "def maybebuild ( x , y ) : hero . moveXY ( 20 , 34 ) enemy = hero . findNearest…" at bounding box center [1362, 299] width 288 height 550
type textarea "while"
click at [1257, 138] on div "while -true loop press enter" at bounding box center [1334, 154] width 226 height 43
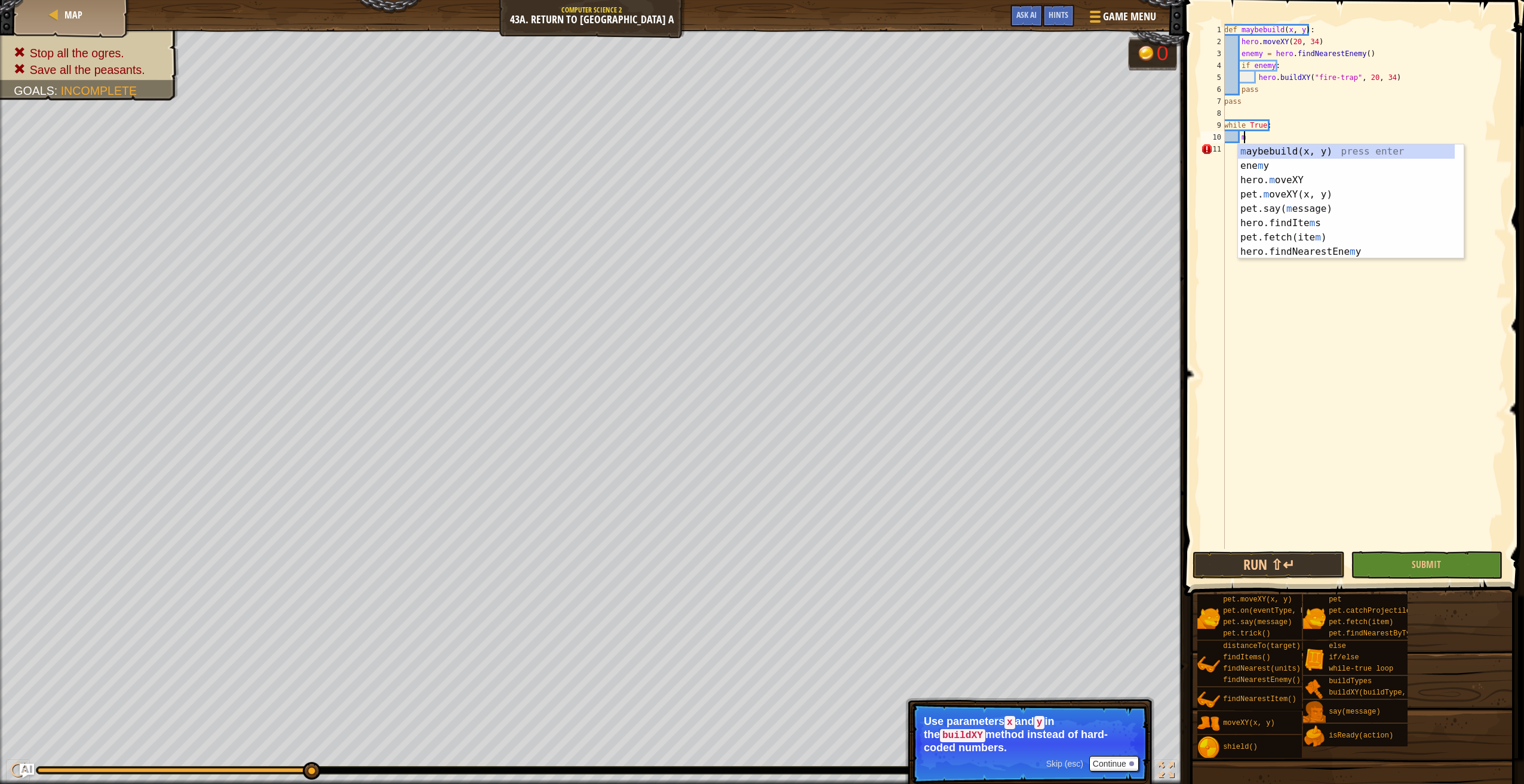
scroll to position [5, 2]
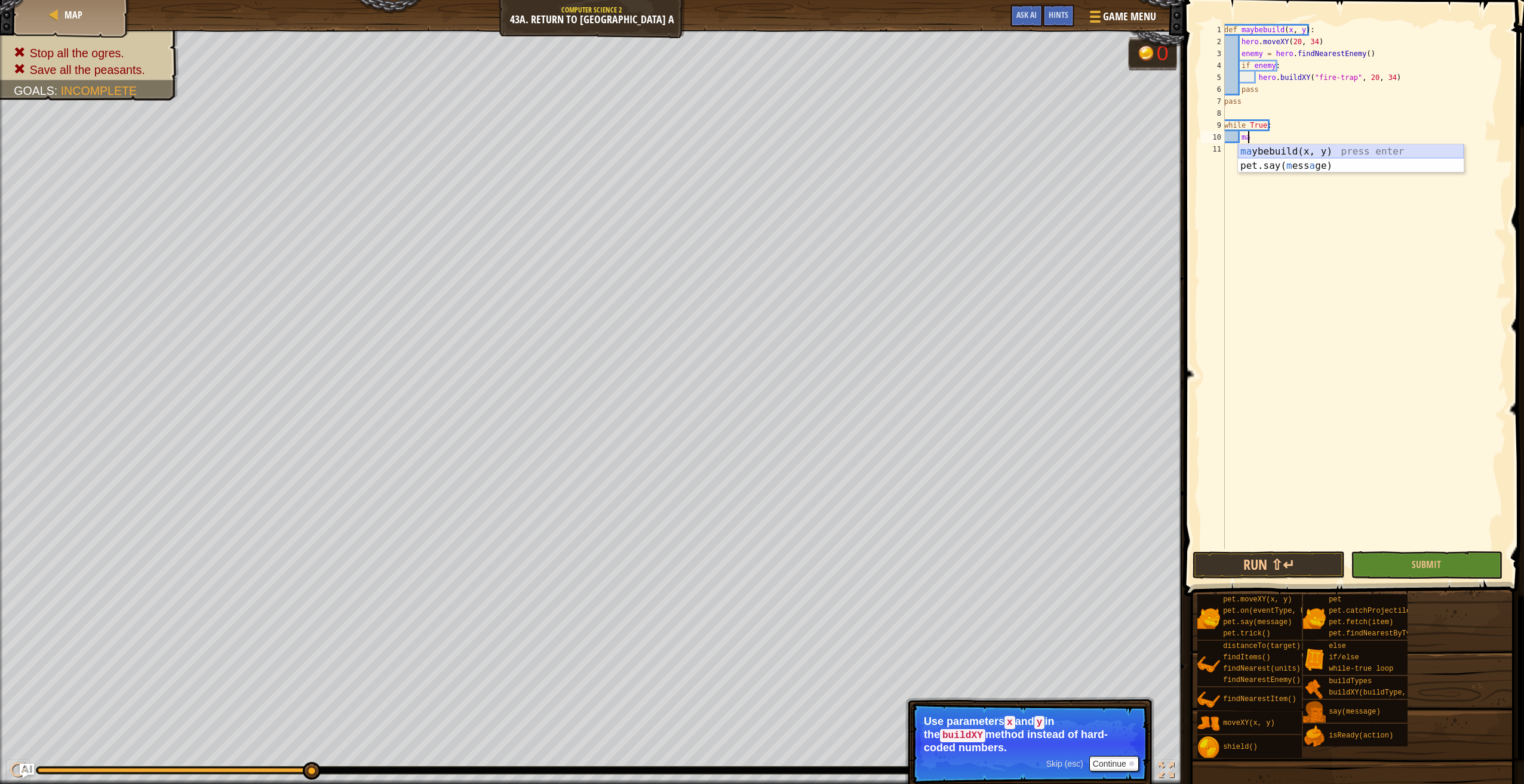
click at [1287, 146] on div "ma ybebuild(x, y) press enter pet.say( m ess a ge) press enter" at bounding box center [1350, 173] width 226 height 57
type textarea "maybebuild(x, y)"
click at [1303, 148] on div "def maybebuild ( x , y ) : hero . moveXY ( 20 , 34 ) enemy = hero . findNearest…" at bounding box center [1363, 299] width 284 height 550
click at [1318, 130] on div "def maybebuild ( x , y ) : hero . moveXY ( 20 , 34 ) enemy = hero . findNearest…" at bounding box center [1363, 299] width 284 height 550
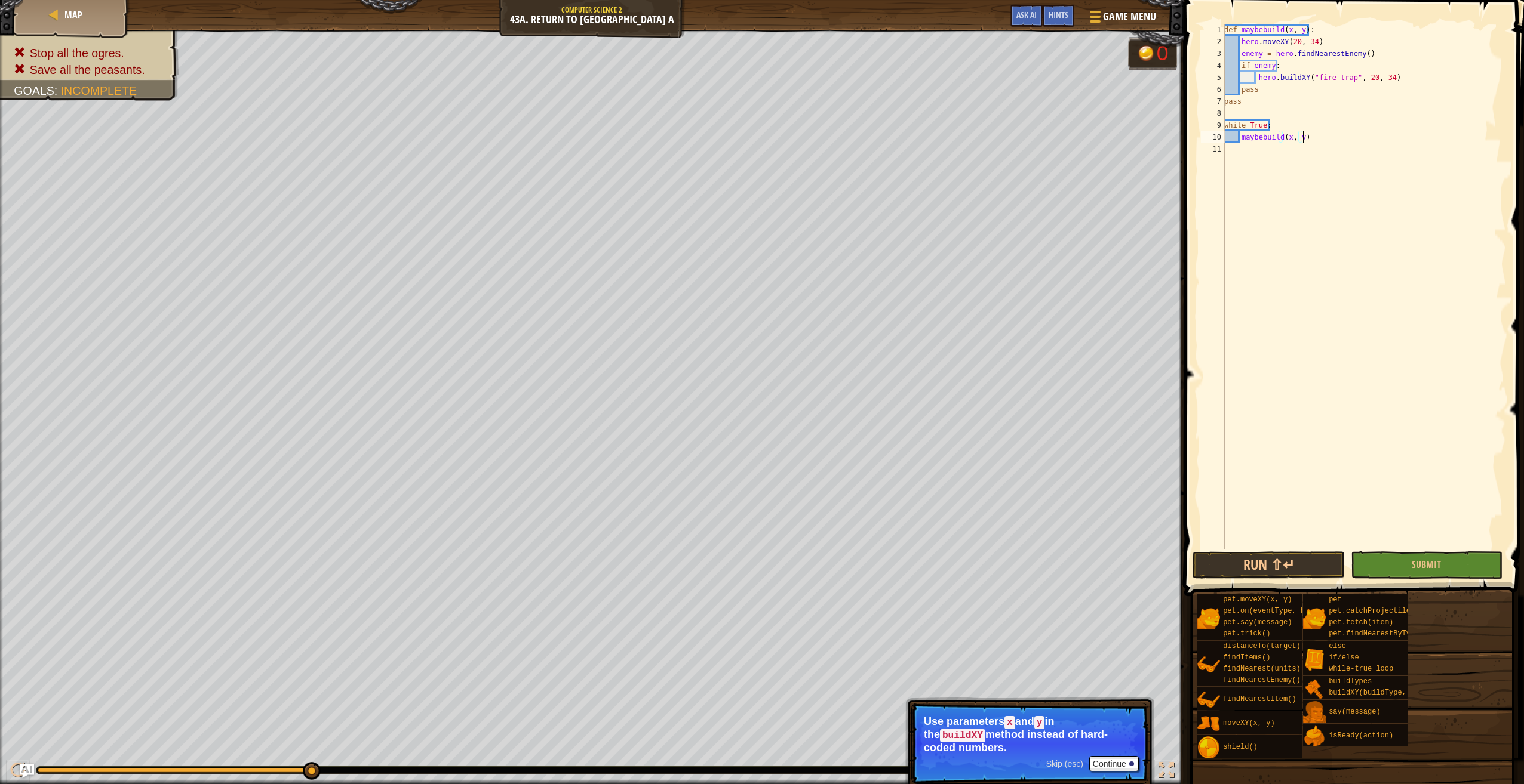
click at [1318, 135] on div "def maybebuild ( x , y ) : hero . moveXY ( 20 , 34 ) enemy = hero . findNearest…" at bounding box center [1363, 299] width 284 height 550
type textarea "maybebuild(x, y)"
click at [1293, 41] on div "def maybebuild ( x , y ) : hero . moveXY ( 20 , 34 ) enemy = hero . findNearest…" at bounding box center [1363, 299] width 284 height 550
click at [1369, 74] on div "def maybebuild ( x , y ) : hero . moveXY ( x , y ) enemy = hero . findNearestEn…" at bounding box center [1363, 299] width 284 height 550
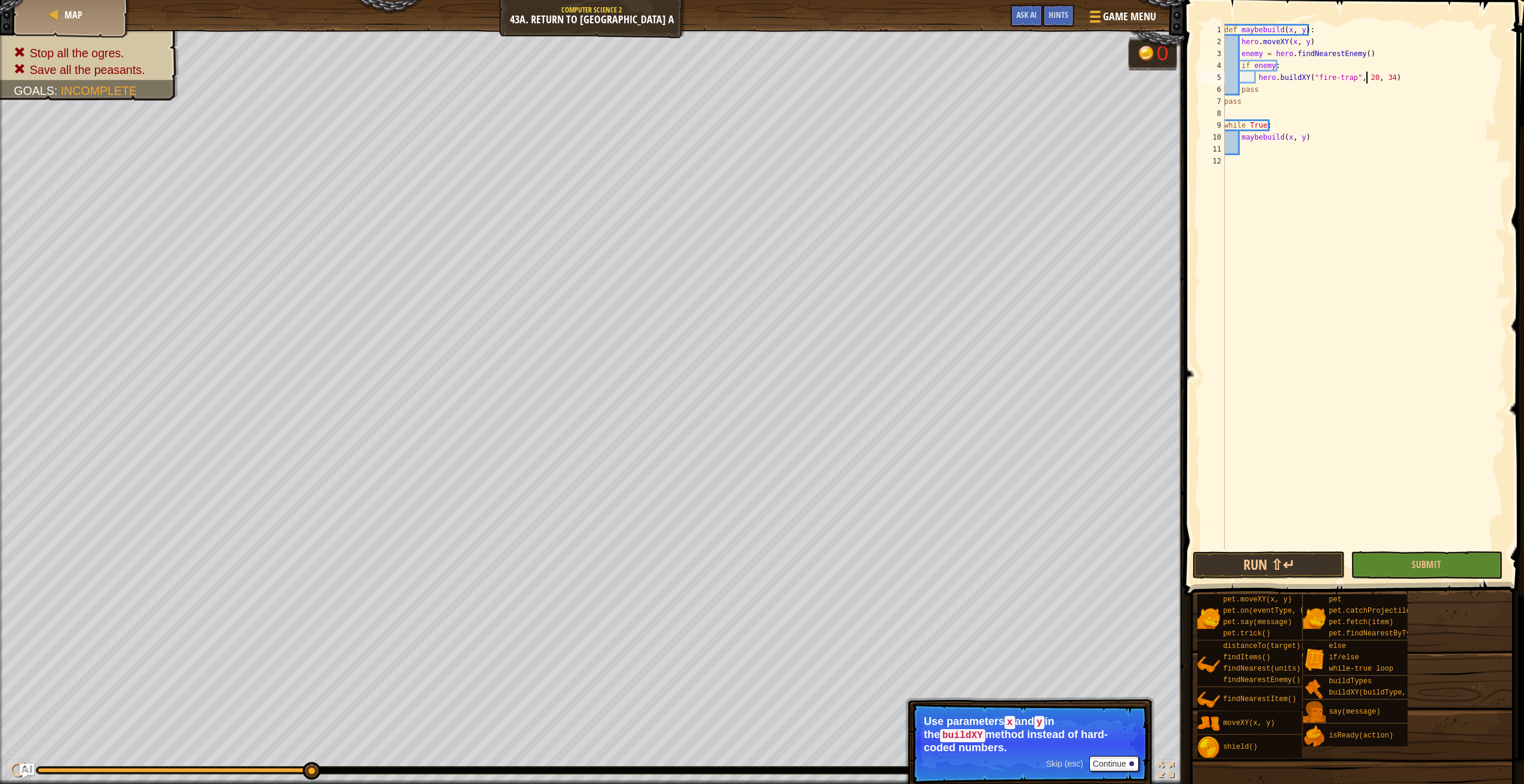
click at [1367, 74] on div "def maybebuild ( x , y ) : hero . moveXY ( x , y ) enemy = hero . findNearestEn…" at bounding box center [1363, 299] width 284 height 550
click at [1286, 133] on div "def maybebuild ( x , y ) : hero . moveXY ( x , y ) enemy = hero . findNearestEn…" at bounding box center [1364, 299] width 284 height 550
type textarea "maybebuild(20, 34)"
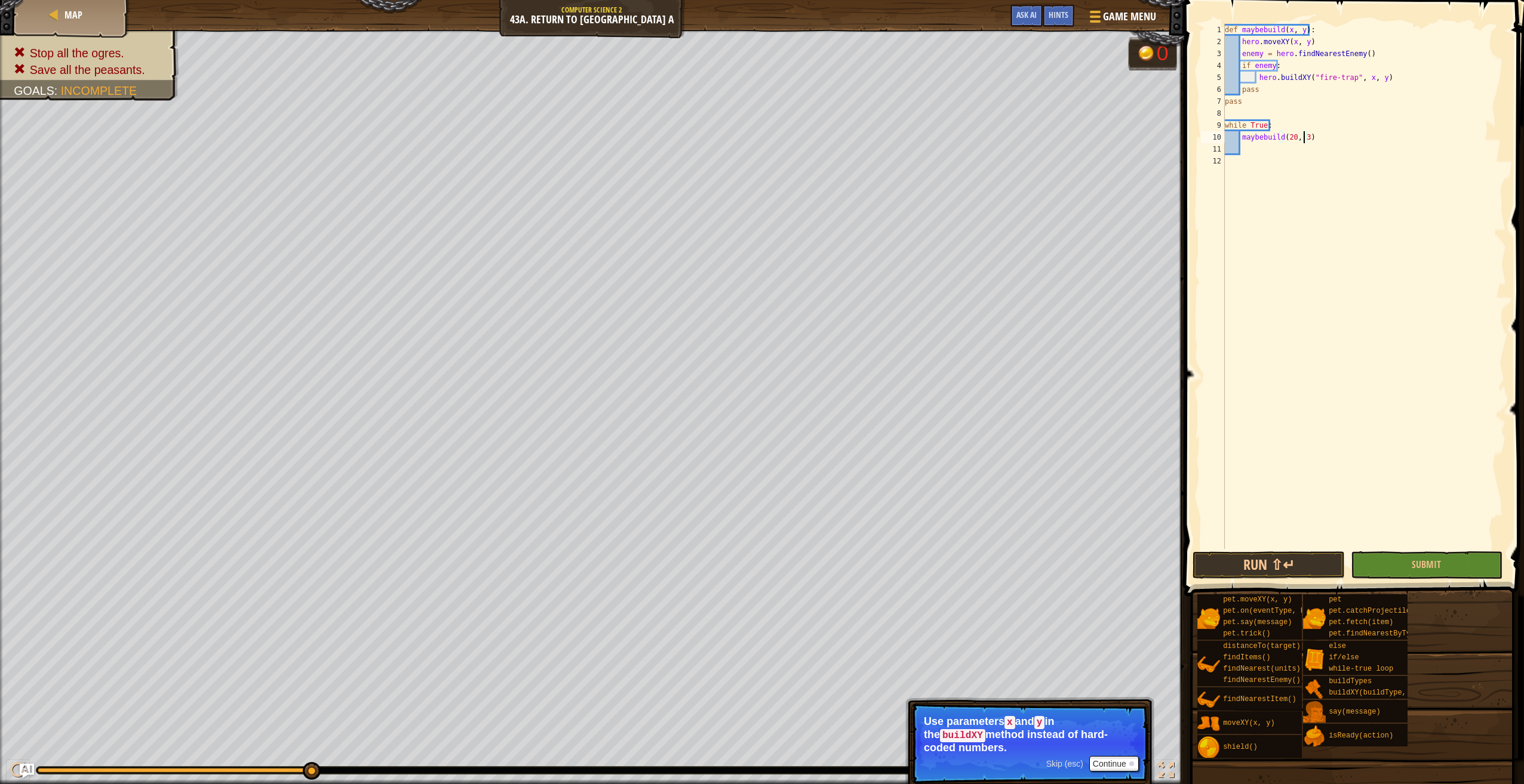
scroll to position [5, 6]
click at [1244, 143] on div "def maybebuild ( x , y ) : hero . moveXY ( x , y ) enemy = hero . findNearestEn…" at bounding box center [1364, 299] width 284 height 550
click at [1244, 151] on div "def maybebuild ( x , y ) : hero . moveXY ( x , y ) enemy = hero . findNearestEn…" at bounding box center [1364, 299] width 284 height 550
type textarea "h"
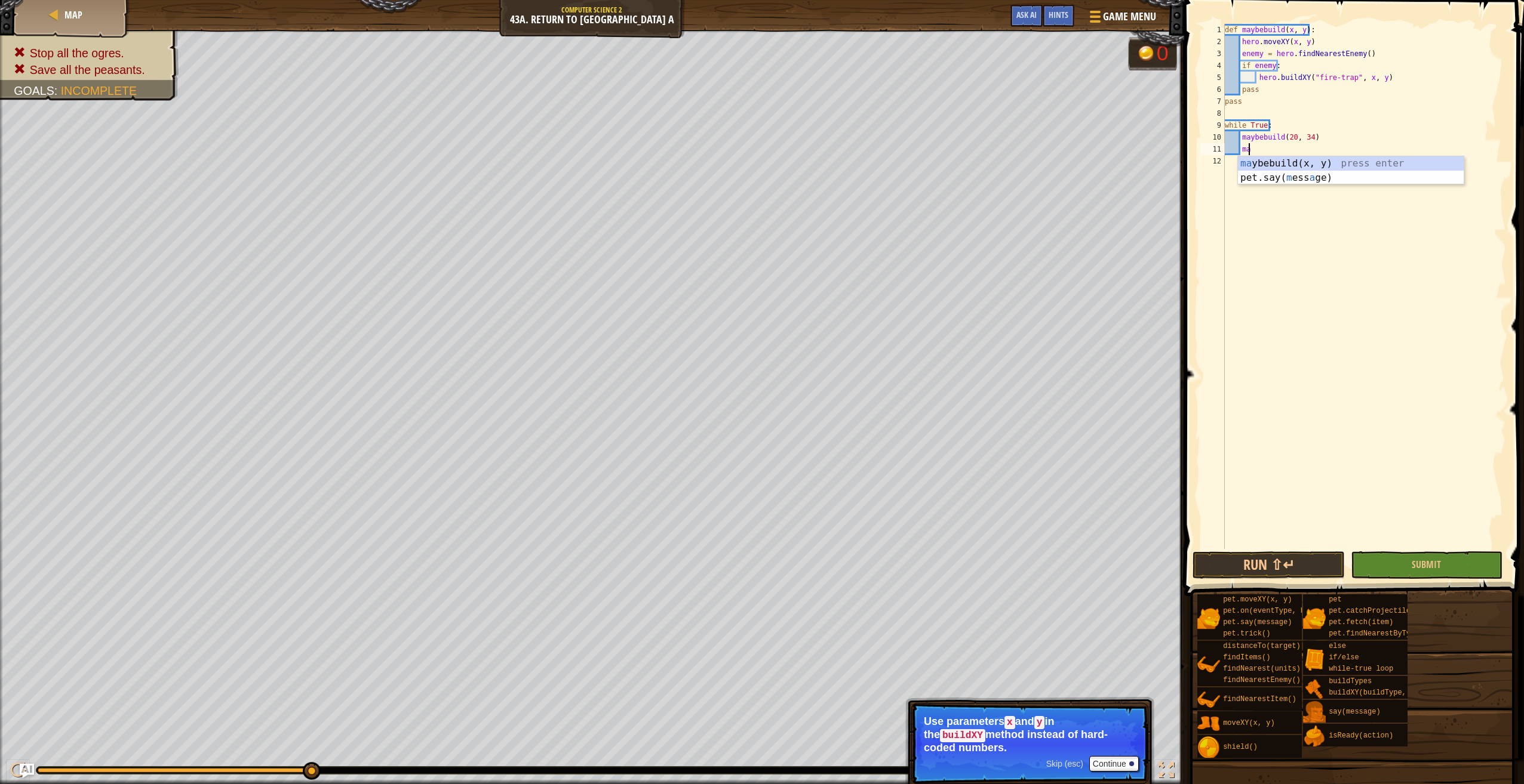
scroll to position [5, 2]
click at [1354, 160] on div "may bebuild(x, y) press enter" at bounding box center [1350, 177] width 226 height 43
type textarea "maybebuild(38, 20)"
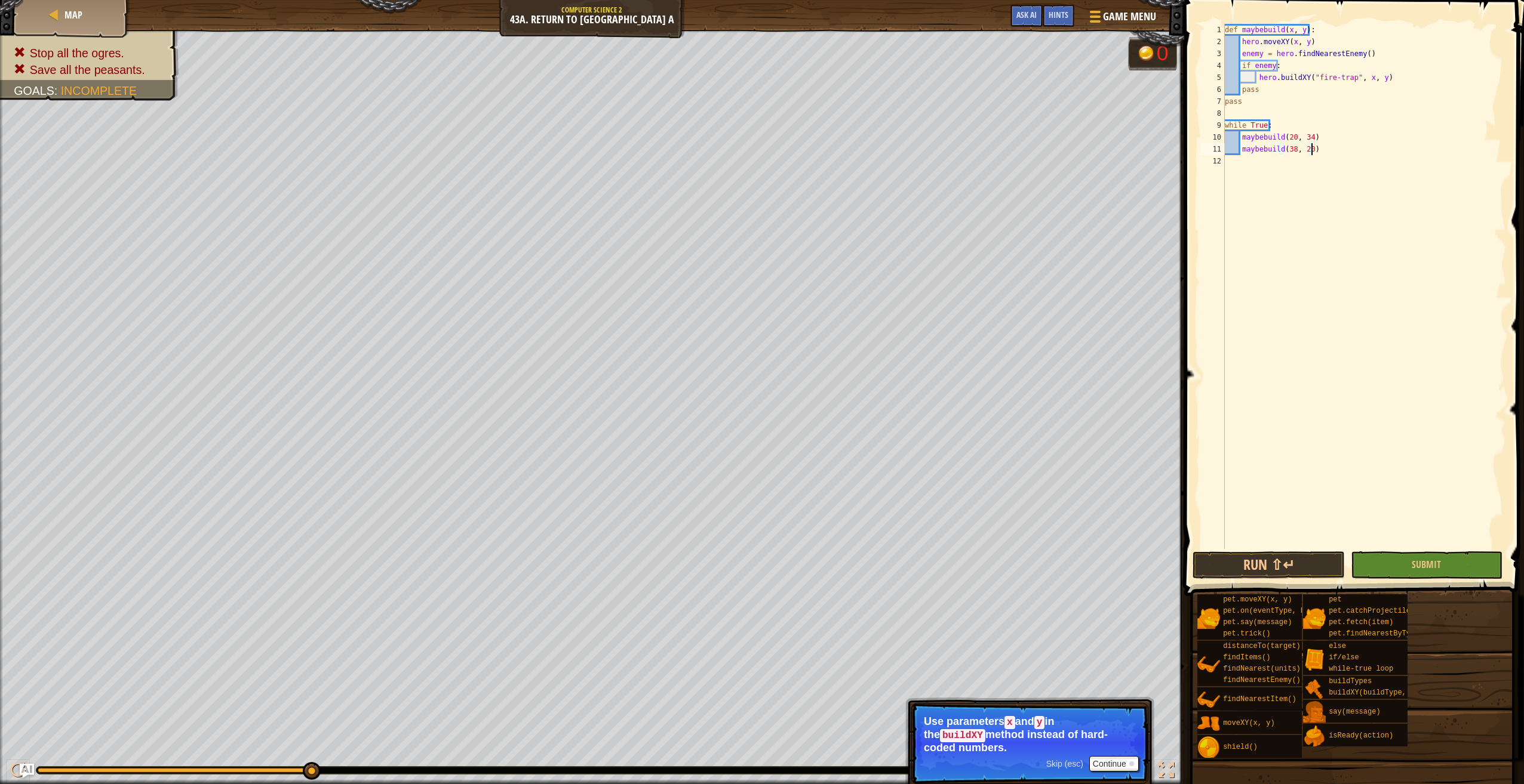
click at [1321, 152] on div "def maybebuild ( x , y ) : hero . moveXY ( x , y ) enemy = hero . findNearestEn…" at bounding box center [1364, 299] width 284 height 550
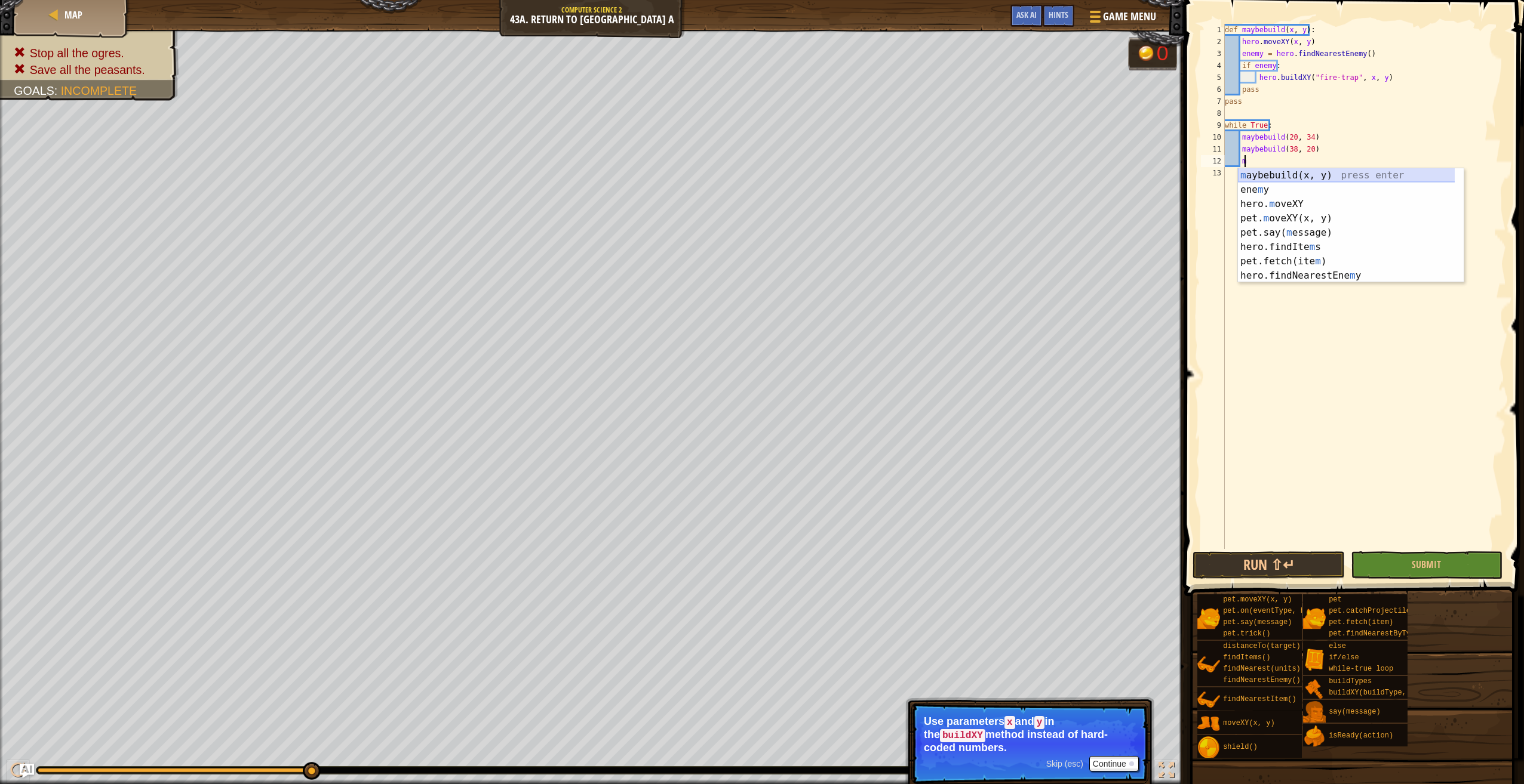
click at [1297, 175] on div "m aybebuild(x, y) press enter ene m y press enter hero. m oveXY press enter pet…" at bounding box center [1350, 239] width 226 height 143
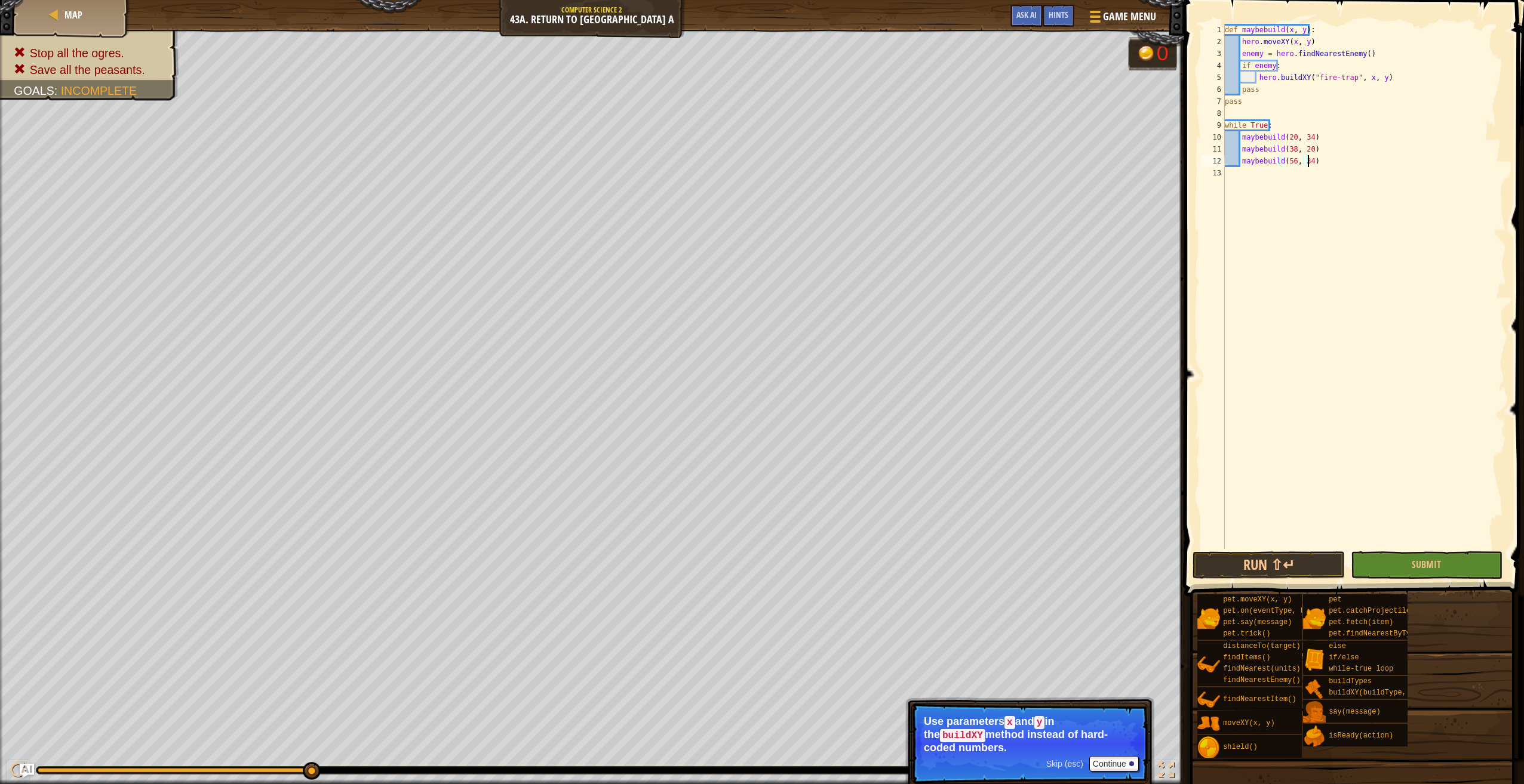
scroll to position [5, 6]
type textarea "maybebuild(56, 34)"
click at [1383, 571] on button "Submit" at bounding box center [1426, 565] width 152 height 27
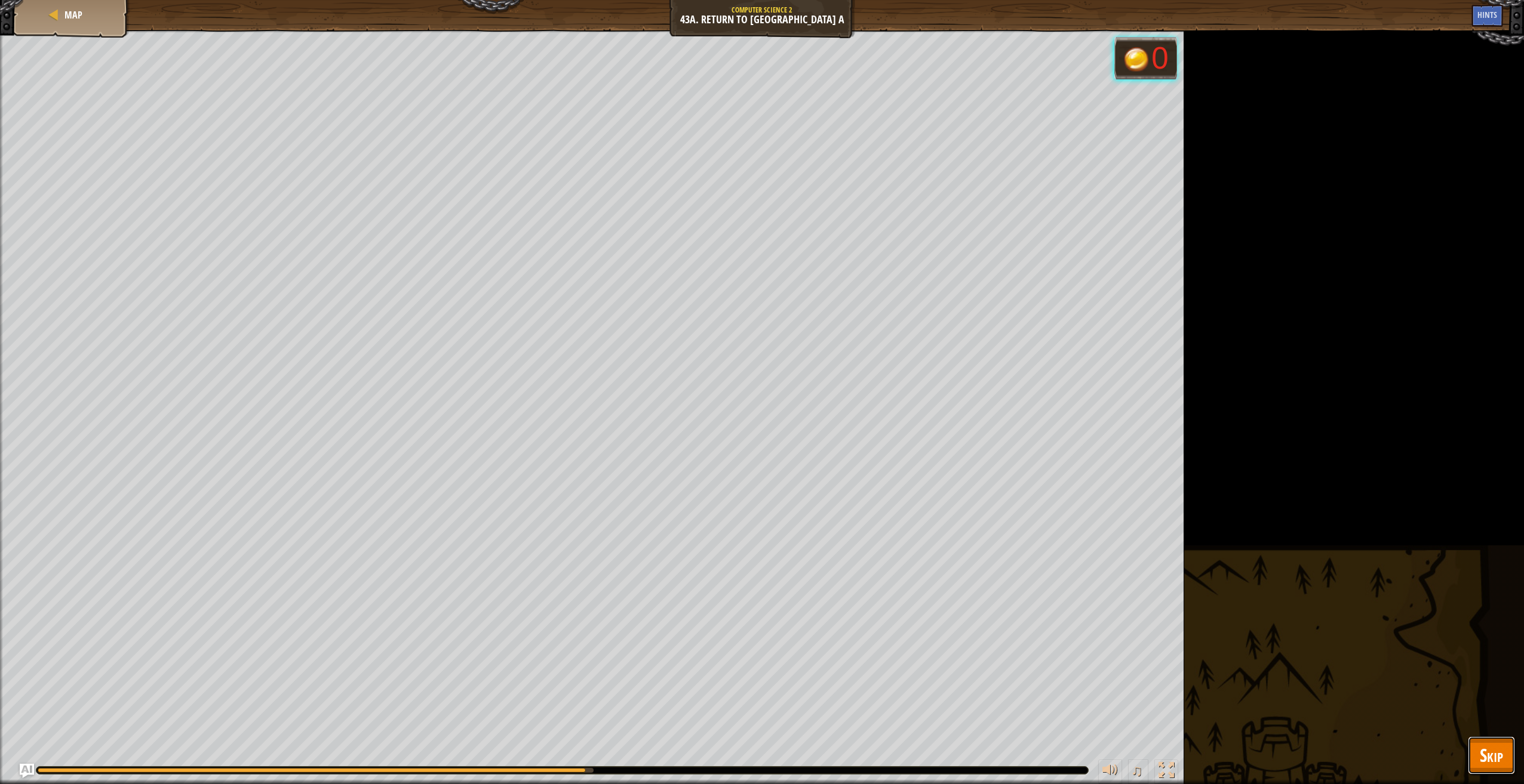
click at [1479, 750] on span "Skip" at bounding box center [1491, 755] width 23 height 24
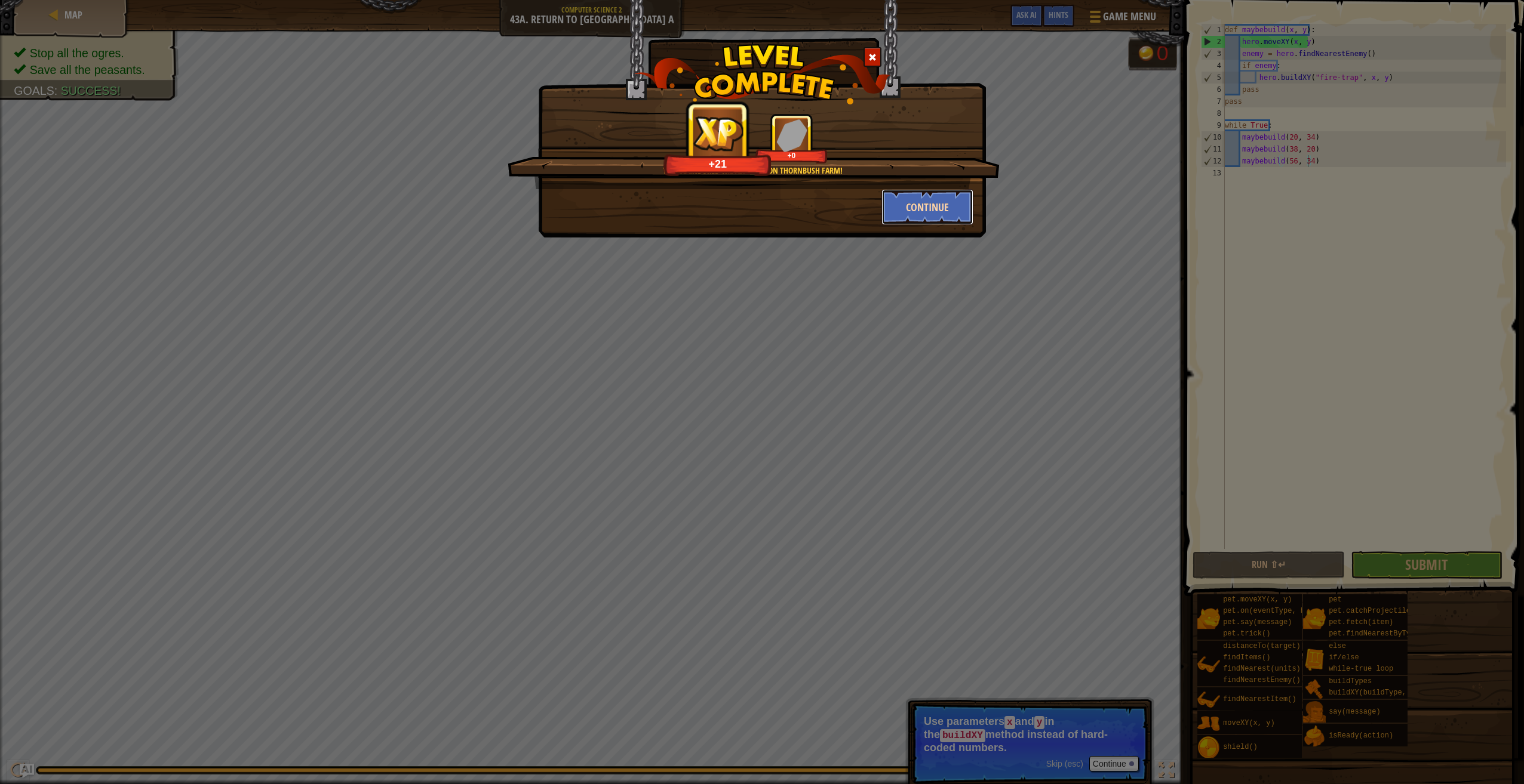
click at [959, 211] on button "Continue" at bounding box center [927, 207] width 92 height 36
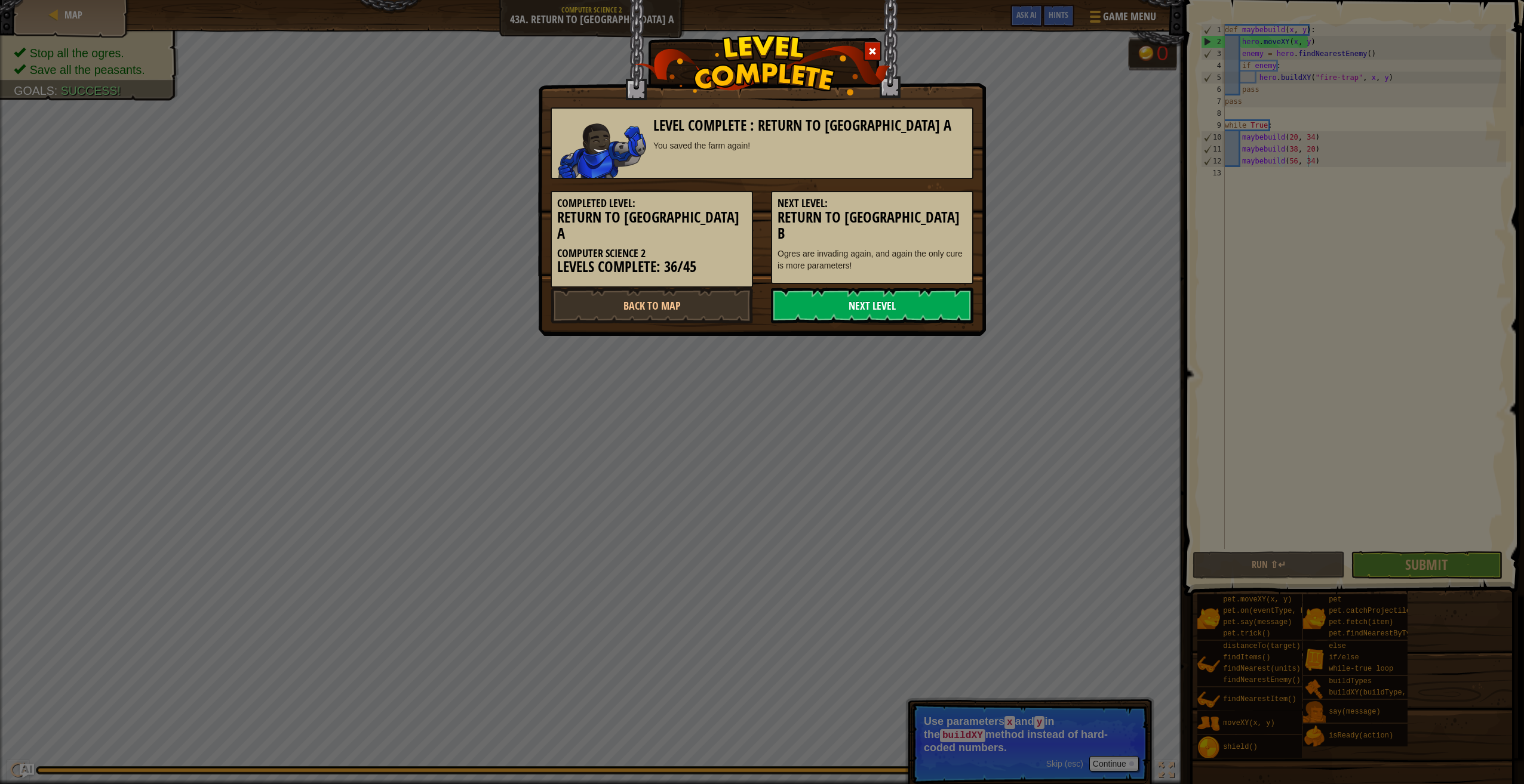
click at [815, 288] on link "Next Level" at bounding box center [872, 306] width 203 height 36
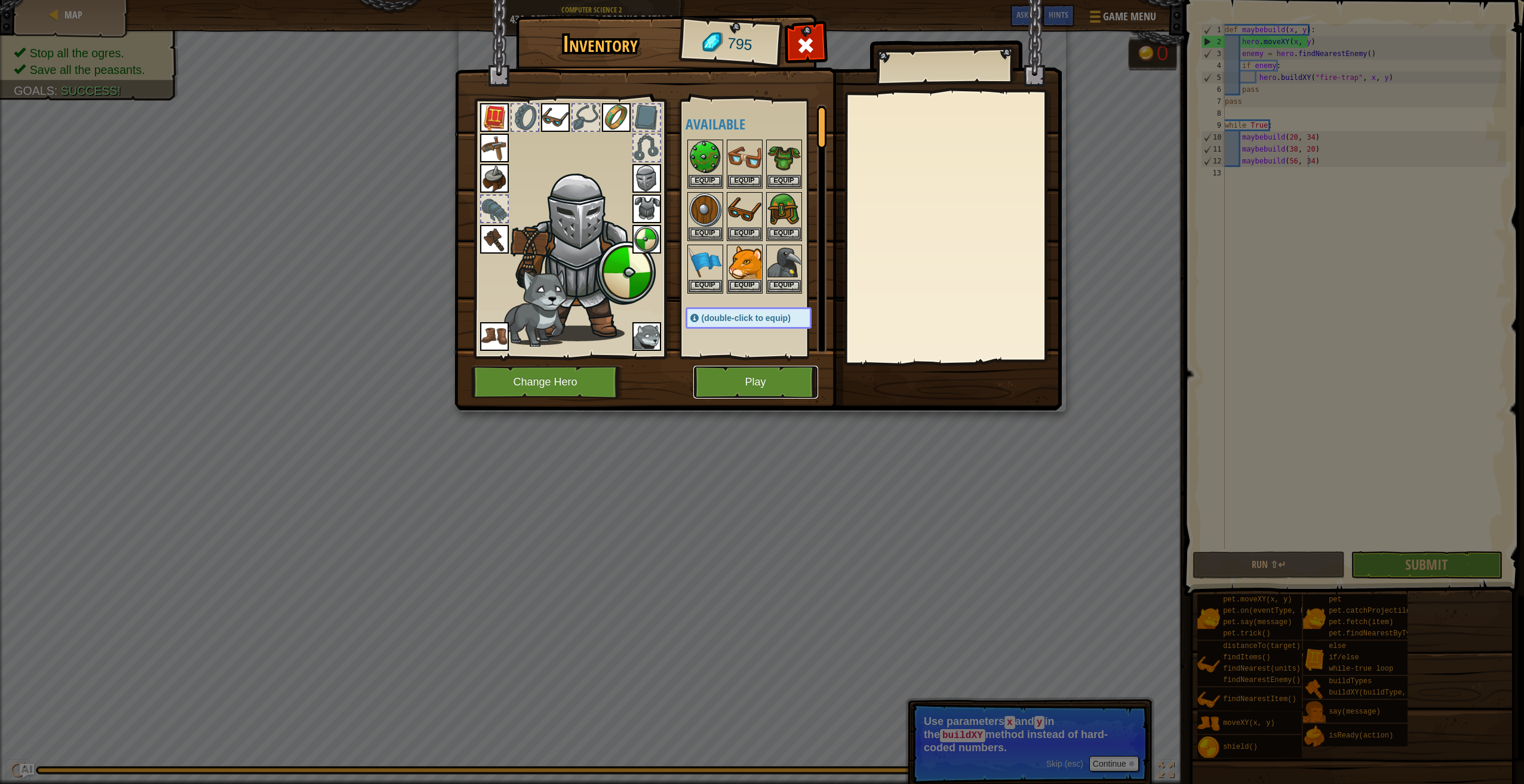
click at [718, 380] on button "Play" at bounding box center [756, 382] width 125 height 33
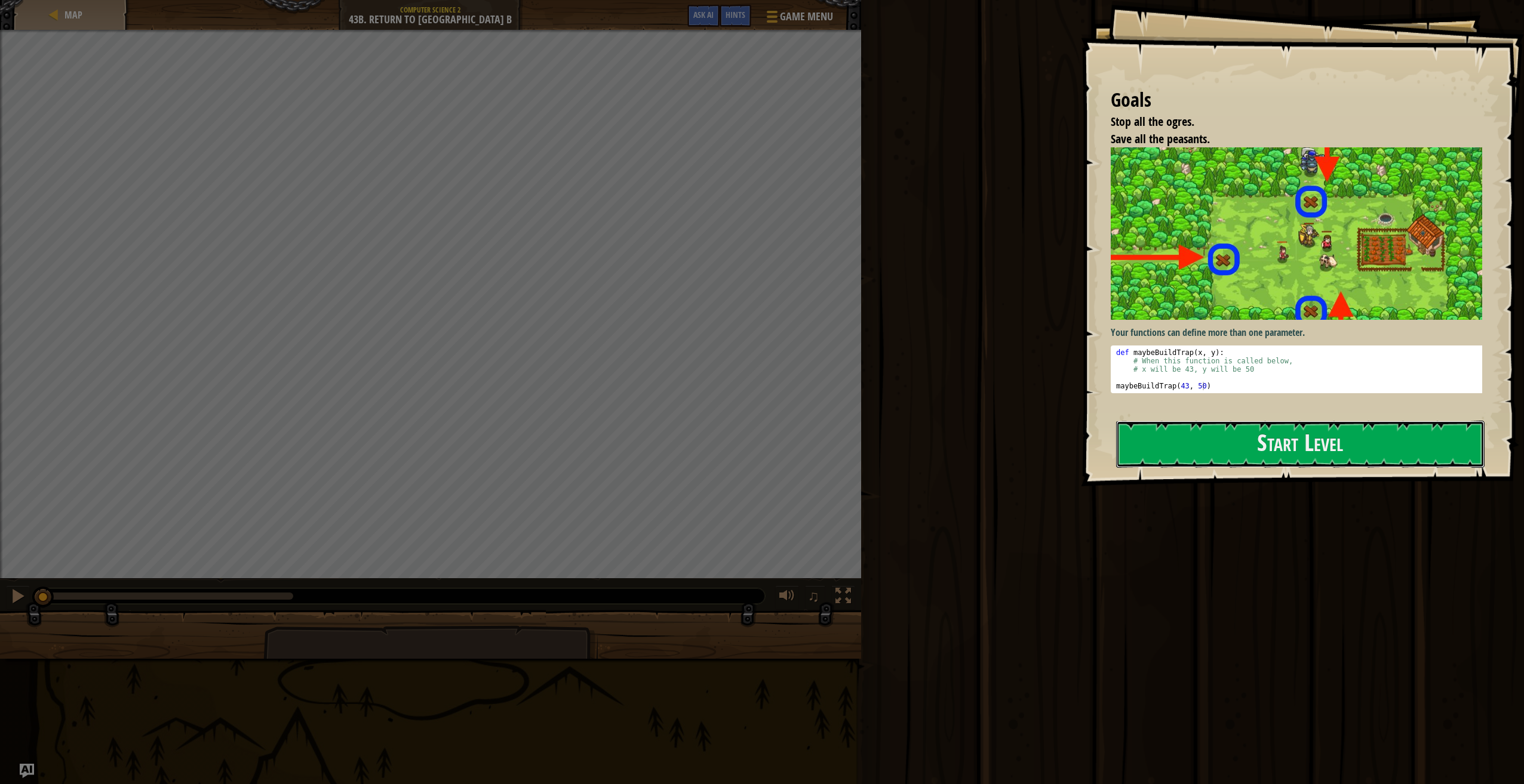
click at [1352, 425] on button "Start Level" at bounding box center [1300, 444] width 368 height 47
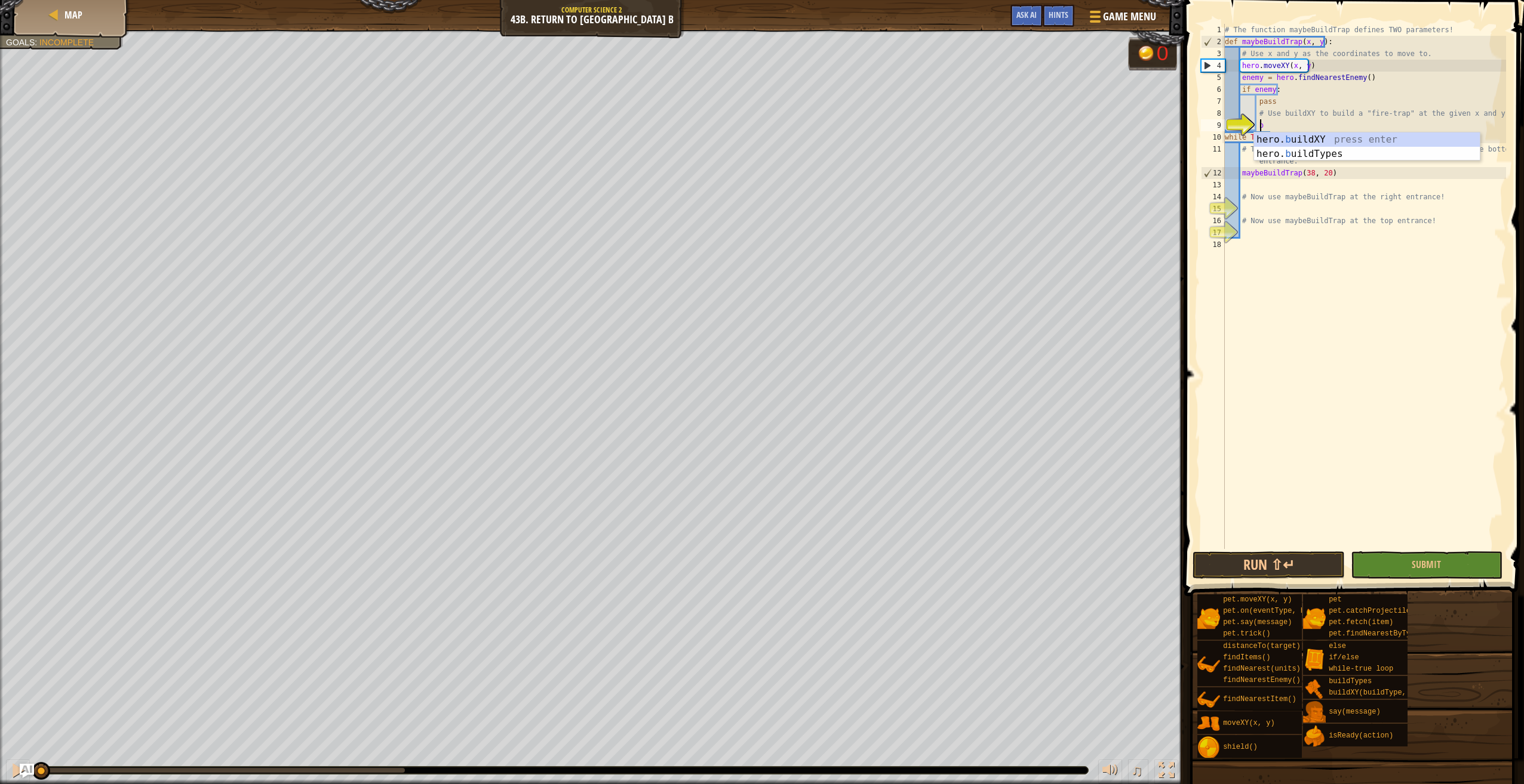
scroll to position [5, 2]
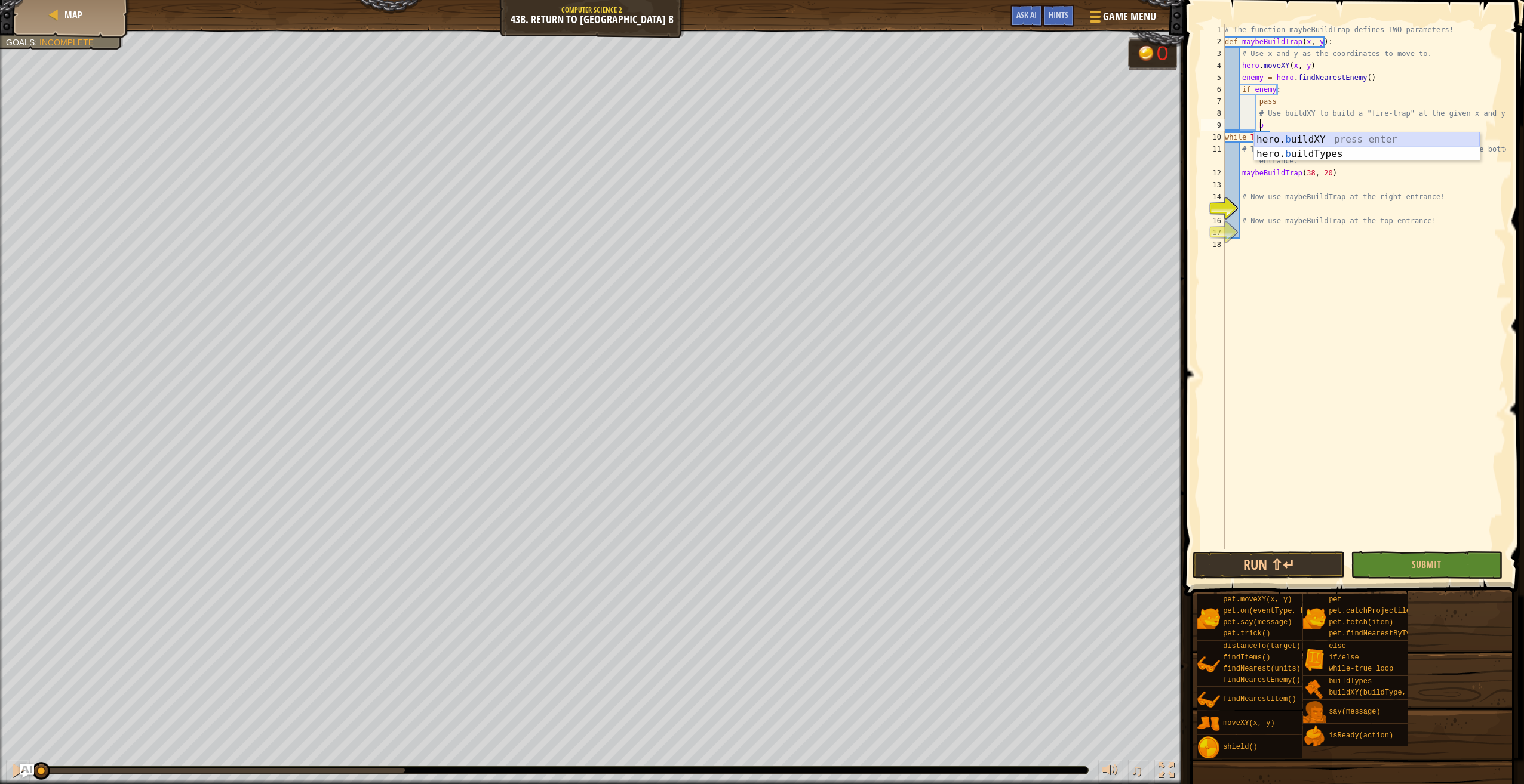
click at [1322, 134] on div "hero. b uildXY press enter hero. b uildTypes press enter" at bounding box center [1367, 161] width 226 height 57
click at [1331, 120] on div "# The function maybeBuildTrap defines TWO parameters! def maybeBuildTrap ( x , …" at bounding box center [1364, 287] width 284 height 525
click at [1366, 129] on div "# The function maybeBuildTrap defines TWO parameters! def maybeBuildTrap ( x , …" at bounding box center [1364, 299] width 284 height 550
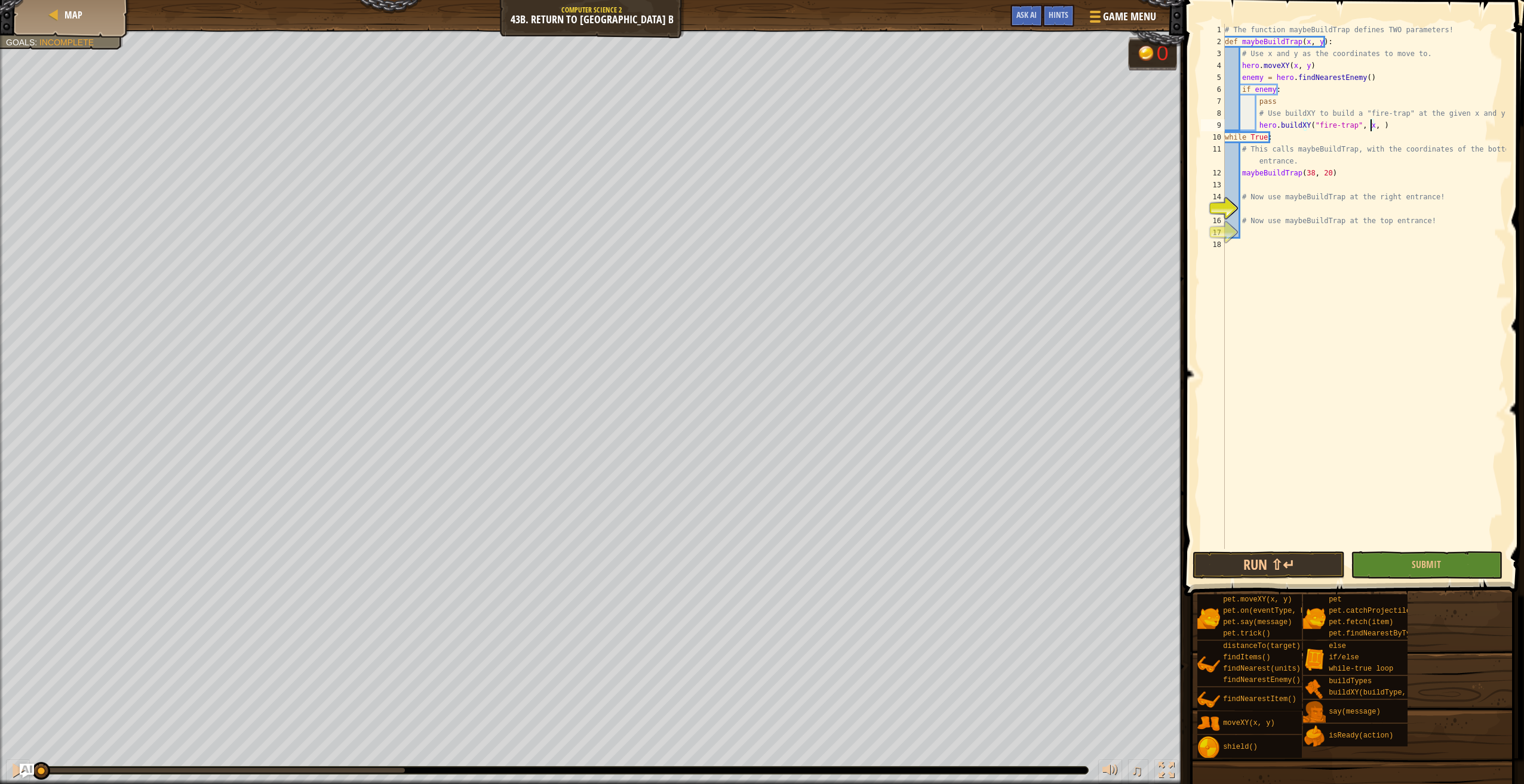
type textarea "hero.buildXY("fire-trap", x, y)"
click at [1286, 206] on div "# The function maybeBuildTrap defines TWO parameters! def maybeBuildTrap ( x , …" at bounding box center [1364, 299] width 284 height 550
click at [1309, 226] on div "# The function maybeBuildTrap defines TWO parameters! def maybeBuildTrap ( x , …" at bounding box center [1364, 299] width 284 height 550
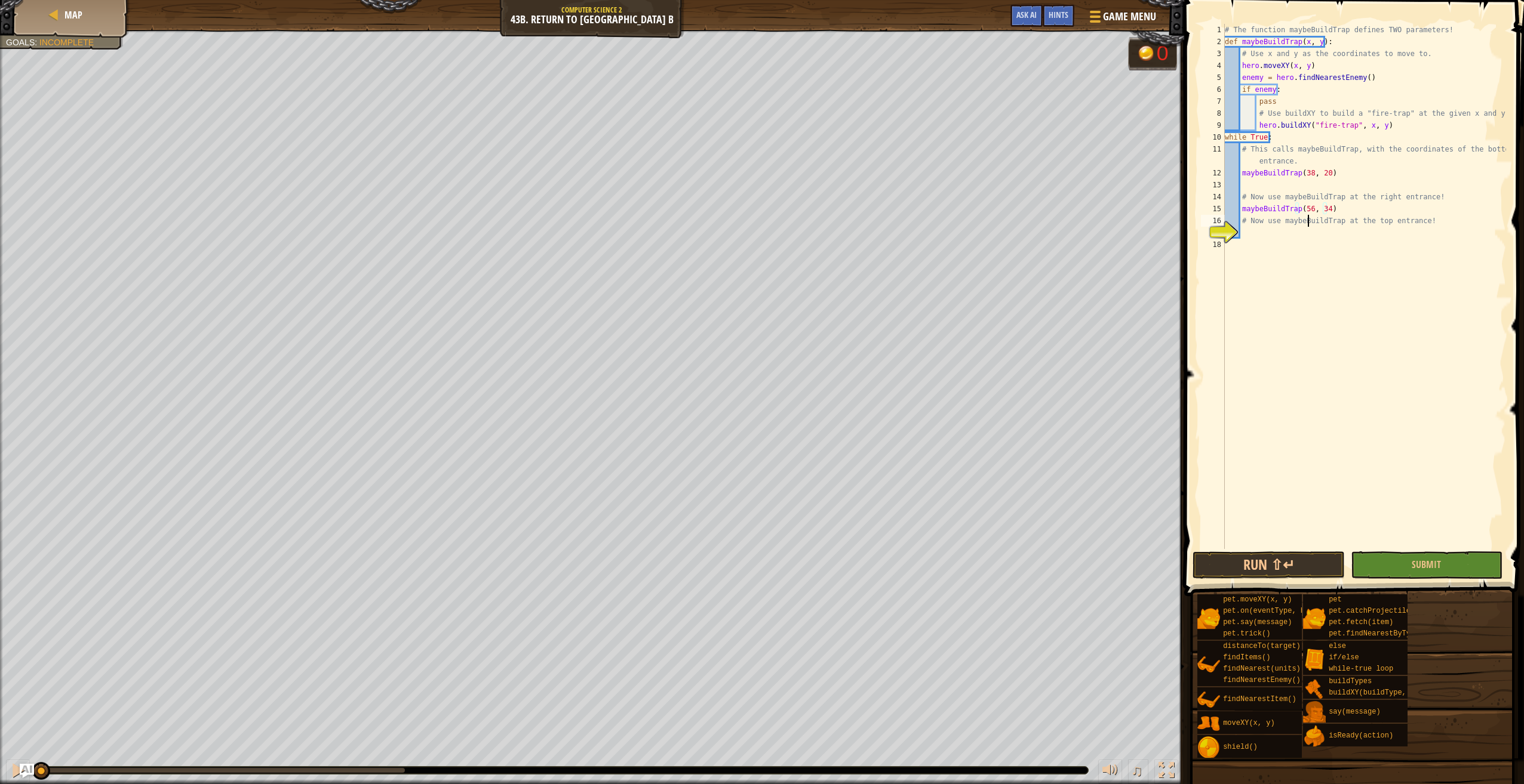
type textarea "# Now use maybeBuildTrap at the top entrance!"
click at [1285, 231] on div "# The function maybeBuildTrap defines TWO parameters! def maybeBuildTrap ( x , …" at bounding box center [1364, 299] width 284 height 550
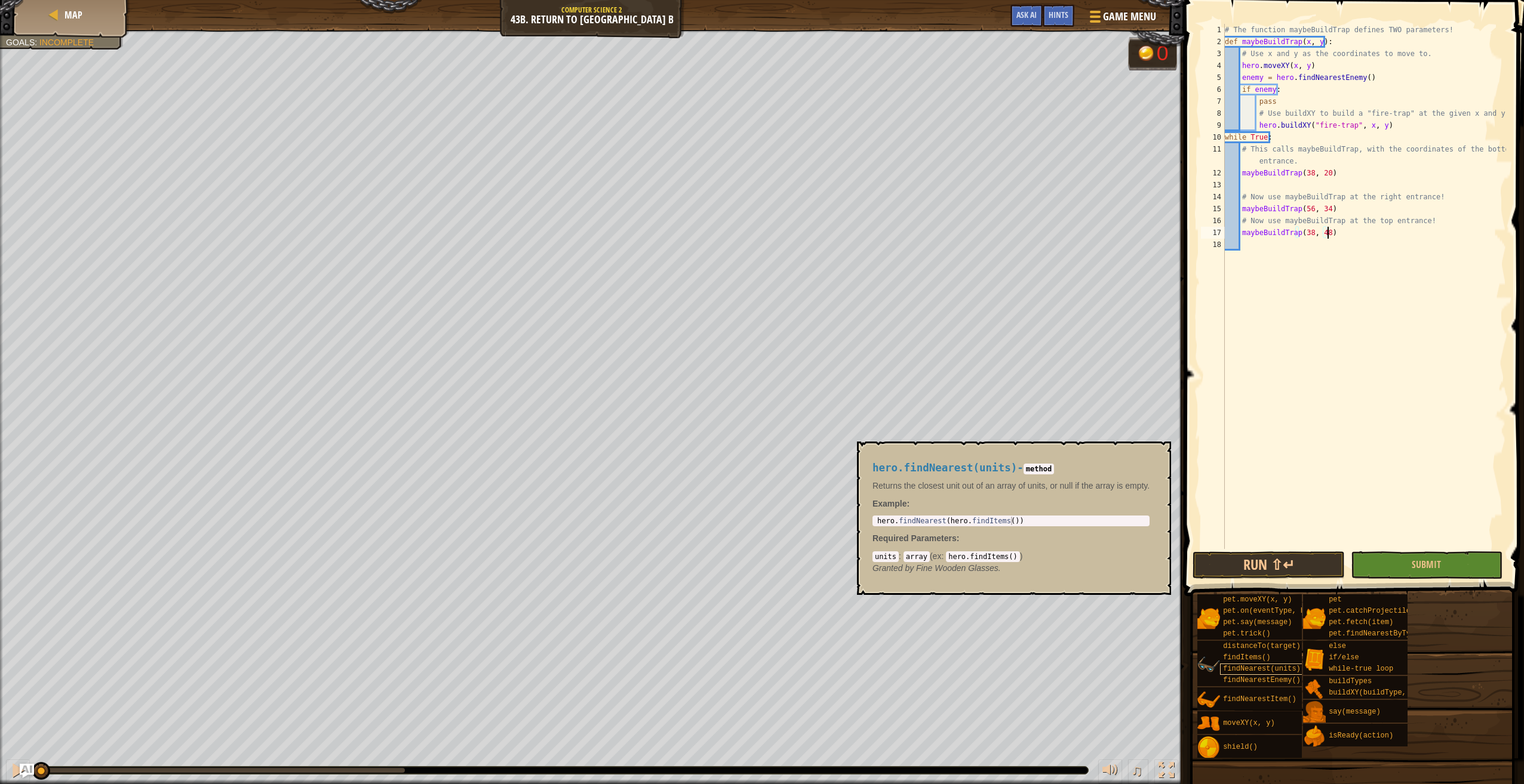
type textarea "maybeBuildTrap(38, 48)"
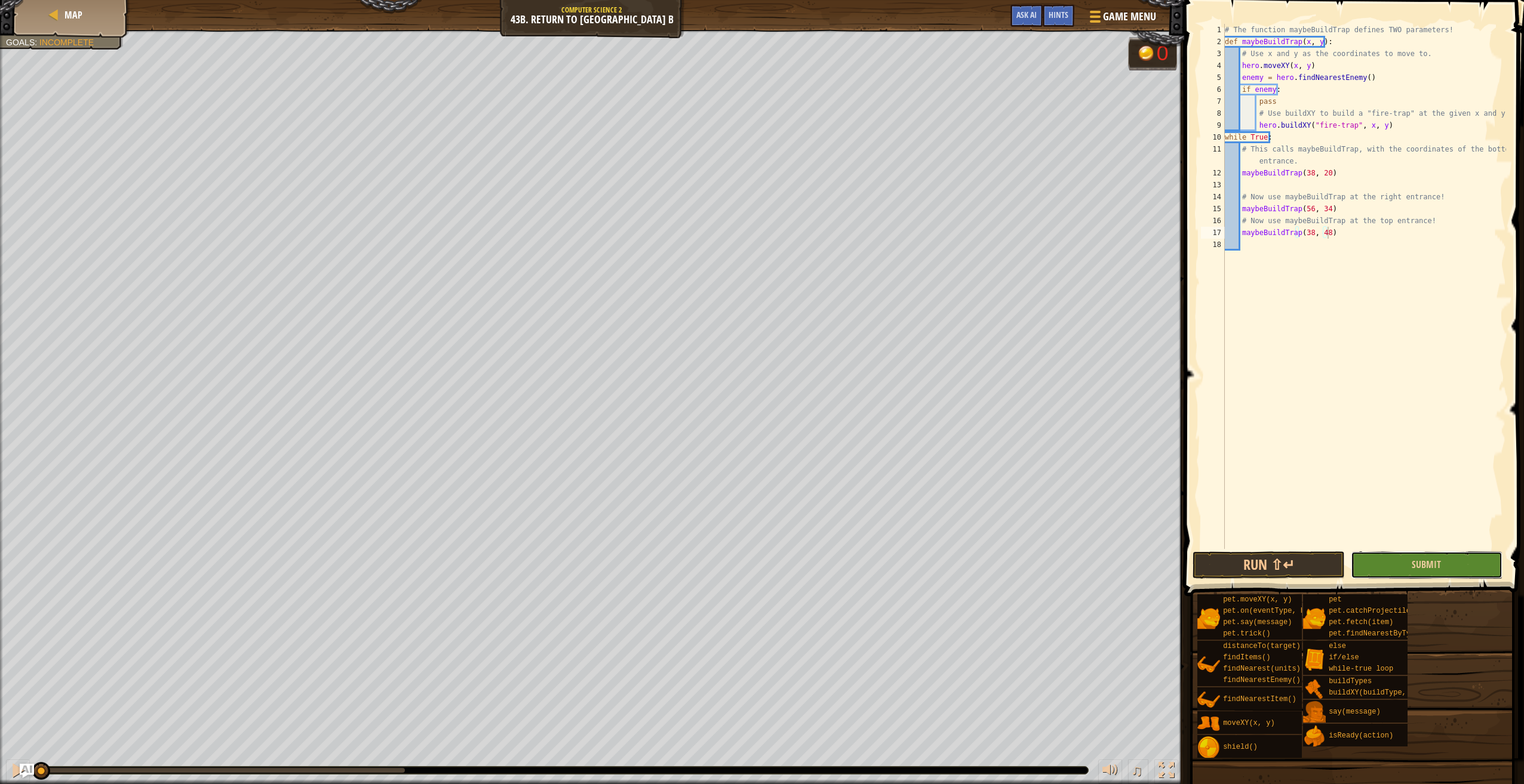
drag, startPoint x: 1265, startPoint y: 668, endPoint x: 1445, endPoint y: 566, distance: 206.9
click at [1445, 566] on button "Submit" at bounding box center [1426, 565] width 152 height 27
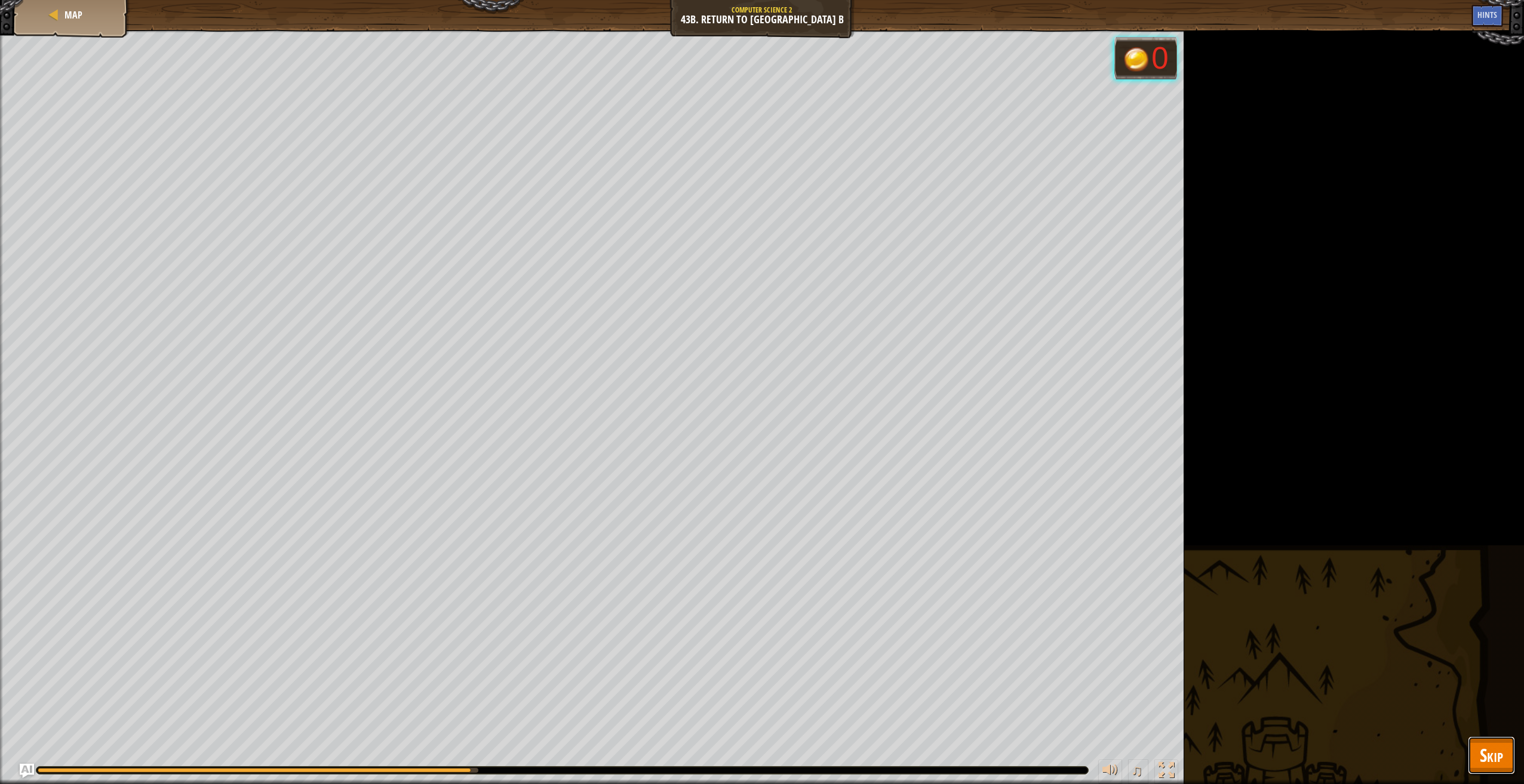
click at [1480, 769] on button "Skip" at bounding box center [1491, 755] width 47 height 38
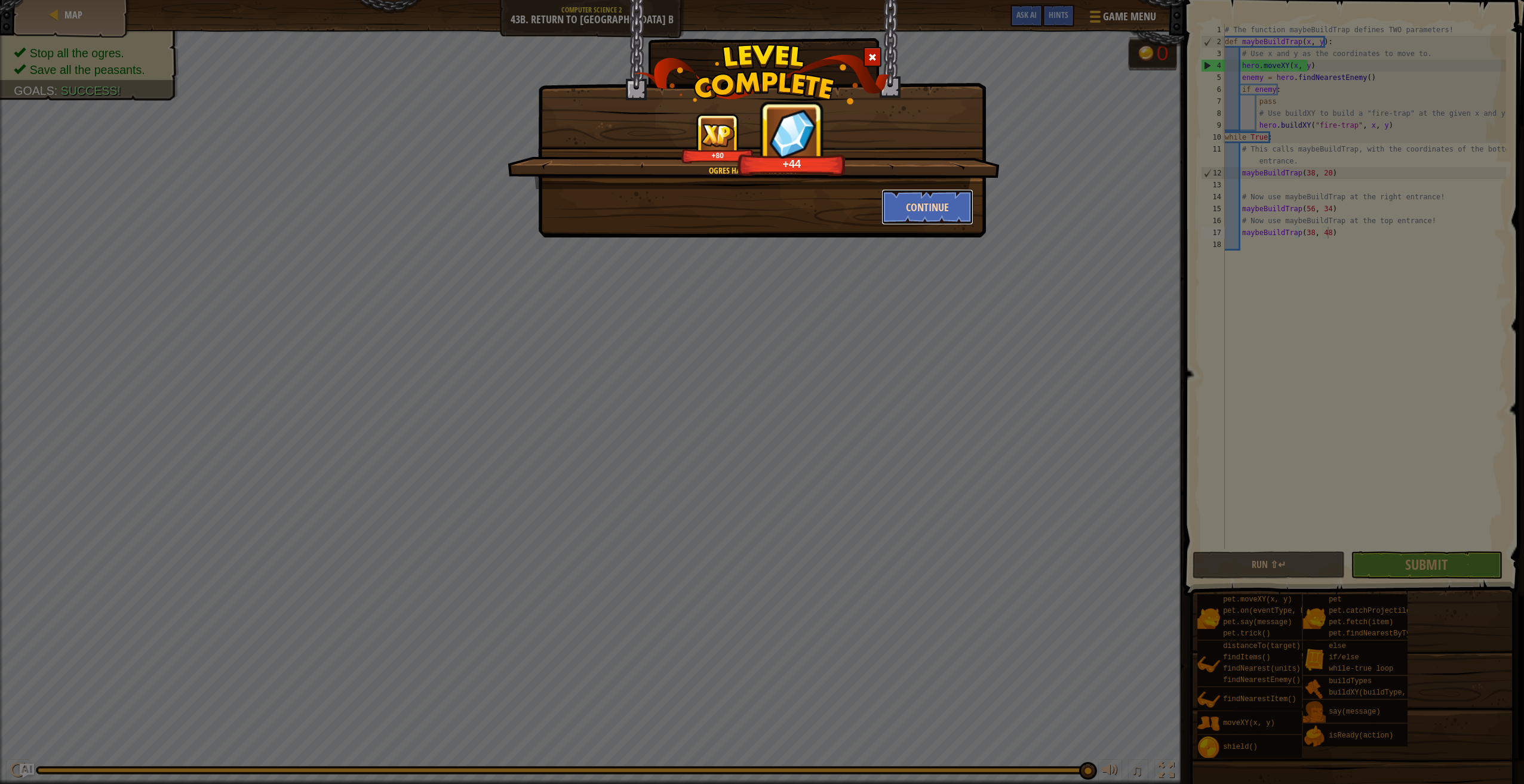
click at [928, 213] on button "Continue" at bounding box center [927, 207] width 92 height 36
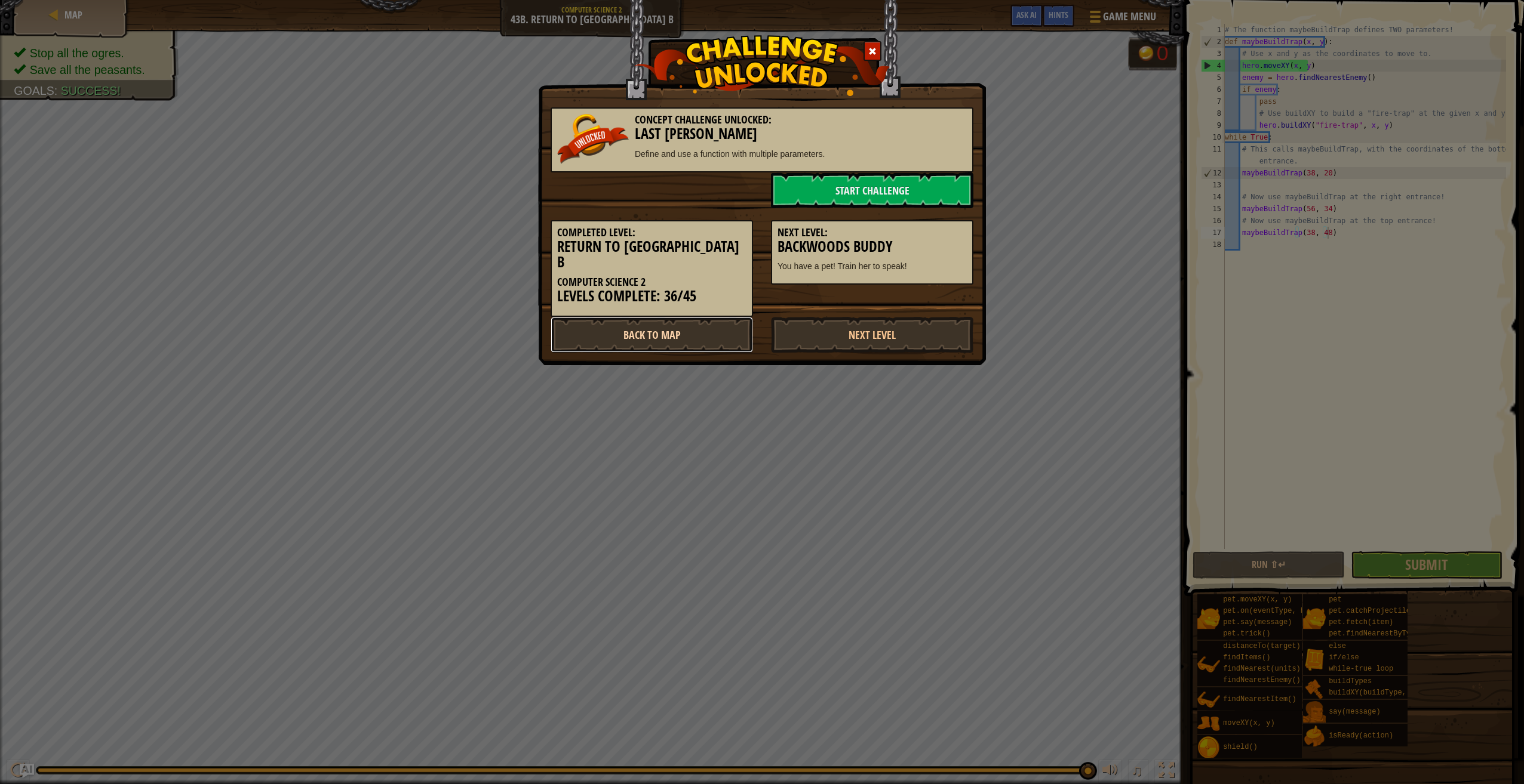
click at [635, 317] on link "Back to Map" at bounding box center [651, 335] width 203 height 36
